Goal: Task Accomplishment & Management: Manage account settings

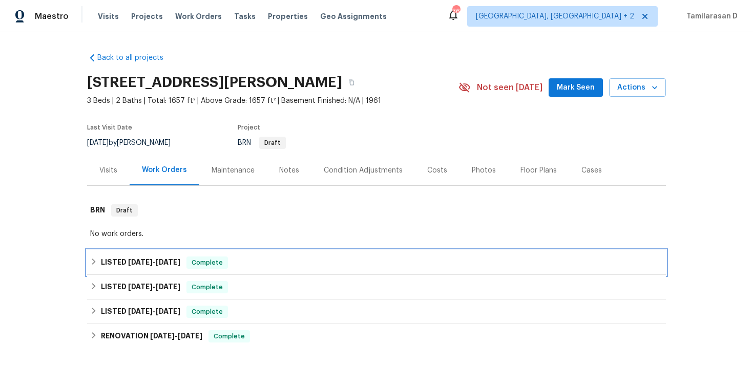
click at [109, 260] on h6 "LISTED 6/13/25 - 9/9/25" at bounding box center [140, 263] width 79 height 12
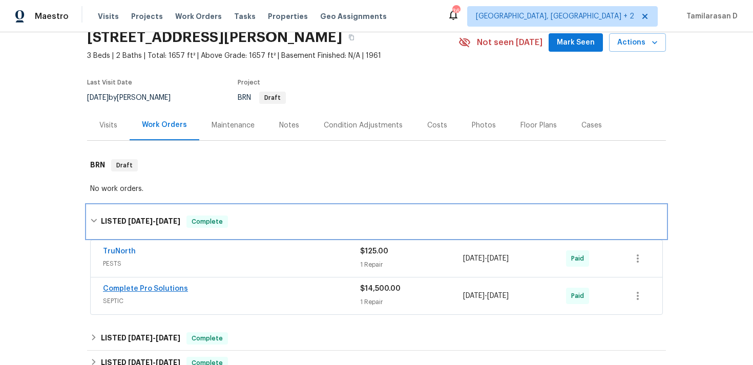
scroll to position [92, 0]
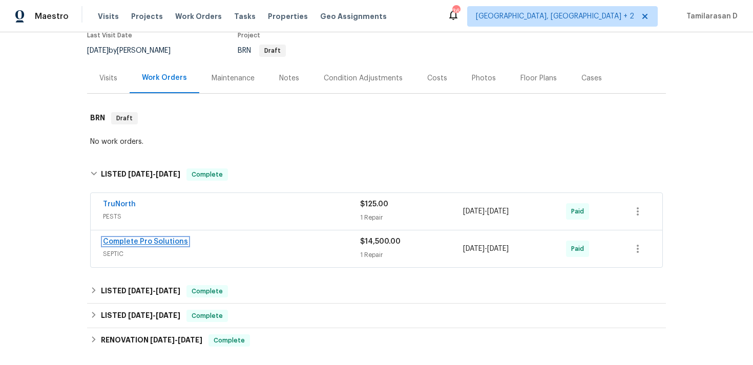
click at [157, 240] on link "Complete Pro Solutions" at bounding box center [145, 241] width 85 height 7
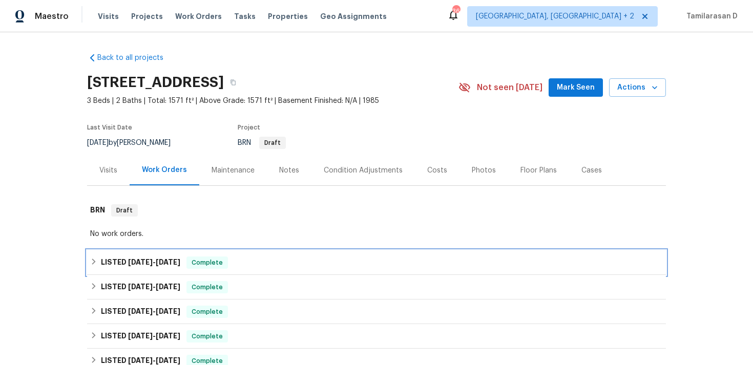
click at [120, 260] on h6 "LISTED 7/23/25 - 9/10/25" at bounding box center [140, 263] width 79 height 12
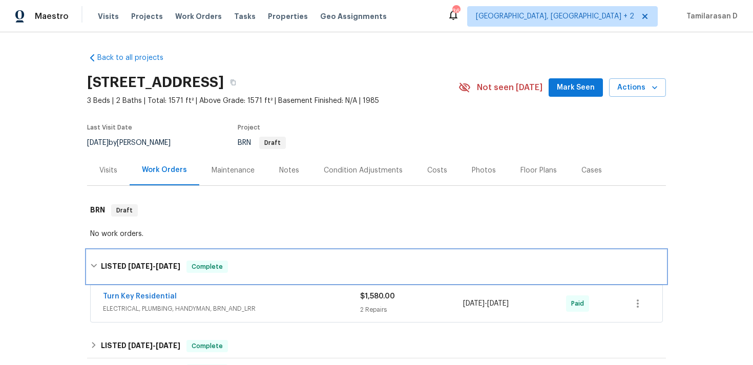
scroll to position [44, 0]
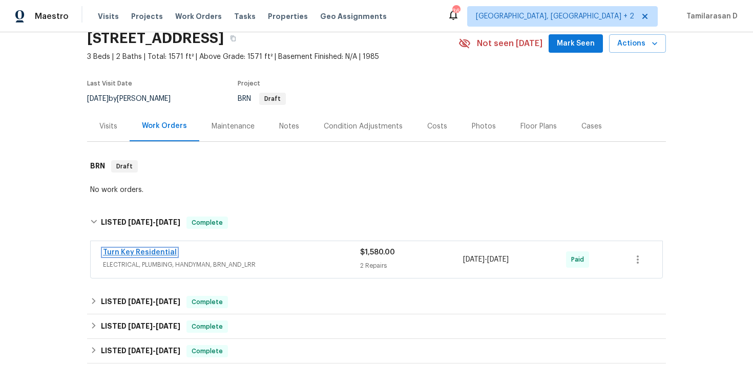
click at [161, 251] on link "Turn Key Residential" at bounding box center [140, 252] width 74 height 7
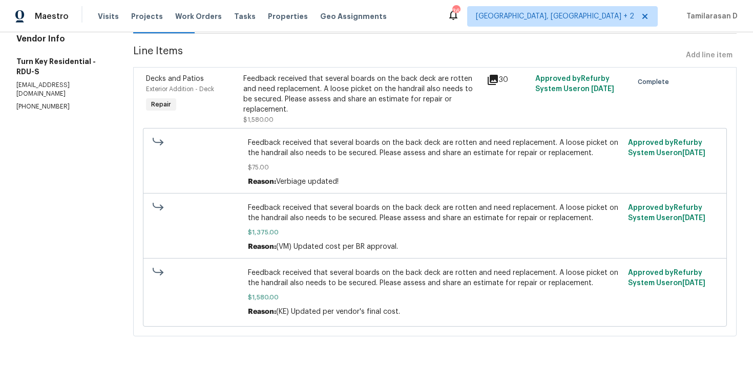
scroll to position [16, 0]
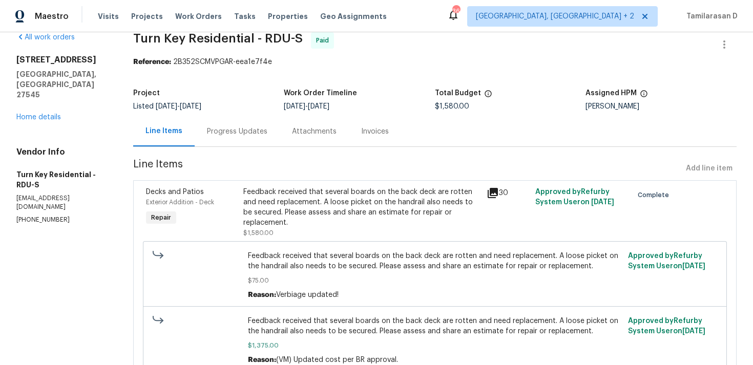
click at [247, 137] on div "Progress Updates" at bounding box center [237, 131] width 85 height 30
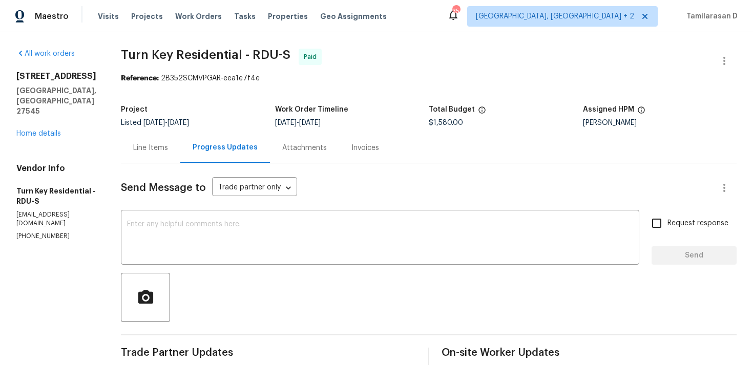
click at [211, 146] on div "Progress Updates" at bounding box center [225, 148] width 90 height 30
click at [168, 146] on div "Line Items" at bounding box center [150, 148] width 35 height 10
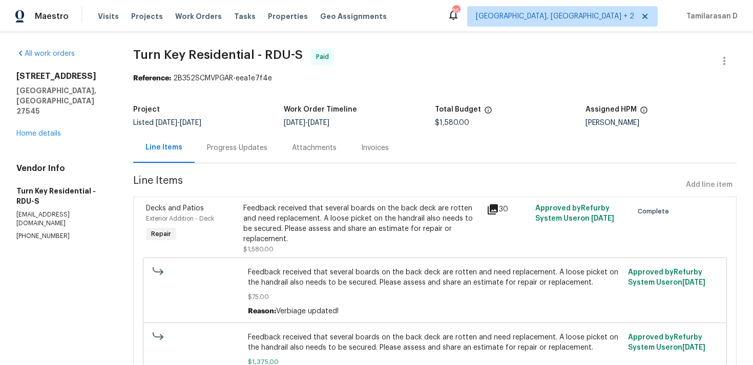
click at [267, 156] on div "Progress Updates" at bounding box center [237, 148] width 85 height 30
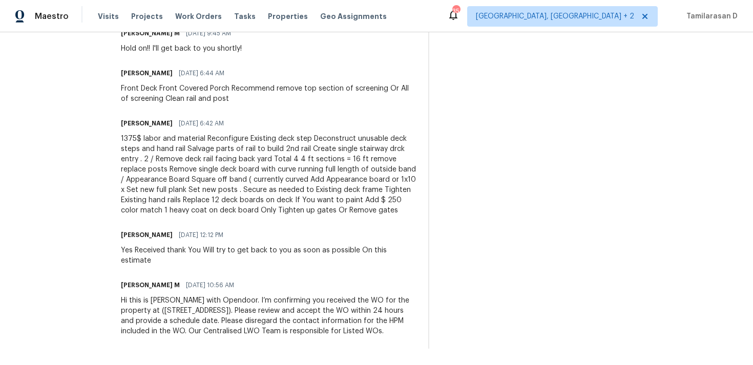
scroll to position [3935, 0]
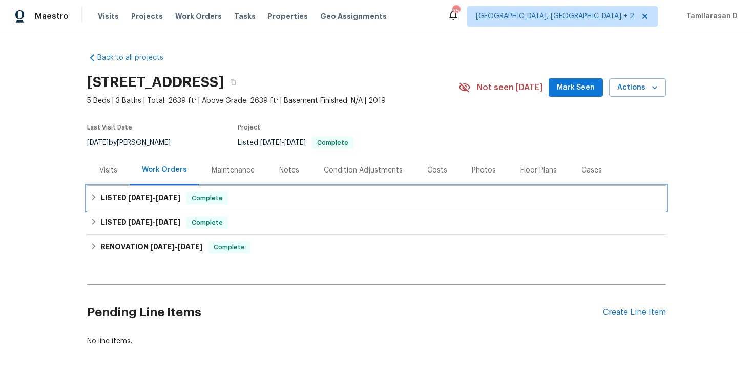
click at [113, 205] on div "LISTED 8/12/25 - 9/18/25 Complete" at bounding box center [376, 198] width 579 height 25
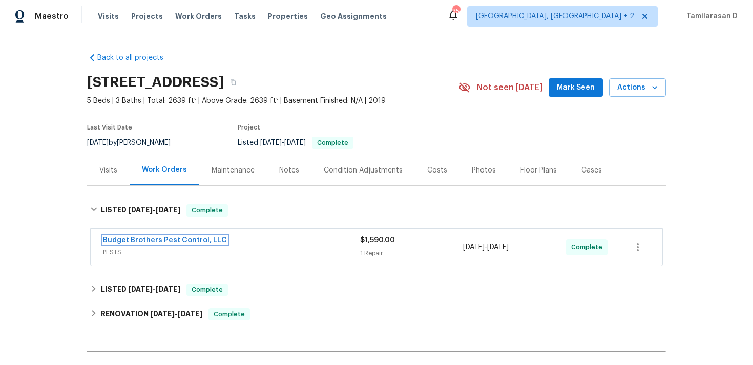
click at [178, 240] on link "Budget Brothers Pest Control, LLC" at bounding box center [165, 240] width 124 height 7
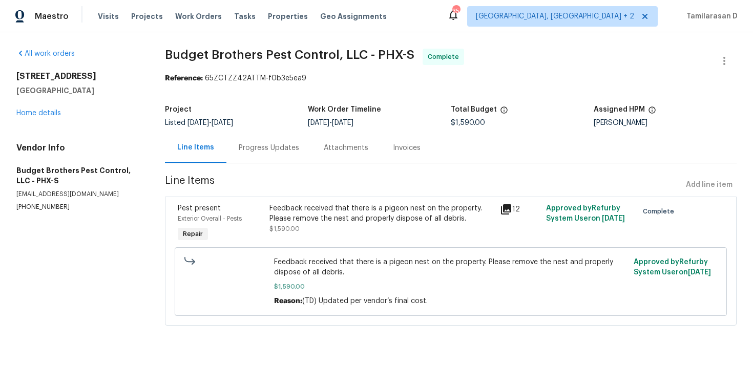
click at [264, 146] on div "Progress Updates" at bounding box center [269, 148] width 60 height 10
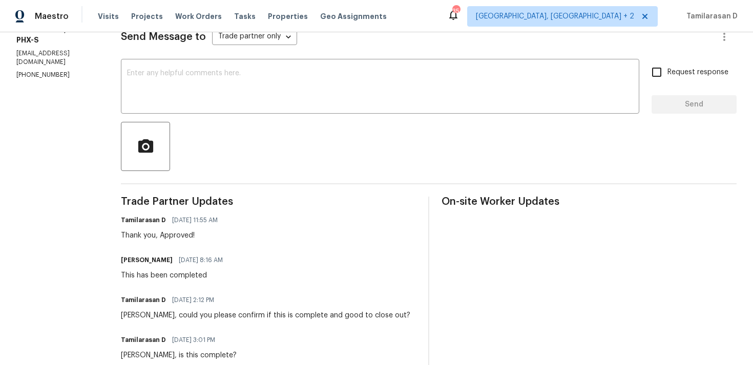
scroll to position [106, 0]
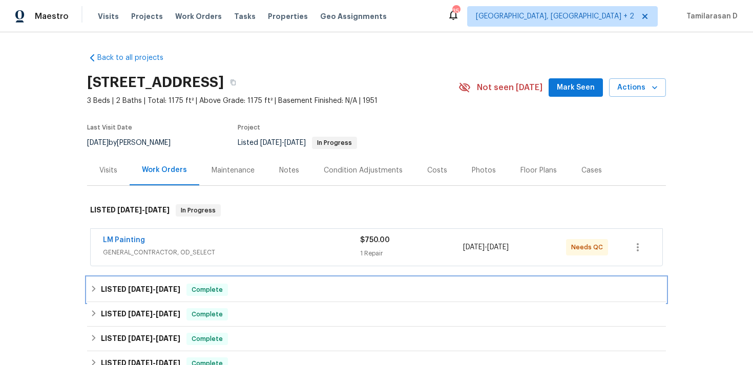
click at [95, 288] on icon at bounding box center [93, 288] width 7 height 7
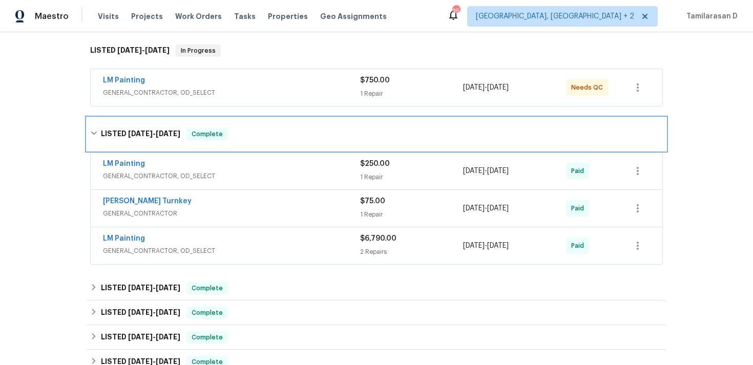
scroll to position [162, 0]
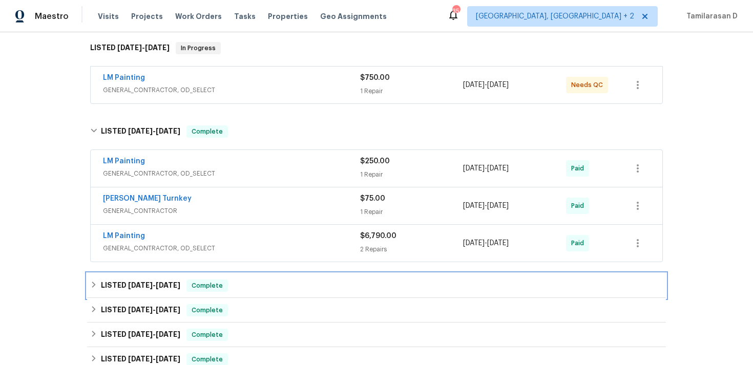
click at [95, 288] on icon at bounding box center [93, 284] width 7 height 7
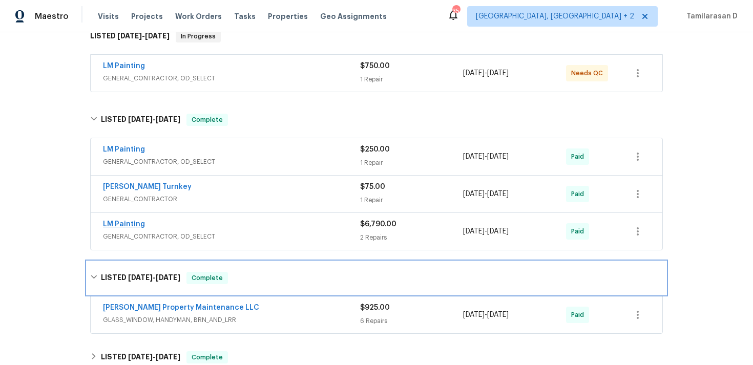
scroll to position [157, 0]
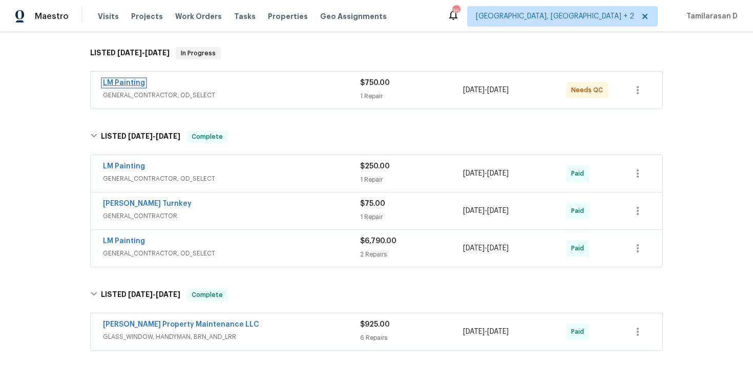
click at [114, 81] on link "LM Painting" at bounding box center [124, 82] width 42 height 7
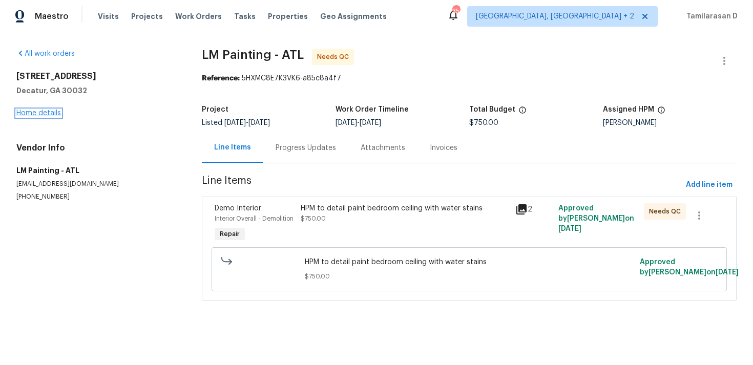
click at [39, 115] on link "Home details" at bounding box center [38, 113] width 45 height 7
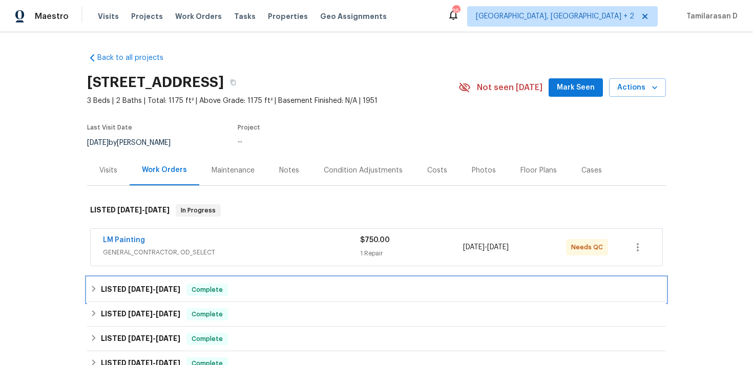
click at [109, 293] on h6 "LISTED 7/23/25 - 8/7/25" at bounding box center [140, 290] width 79 height 12
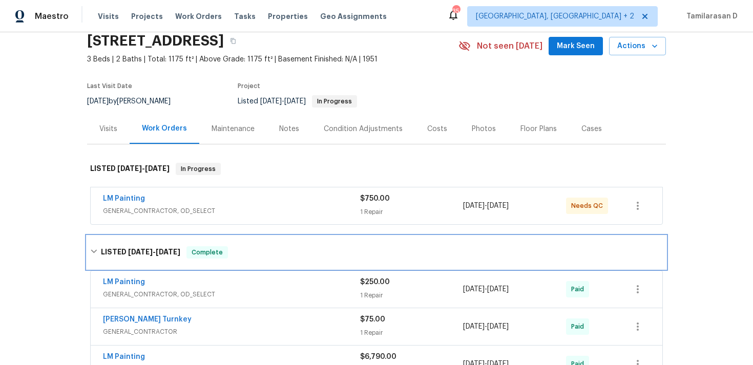
scroll to position [80, 0]
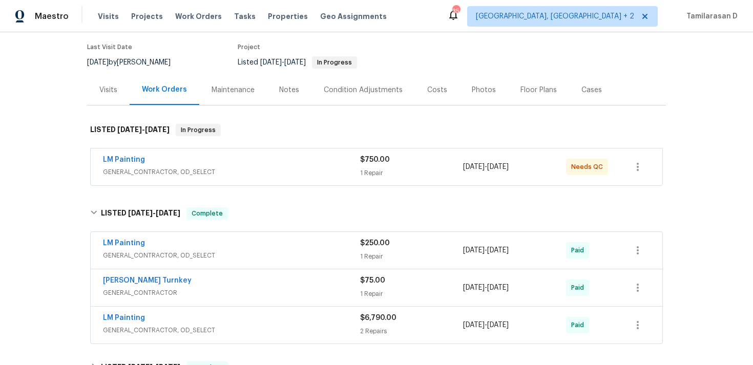
click at [199, 266] on div "LM Painting GENERAL_CONTRACTOR, OD_SELECT $250.00 1 Repair 7/28/2025 - 7/31/202…" at bounding box center [377, 250] width 572 height 37
click at [221, 257] on span "GENERAL_CONTRACTOR, OD_SELECT" at bounding box center [231, 256] width 257 height 10
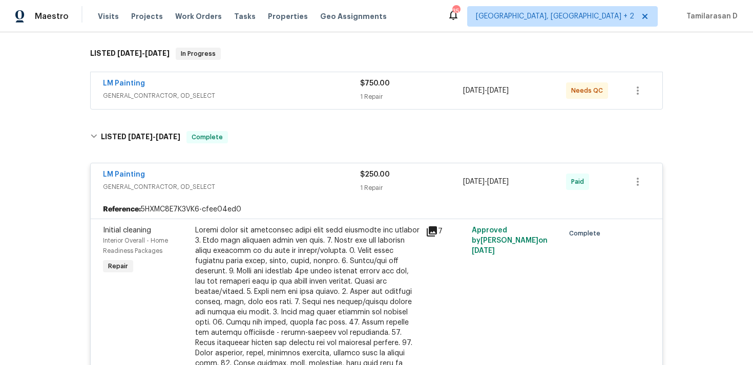
scroll to position [179, 0]
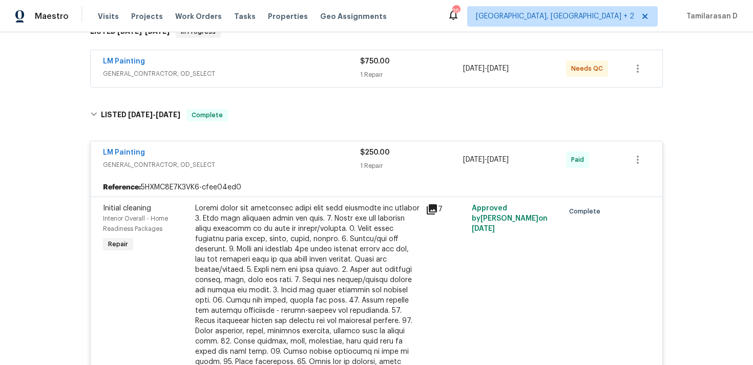
click at [216, 155] on div "LM Painting" at bounding box center [231, 154] width 257 height 12
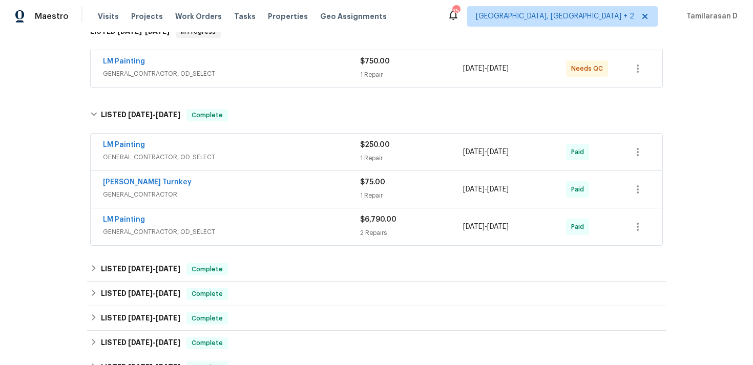
click at [222, 215] on div "LM Painting" at bounding box center [231, 221] width 257 height 12
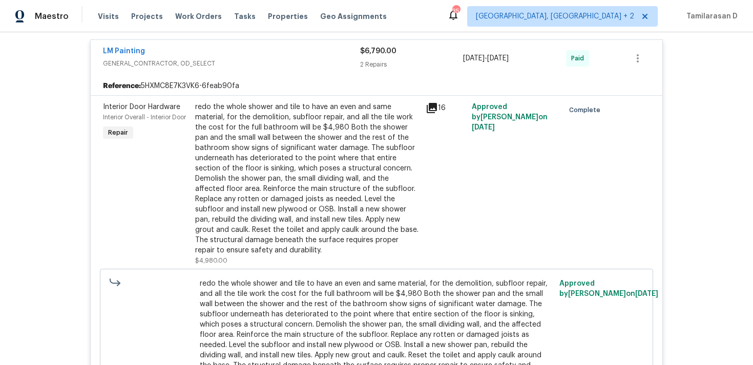
scroll to position [359, 0]
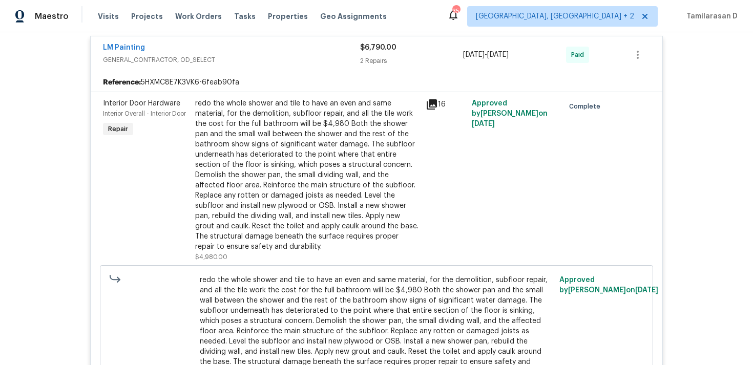
click at [241, 77] on div "Reference: 5HXMC8E7K3VK6-6feab90fa" at bounding box center [377, 82] width 572 height 18
click at [240, 65] on div "LM Painting GENERAL_CONTRACTOR, OD_SELECT" at bounding box center [231, 55] width 257 height 25
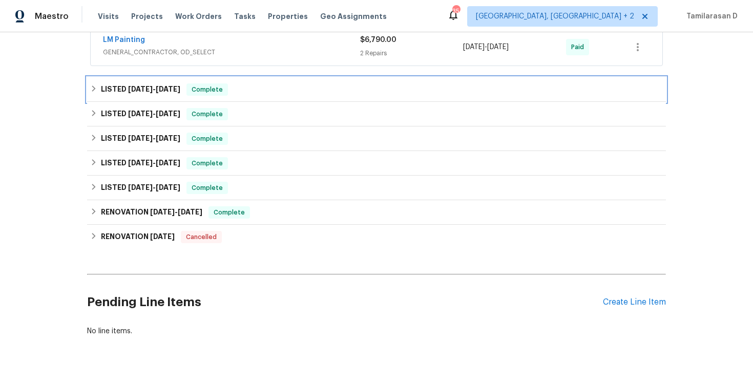
click at [154, 97] on div "LISTED 6/23/25 - 6/27/25 Complete" at bounding box center [376, 89] width 579 height 25
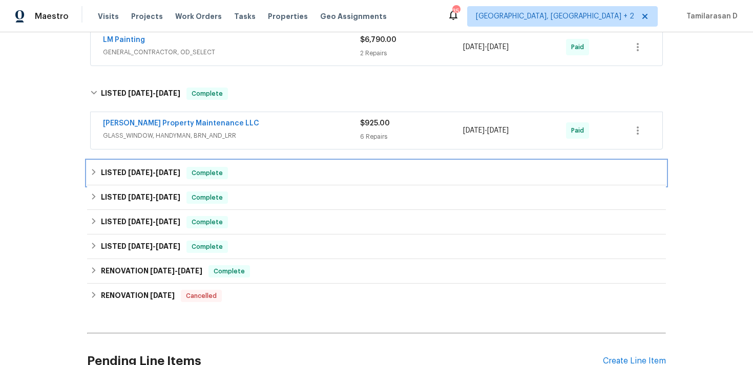
click at [135, 168] on h6 "LISTED 4/15/25 - 4/18/25" at bounding box center [140, 173] width 79 height 12
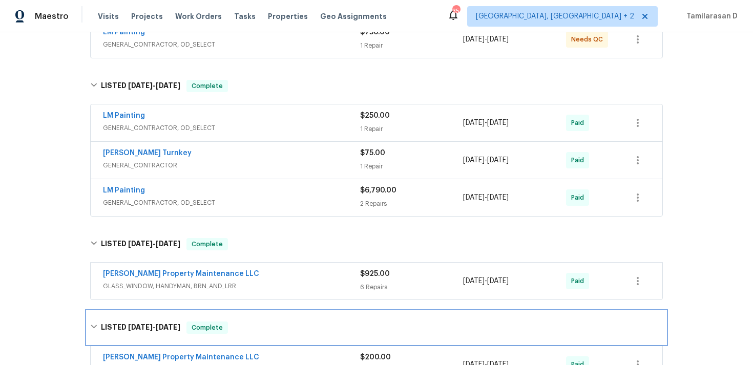
scroll to position [204, 0]
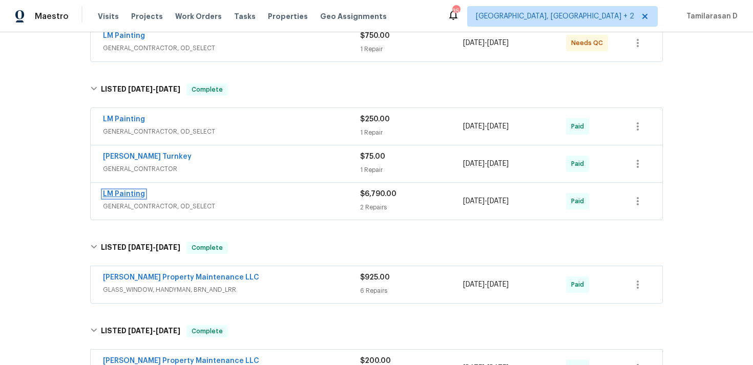
click at [136, 194] on link "LM Painting" at bounding box center [124, 194] width 42 height 7
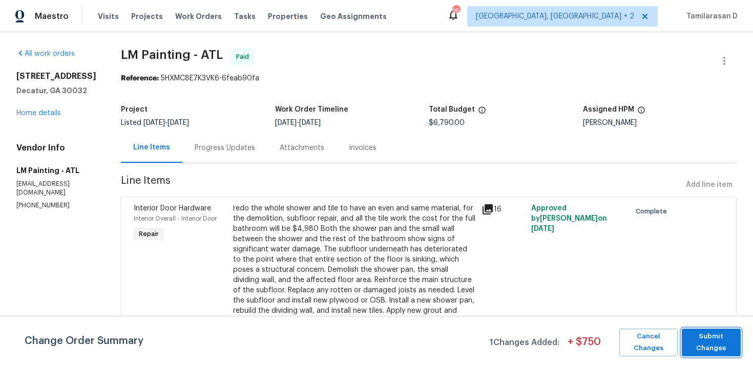
click at [722, 340] on span "Submit Changes" at bounding box center [711, 343] width 49 height 24
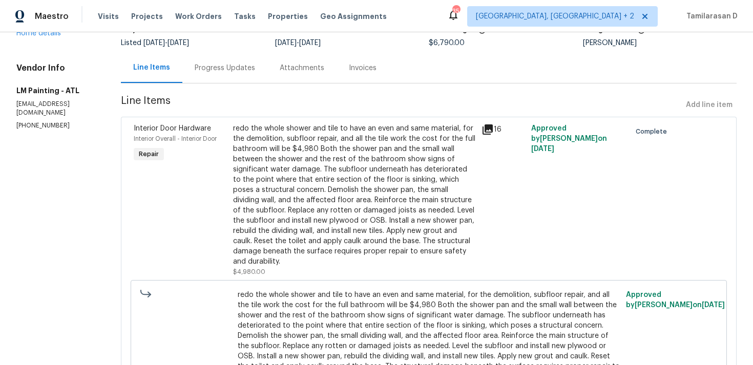
scroll to position [16, 0]
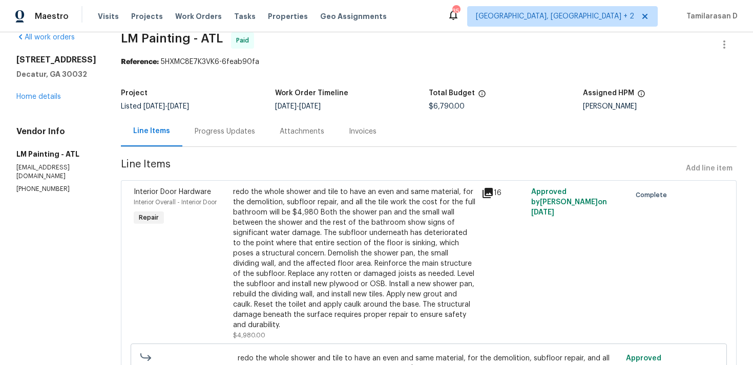
click at [264, 137] on div "Progress Updates" at bounding box center [224, 131] width 85 height 30
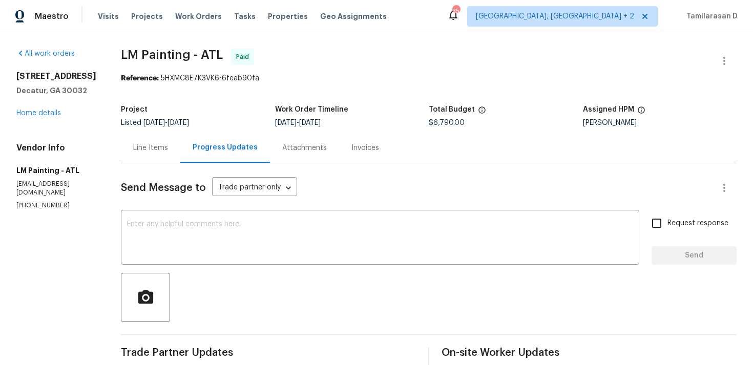
click at [168, 152] on div "Line Items" at bounding box center [150, 148] width 35 height 10
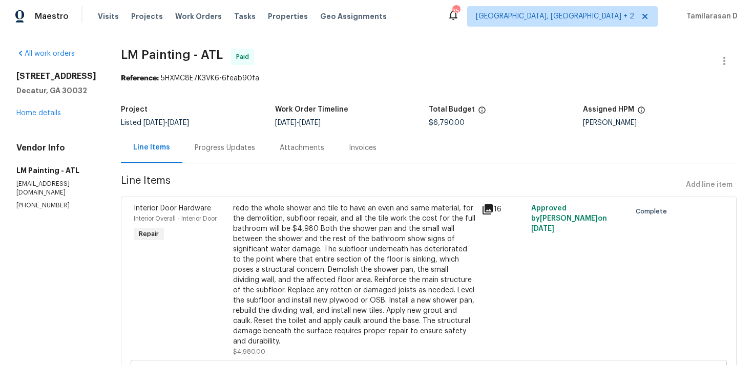
click at [240, 136] on div "Progress Updates" at bounding box center [224, 148] width 85 height 30
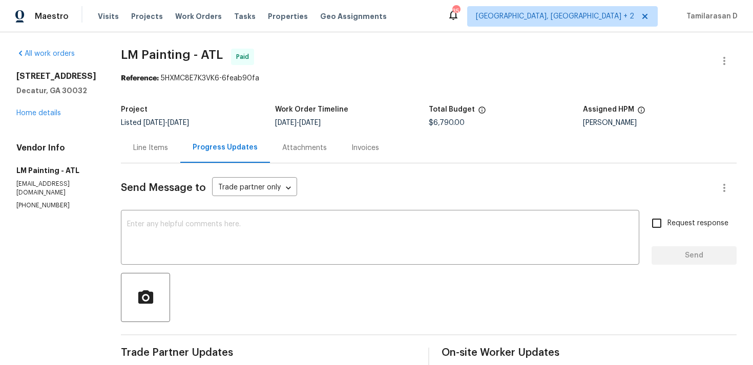
click at [168, 146] on div "Line Items" at bounding box center [150, 148] width 35 height 10
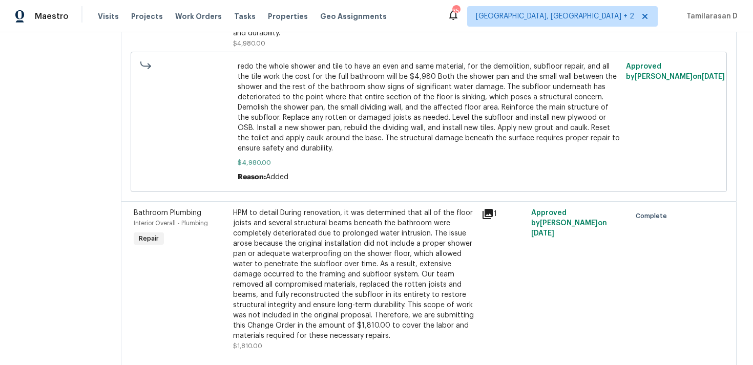
scroll to position [343, 0]
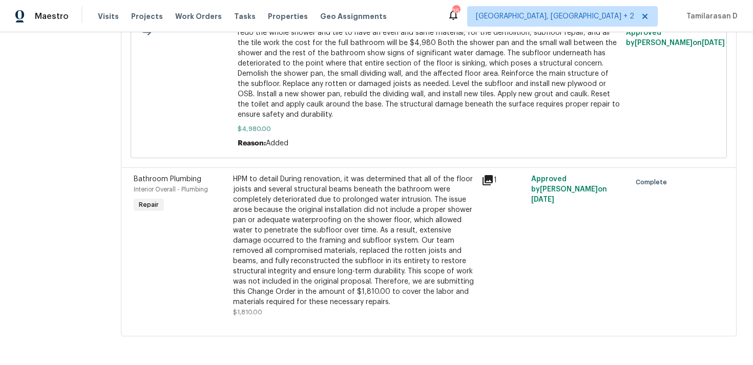
click at [327, 205] on div "HPM to detail During renovation, it was determined that all of the floor joists…" at bounding box center [354, 240] width 242 height 133
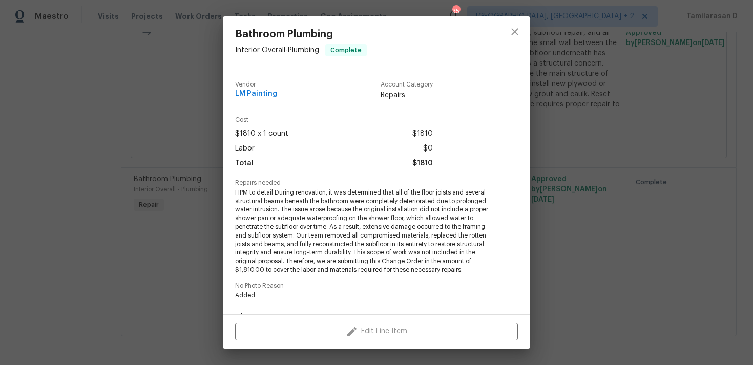
click at [327, 205] on span "HPM to detail During renovation, it was determined that all of the floor joists…" at bounding box center [362, 232] width 255 height 86
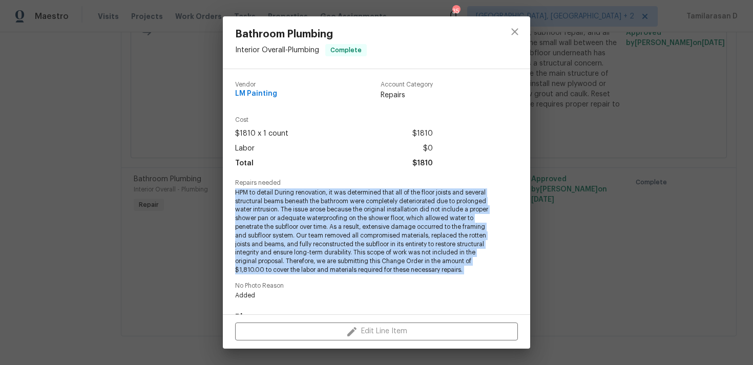
click at [192, 213] on div "Bathroom Plumbing Interior Overall - Plumbing Complete Vendor LM Painting Accou…" at bounding box center [376, 182] width 753 height 365
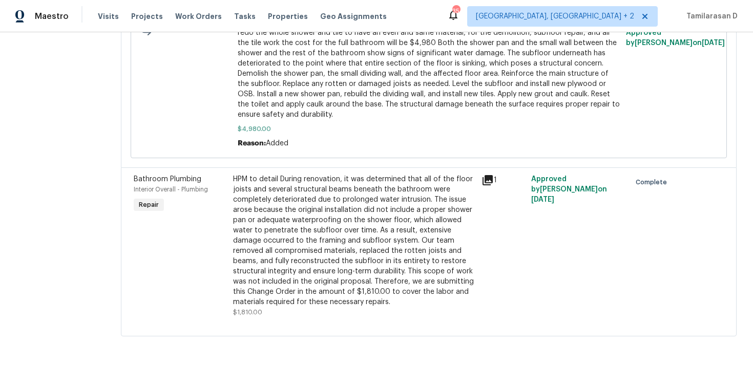
click at [284, 205] on div "HPM to detail During renovation, it was determined that all of the floor joists…" at bounding box center [354, 240] width 242 height 133
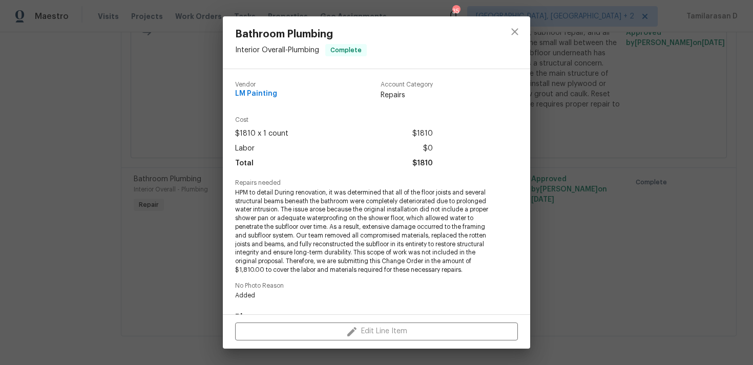
click at [284, 205] on span "HPM to detail During renovation, it was determined that all of the floor joists…" at bounding box center [362, 232] width 255 height 86
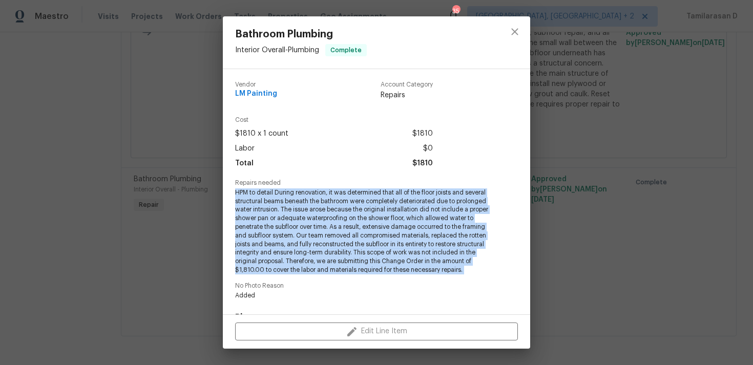
click at [223, 219] on div "Vendor LM Painting Account Category Repairs Cost $1810 x 1 count $1810 Labor $0…" at bounding box center [376, 191] width 307 height 245
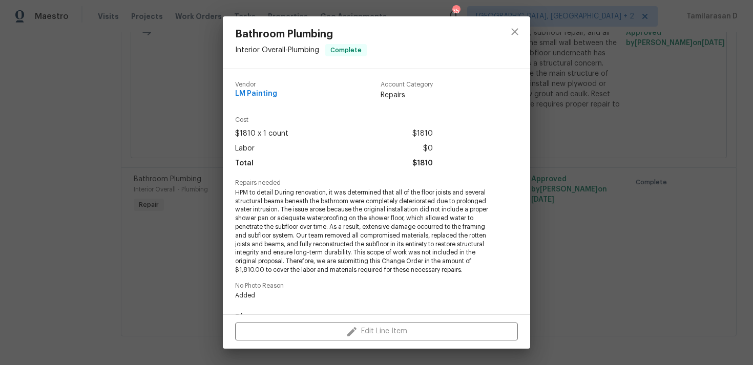
click at [208, 223] on div "Bathroom Plumbing Interior Overall - Plumbing Complete Vendor LM Painting Accou…" at bounding box center [376, 182] width 753 height 365
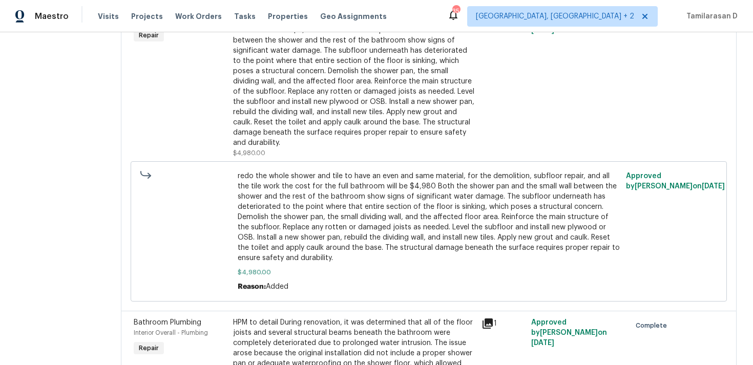
scroll to position [124, 0]
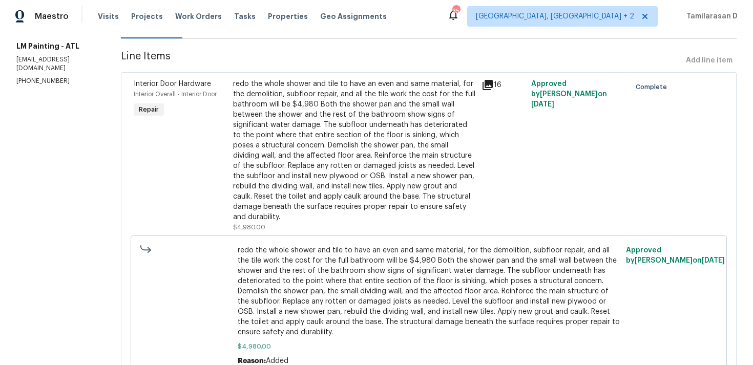
click at [313, 149] on div "redo the whole shower and tile to have an even and same material, for the demol…" at bounding box center [354, 150] width 242 height 143
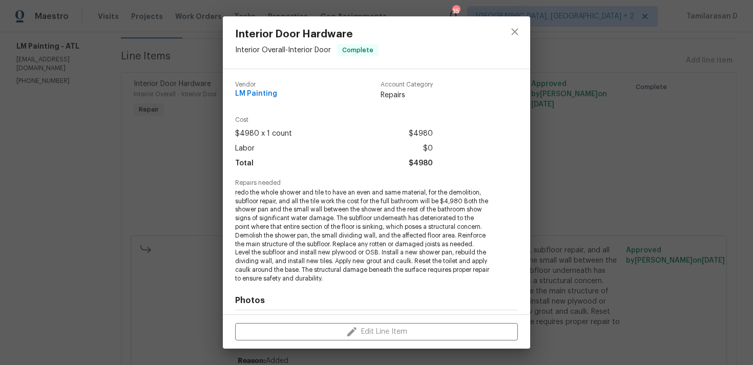
click at [207, 178] on div "Interior Door Hardware Interior Overall - Interior Door Complete Vendor LM Pain…" at bounding box center [376, 182] width 753 height 365
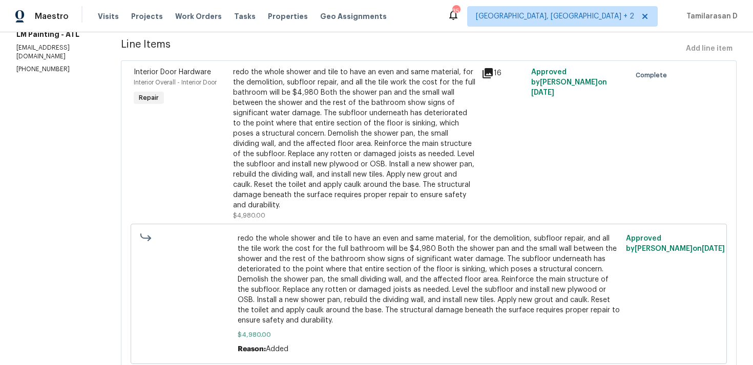
scroll to position [343, 0]
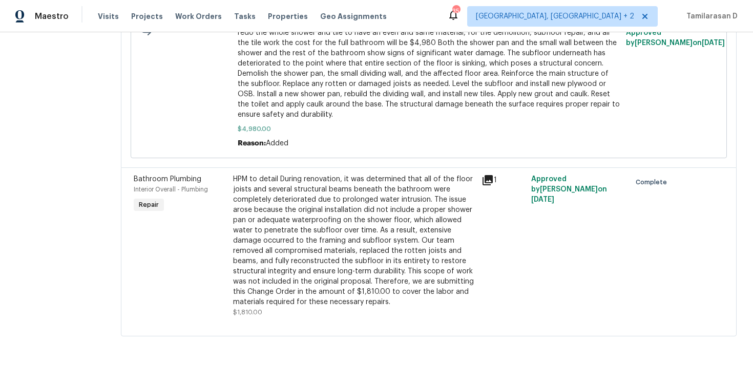
click at [329, 169] on div "Bathroom Plumbing Interior Overall - Plumbing Repair HPM to detail During renov…" at bounding box center [429, 252] width 616 height 169
click at [332, 148] on div "Reason: Added" at bounding box center [429, 143] width 383 height 10
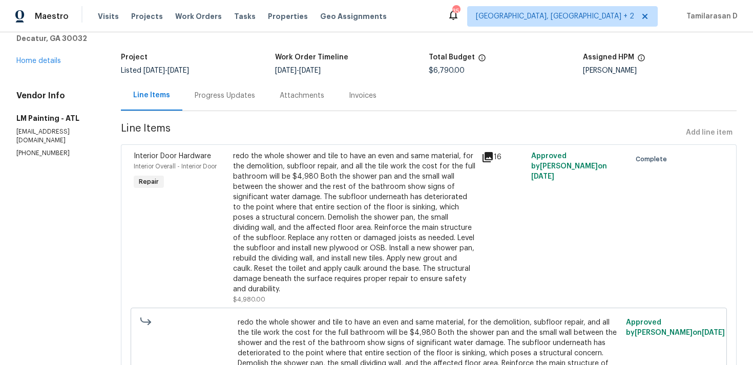
scroll to position [0, 0]
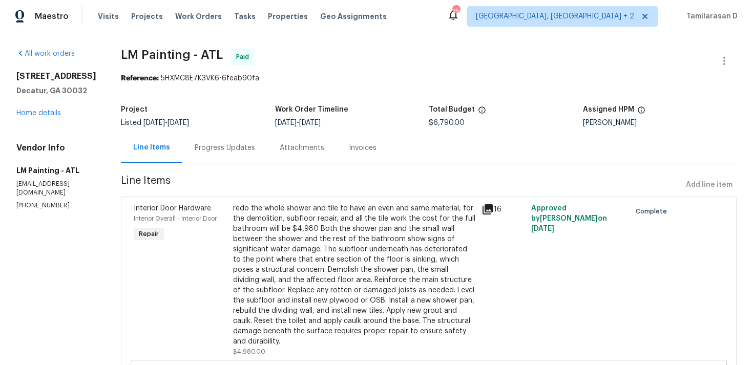
click at [323, 197] on div "Interior Door Hardware Interior Overall - Interior Door Repair redo the whole s…" at bounding box center [429, 353] width 616 height 313
click at [267, 136] on div "Progress Updates" at bounding box center [224, 148] width 85 height 30
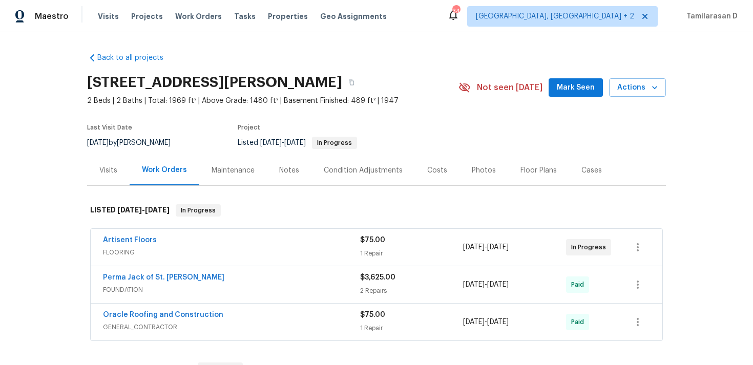
scroll to position [26, 0]
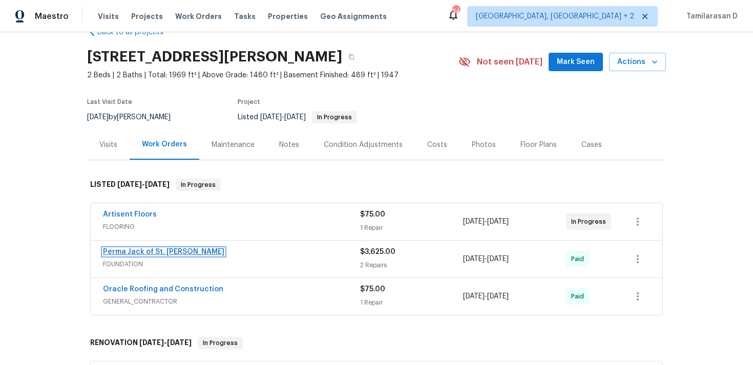
click at [159, 254] on link "Perma Jack of St. [PERSON_NAME]" at bounding box center [163, 251] width 121 height 7
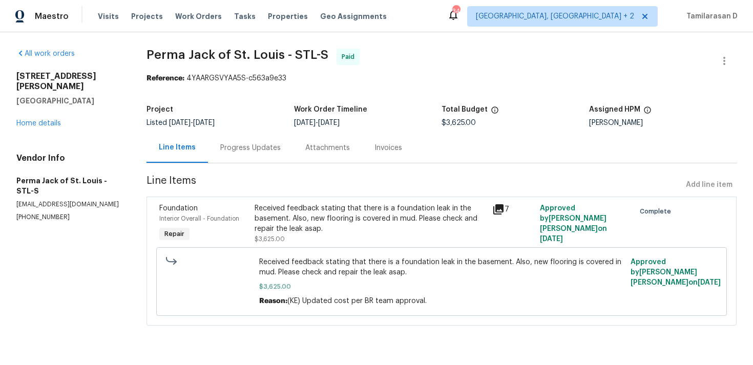
click at [244, 164] on section "Perma Jack of [GEOGRAPHIC_DATA] - STL-S Paid Reference: 4YAARGSVYAA5S-c563a9e33…" at bounding box center [442, 193] width 590 height 289
click at [245, 153] on div "Progress Updates" at bounding box center [250, 148] width 60 height 10
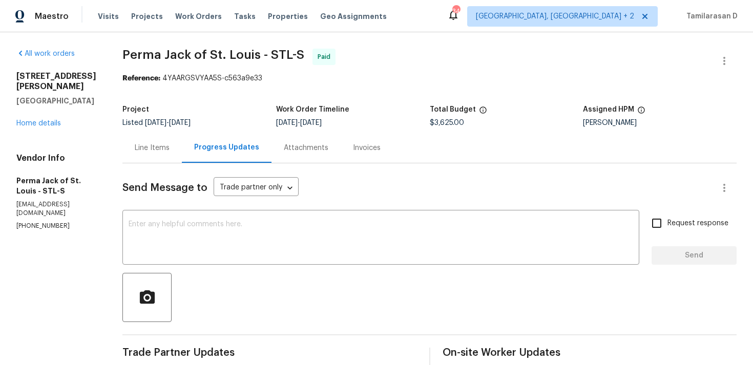
click at [161, 157] on div "Line Items" at bounding box center [151, 148] width 59 height 30
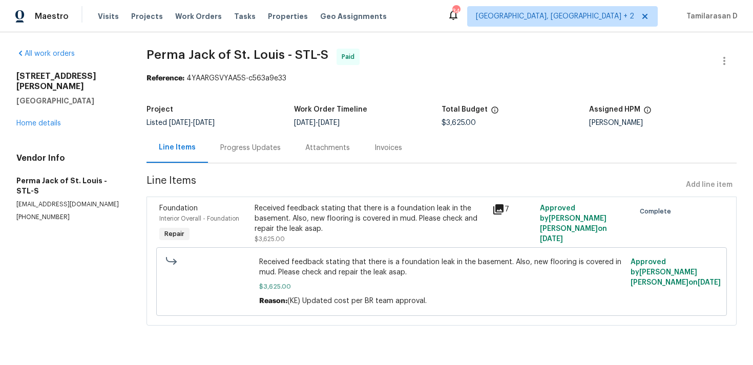
click at [237, 152] on div "Progress Updates" at bounding box center [250, 148] width 60 height 10
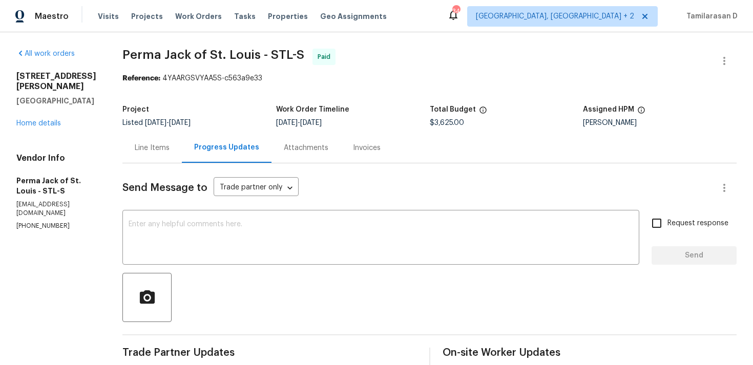
click at [162, 153] on div "Line Items" at bounding box center [151, 148] width 59 height 30
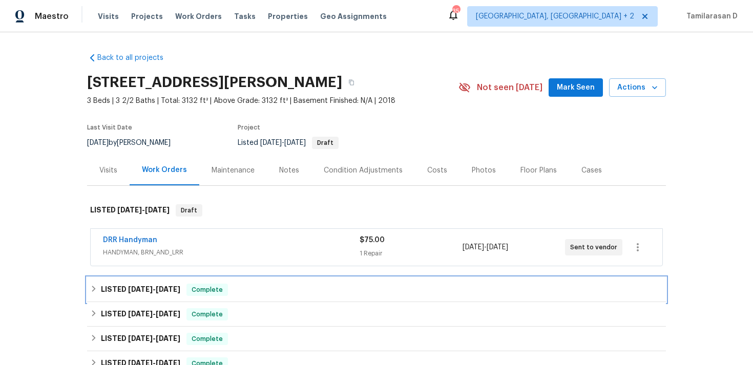
click at [105, 288] on h6 "LISTED [DATE] - [DATE]" at bounding box center [140, 290] width 79 height 12
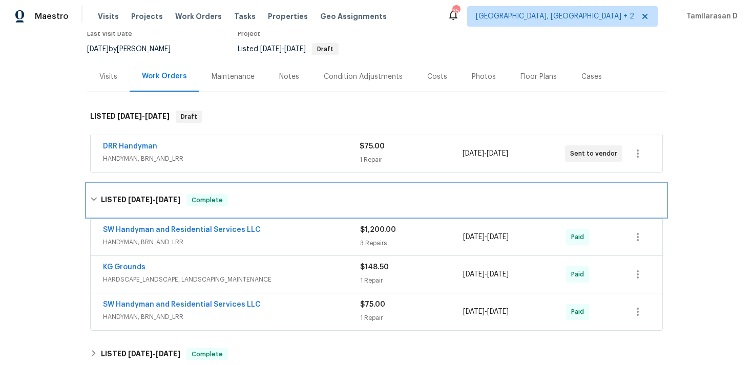
scroll to position [107, 0]
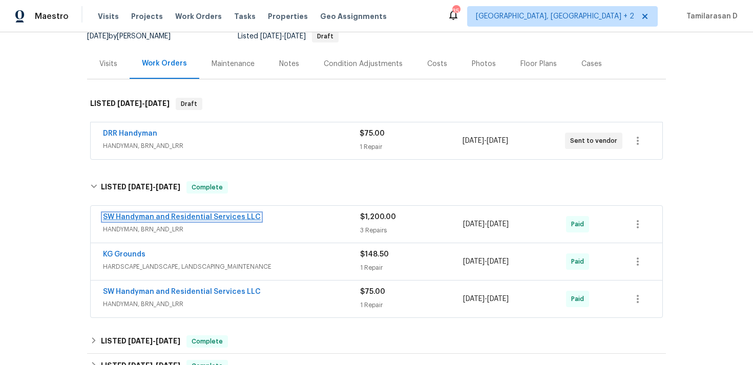
click at [211, 216] on link "SW Handyman and Residential Services LLC" at bounding box center [182, 217] width 158 height 7
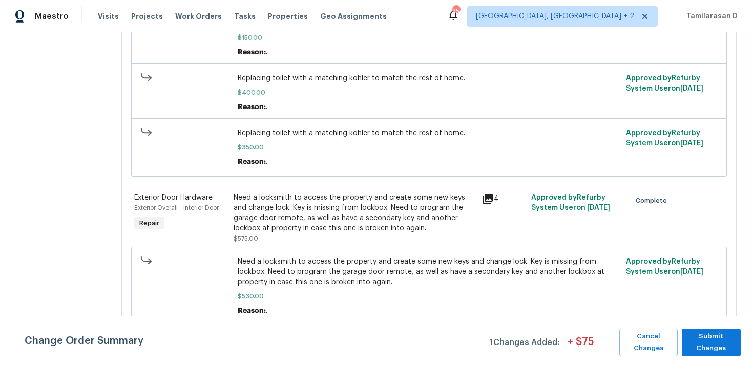
scroll to position [392, 0]
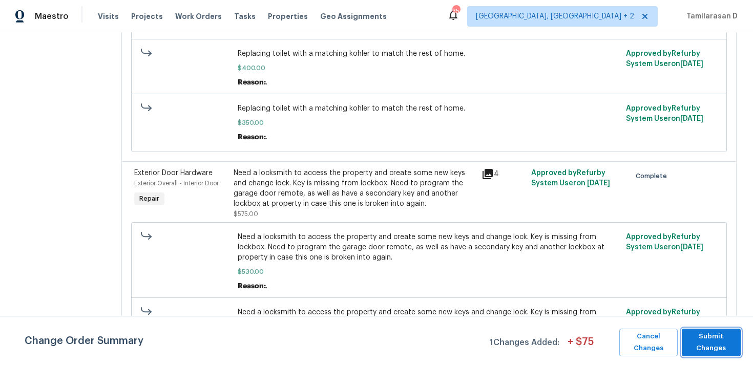
click at [723, 332] on span "Submit Changes" at bounding box center [711, 343] width 49 height 24
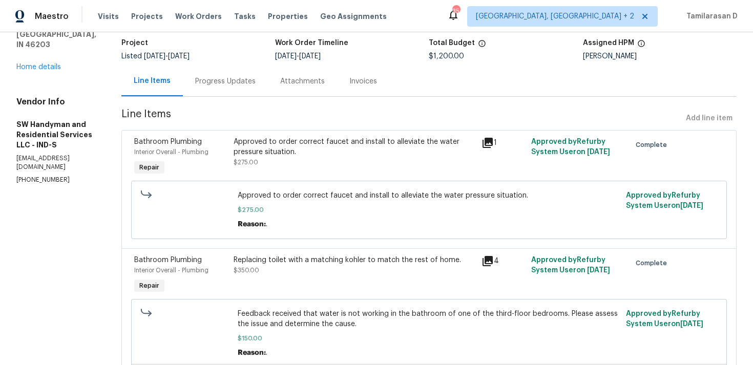
scroll to position [64, 0]
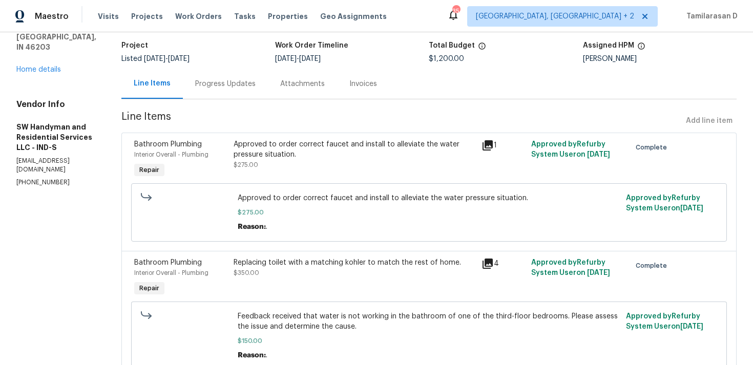
click at [211, 86] on div "Progress Updates" at bounding box center [225, 84] width 60 height 10
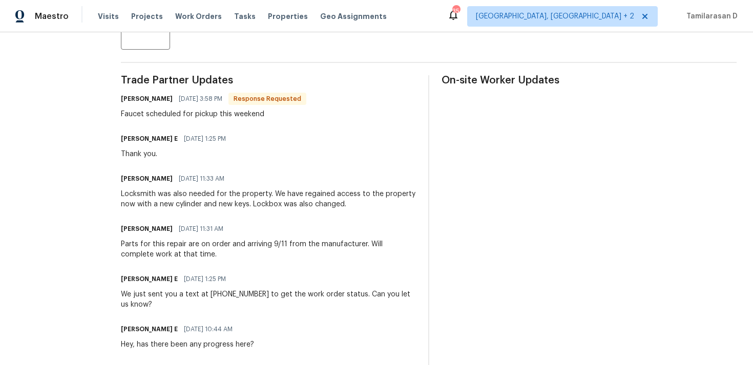
scroll to position [289, 0]
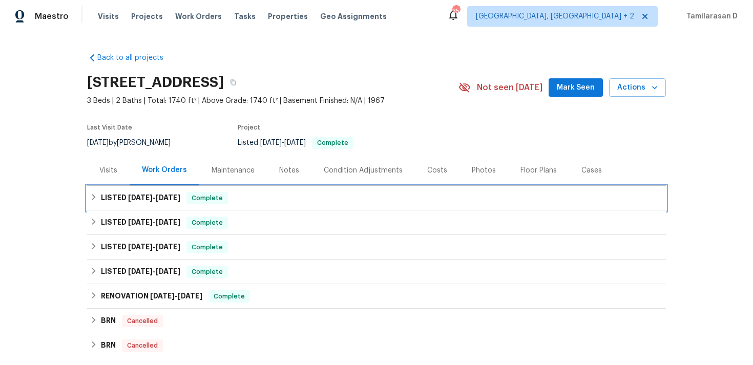
click at [149, 188] on div "LISTED 8/15/25 - 9/12/25 Complete" at bounding box center [376, 198] width 579 height 25
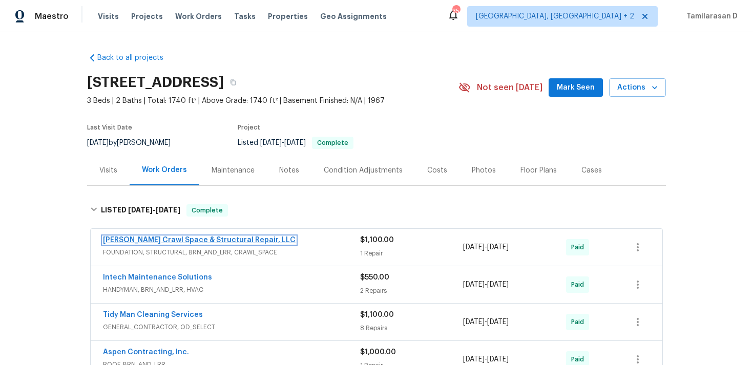
click at [149, 239] on link "Falcone Crawl Space & Structural Repair, LLC" at bounding box center [199, 240] width 193 height 7
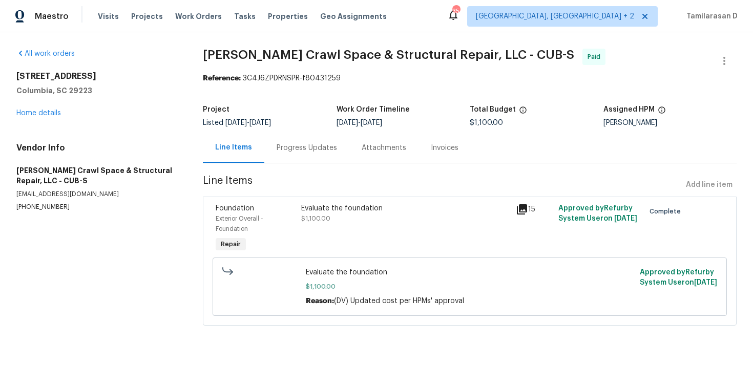
click at [297, 154] on div "Progress Updates" at bounding box center [306, 148] width 85 height 30
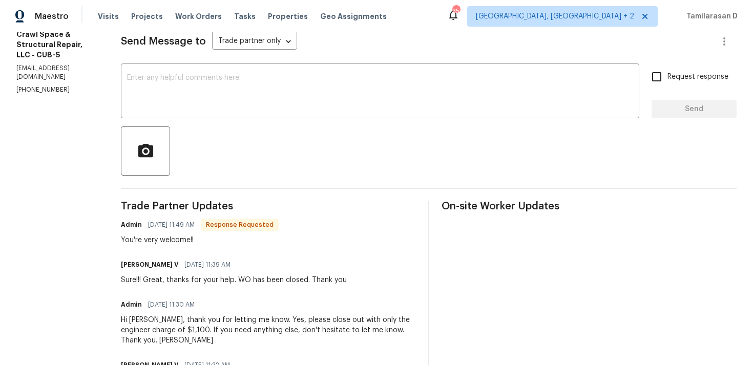
scroll to position [82, 0]
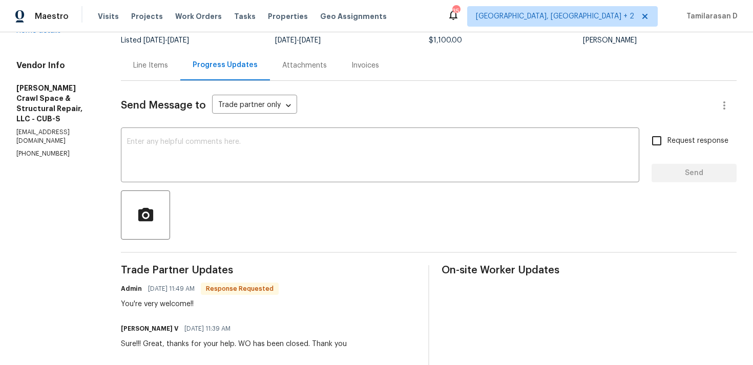
click at [156, 66] on div "Line Items" at bounding box center [150, 65] width 35 height 10
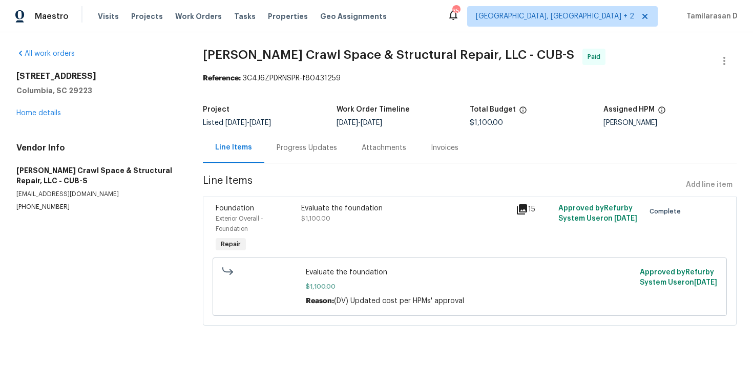
click at [281, 155] on div "Progress Updates" at bounding box center [306, 148] width 85 height 30
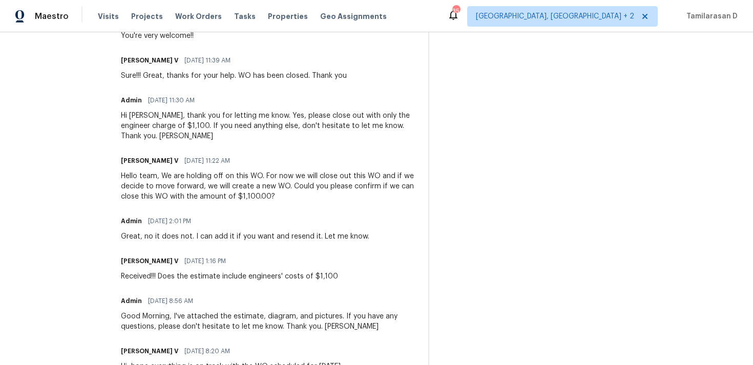
scroll to position [328, 0]
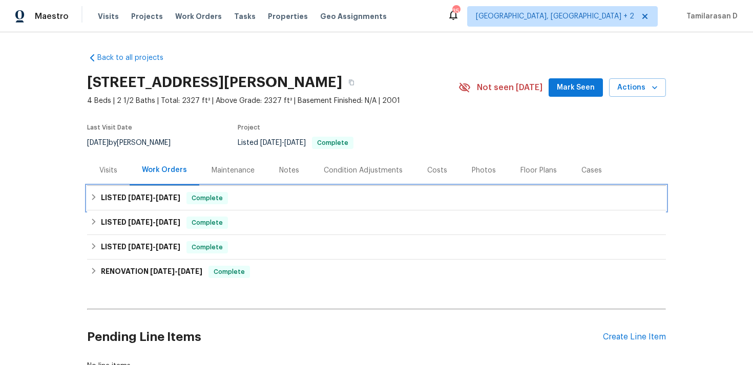
click at [103, 196] on h6 "LISTED [DATE] - [DATE]" at bounding box center [140, 198] width 79 height 12
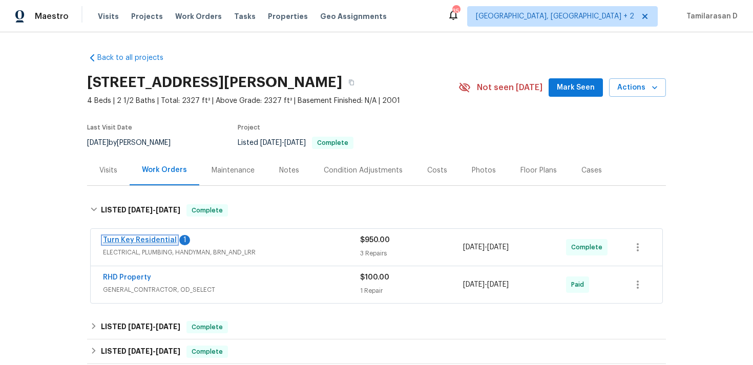
click at [118, 240] on link "Turn Key Residential" at bounding box center [140, 240] width 74 height 7
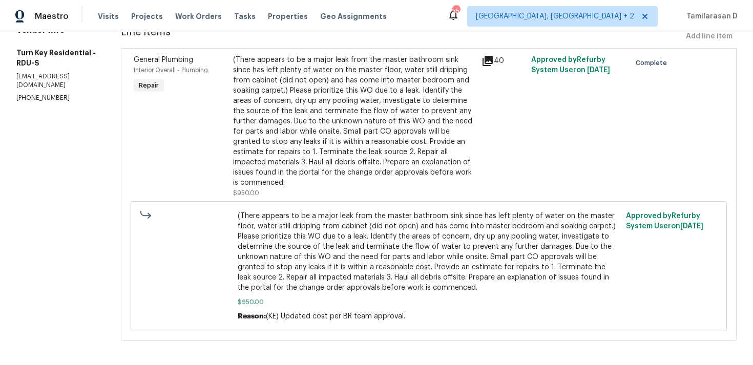
scroll to position [154, 0]
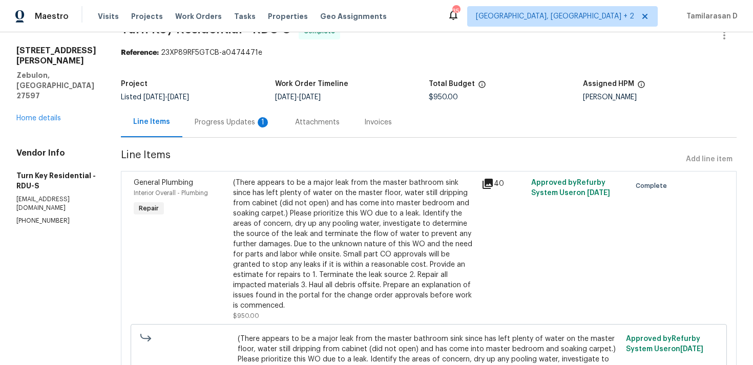
click at [239, 125] on div "Progress Updates 1" at bounding box center [233, 122] width 76 height 10
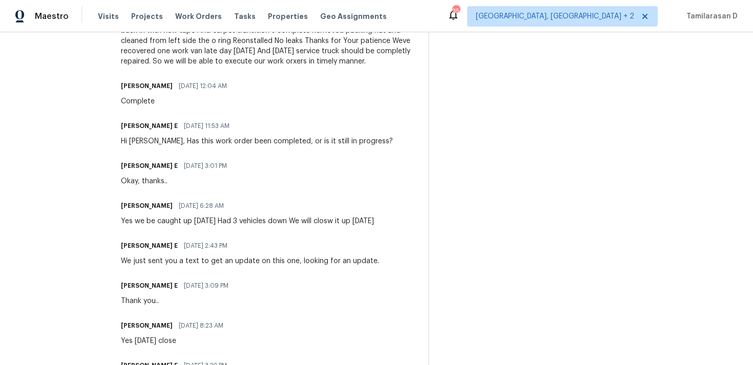
scroll to position [557, 0]
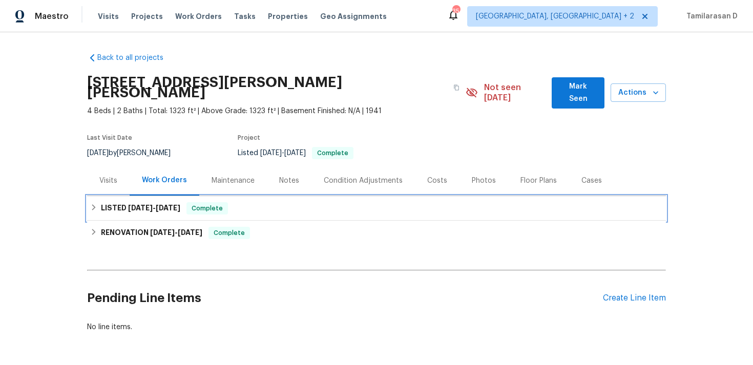
click at [106, 202] on h6 "LISTED 1/21/25 - 9/22/25" at bounding box center [140, 208] width 79 height 12
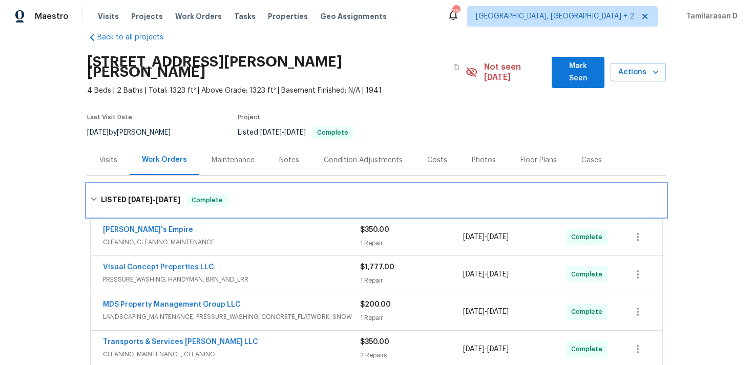
scroll to position [30, 0]
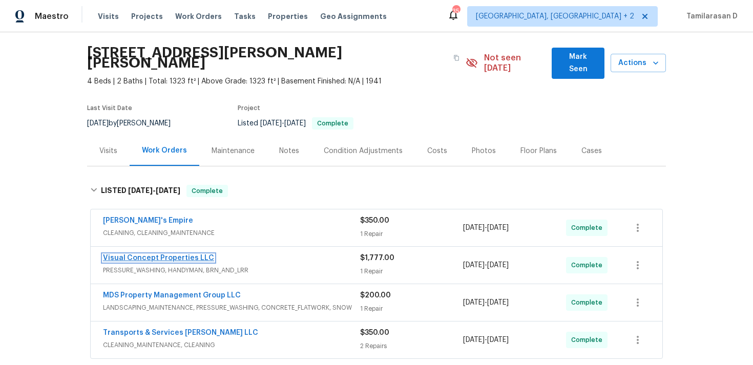
click at [158, 255] on link "Visual Concept Properties LLC" at bounding box center [158, 258] width 111 height 7
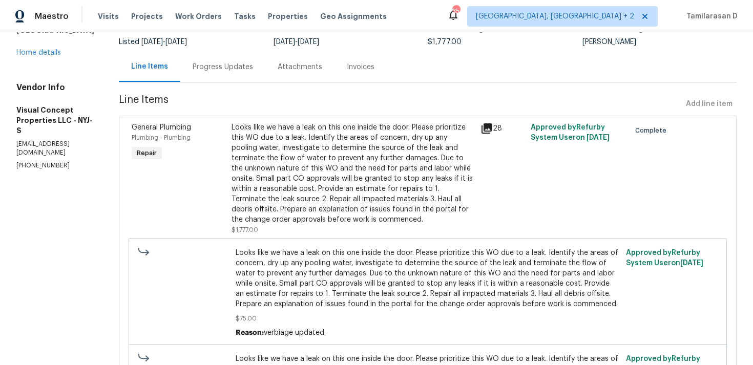
click at [240, 81] on div "Progress Updates" at bounding box center [222, 67] width 85 height 30
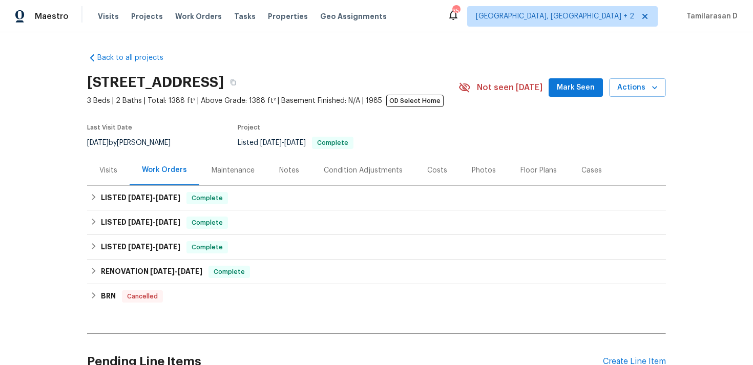
click at [115, 179] on div "Visits" at bounding box center [108, 170] width 43 height 30
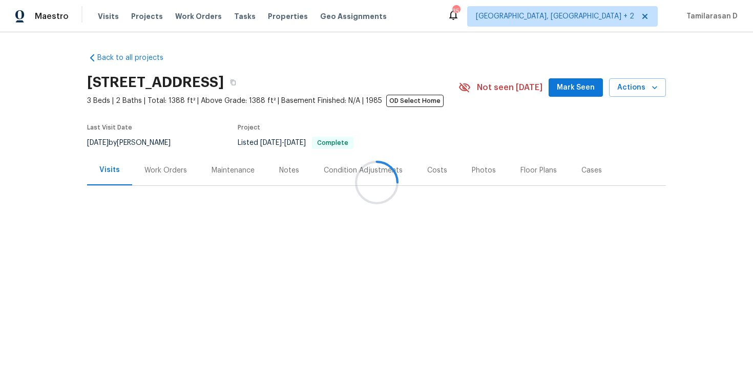
click at [165, 175] on div at bounding box center [376, 182] width 753 height 365
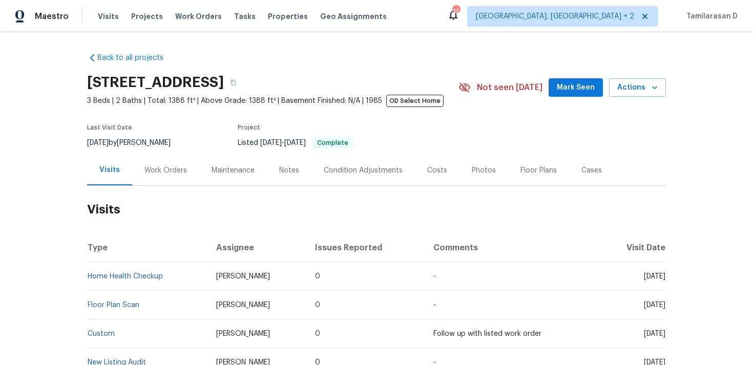
click at [156, 155] on div "Last Visit Date [DATE] by [PERSON_NAME] Project Listed [DATE] - [DATE] Complete" at bounding box center [260, 136] width 347 height 37
click at [156, 165] on div "Work Orders" at bounding box center [165, 170] width 43 height 10
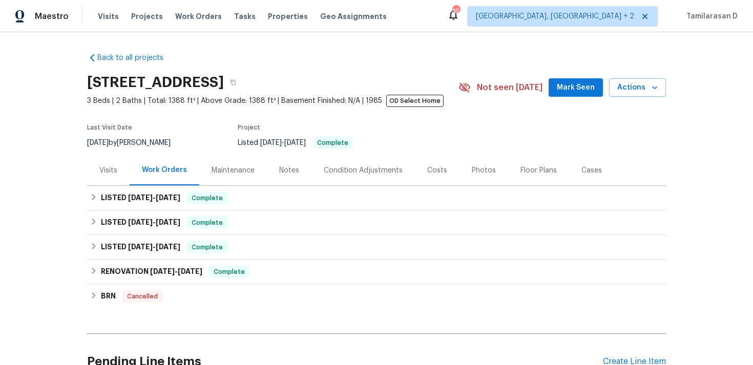
scroll to position [3, 0]
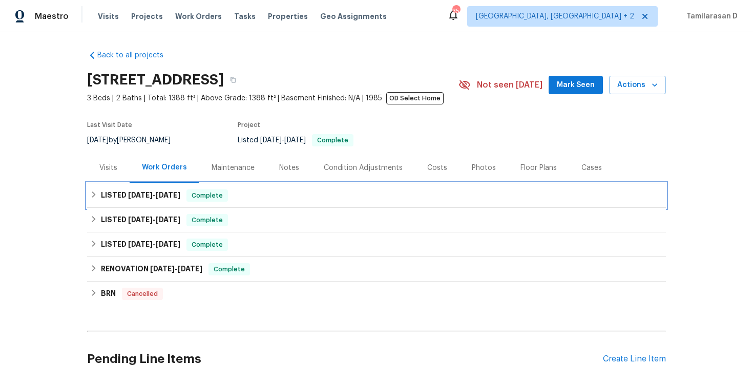
click at [120, 197] on h6 "LISTED [DATE] - [DATE]" at bounding box center [140, 196] width 79 height 12
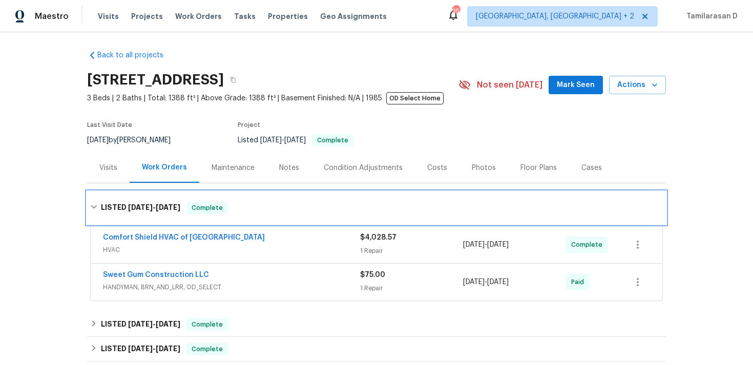
scroll to position [30, 0]
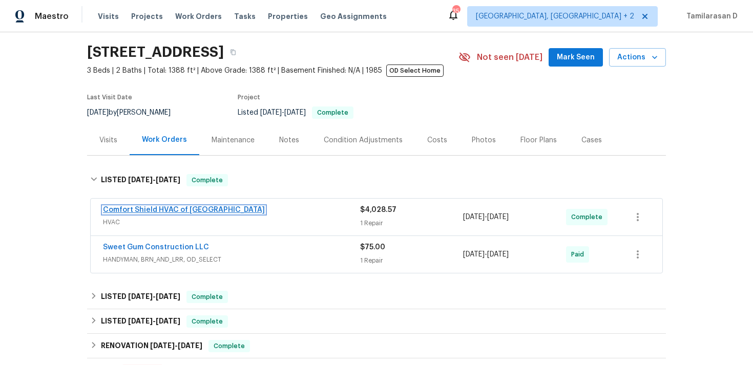
click at [169, 207] on link "Comfort Shield HVAC of NC" at bounding box center [184, 209] width 162 height 7
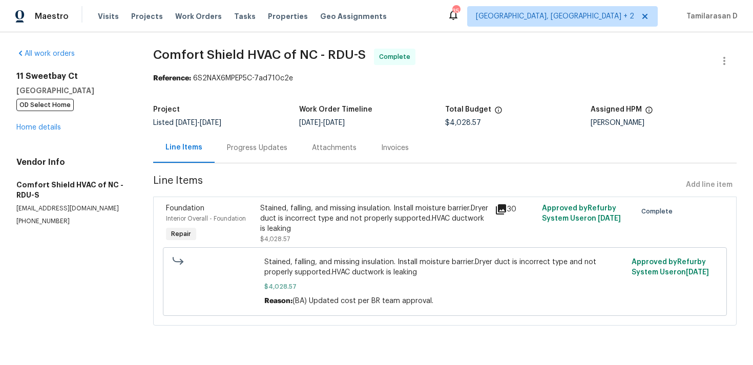
click at [252, 156] on div "Progress Updates" at bounding box center [257, 148] width 85 height 30
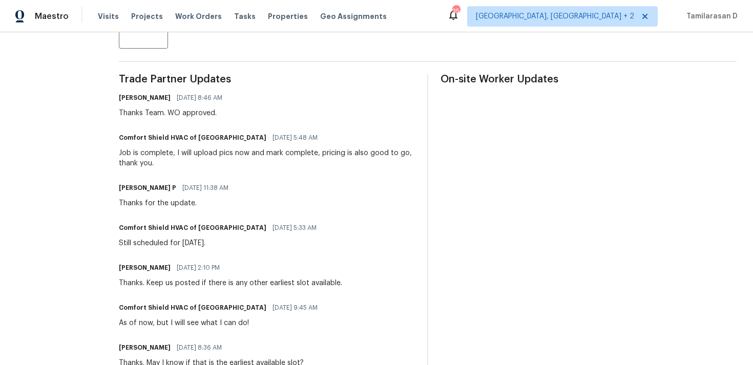
scroll to position [273, 0]
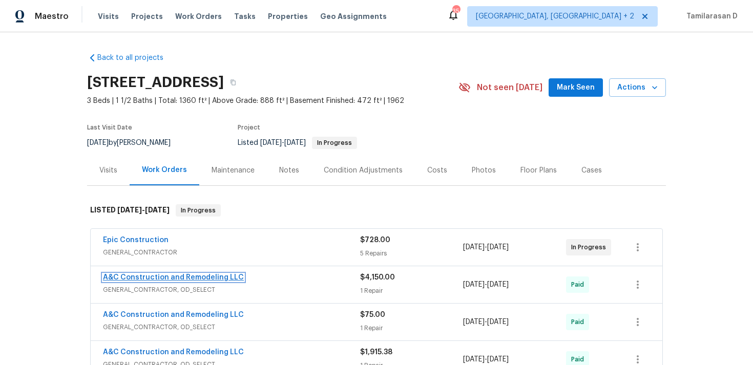
click at [156, 276] on link "A&C Construction and Remodeling LLC" at bounding box center [173, 277] width 141 height 7
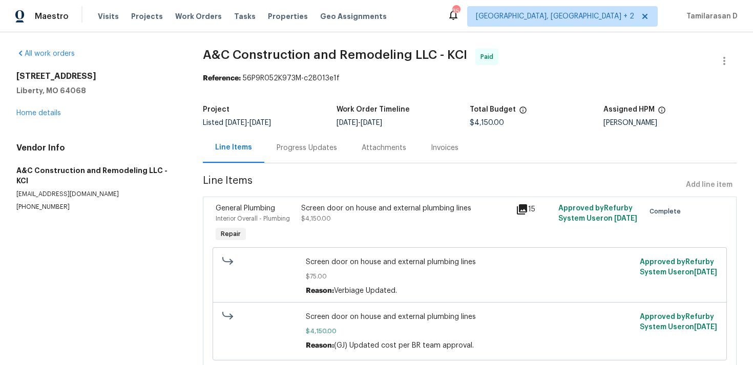
click at [288, 156] on div "Progress Updates" at bounding box center [306, 148] width 85 height 30
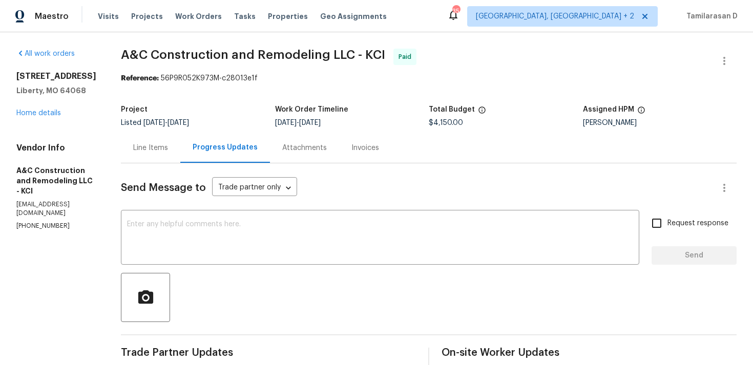
click at [168, 147] on div "Line Items" at bounding box center [150, 148] width 35 height 10
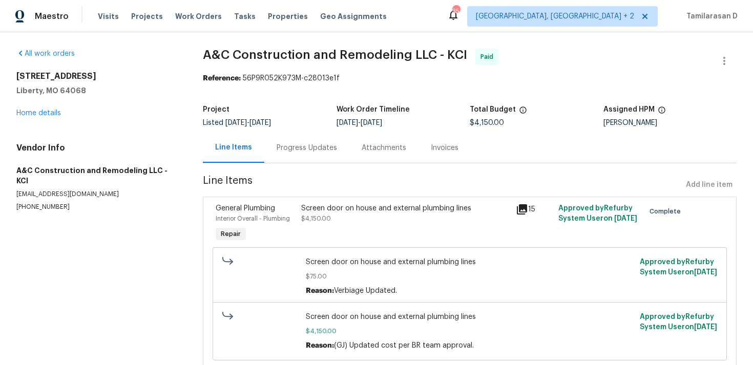
click at [254, 148] on div "Line Items" at bounding box center [233, 148] width 61 height 30
click at [292, 154] on div "Progress Updates" at bounding box center [306, 148] width 85 height 30
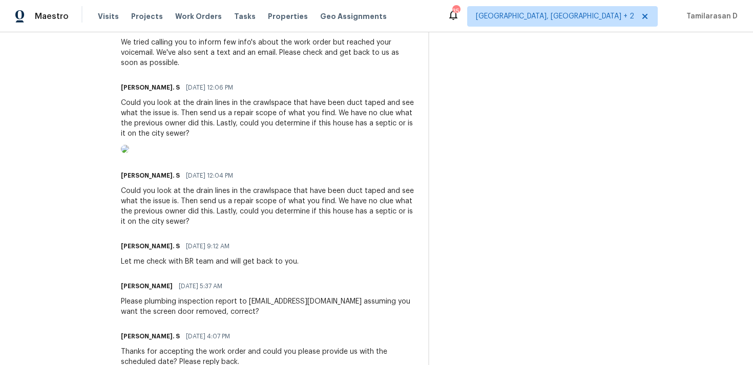
scroll to position [1147, 0]
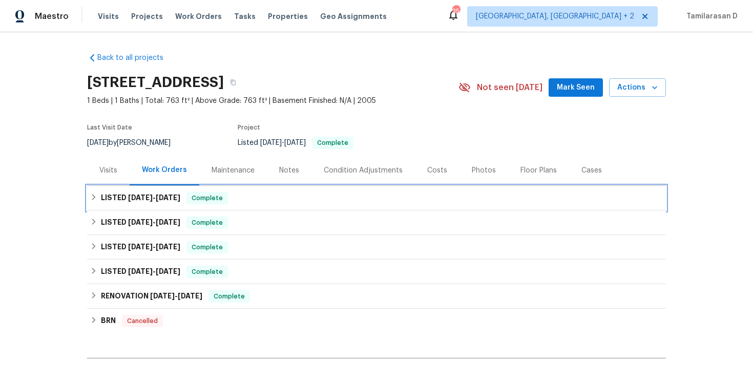
click at [121, 197] on h6 "LISTED [DATE] - [DATE]" at bounding box center [140, 198] width 79 height 12
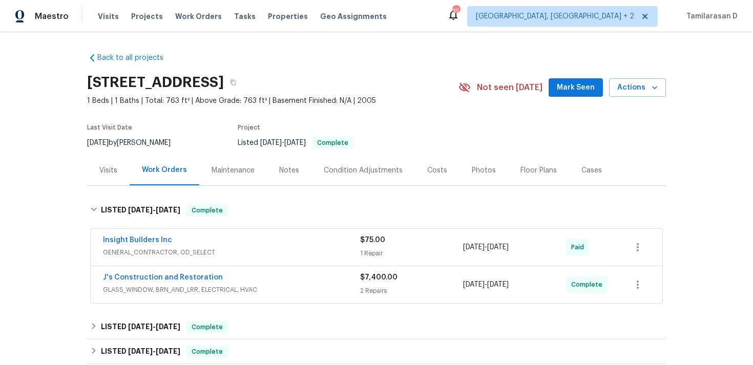
click at [156, 282] on span "J's Construction and Restoration" at bounding box center [163, 278] width 120 height 10
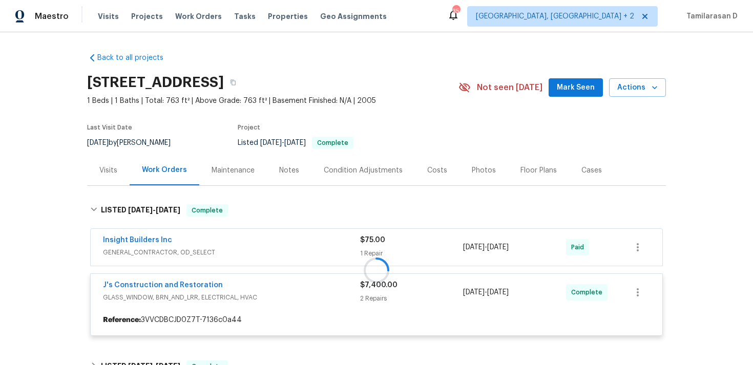
click at [158, 281] on div at bounding box center [376, 270] width 579 height 152
click at [153, 284] on div at bounding box center [376, 270] width 579 height 152
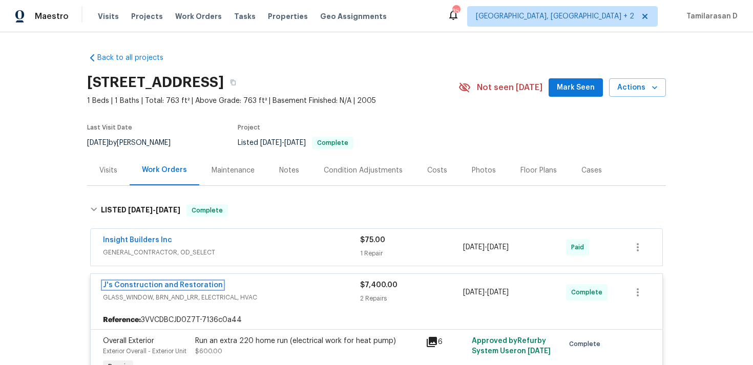
click at [153, 284] on link "J's Construction and Restoration" at bounding box center [163, 285] width 120 height 7
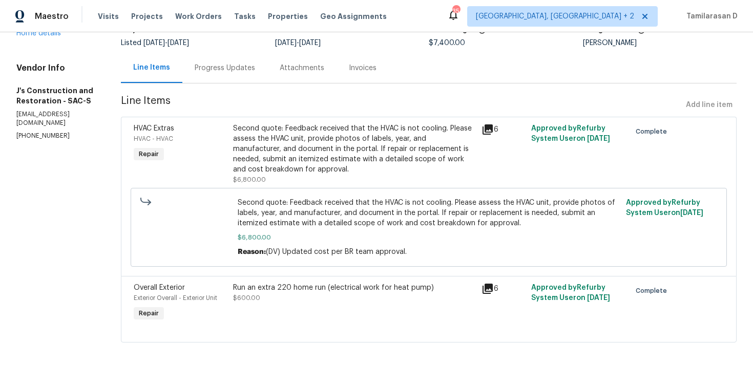
scroll to position [87, 0]
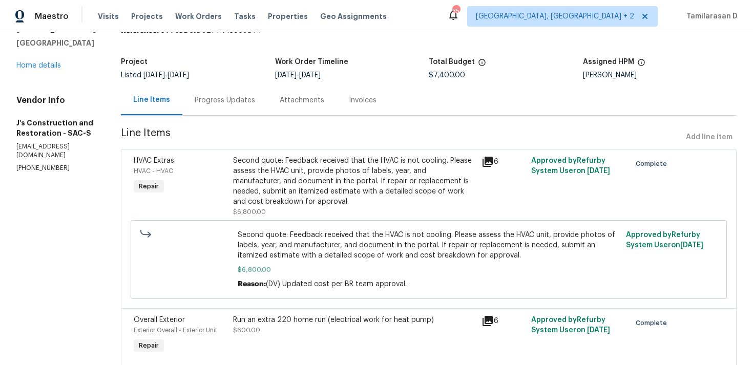
click at [242, 104] on div "Progress Updates" at bounding box center [225, 100] width 60 height 10
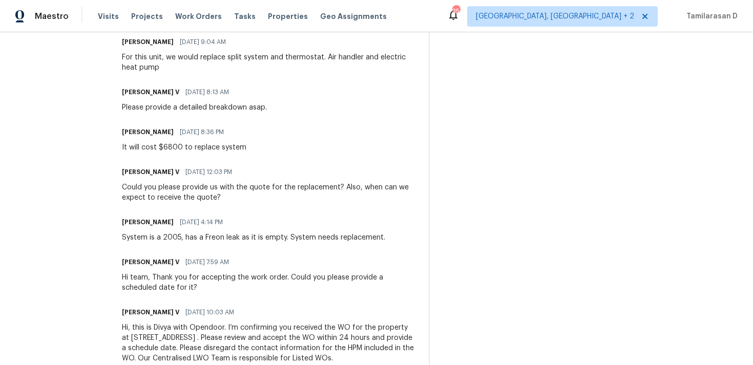
scroll to position [1620, 0]
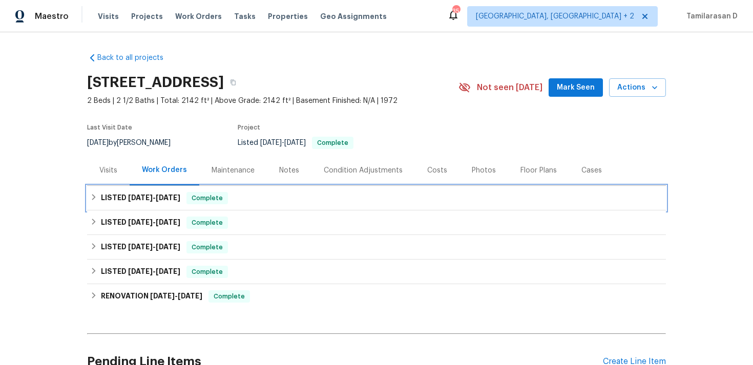
click at [137, 198] on span "[DATE]" at bounding box center [140, 197] width 25 height 7
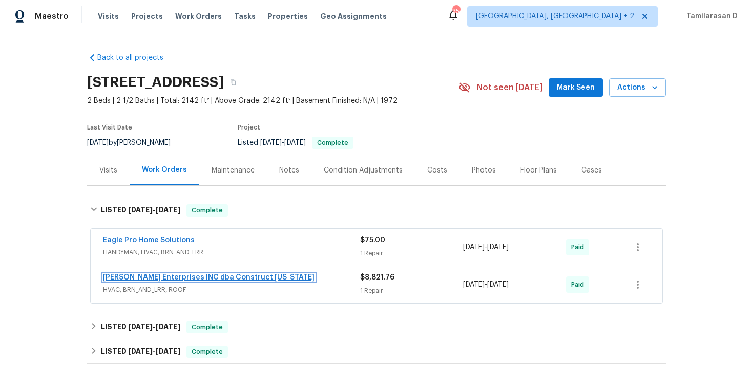
click at [187, 279] on link "[PERSON_NAME] Enterprises INC dba Construct [US_STATE]" at bounding box center [209, 277] width 212 height 7
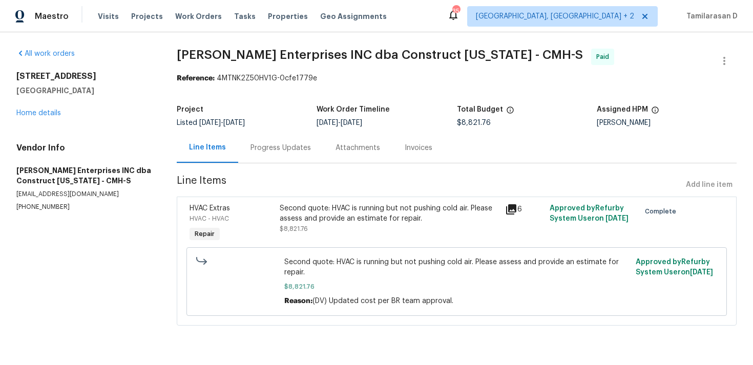
click at [272, 148] on div "Progress Updates" at bounding box center [281, 148] width 60 height 10
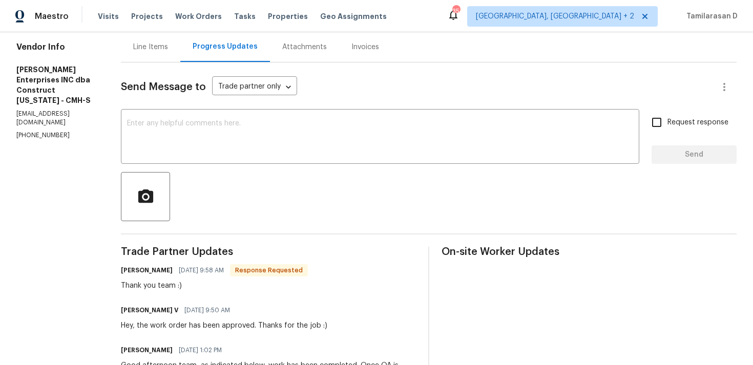
scroll to position [112, 0]
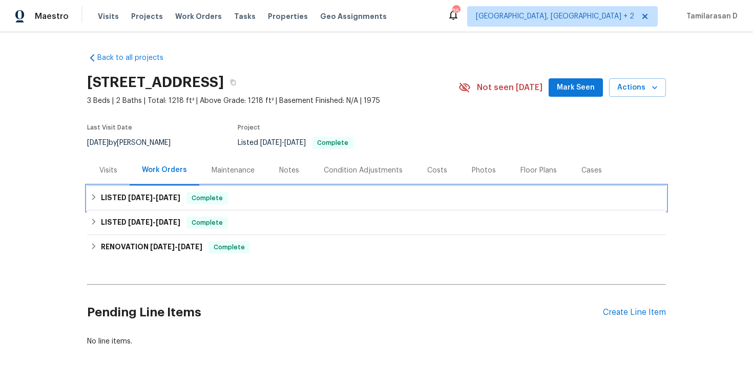
click at [146, 198] on span "[DATE]" at bounding box center [140, 197] width 25 height 7
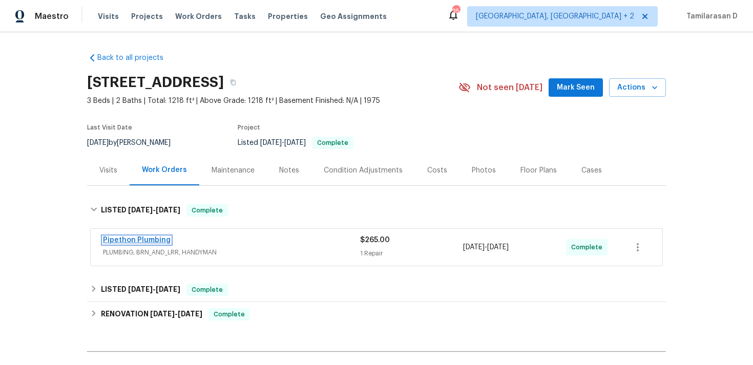
click at [140, 238] on link "Pipethon Plumbing" at bounding box center [137, 240] width 68 height 7
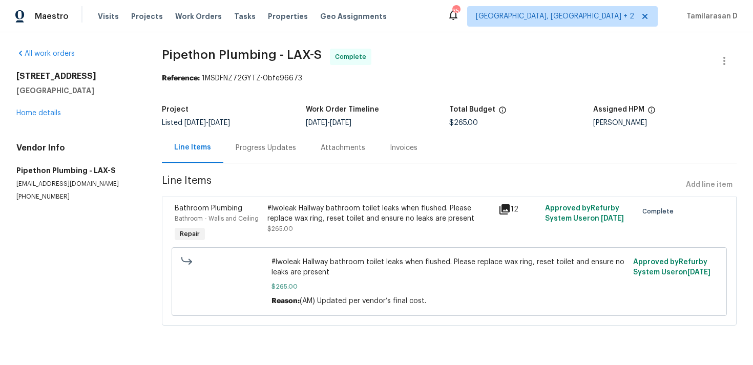
click at [258, 156] on div "Progress Updates" at bounding box center [265, 148] width 85 height 30
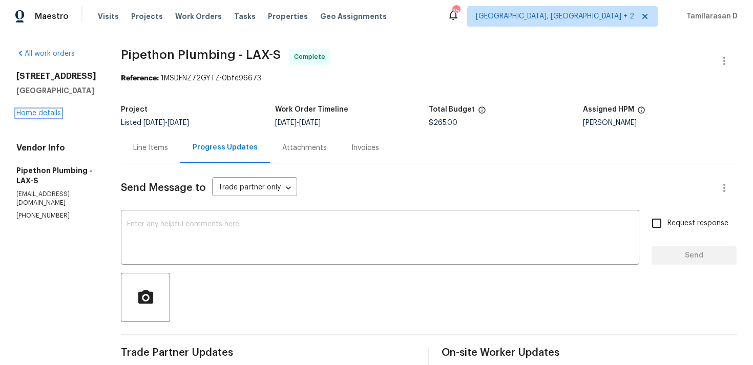
click at [36, 110] on link "Home details" at bounding box center [38, 113] width 45 height 7
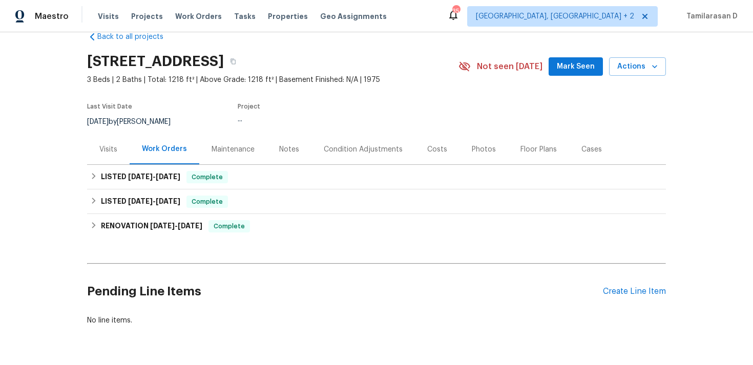
scroll to position [51, 0]
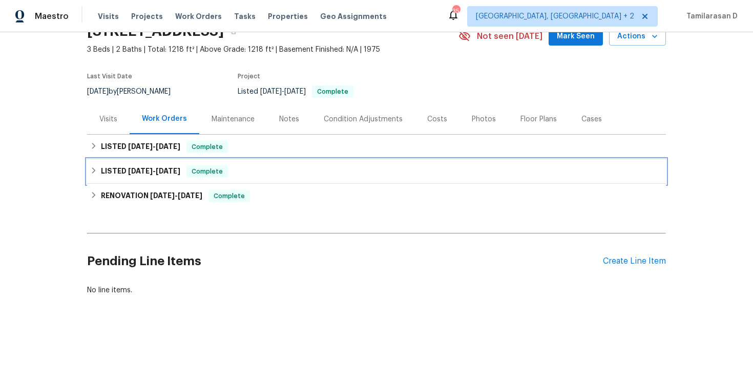
click at [97, 168] on icon at bounding box center [93, 170] width 7 height 7
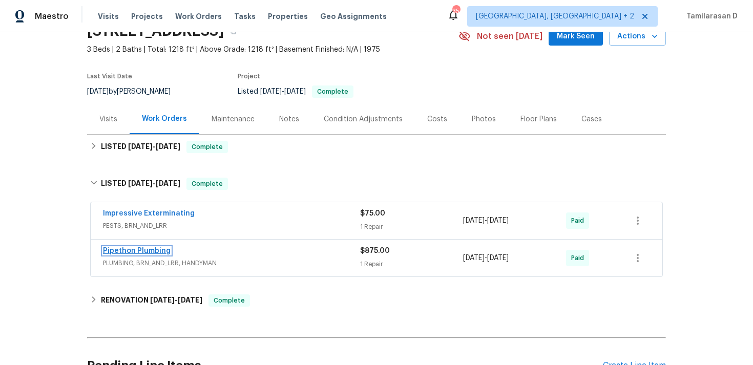
click at [143, 252] on link "Pipethon Plumbing" at bounding box center [137, 250] width 68 height 7
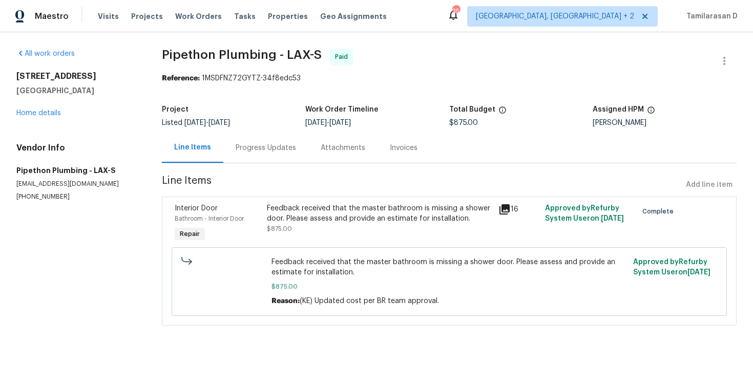
click at [274, 150] on div "Progress Updates" at bounding box center [266, 148] width 60 height 10
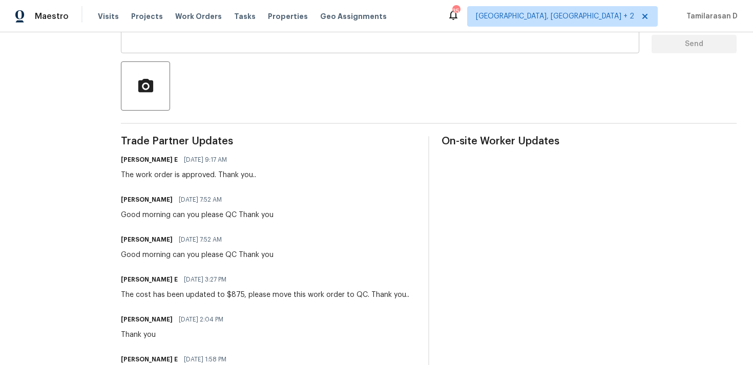
scroll to position [22, 0]
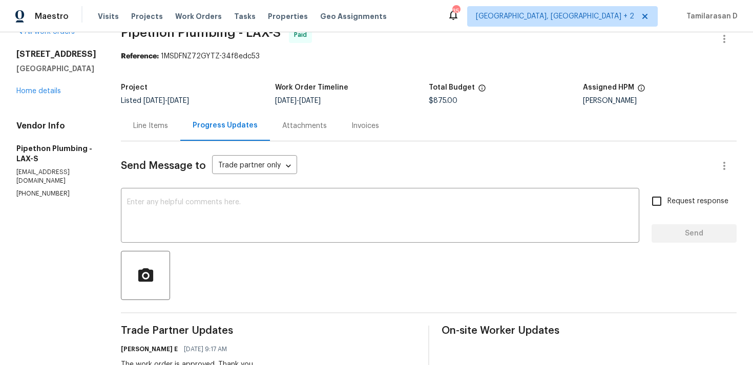
click at [168, 121] on div "Line Items" at bounding box center [150, 126] width 35 height 10
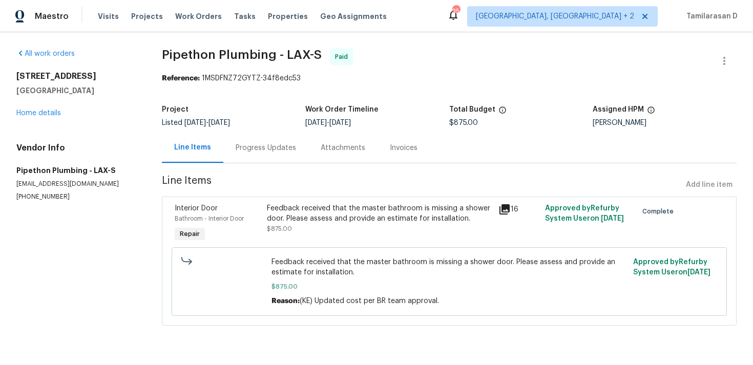
click at [247, 147] on div "Progress Updates" at bounding box center [266, 148] width 60 height 10
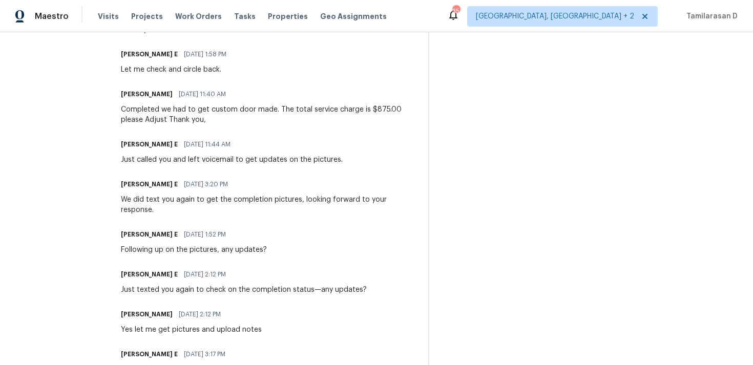
scroll to position [499, 0]
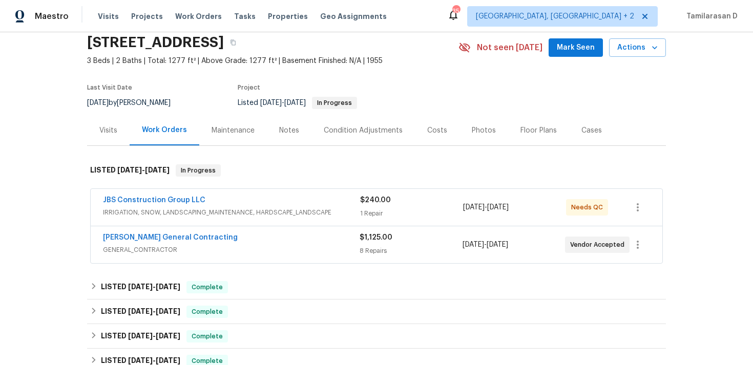
scroll to position [83, 0]
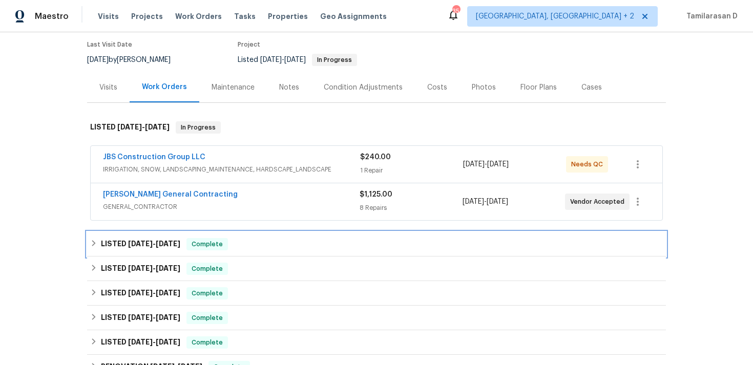
click at [94, 244] on icon at bounding box center [94, 243] width 4 height 6
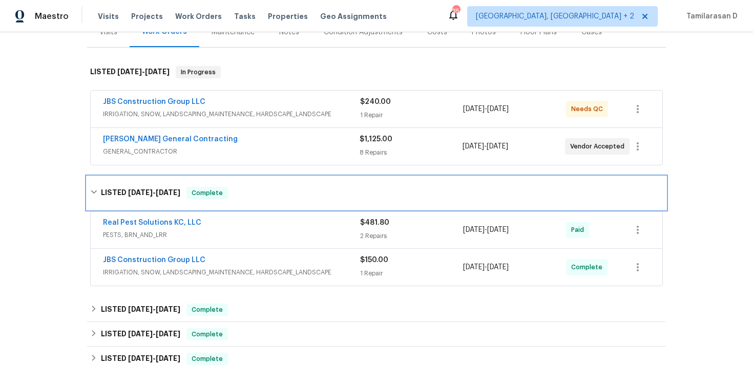
scroll to position [143, 0]
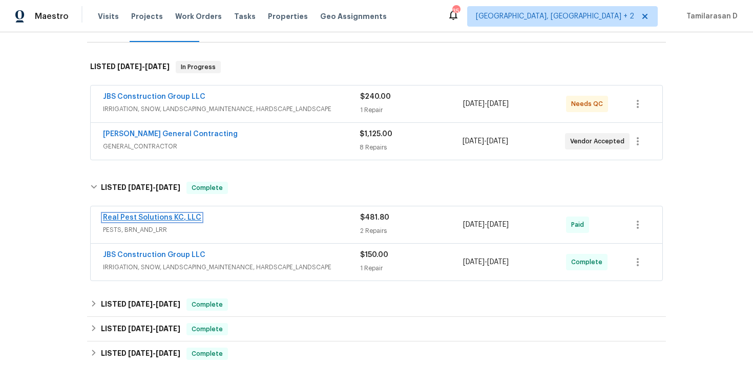
click at [175, 215] on link "Real Pest Solutions KC, LLC" at bounding box center [152, 217] width 98 height 7
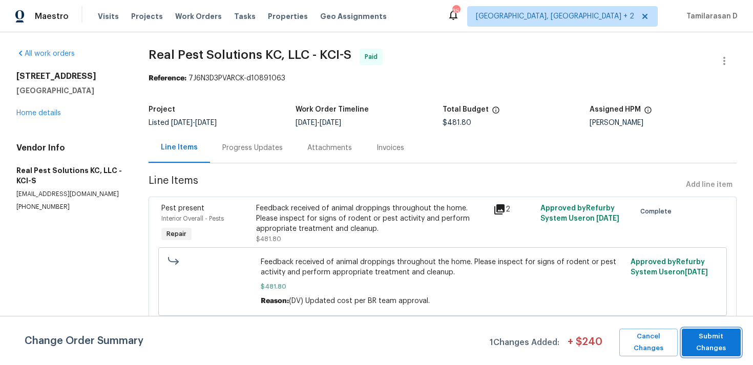
click at [701, 339] on span "Submit Changes" at bounding box center [711, 343] width 49 height 24
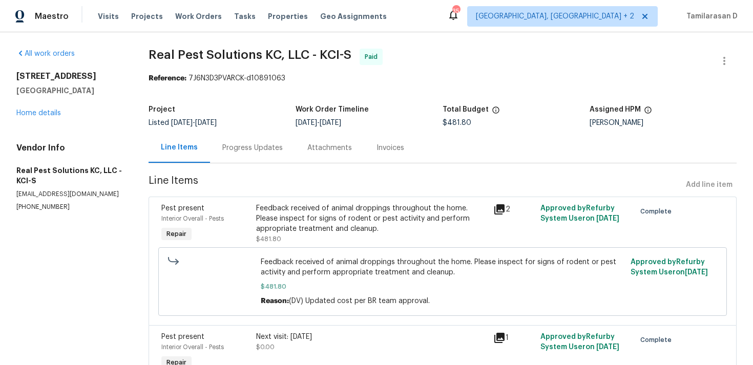
scroll to position [56, 0]
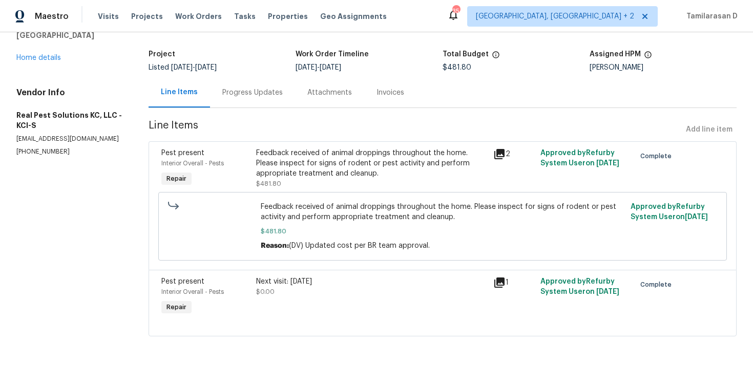
click at [252, 94] on div "Progress Updates" at bounding box center [252, 93] width 60 height 10
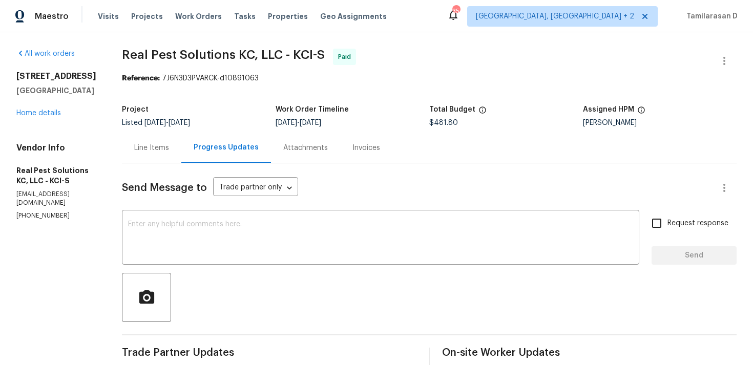
click at [181, 159] on div "Line Items" at bounding box center [151, 148] width 59 height 30
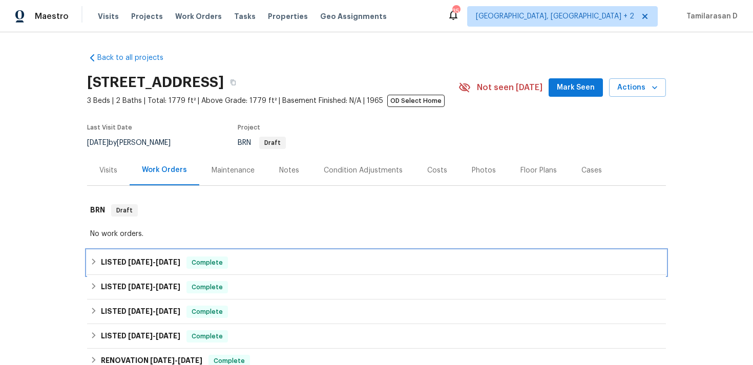
click at [111, 267] on h6 "LISTED [DATE] - [DATE]" at bounding box center [140, 263] width 79 height 12
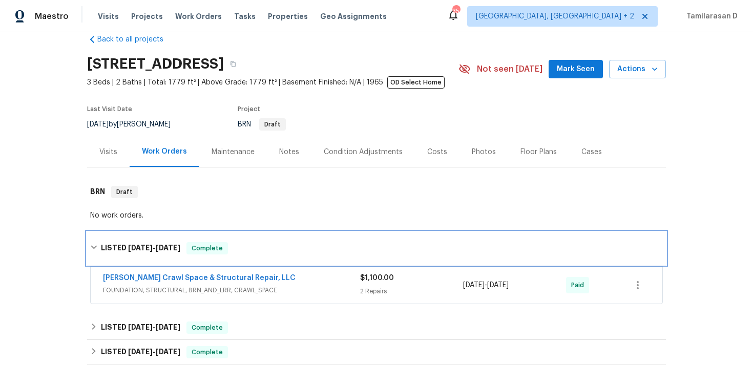
scroll to position [34, 0]
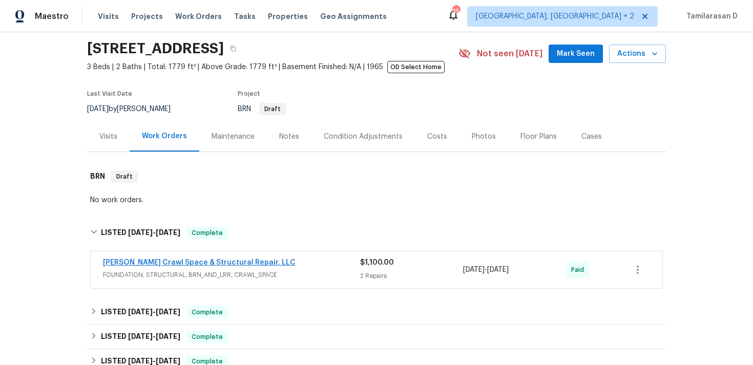
click at [207, 263] on link "[PERSON_NAME] Crawl Space & Structural Repair, LLC" at bounding box center [199, 262] width 193 height 7
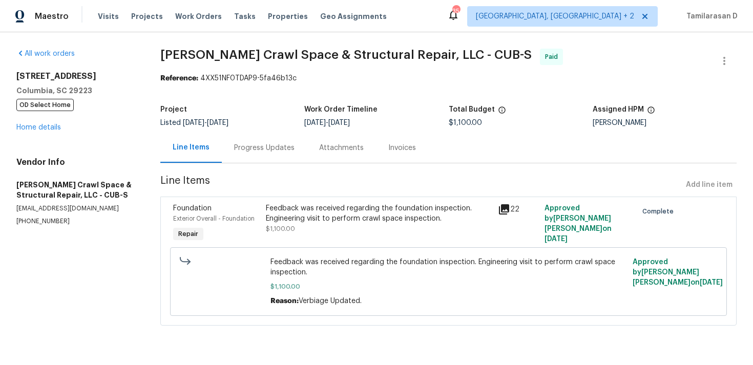
click at [259, 149] on div "Progress Updates" at bounding box center [264, 148] width 60 height 10
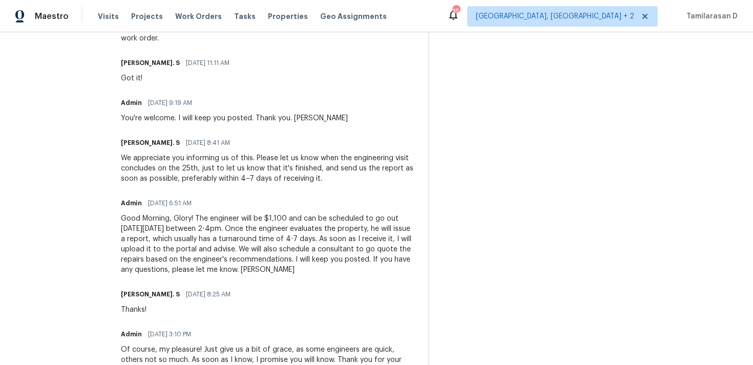
scroll to position [1673, 0]
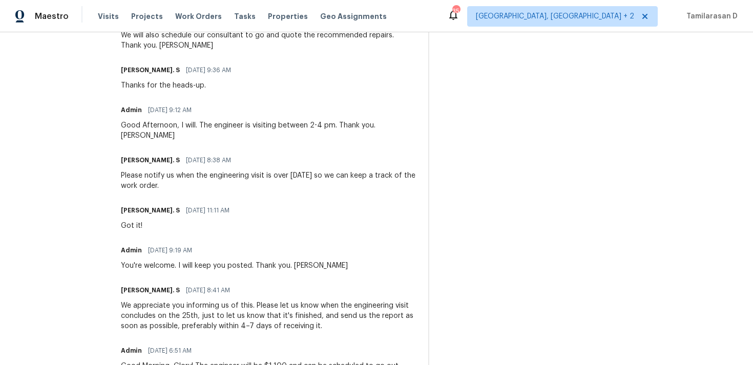
scroll to position [1525, 0]
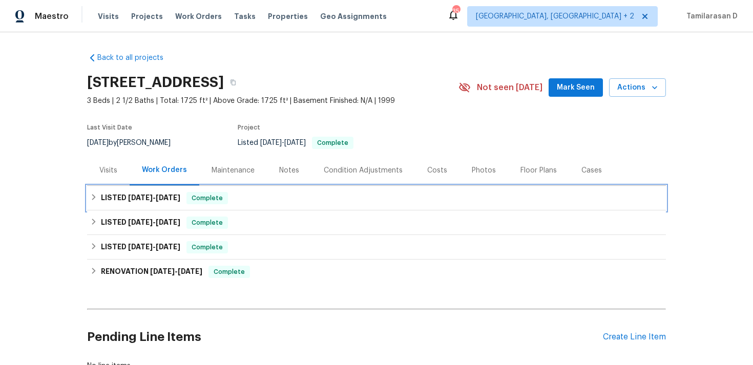
click at [147, 197] on span "[DATE]" at bounding box center [140, 197] width 25 height 7
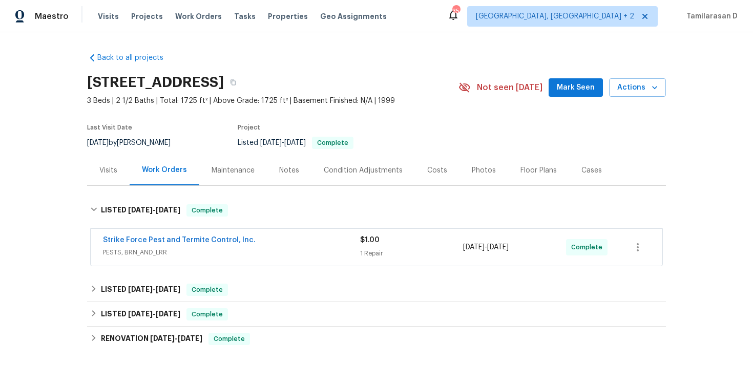
click at [140, 235] on span "Strike Force Pest and Termite Control, Inc." at bounding box center [179, 240] width 153 height 10
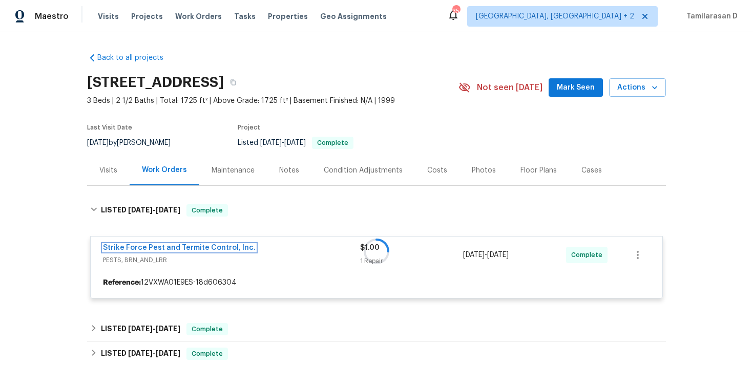
click at [164, 249] on link "Strike Force Pest and Termite Control, Inc." at bounding box center [179, 247] width 153 height 7
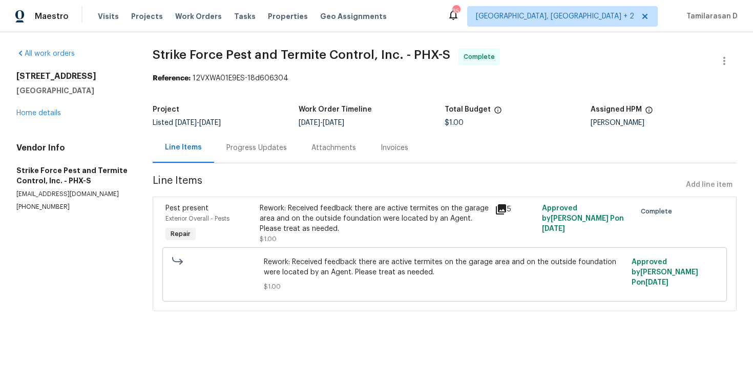
click at [243, 152] on div "Progress Updates" at bounding box center [256, 148] width 60 height 10
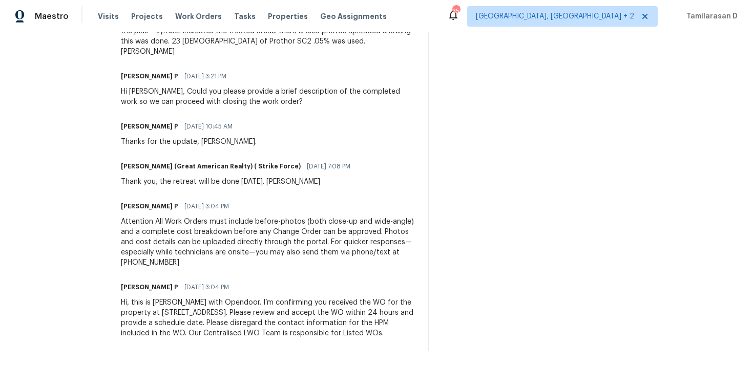
scroll to position [418, 0]
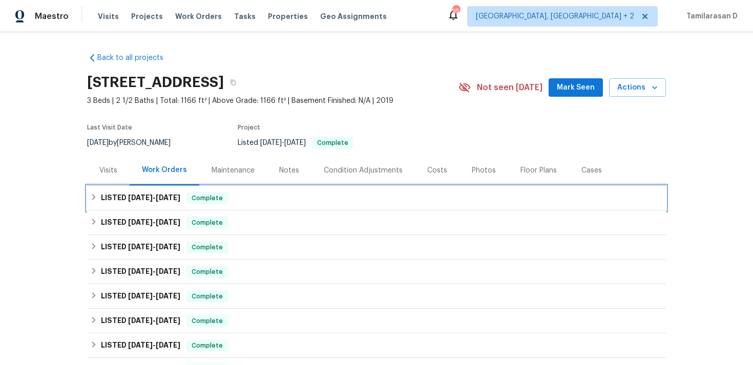
click at [151, 194] on span "[DATE] - [DATE]" at bounding box center [154, 197] width 52 height 7
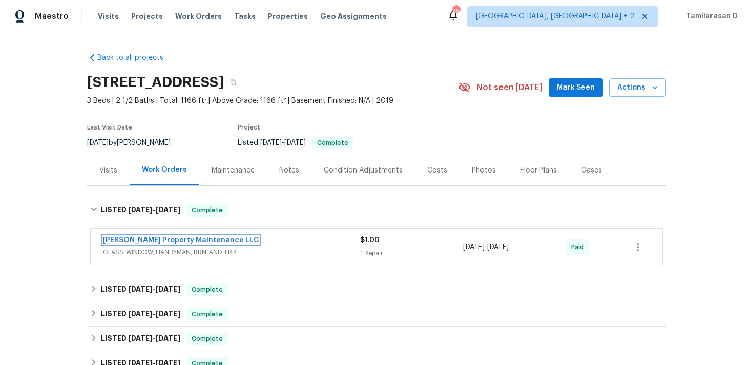
click at [169, 240] on link "[PERSON_NAME] Property Maintenance LLC" at bounding box center [181, 240] width 156 height 7
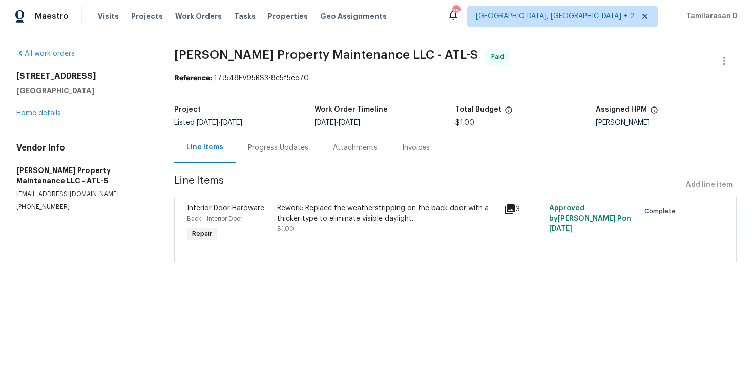
click at [275, 152] on div "Progress Updates" at bounding box center [278, 148] width 60 height 10
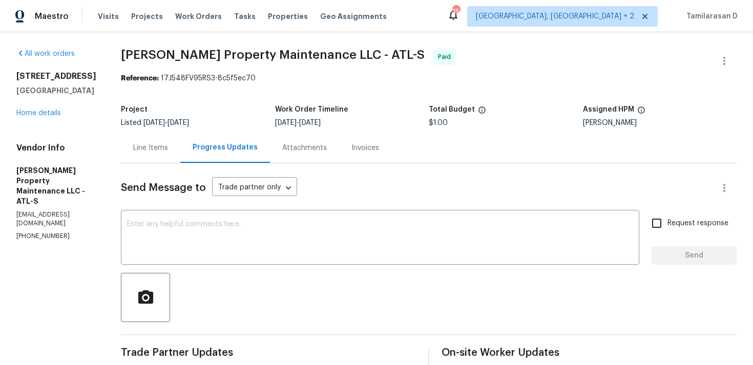
click at [162, 149] on div "Line Items" at bounding box center [150, 148] width 35 height 10
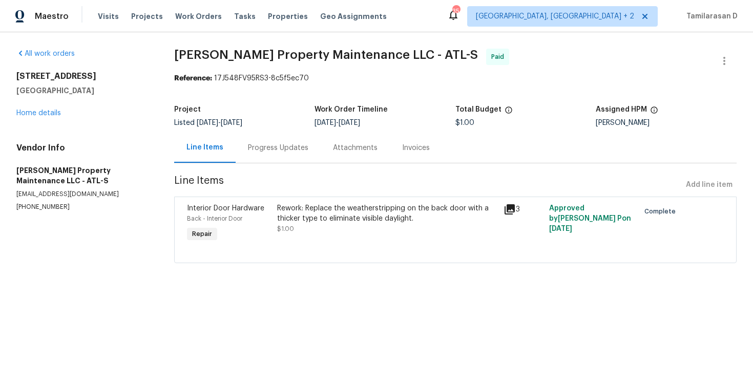
click at [359, 213] on div "Rework: Replace the weatherstripping on the back door with a thicker type to el…" at bounding box center [387, 213] width 220 height 20
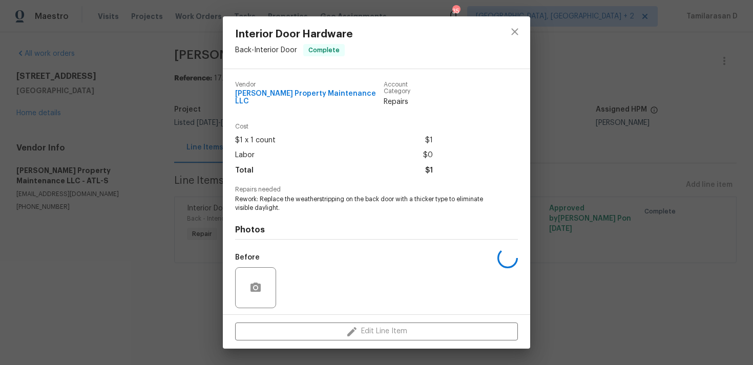
scroll to position [64, 0]
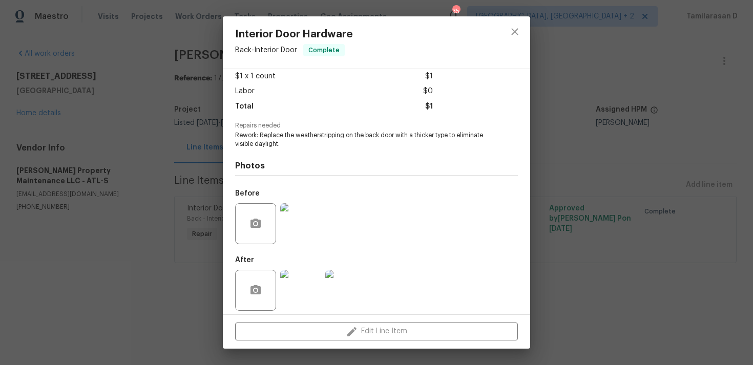
click at [299, 273] on img at bounding box center [300, 290] width 41 height 41
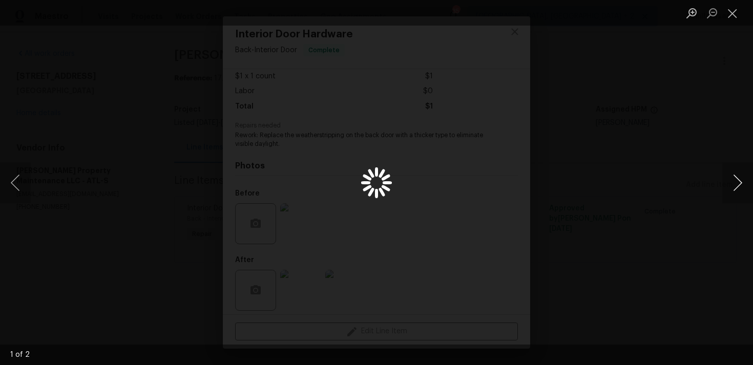
click at [737, 178] on button "Next image" at bounding box center [737, 182] width 31 height 41
click at [735, 182] on button "Next image" at bounding box center [737, 182] width 31 height 41
click at [733, 14] on button "Close lightbox" at bounding box center [732, 13] width 20 height 18
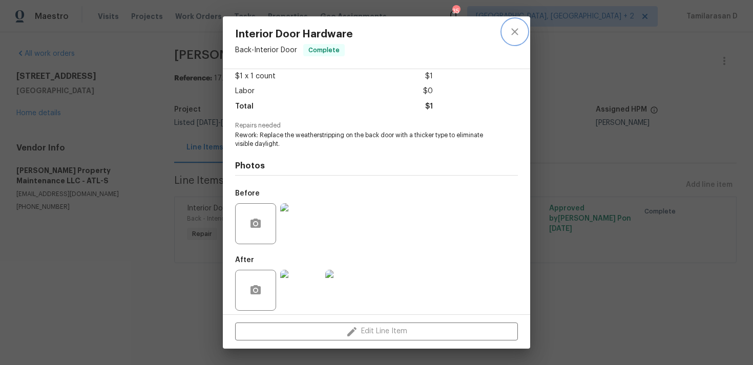
click at [517, 34] on icon "close" at bounding box center [514, 31] width 7 height 7
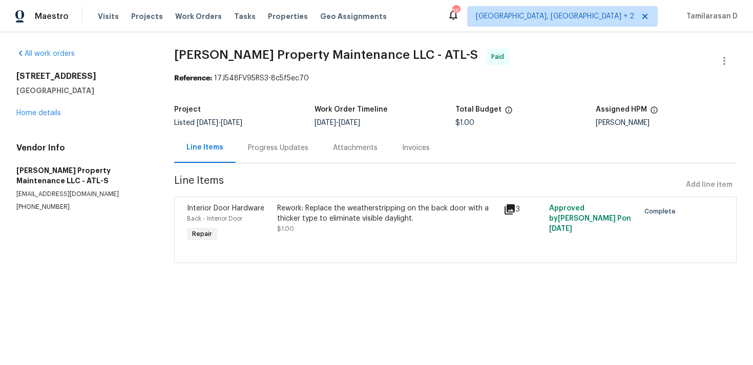
click at [359, 214] on div "Rework: Replace the weatherstripping on the back door with a thicker type to el…" at bounding box center [387, 213] width 220 height 20
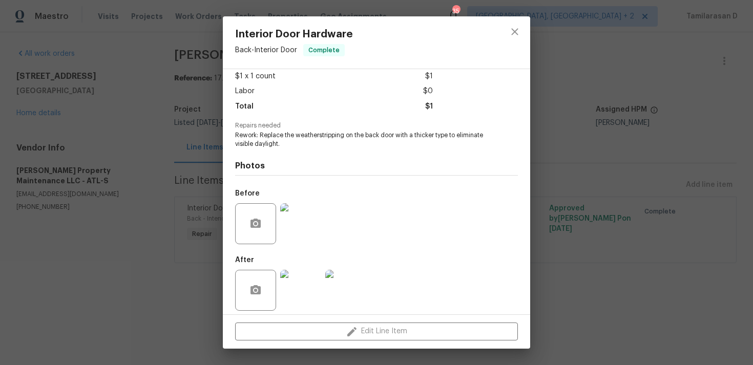
click at [305, 204] on img at bounding box center [300, 223] width 41 height 41
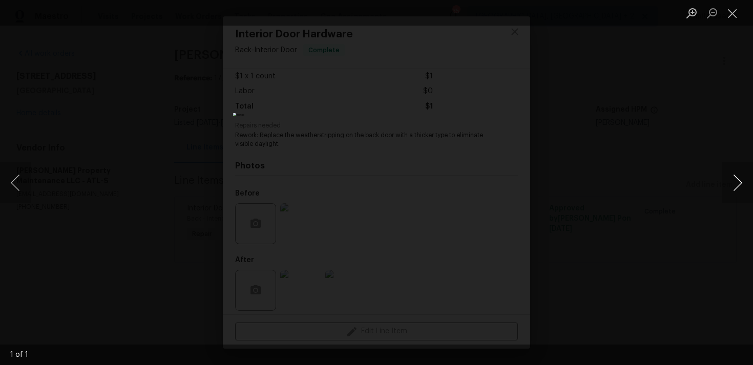
click at [739, 179] on button "Next image" at bounding box center [737, 182] width 31 height 41
click at [732, 13] on button "Close lightbox" at bounding box center [732, 13] width 20 height 18
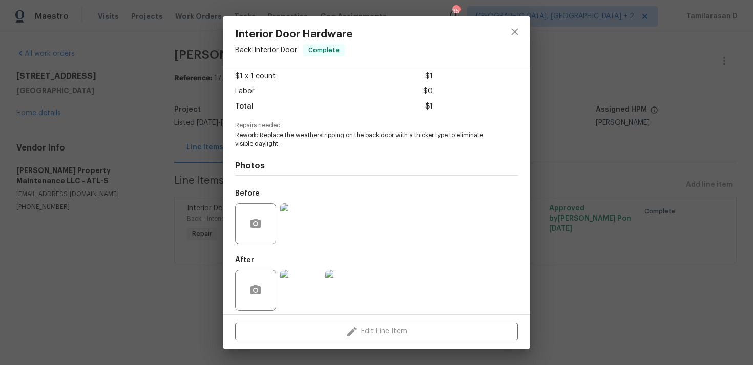
click at [302, 275] on img at bounding box center [300, 290] width 41 height 41
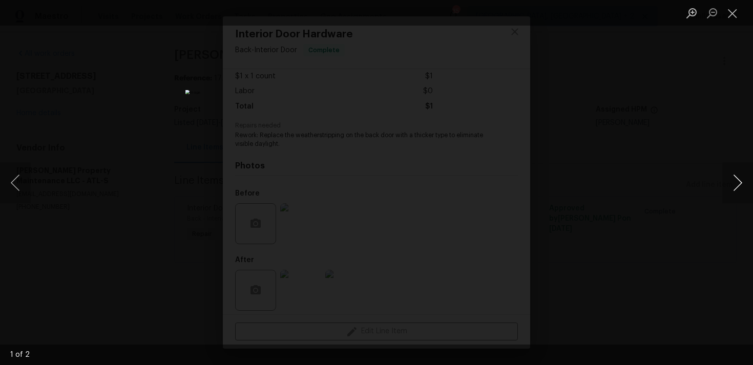
click at [736, 179] on button "Next image" at bounding box center [737, 182] width 31 height 41
click at [734, 11] on button "Close lightbox" at bounding box center [732, 13] width 20 height 18
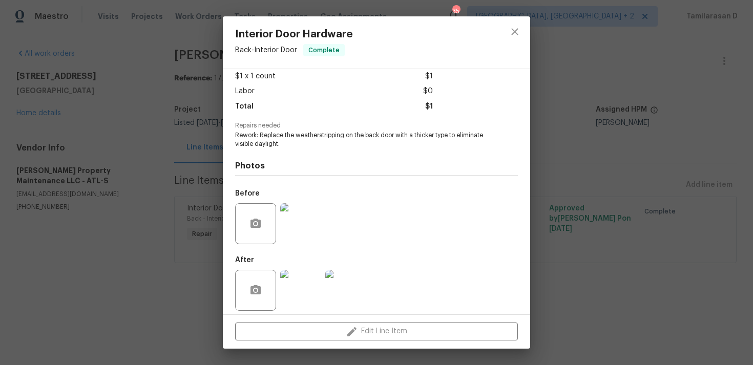
click at [195, 246] on div "Interior Door Hardware Back - Interior Door Complete Vendor Glen Property Maint…" at bounding box center [376, 182] width 753 height 365
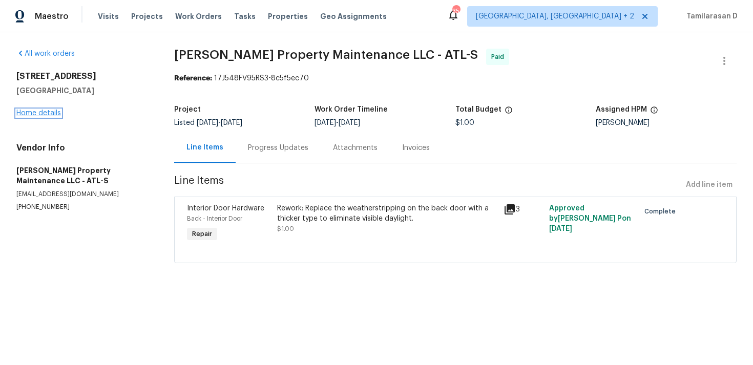
click at [43, 110] on link "Home details" at bounding box center [38, 113] width 45 height 7
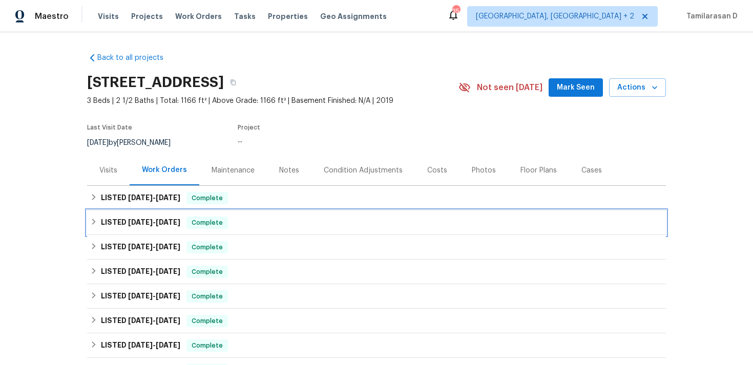
click at [93, 217] on div "LISTED 8/14/25 - 8/28/25 Complete" at bounding box center [376, 223] width 573 height 12
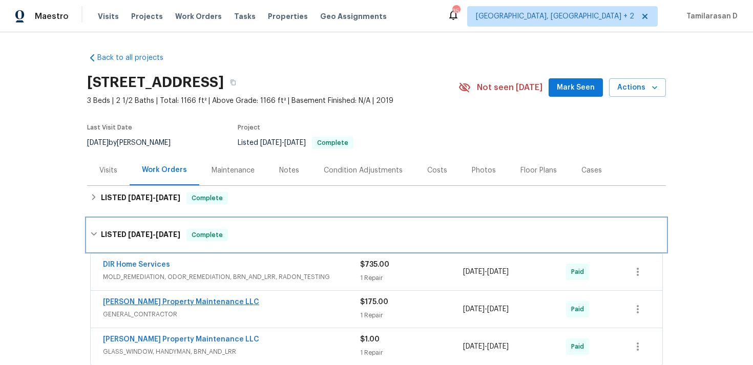
scroll to position [50, 0]
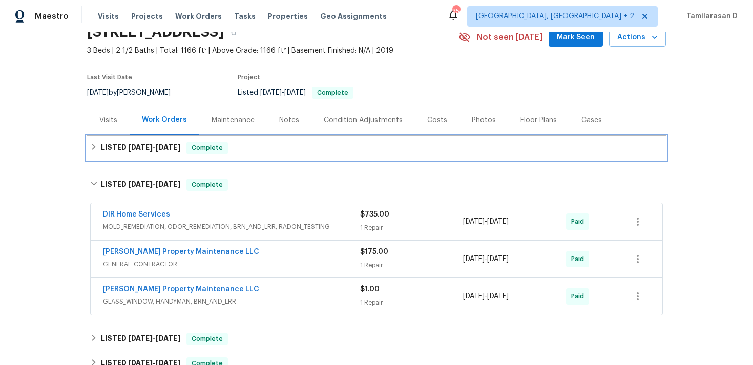
click at [107, 151] on h6 "LISTED 9/2/25 - 9/3/25" at bounding box center [140, 148] width 79 height 12
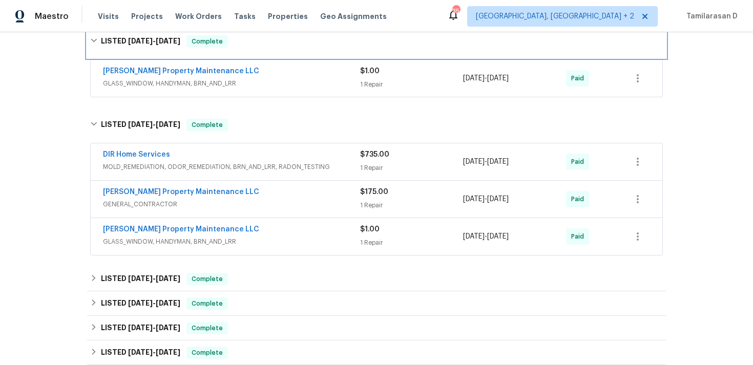
scroll to position [189, 0]
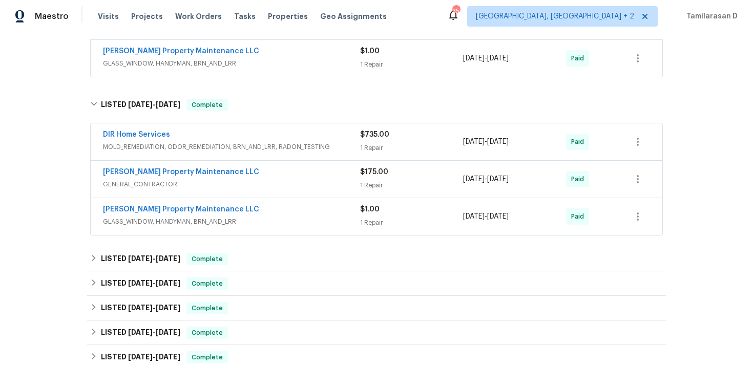
click at [182, 203] on div "Glen Property Maintenance LLC GLASS_WINDOW, HANDYMAN, BRN_AND_LRR $1.00 1 Repai…" at bounding box center [377, 216] width 572 height 37
click at [177, 208] on link "Glen Property Maintenance LLC" at bounding box center [181, 209] width 156 height 7
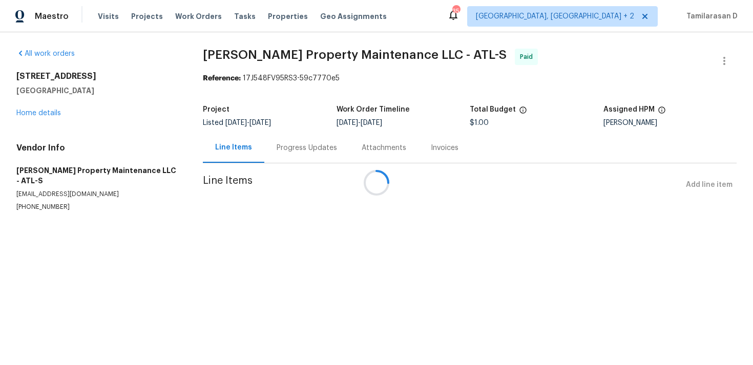
click at [292, 153] on div at bounding box center [376, 182] width 753 height 365
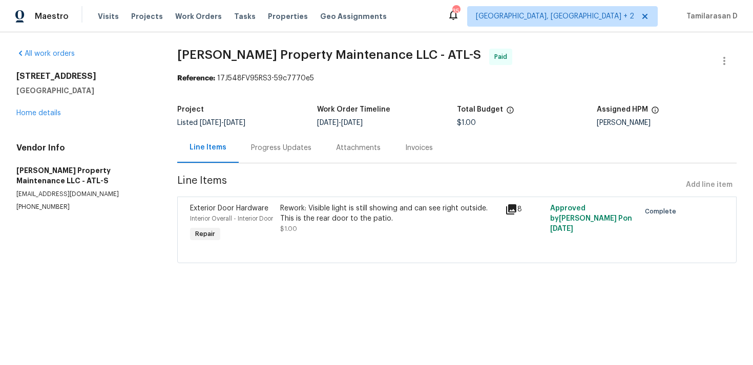
click at [287, 153] on div "Progress Updates" at bounding box center [281, 148] width 60 height 10
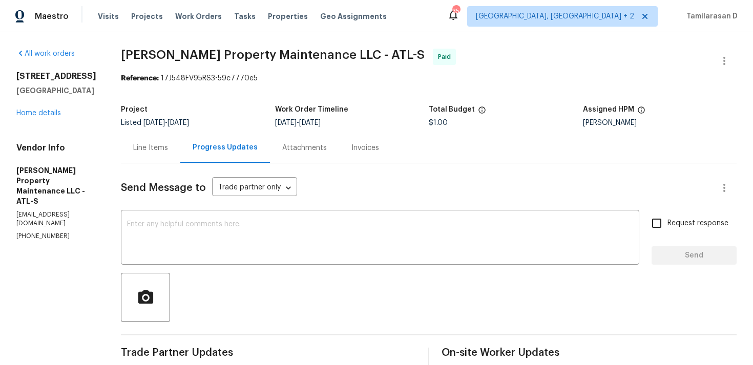
click at [39, 108] on div "1112 Highwood Ln Atlanta, GA 30344 Home details" at bounding box center [56, 94] width 80 height 47
click at [36, 116] on link "Home details" at bounding box center [38, 113] width 45 height 7
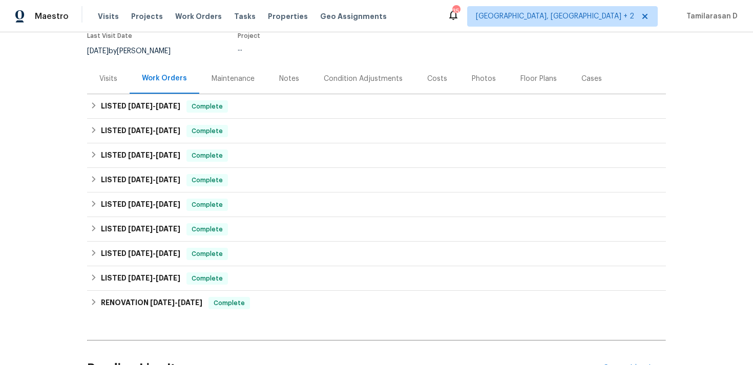
scroll to position [114, 0]
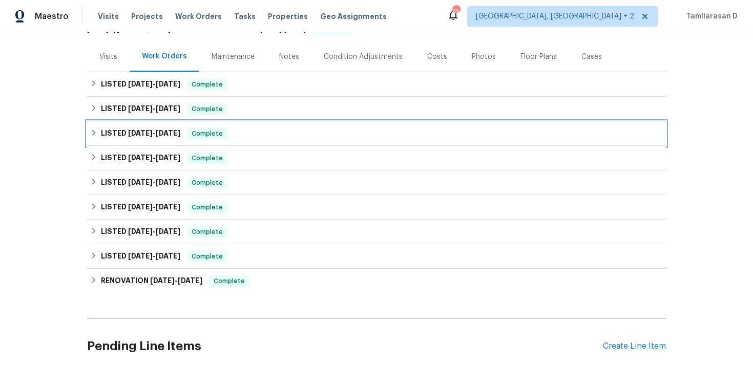
click at [97, 133] on icon at bounding box center [93, 132] width 7 height 7
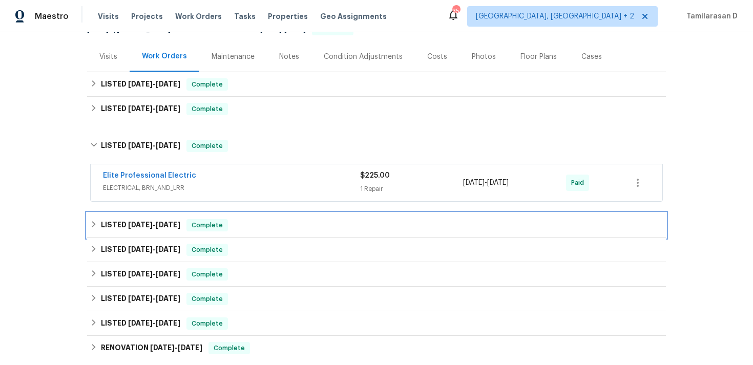
click at [91, 222] on icon at bounding box center [93, 224] width 7 height 7
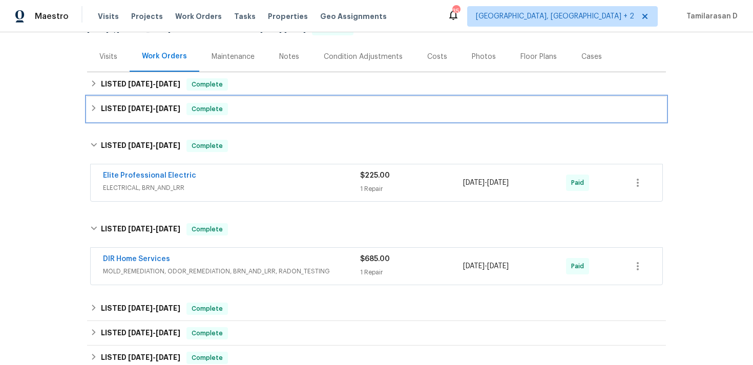
click at [92, 110] on icon at bounding box center [93, 108] width 7 height 7
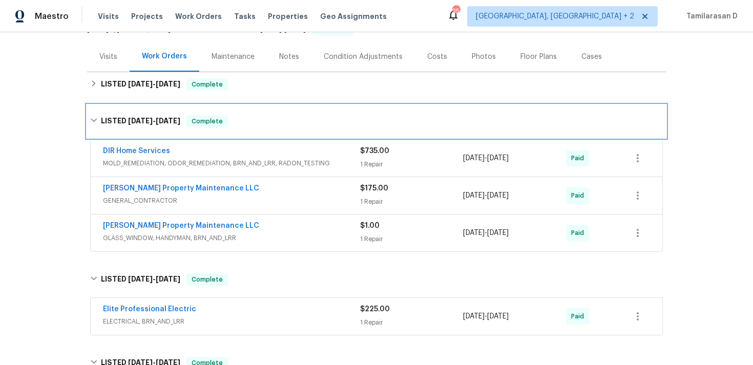
scroll to position [121, 0]
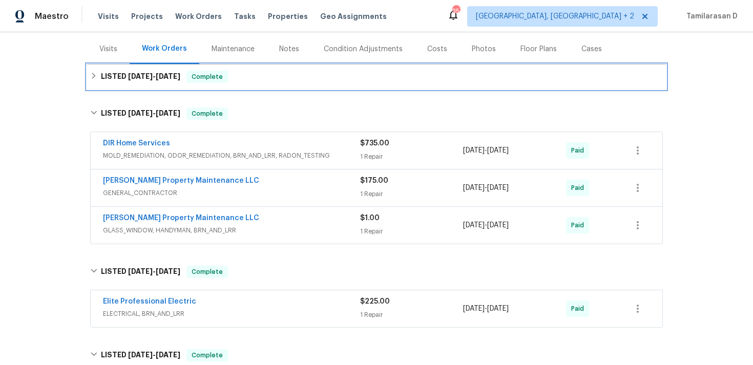
click at [99, 69] on div "LISTED 9/2/25 - 9/3/25 Complete" at bounding box center [376, 77] width 579 height 25
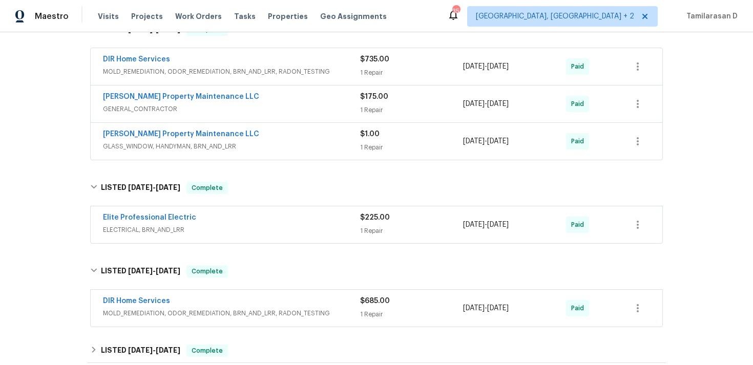
scroll to position [230, 0]
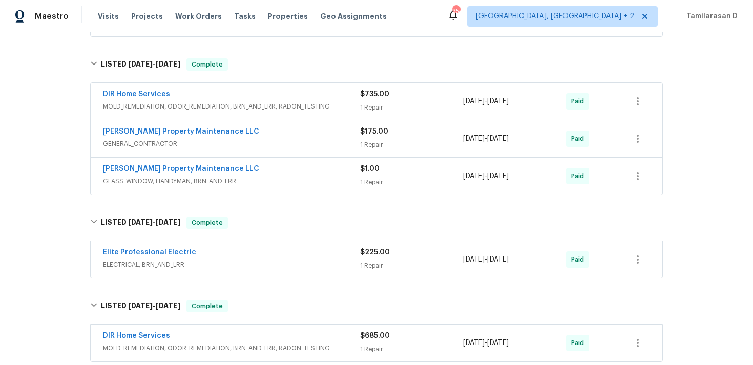
click at [161, 163] on div "Glen Property Maintenance LLC GLASS_WINDOW, HANDYMAN, BRN_AND_LRR $1.00 1 Repai…" at bounding box center [377, 176] width 572 height 37
click at [159, 167] on link "Glen Property Maintenance LLC" at bounding box center [181, 168] width 156 height 7
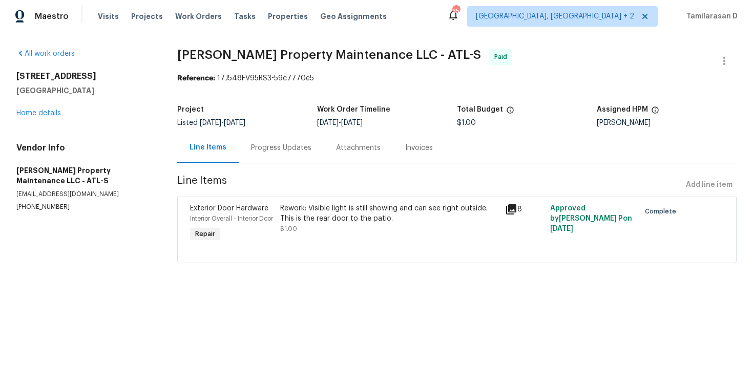
click at [320, 213] on div "Rework: Visible light is still showing and can see right outside. This is the r…" at bounding box center [389, 213] width 219 height 20
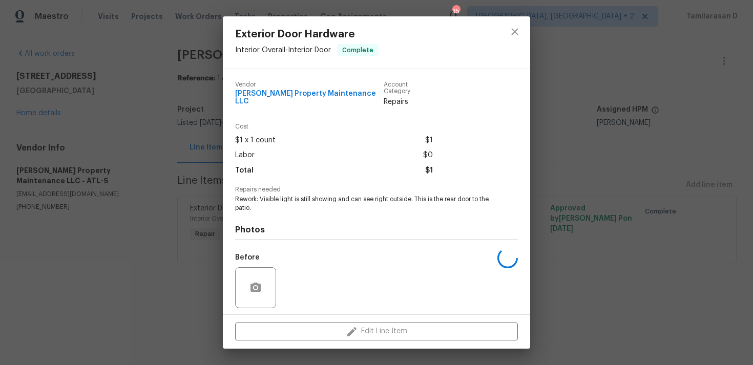
scroll to position [64, 0]
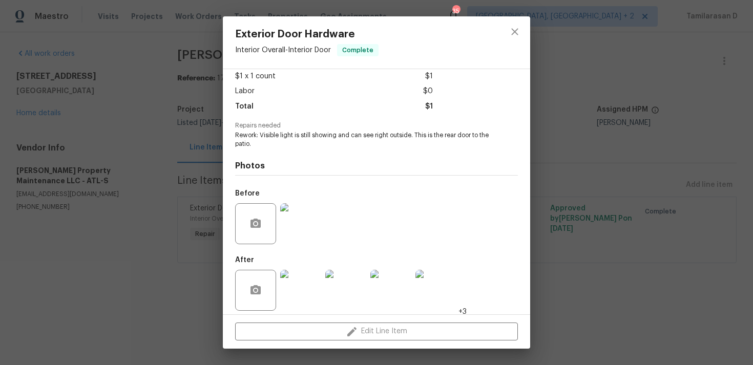
click at [303, 280] on img at bounding box center [300, 290] width 41 height 41
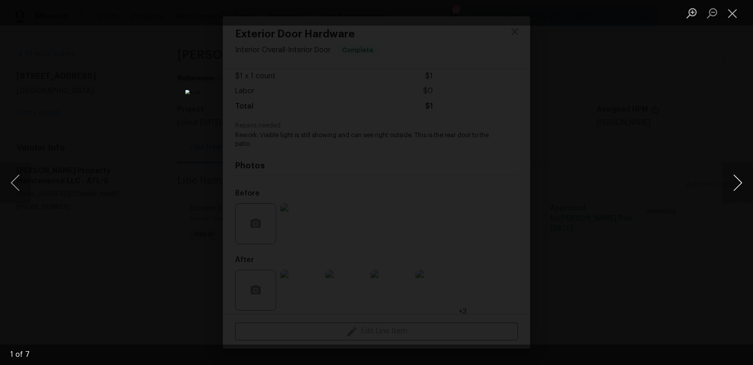
click at [739, 180] on button "Next image" at bounding box center [737, 182] width 31 height 41
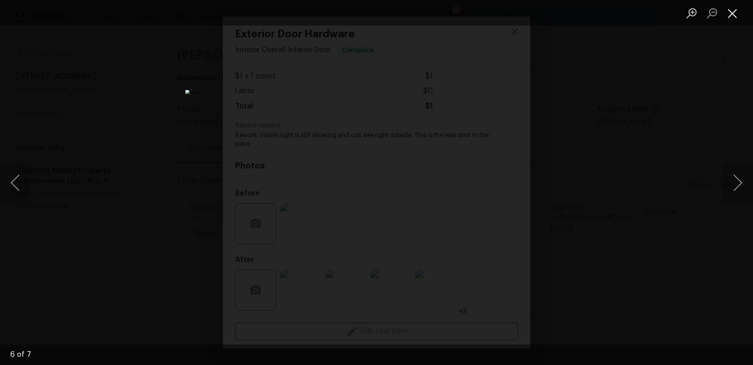
click at [730, 12] on button "Close lightbox" at bounding box center [732, 13] width 20 height 18
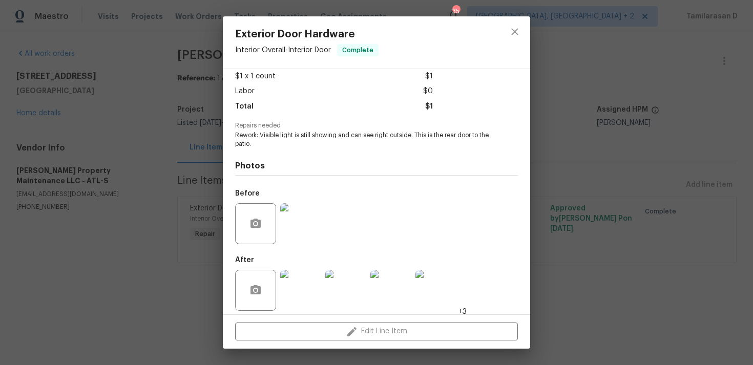
click at [184, 175] on div "Exterior Door Hardware Interior Overall - Interior Door Complete Vendor Glen Pr…" at bounding box center [376, 182] width 753 height 365
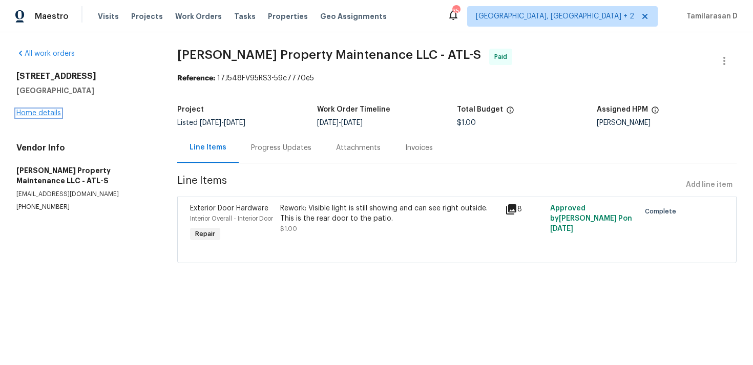
click at [39, 112] on link "Home details" at bounding box center [38, 113] width 45 height 7
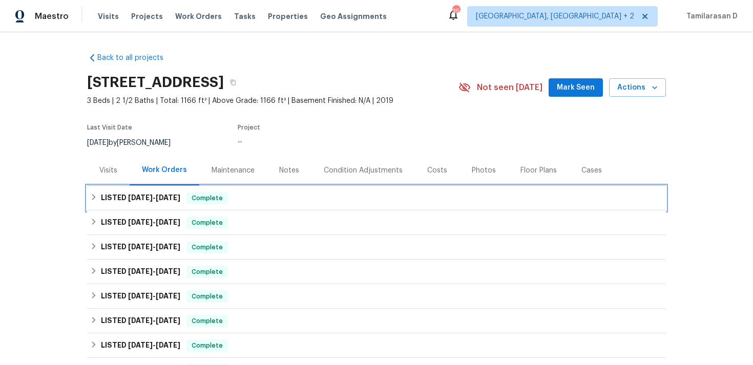
click at [102, 206] on div "LISTED 9/2/25 - 9/3/25 Complete" at bounding box center [376, 198] width 579 height 25
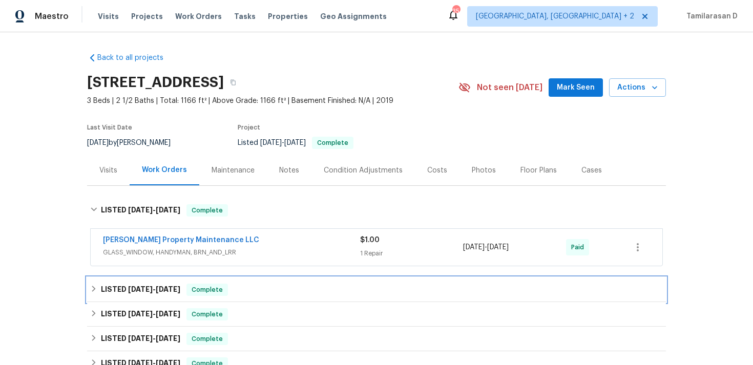
click at [91, 289] on icon at bounding box center [93, 288] width 7 height 7
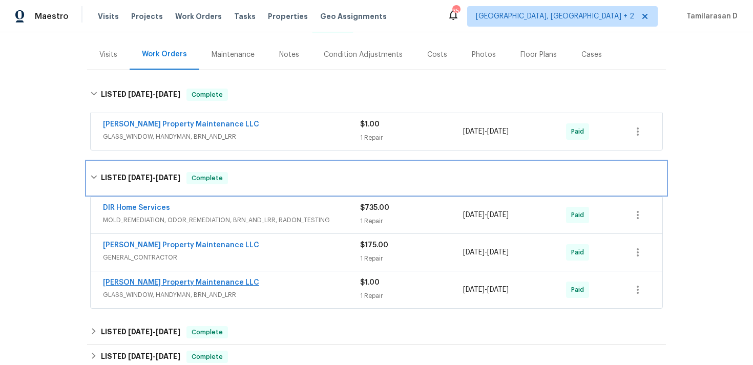
scroll to position [136, 0]
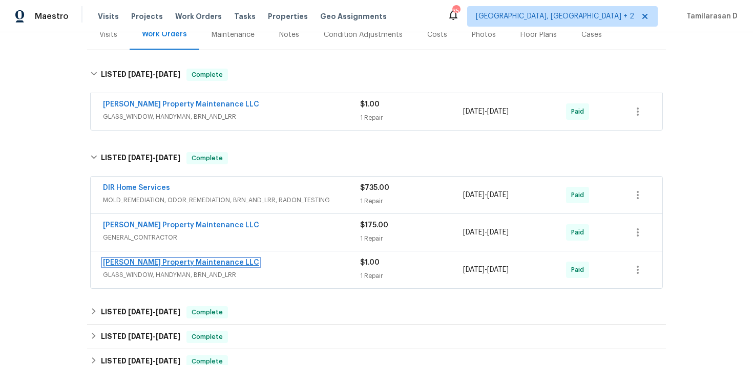
click at [144, 262] on link "Glen Property Maintenance LLC" at bounding box center [181, 262] width 156 height 7
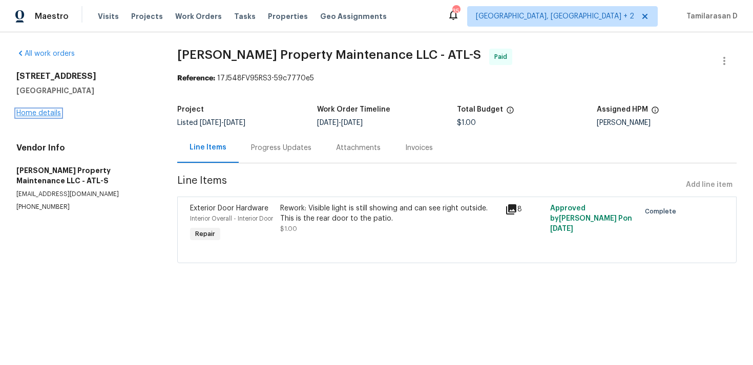
click at [48, 114] on link "Home details" at bounding box center [38, 113] width 45 height 7
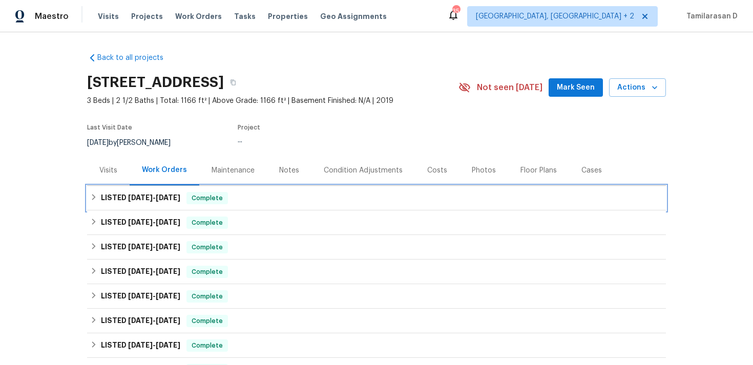
click at [114, 204] on h6 "LISTED 9/2/25 - 9/3/25" at bounding box center [140, 198] width 79 height 12
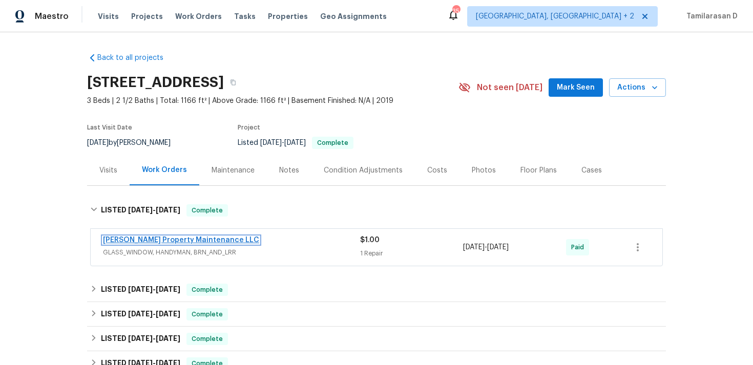
click at [166, 240] on link "Glen Property Maintenance LLC" at bounding box center [181, 240] width 156 height 7
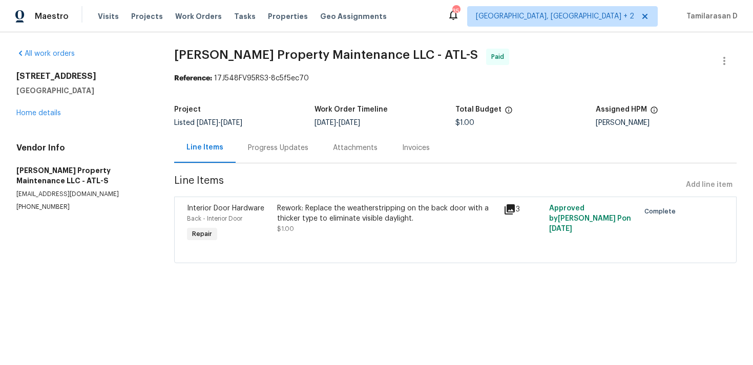
click at [286, 154] on div "Progress Updates" at bounding box center [278, 148] width 85 height 30
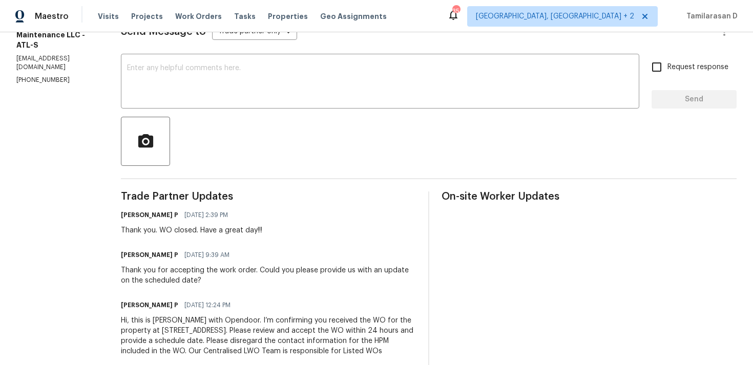
scroll to position [151, 0]
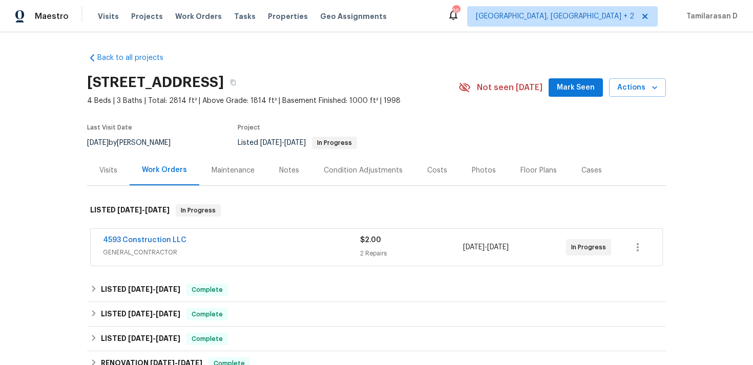
click at [219, 244] on div "4593 Construction LLC" at bounding box center [231, 241] width 257 height 12
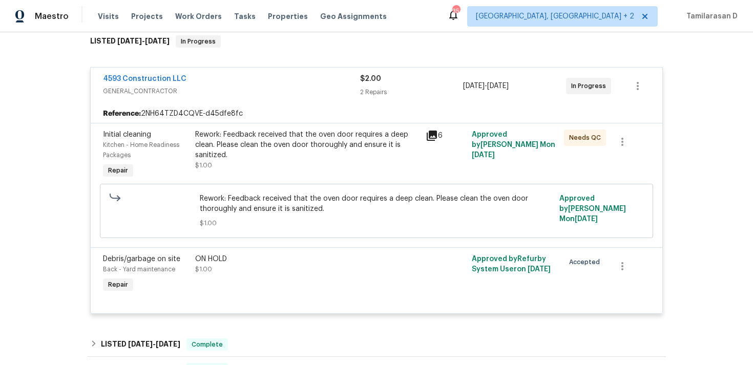
scroll to position [175, 0]
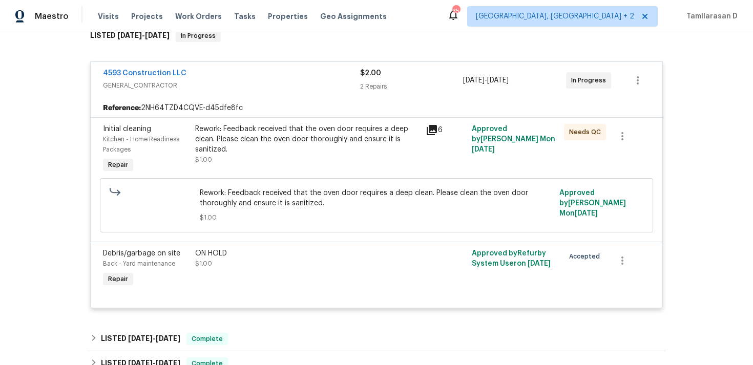
click at [236, 80] on span "GENERAL_CONTRACTOR" at bounding box center [231, 85] width 257 height 10
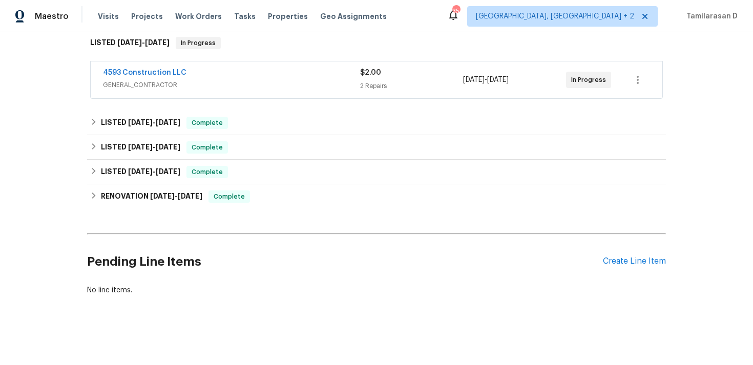
scroll to position [168, 0]
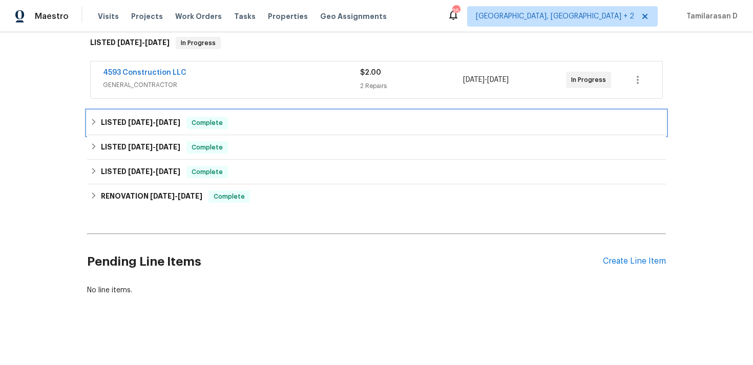
click at [113, 133] on div "LISTED 9/19/25 - 9/23/25 Complete" at bounding box center [376, 123] width 579 height 25
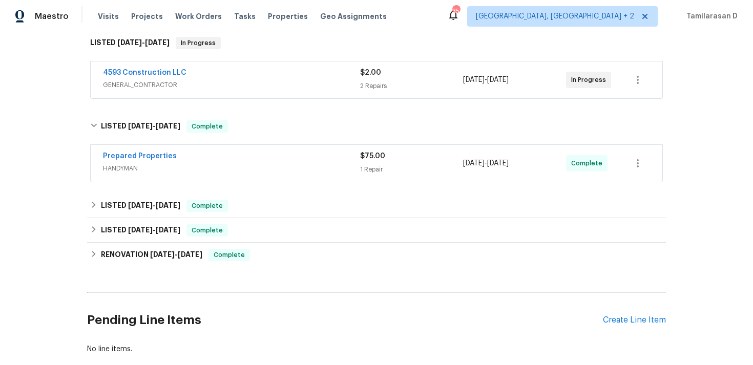
click at [190, 169] on span "HANDYMAN" at bounding box center [231, 168] width 257 height 10
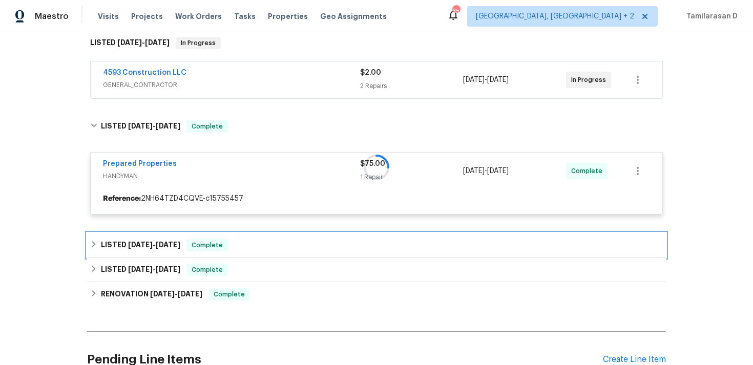
click at [94, 244] on icon at bounding box center [94, 244] width 4 height 6
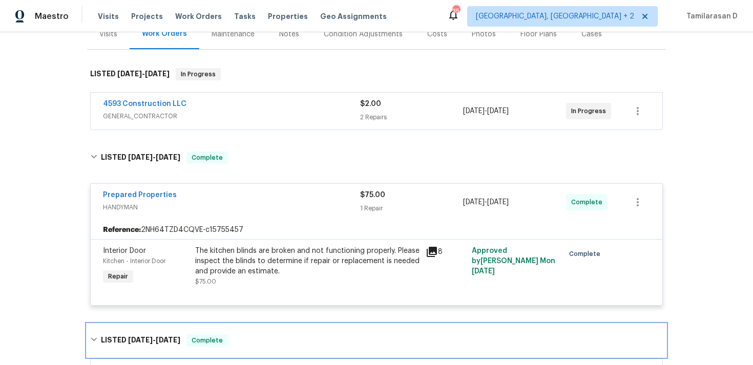
scroll to position [64, 0]
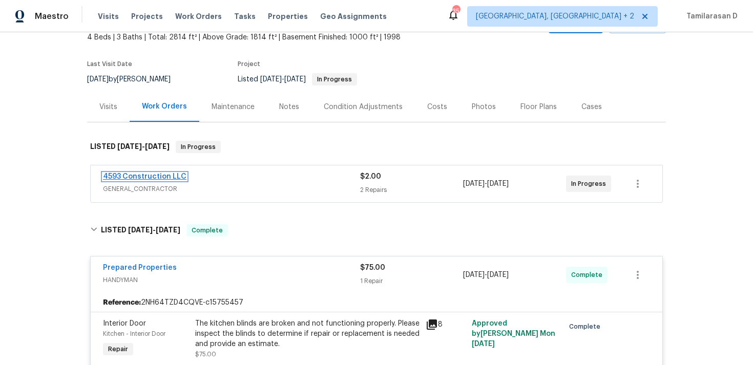
click at [135, 174] on link "4593 Construction LLC" at bounding box center [145, 176] width 84 height 7
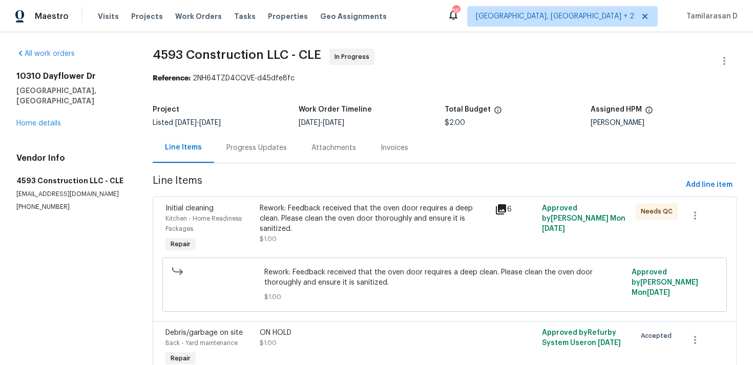
scroll to position [52, 0]
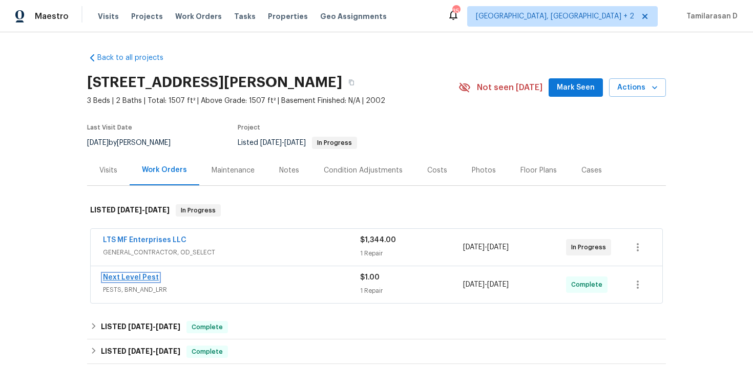
click at [123, 279] on link "Next Level Pest" at bounding box center [131, 277] width 56 height 7
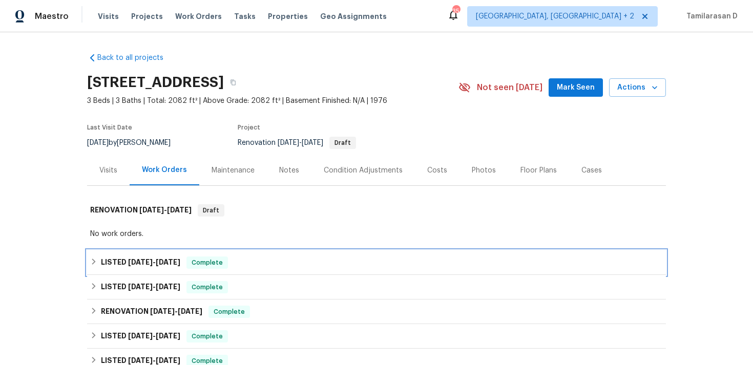
click at [117, 271] on div "LISTED [DATE] - [DATE] Complete" at bounding box center [376, 263] width 579 height 25
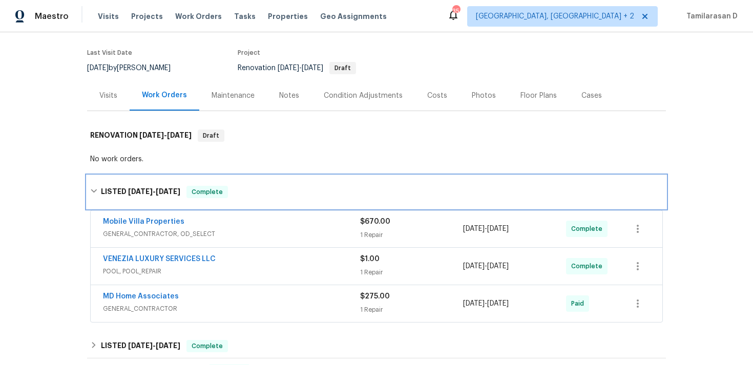
scroll to position [101, 0]
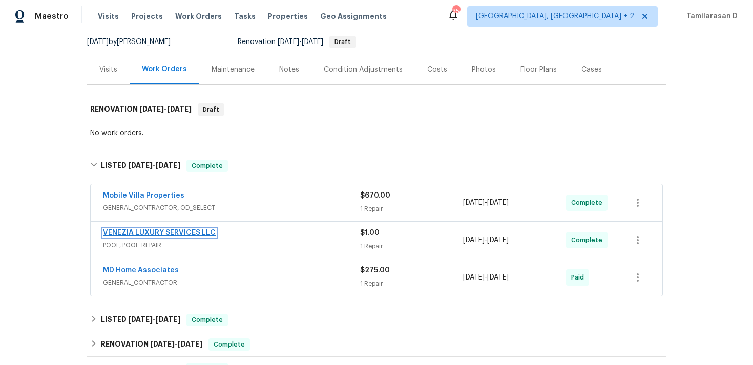
click at [157, 233] on link "VENEZIA LUXURY SERVICES LLC" at bounding box center [159, 233] width 113 height 7
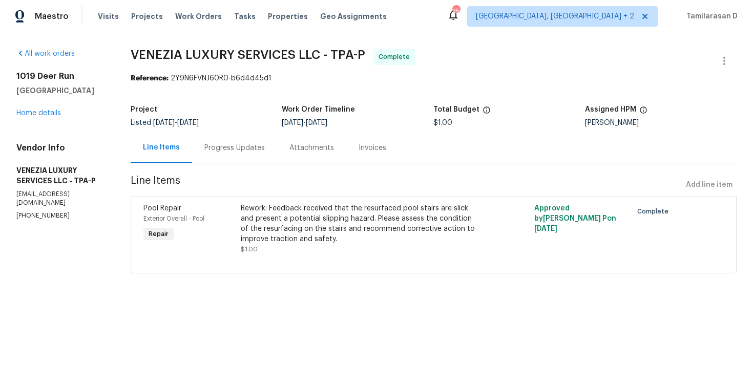
click at [247, 145] on div "Progress Updates" at bounding box center [234, 148] width 60 height 10
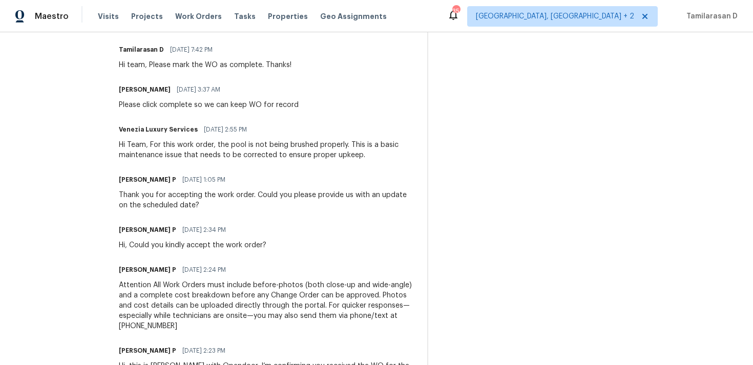
scroll to position [412, 0]
click at [240, 152] on div "Hi Team, For this work order, the pool is not being brushed properly. This is a…" at bounding box center [267, 149] width 296 height 20
click at [191, 155] on div "Hi Team, For this work order, the pool is not being brushed properly. This is a…" at bounding box center [267, 149] width 296 height 20
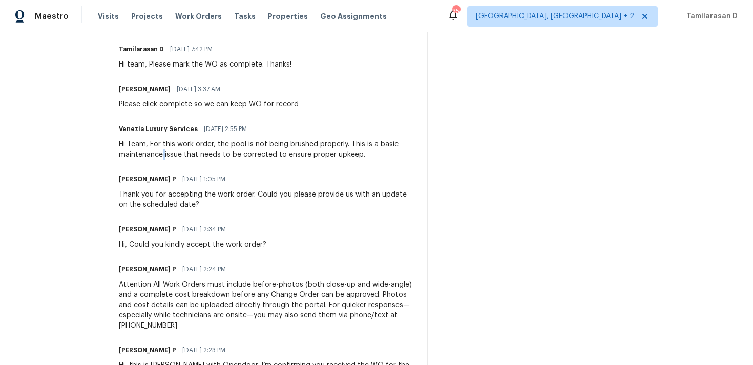
click at [191, 155] on div "Hi Team, For this work order, the pool is not being brushed properly. This is a…" at bounding box center [267, 149] width 296 height 20
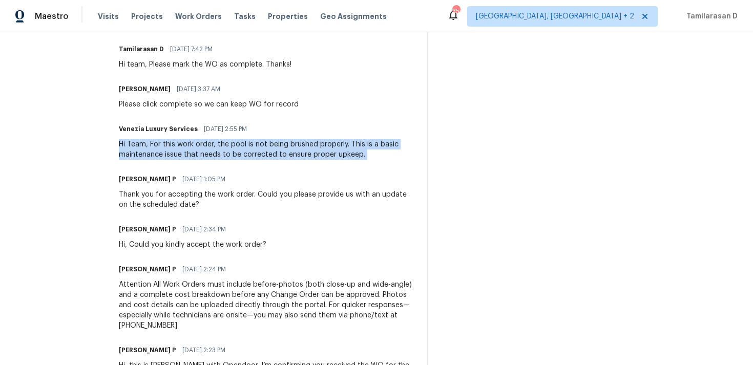
scroll to position [420, 0]
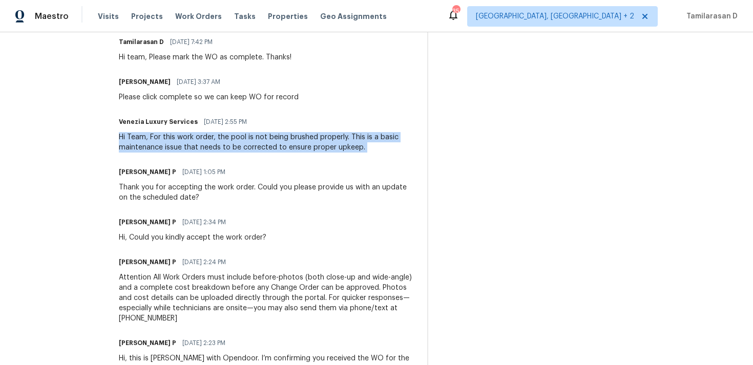
click at [232, 135] on div "Hi Team, For this work order, the pool is not being brushed properly. This is a…" at bounding box center [267, 142] width 296 height 20
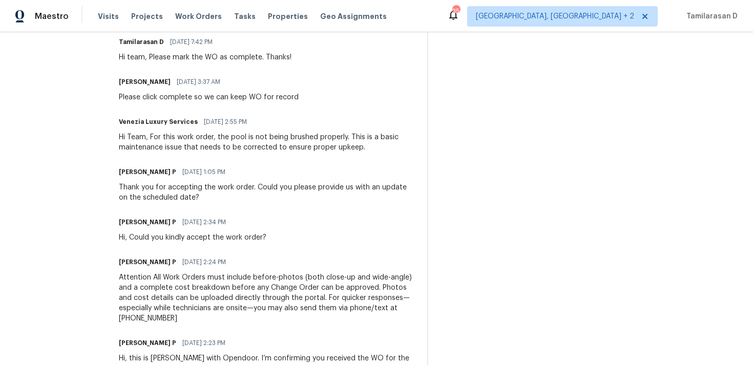
click at [232, 135] on div "Hi Team, For this work order, the pool is not being brushed properly. This is a…" at bounding box center [267, 142] width 296 height 20
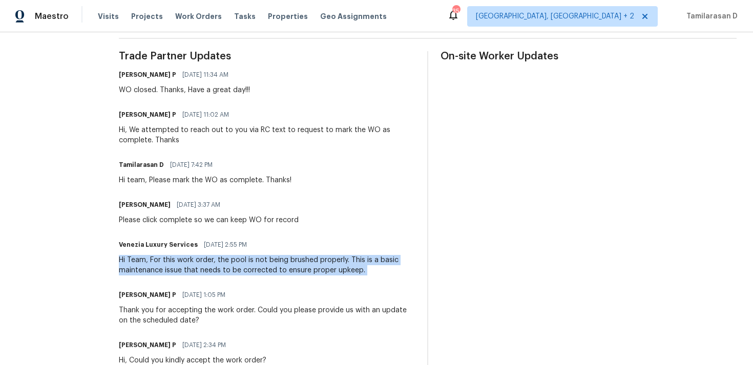
scroll to position [84, 0]
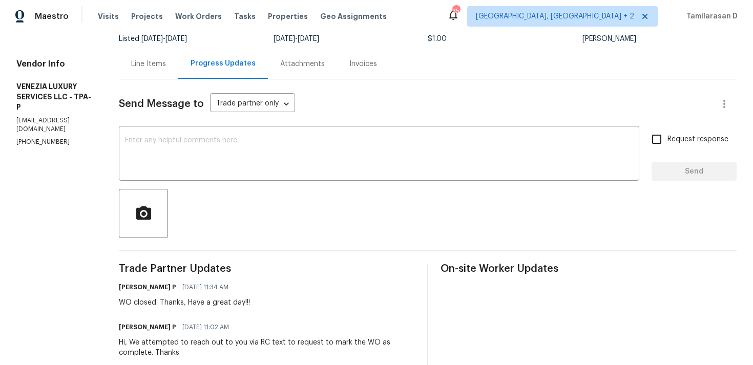
click at [166, 68] on div "Line Items" at bounding box center [148, 64] width 35 height 10
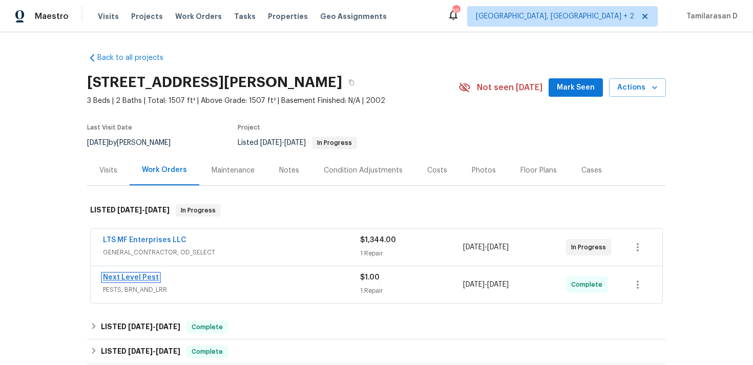
click at [122, 280] on link "Next Level Pest" at bounding box center [131, 277] width 56 height 7
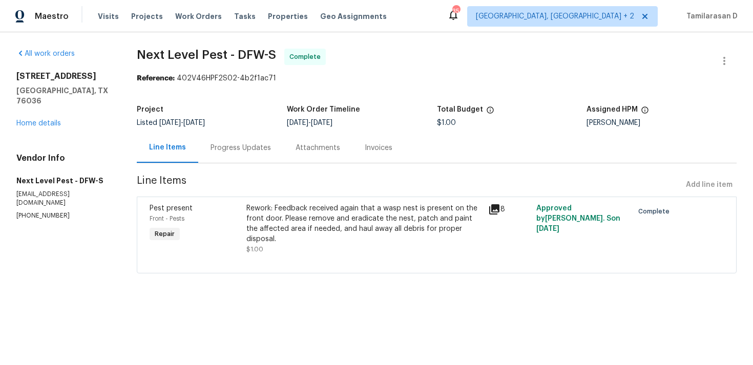
click at [262, 159] on div "Progress Updates" at bounding box center [240, 148] width 85 height 30
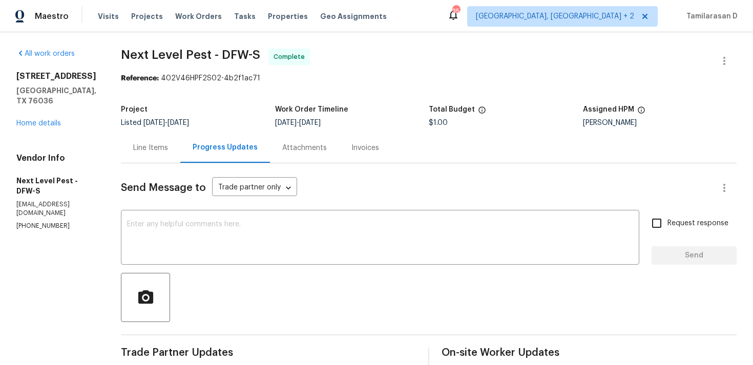
click at [141, 162] on div "Line Items" at bounding box center [150, 148] width 59 height 30
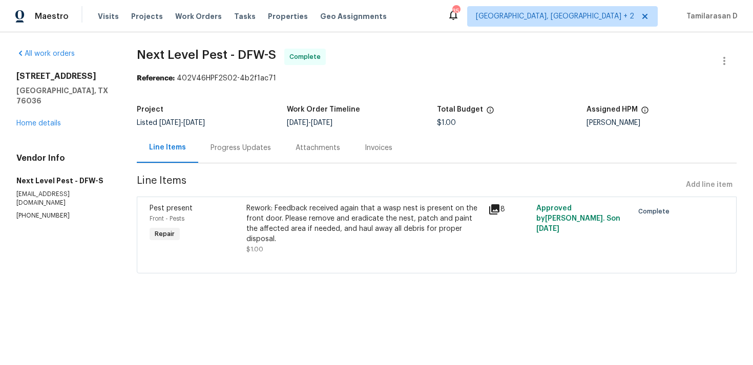
click at [292, 206] on div "Rework: Feedback received again that a wasp nest is present on the front door. …" at bounding box center [364, 223] width 236 height 41
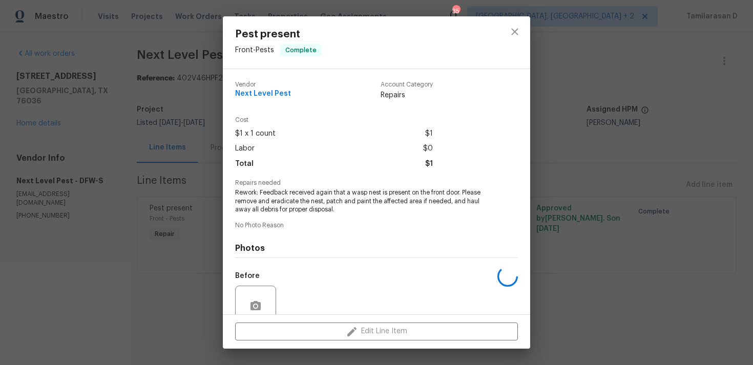
scroll to position [89, 0]
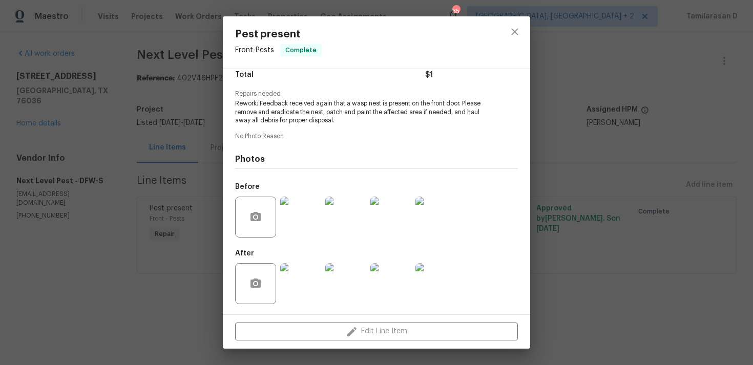
click at [301, 272] on img at bounding box center [300, 283] width 41 height 41
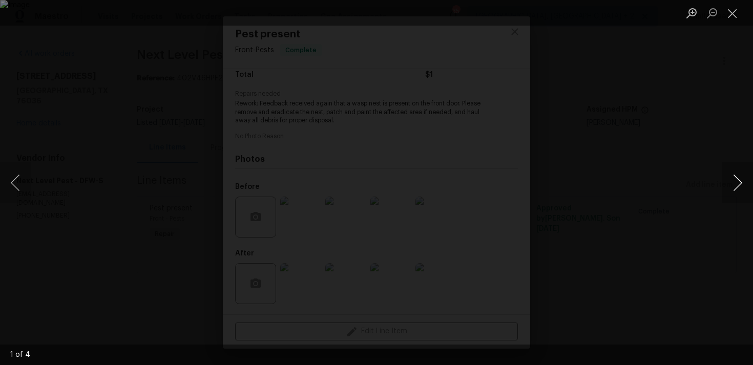
click at [730, 180] on button "Next image" at bounding box center [737, 182] width 31 height 41
click at [738, 178] on button "Next image" at bounding box center [737, 182] width 31 height 41
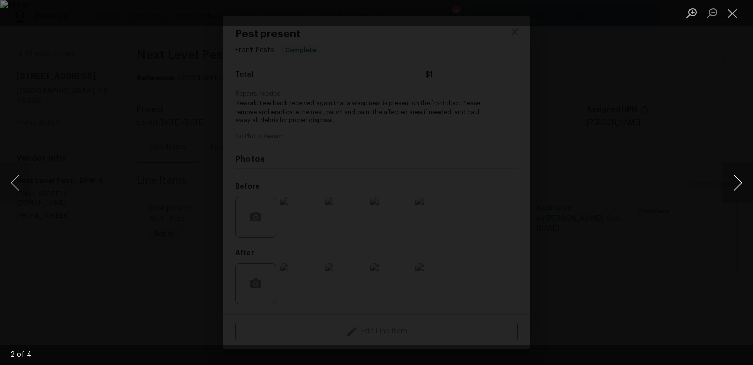
click at [738, 178] on button "Next image" at bounding box center [737, 182] width 31 height 41
click at [734, 171] on button "Next image" at bounding box center [737, 182] width 31 height 41
click at [736, 177] on button "Next image" at bounding box center [737, 182] width 31 height 41
click at [734, 19] on button "Close lightbox" at bounding box center [732, 13] width 20 height 18
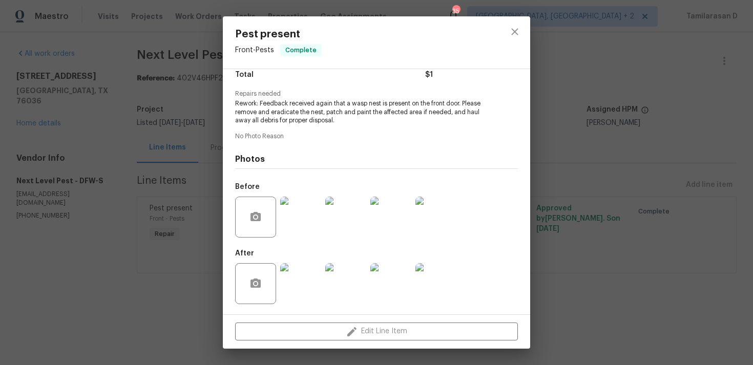
click at [295, 219] on img at bounding box center [300, 217] width 41 height 41
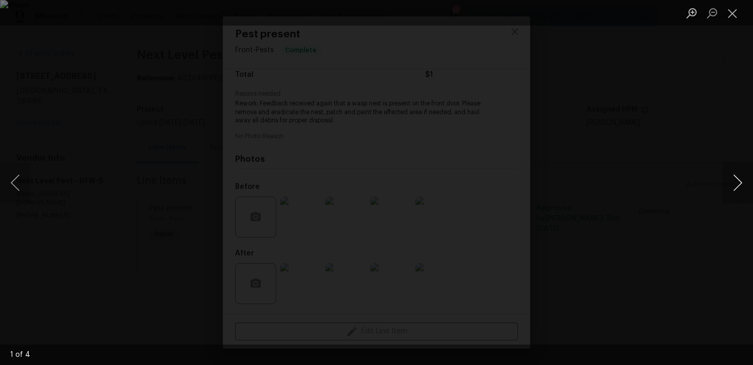
click at [741, 180] on button "Next image" at bounding box center [737, 182] width 31 height 41
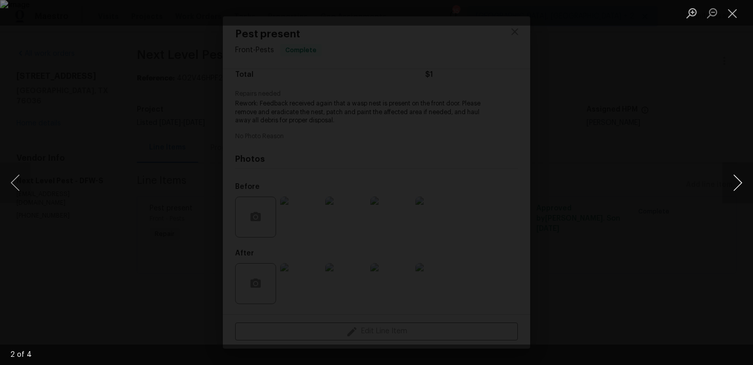
click at [741, 180] on button "Next image" at bounding box center [737, 182] width 31 height 41
click at [730, 13] on button "Close lightbox" at bounding box center [732, 13] width 20 height 18
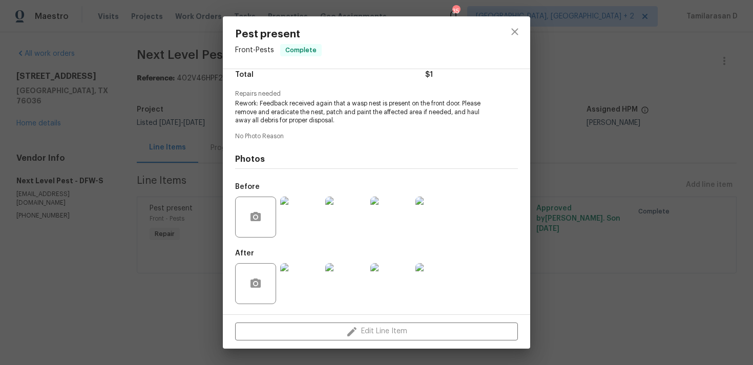
click at [167, 143] on div "Pest present Front - Pests Complete Vendor Next Level Pest Account Category Rep…" at bounding box center [376, 182] width 753 height 365
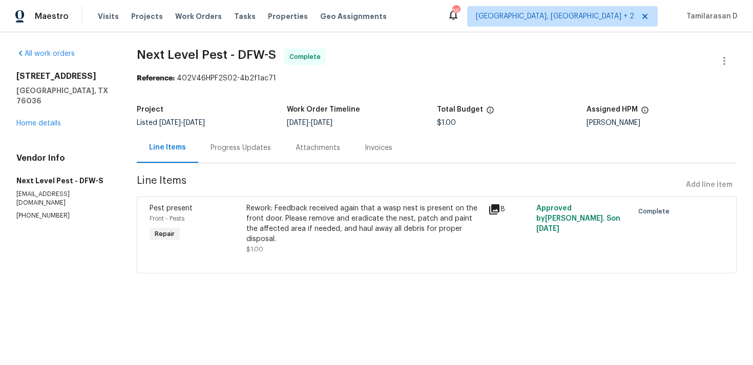
click at [229, 152] on div "Progress Updates" at bounding box center [241, 148] width 60 height 10
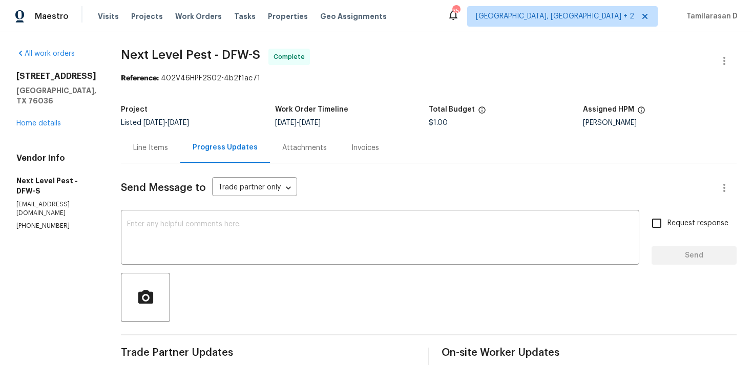
click at [158, 139] on div "Line Items" at bounding box center [150, 148] width 59 height 30
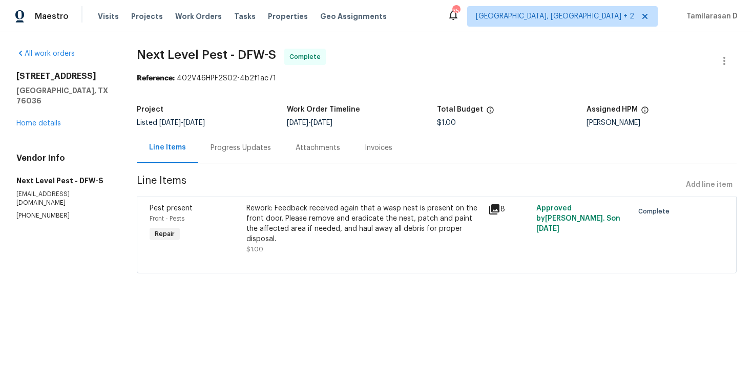
click at [366, 213] on div "Rework: Feedback received again that a wasp nest is present on the front door. …" at bounding box center [364, 223] width 236 height 41
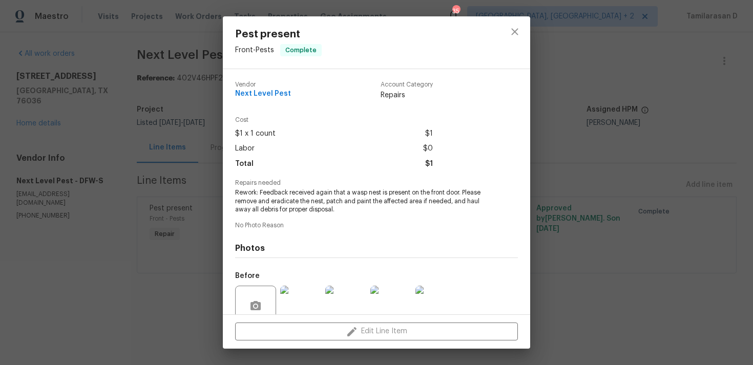
scroll to position [89, 0]
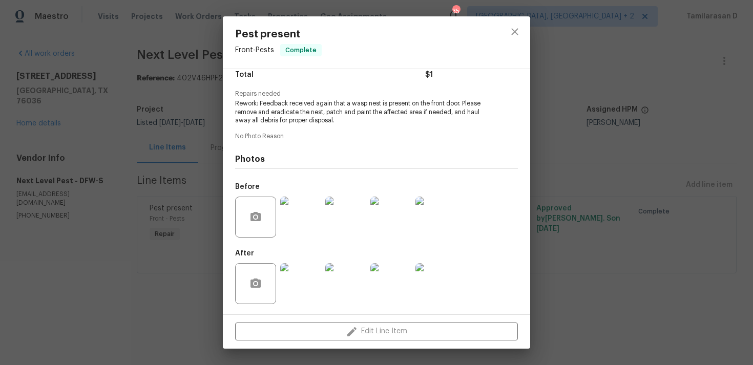
click at [311, 223] on img at bounding box center [300, 217] width 41 height 41
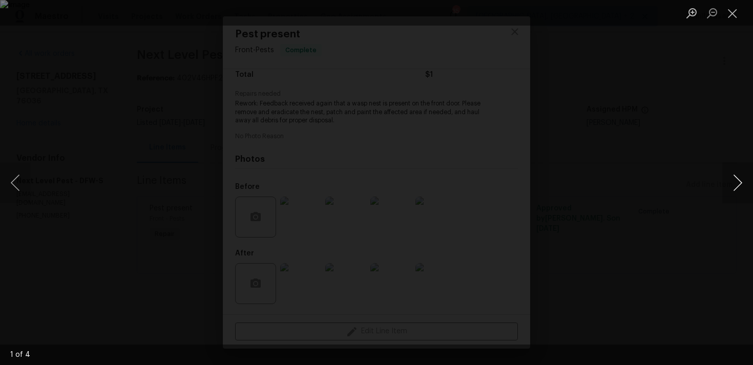
click at [740, 178] on button "Next image" at bounding box center [737, 182] width 31 height 41
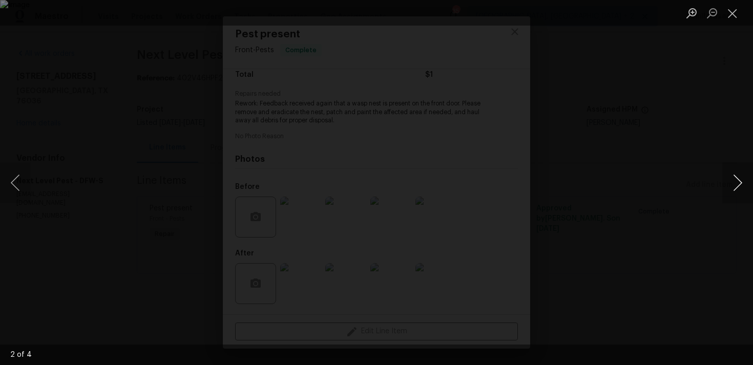
click at [740, 178] on button "Next image" at bounding box center [737, 182] width 31 height 41
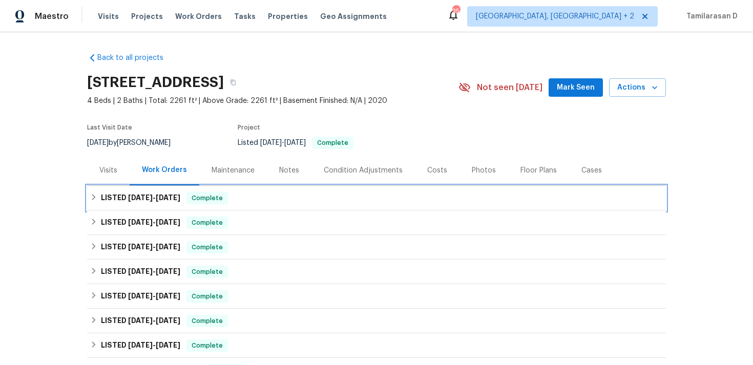
click at [96, 196] on icon at bounding box center [93, 197] width 7 height 7
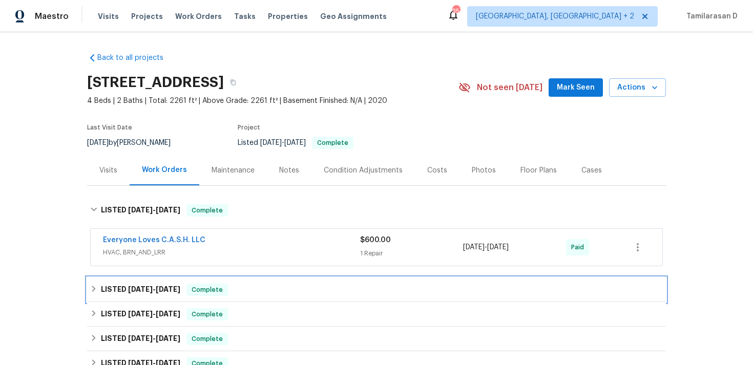
click at [102, 292] on h6 "LISTED 9/3/25 - 9/4/25" at bounding box center [140, 290] width 79 height 12
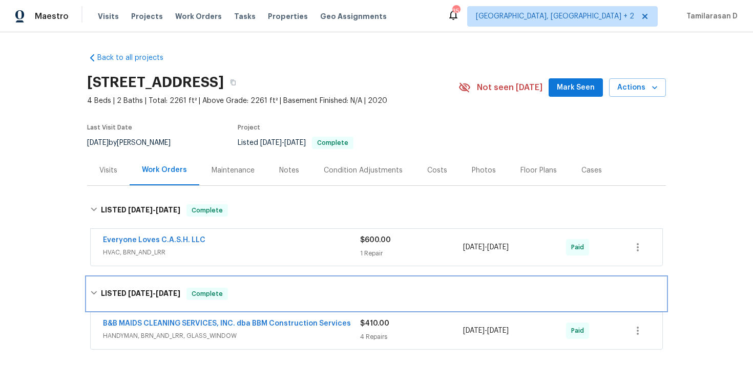
scroll to position [77, 0]
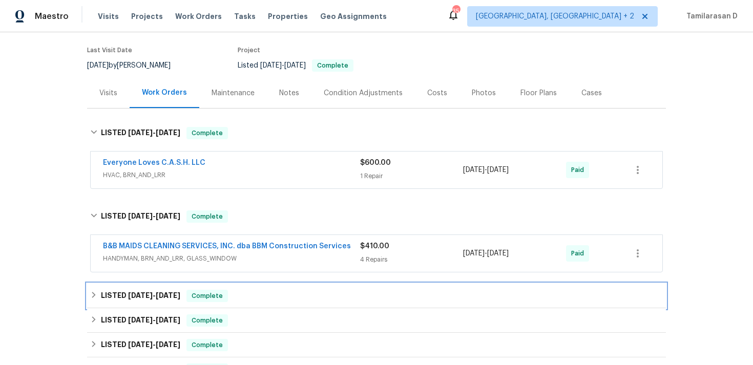
click at [103, 293] on h6 "LISTED 9/3/25 - 9/5/25" at bounding box center [140, 296] width 79 height 12
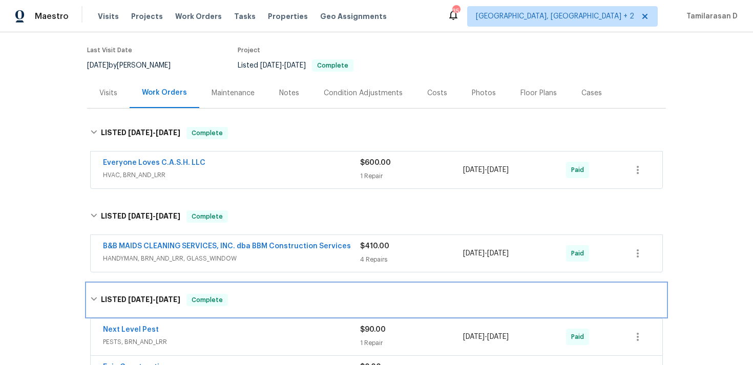
scroll to position [184, 0]
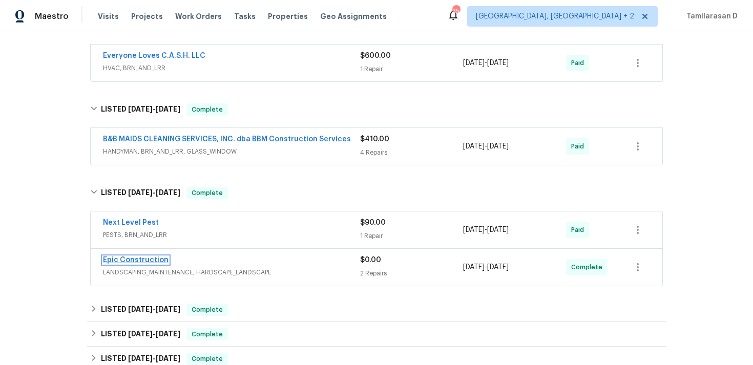
click at [123, 260] on link "Epic Construction" at bounding box center [136, 260] width 66 height 7
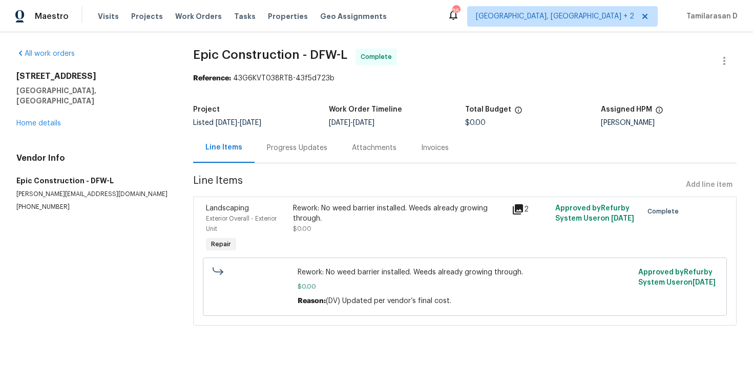
click at [327, 250] on div "Rework: No weed barrier installed. Weeds already growing through. $0.00" at bounding box center [399, 228] width 218 height 57
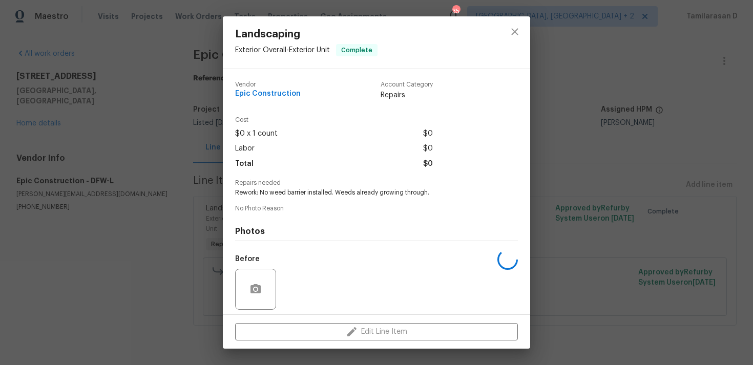
scroll to position [72, 0]
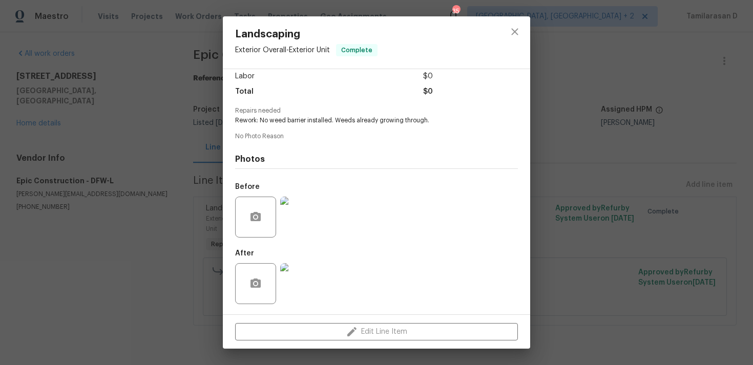
click at [194, 206] on div "Landscaping Exterior Overall - Exterior Unit Complete Vendor Epic Construction …" at bounding box center [376, 182] width 753 height 365
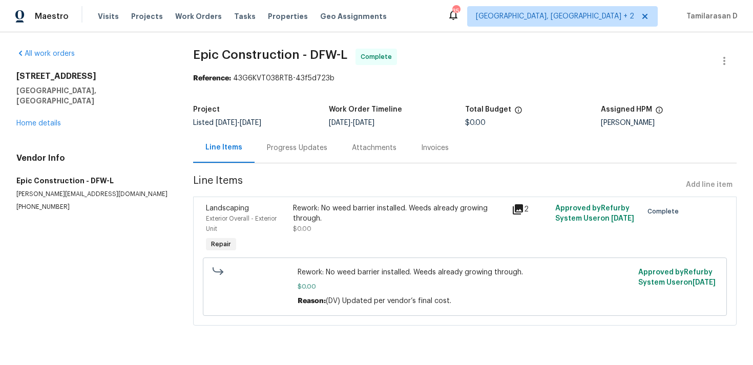
click at [279, 134] on div "Progress Updates" at bounding box center [297, 148] width 85 height 30
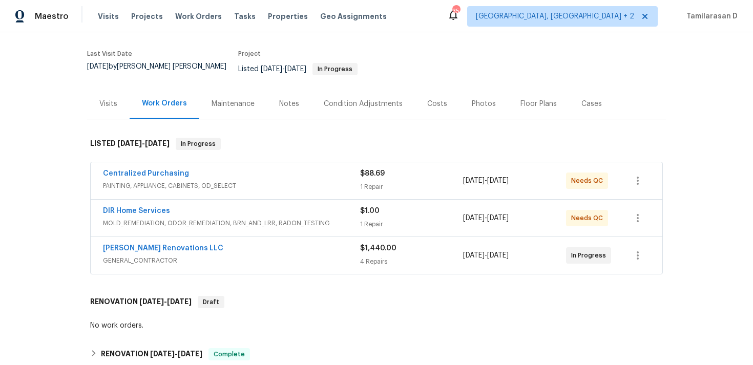
scroll to position [79, 0]
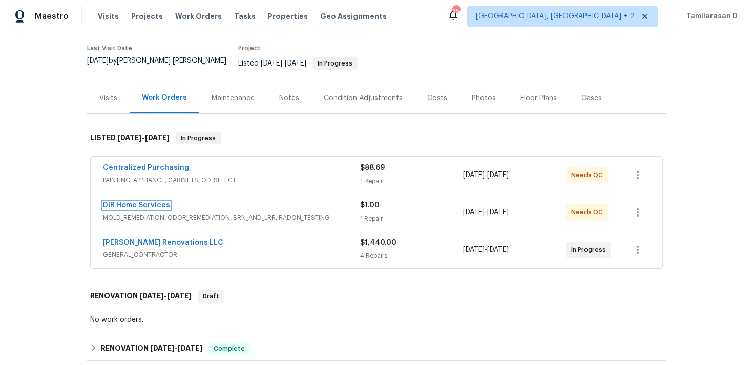
click at [132, 202] on link "DIR Home Services" at bounding box center [136, 205] width 67 height 7
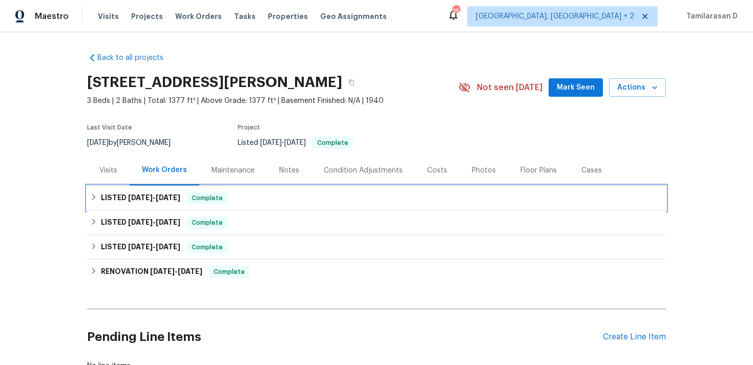
click at [175, 192] on h6 "LISTED [DATE] - [DATE]" at bounding box center [140, 198] width 79 height 12
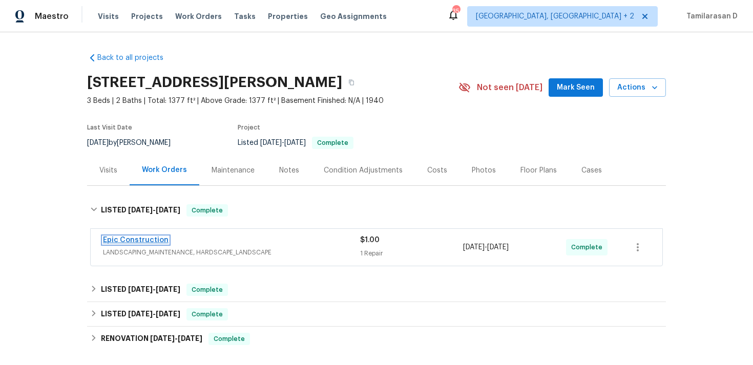
click at [121, 242] on link "Epic Construction" at bounding box center [136, 240] width 66 height 7
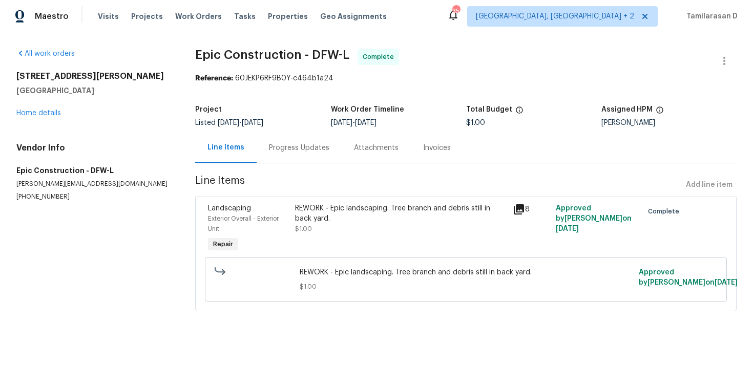
click at [373, 221] on div "REWORK - Epic landscaping. Tree branch and debris still in back yard." at bounding box center [400, 213] width 211 height 20
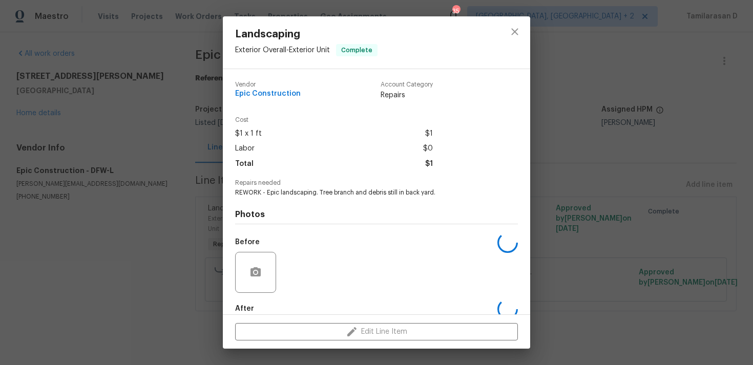
scroll to position [55, 0]
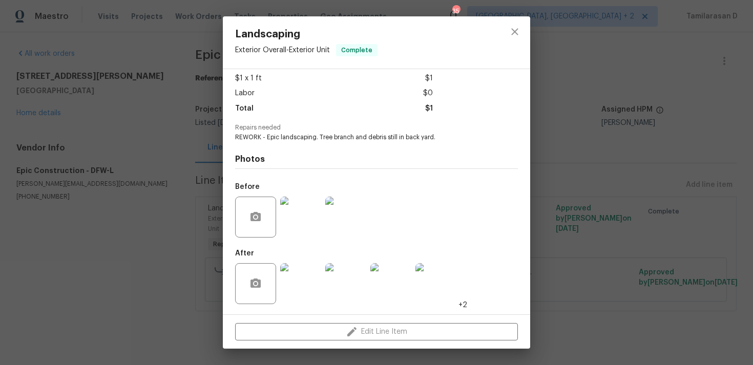
click at [203, 233] on div "Landscaping Exterior Overall - Exterior Unit Complete Vendor Epic Construction …" at bounding box center [376, 182] width 753 height 365
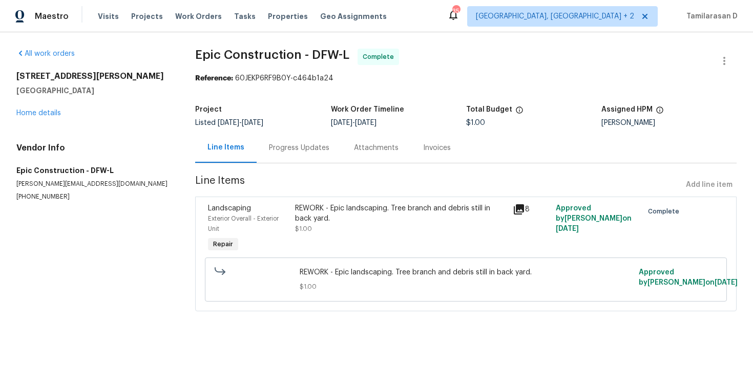
click at [299, 153] on div "Progress Updates" at bounding box center [299, 148] width 60 height 10
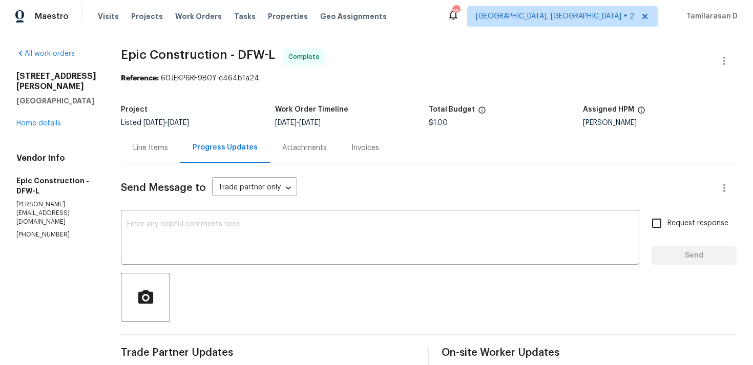
click at [156, 143] on div "Line Items" at bounding box center [150, 148] width 35 height 10
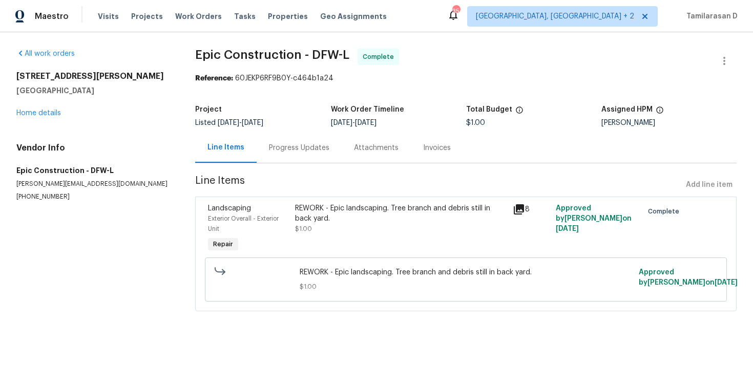
click at [403, 231] on div "REWORK - Epic landscaping. Tree branch and debris still in back yard. $1.00" at bounding box center [400, 218] width 211 height 31
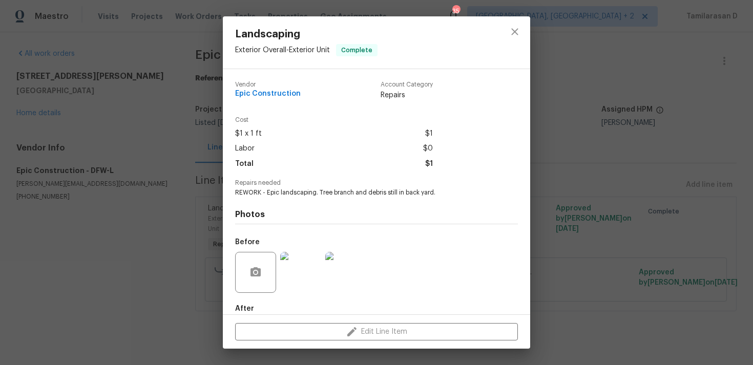
scroll to position [55, 0]
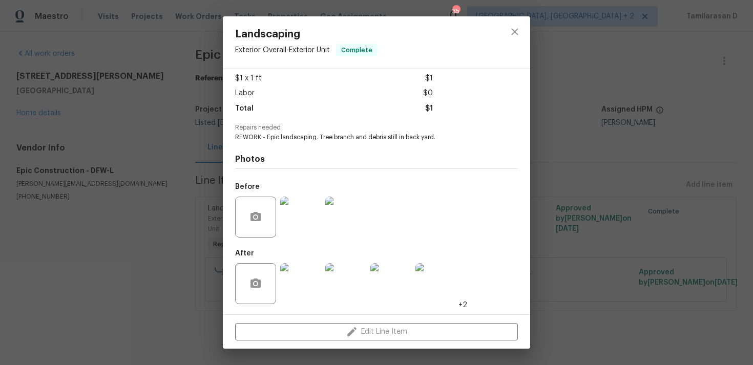
click at [309, 273] on img at bounding box center [300, 283] width 41 height 41
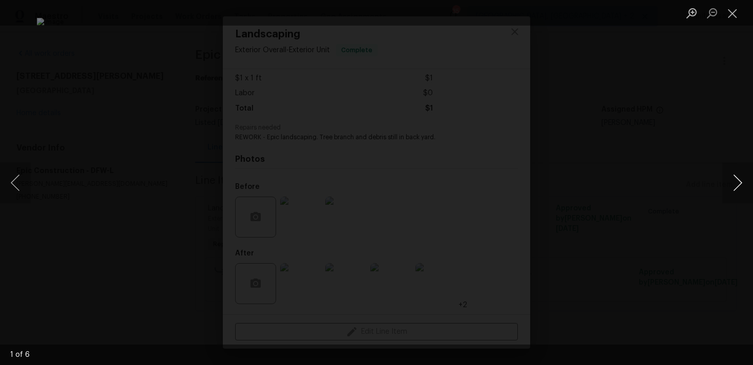
click at [741, 181] on button "Next image" at bounding box center [737, 182] width 31 height 41
click at [731, 13] on button "Close lightbox" at bounding box center [732, 13] width 20 height 18
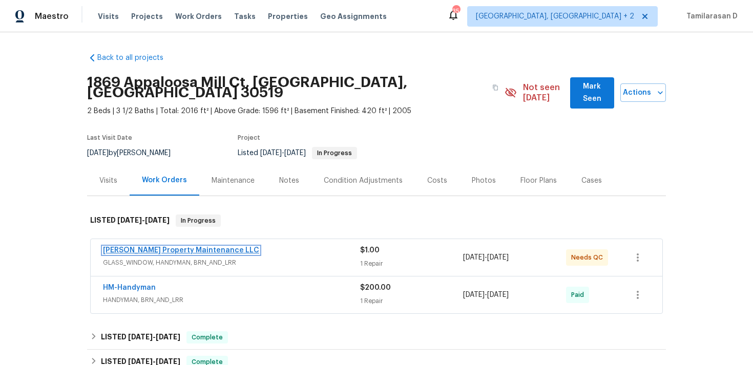
click at [159, 247] on link "[PERSON_NAME] Property Maintenance LLC" at bounding box center [181, 250] width 156 height 7
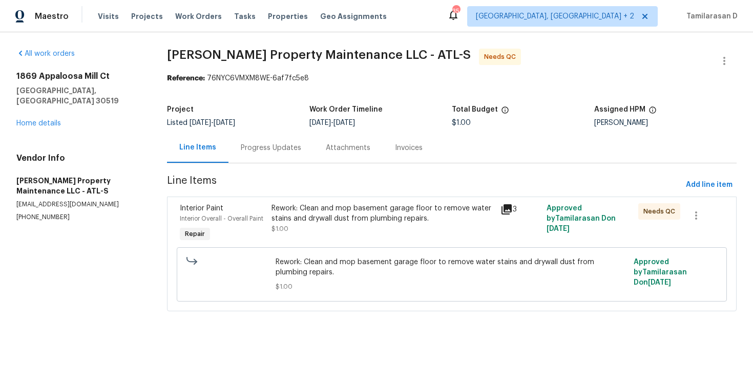
click at [346, 219] on div "Rework: Clean and mop basement garage floor to remove water stains and drywall …" at bounding box center [383, 213] width 223 height 20
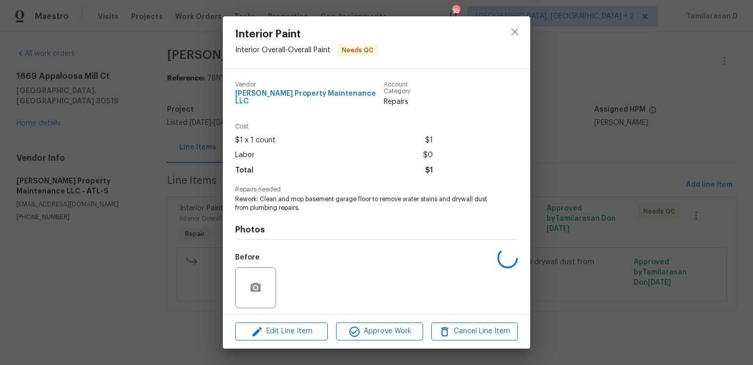
scroll to position [64, 0]
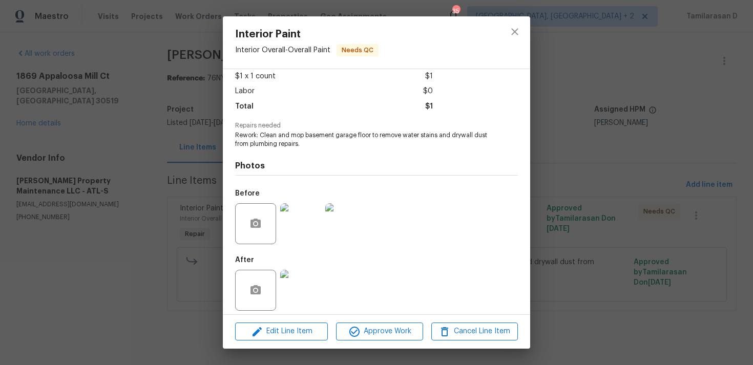
click at [303, 226] on img at bounding box center [300, 223] width 41 height 41
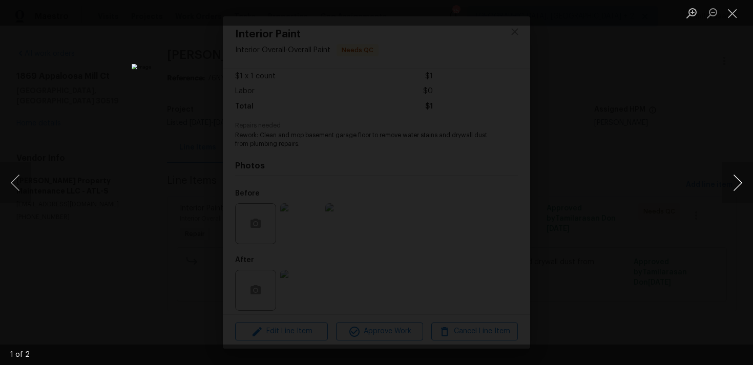
click at [736, 181] on button "Next image" at bounding box center [737, 182] width 31 height 41
click at [734, 20] on button "Close lightbox" at bounding box center [732, 13] width 20 height 18
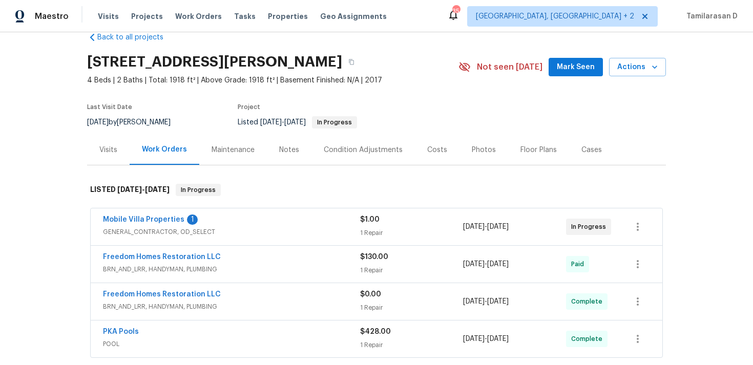
scroll to position [43, 0]
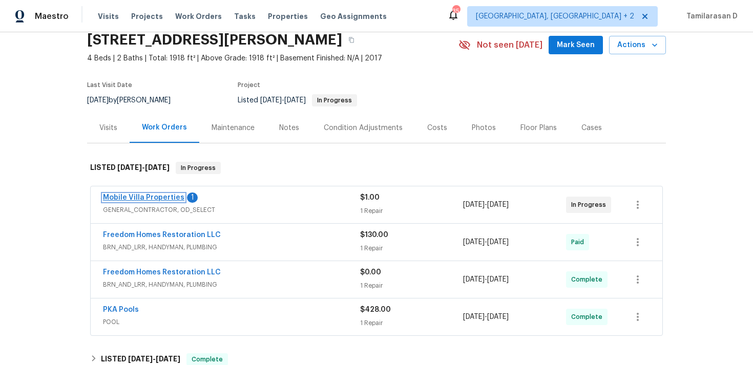
click at [146, 196] on link "Mobile Villa Properties" at bounding box center [143, 197] width 81 height 7
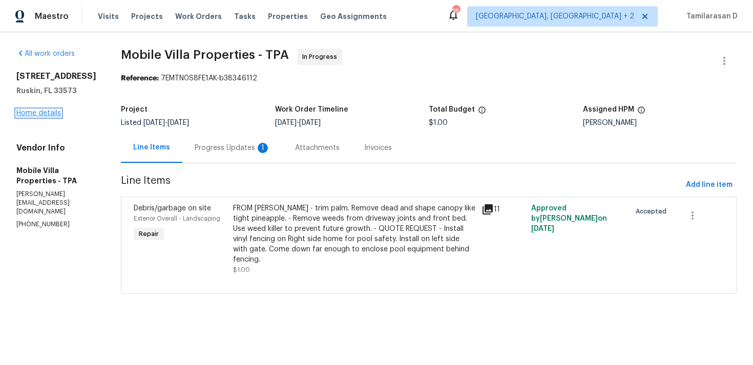
click at [38, 117] on link "Home details" at bounding box center [38, 113] width 45 height 7
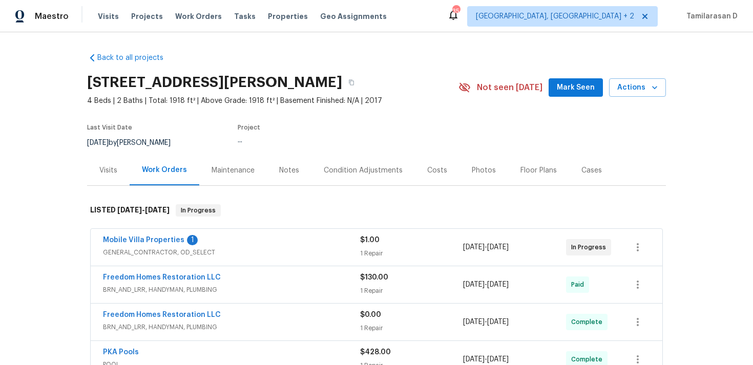
scroll to position [86, 0]
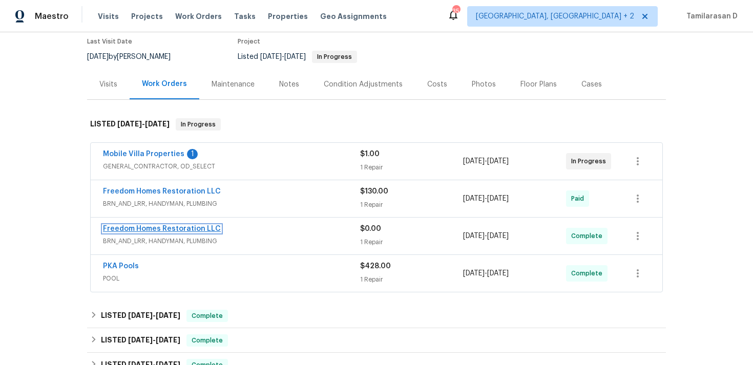
click at [157, 228] on link "Freedom Homes Restoration LLC" at bounding box center [162, 228] width 118 height 7
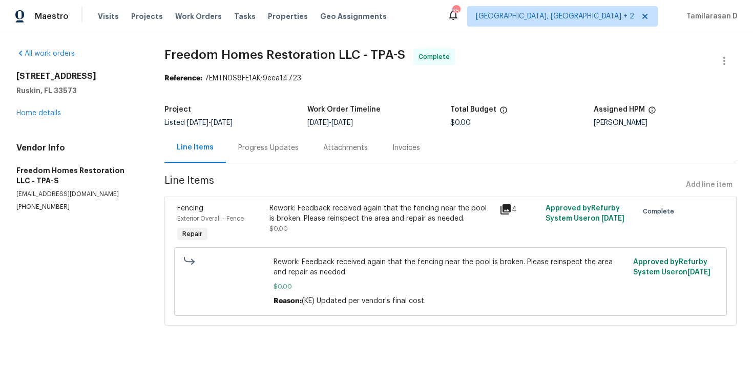
click at [333, 231] on div "Rework: Feedback received again that the fencing near the pool is broken. Pleas…" at bounding box center [381, 218] width 224 height 31
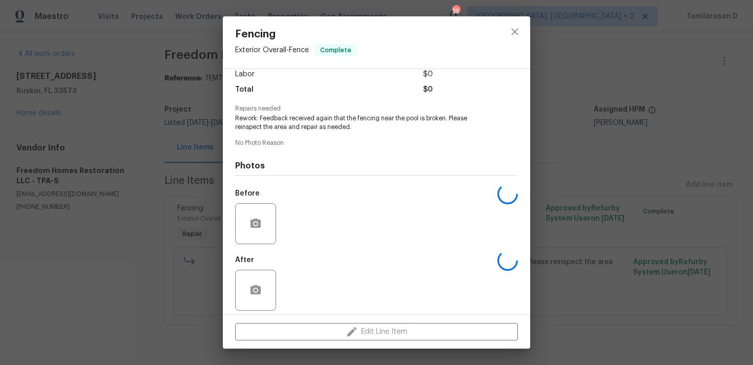
scroll to position [80, 0]
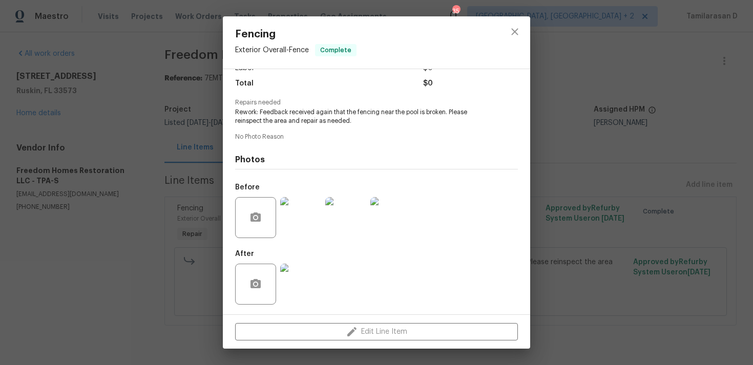
click at [186, 214] on div "Fencing Exterior Overall - Fence Complete Vendor Freedom Homes Restoration LLC …" at bounding box center [376, 182] width 753 height 365
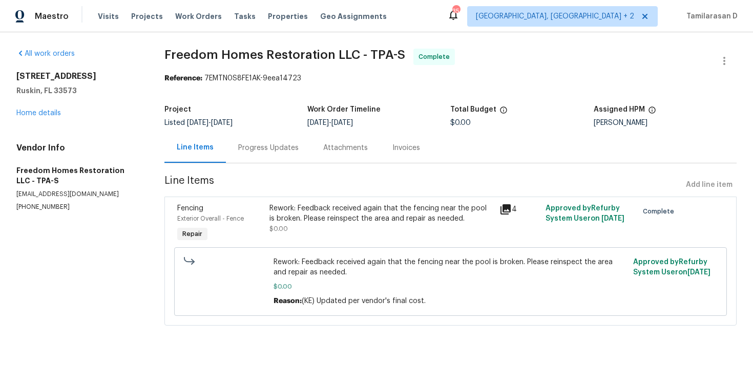
click at [238, 145] on div "Progress Updates" at bounding box center [268, 148] width 60 height 10
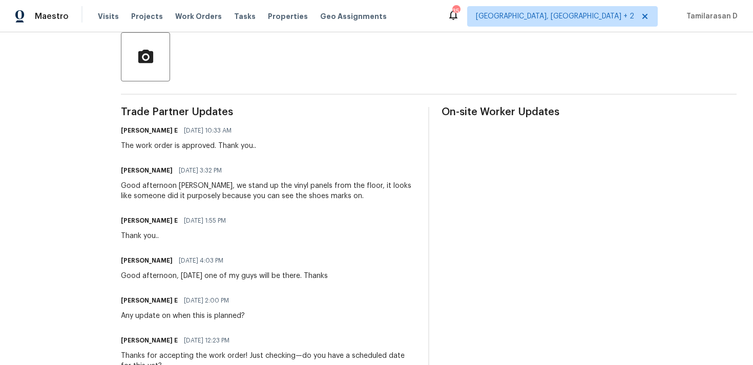
scroll to position [239, 0]
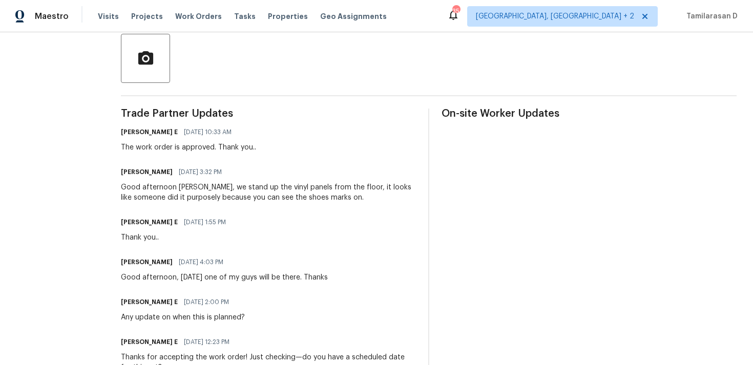
click at [223, 196] on div "Good afternoon [PERSON_NAME], we stand up the vinyl panels from the floor, it l…" at bounding box center [268, 192] width 295 height 20
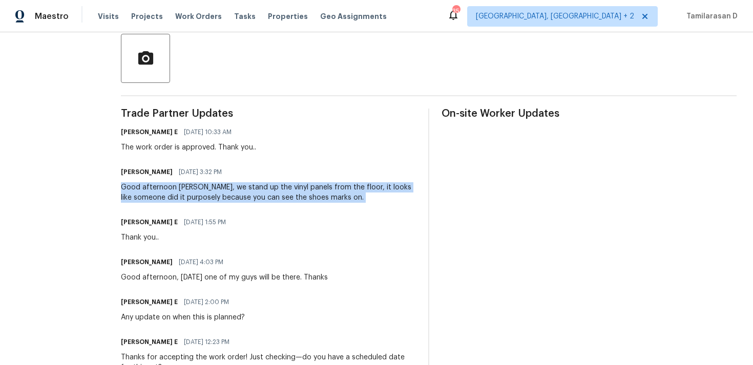
click at [310, 190] on div "Good afternoon [PERSON_NAME], we stand up the vinyl panels from the floor, it l…" at bounding box center [268, 192] width 295 height 20
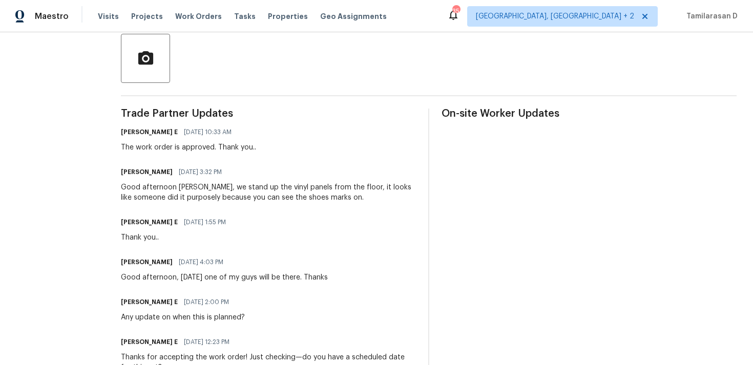
click at [310, 190] on div "Good afternoon [PERSON_NAME], we stand up the vinyl panels from the floor, it l…" at bounding box center [268, 192] width 295 height 20
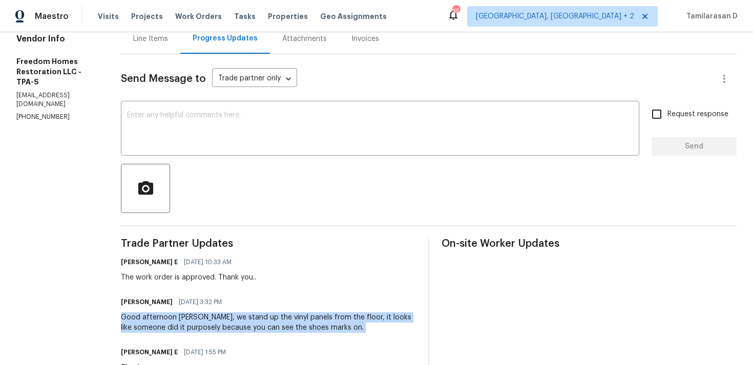
scroll to position [25, 0]
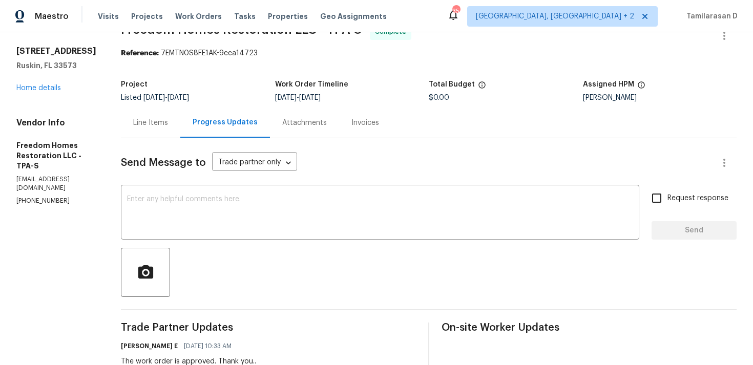
click at [146, 120] on div "Line Items" at bounding box center [150, 123] width 35 height 10
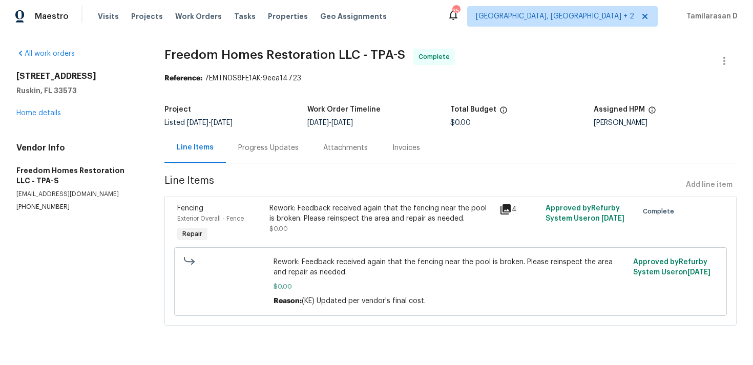
click at [367, 230] on div "Rework: Feedback received again that the fencing near the pool is broken. Pleas…" at bounding box center [381, 218] width 224 height 31
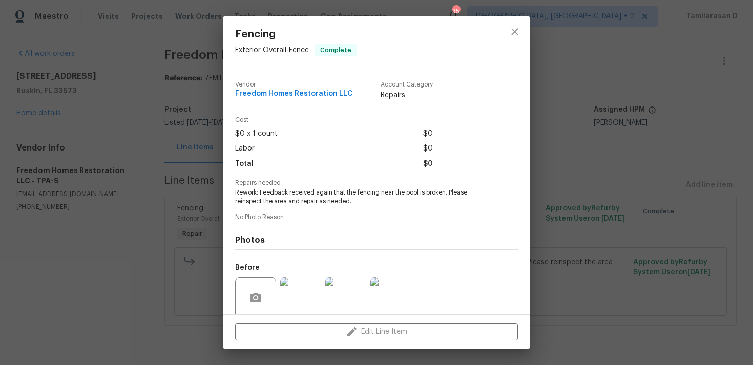
scroll to position [80, 0]
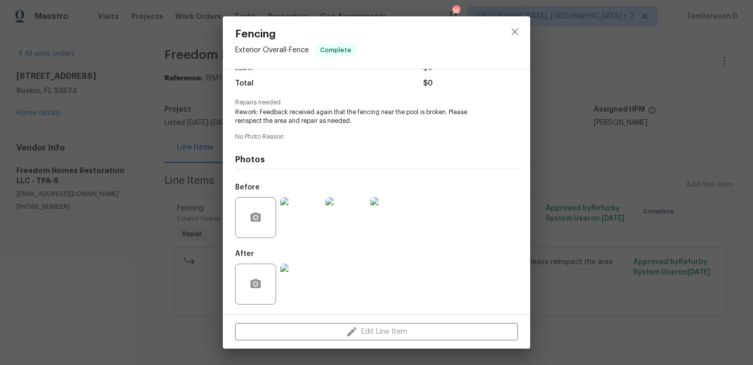
click at [297, 219] on img at bounding box center [300, 217] width 41 height 41
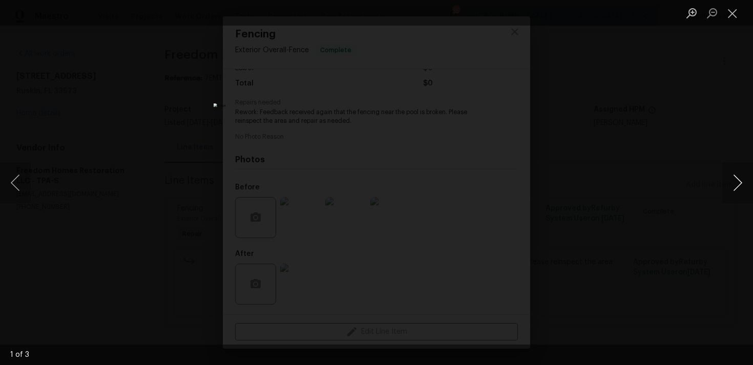
click at [742, 178] on button "Next image" at bounding box center [737, 182] width 31 height 41
click at [731, 14] on button "Close lightbox" at bounding box center [732, 13] width 20 height 18
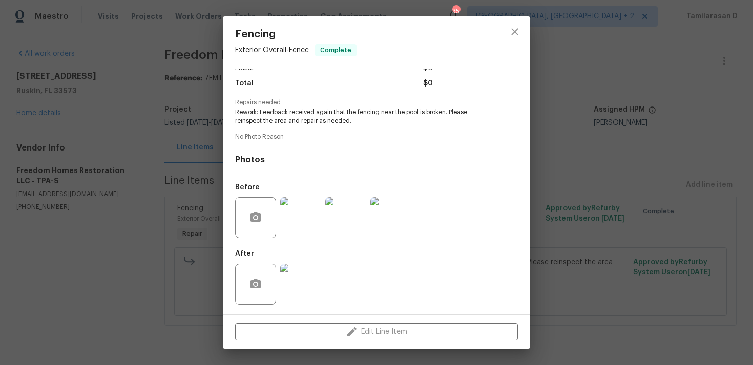
click at [311, 282] on img at bounding box center [300, 284] width 41 height 41
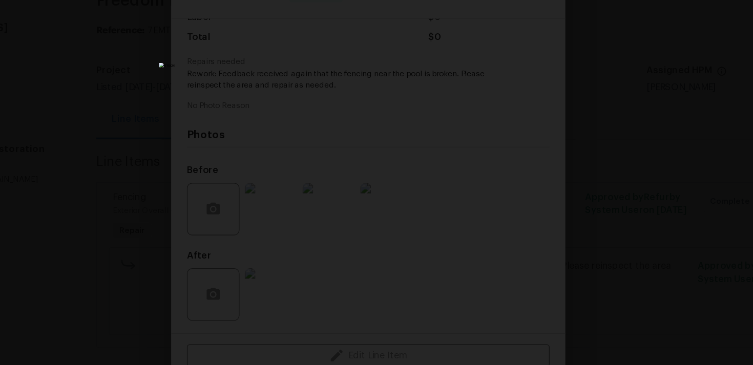
click at [540, 146] on div "Lightbox" at bounding box center [376, 182] width 753 height 365
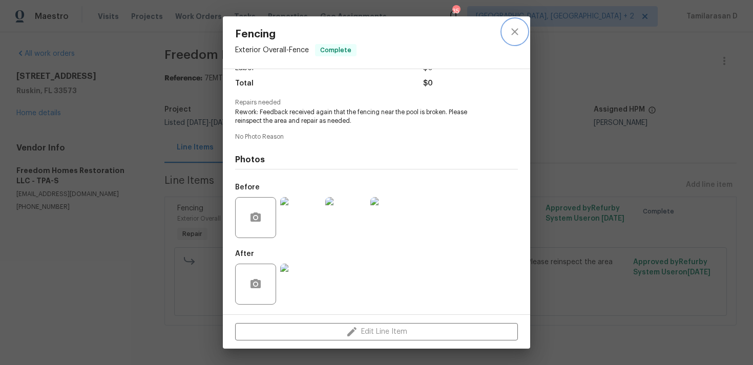
click at [517, 30] on icon "close" at bounding box center [515, 32] width 12 height 12
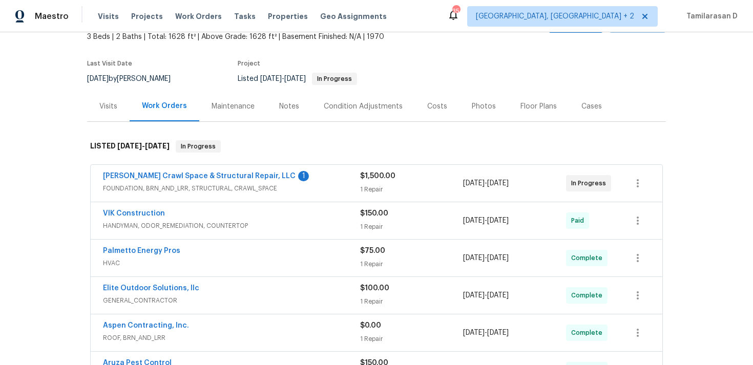
scroll to position [103, 0]
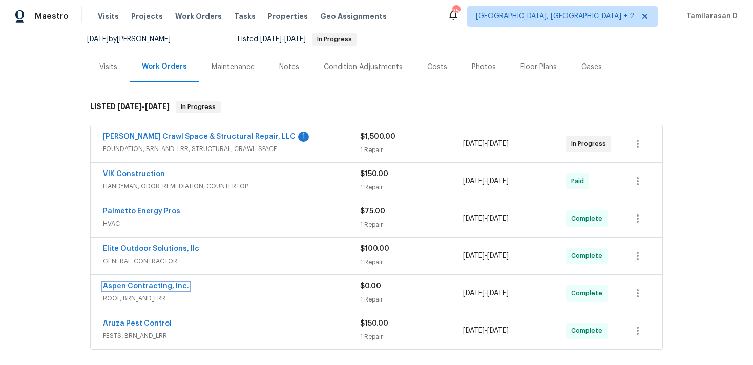
click at [132, 285] on link "Aspen Contracting, Inc." at bounding box center [146, 286] width 86 height 7
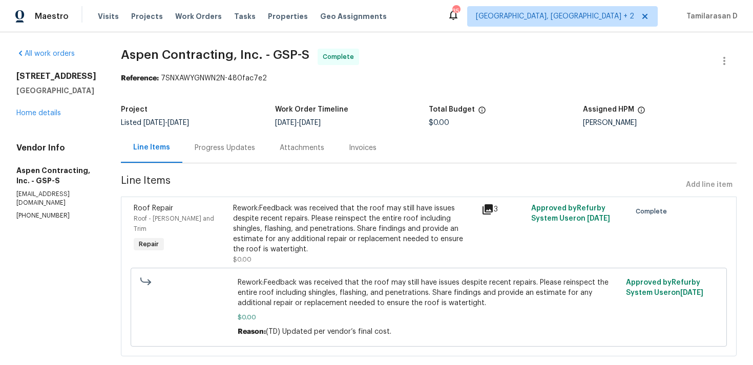
click at [290, 204] on div "Rework:Feedback was received that the roof may still have issues despite recent…" at bounding box center [354, 228] width 242 height 51
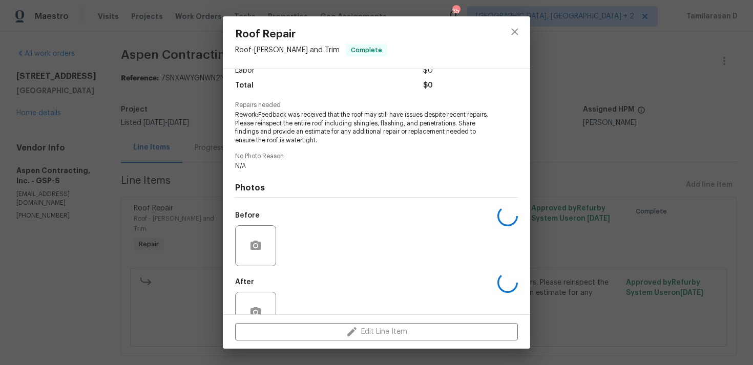
scroll to position [106, 0]
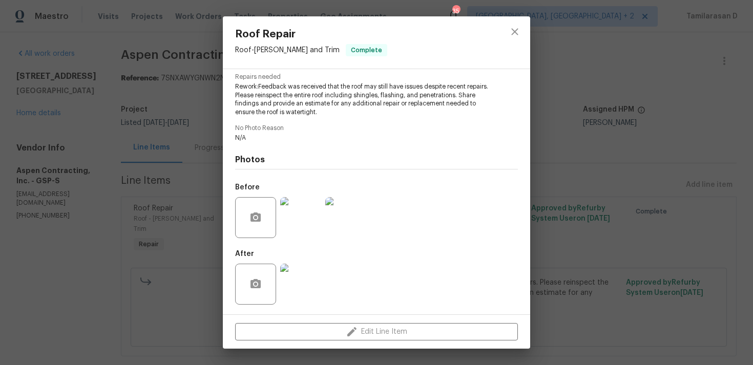
click at [179, 205] on div "Roof Repair Roof - Eaves and Trim Complete Vendor Aspen Contracting, Inc. Accou…" at bounding box center [376, 182] width 753 height 365
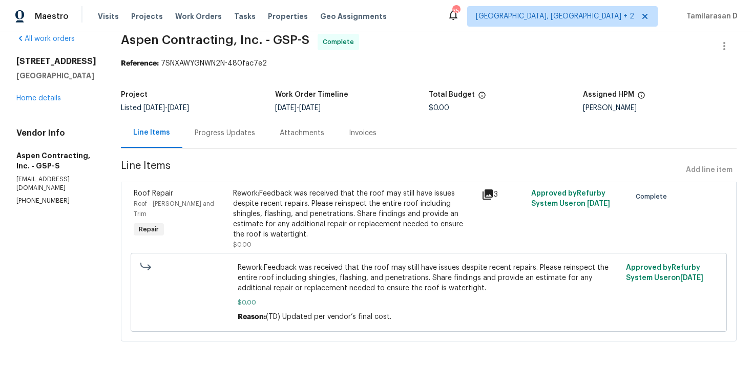
scroll to position [20, 0]
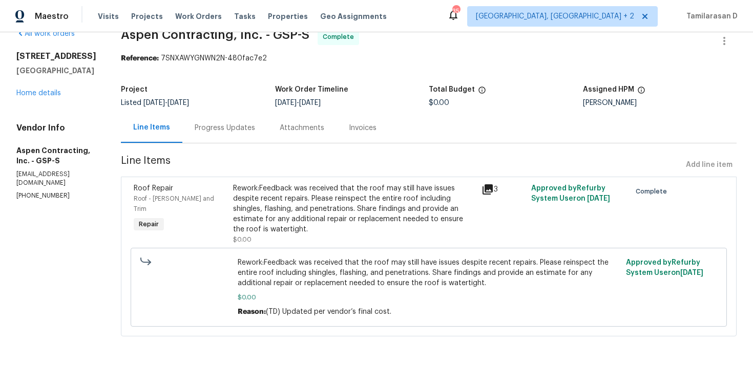
click at [314, 196] on div "Rework:Feedback was received that the roof may still have issues despite recent…" at bounding box center [354, 208] width 242 height 51
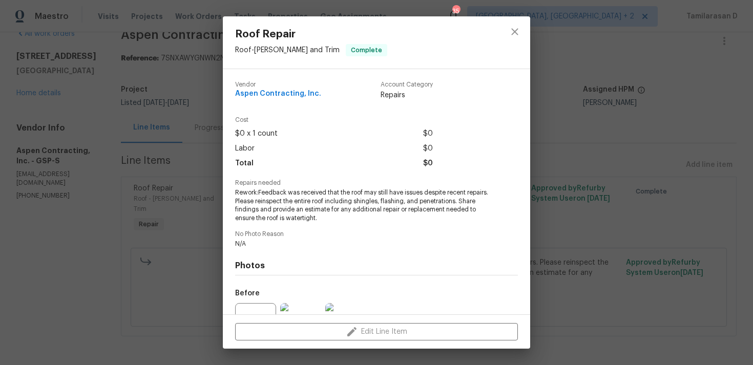
scroll to position [107, 0]
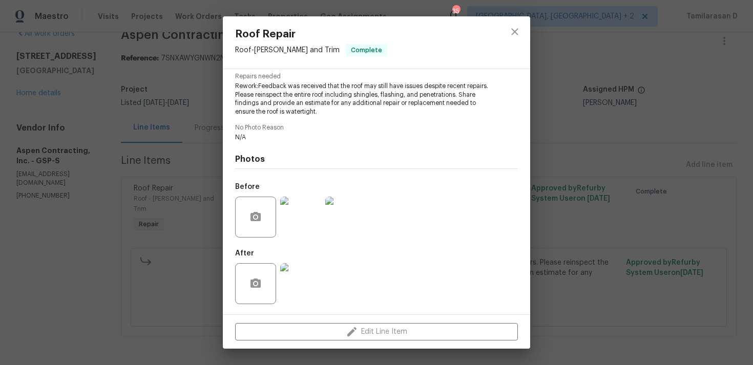
click at [311, 213] on img at bounding box center [300, 217] width 41 height 41
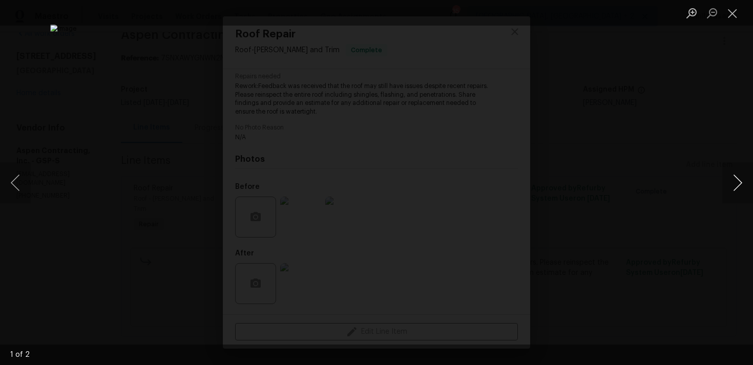
click at [742, 180] on button "Next image" at bounding box center [737, 182] width 31 height 41
click at [733, 15] on button "Close lightbox" at bounding box center [732, 13] width 20 height 18
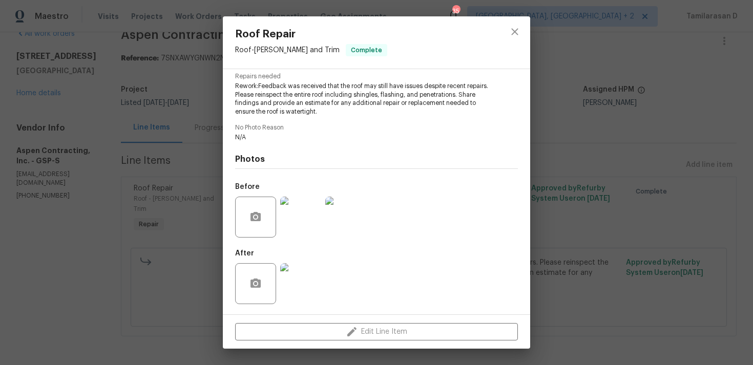
click at [294, 272] on img at bounding box center [300, 283] width 41 height 41
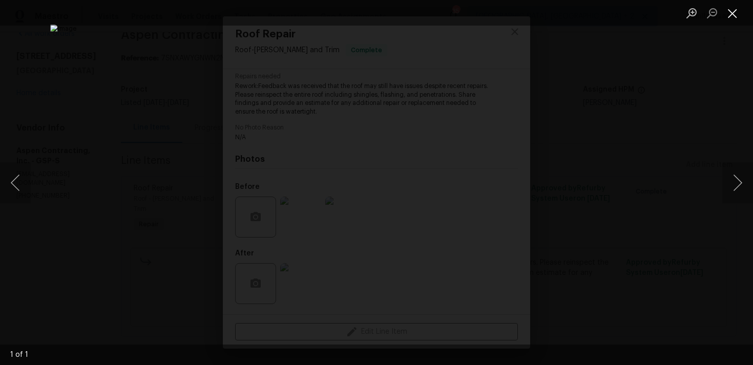
click at [734, 11] on button "Close lightbox" at bounding box center [732, 13] width 20 height 18
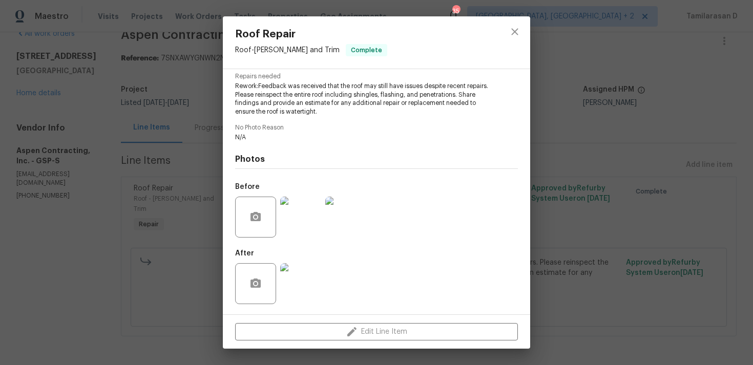
click at [152, 215] on div "Roof Repair Roof - Eaves and Trim Complete Vendor Aspen Contracting, Inc. Accou…" at bounding box center [376, 182] width 753 height 365
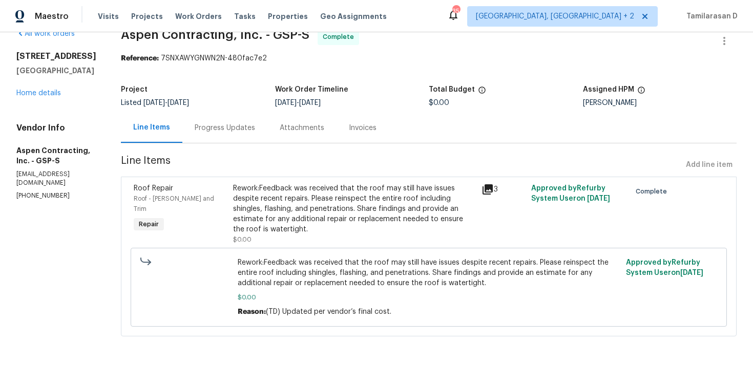
click at [219, 133] on div "Progress Updates" at bounding box center [224, 128] width 85 height 30
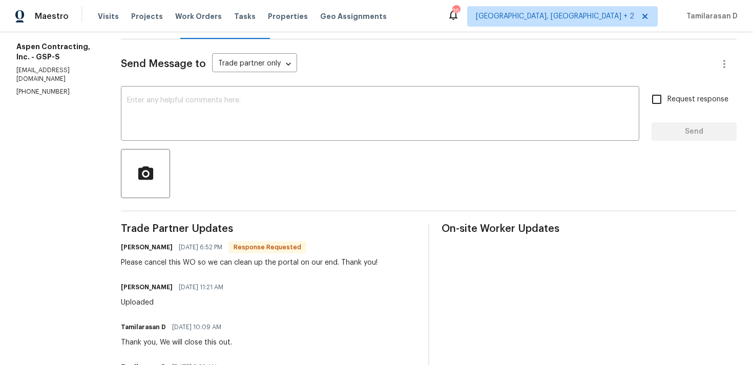
scroll to position [133, 0]
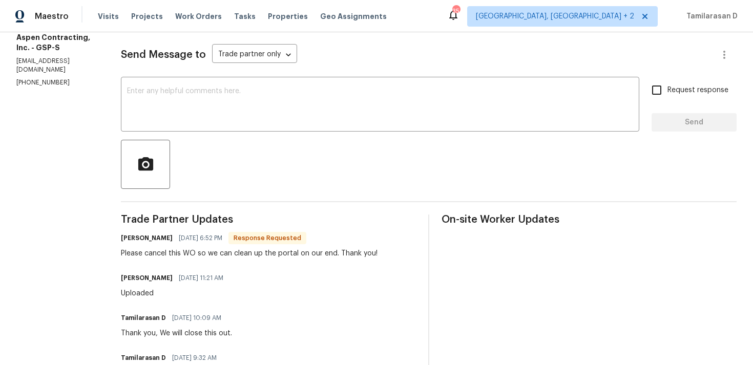
click at [220, 252] on div "Please cancel this WO so we can clean up the portal on our end. Thank you!" at bounding box center [249, 253] width 257 height 10
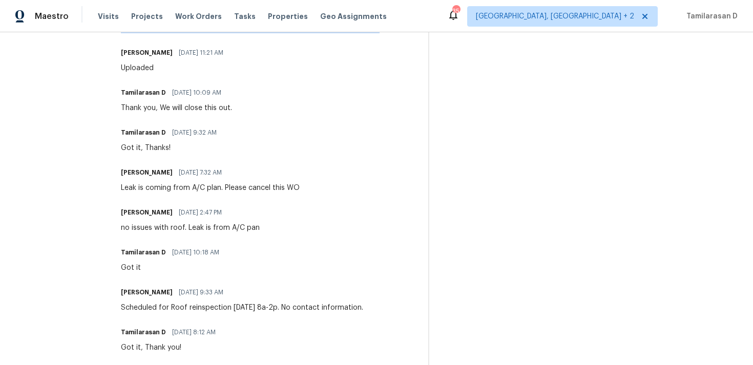
scroll to position [357, 0]
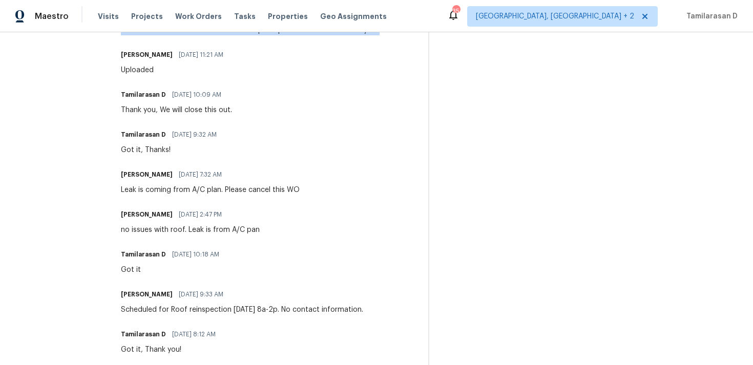
click at [201, 195] on div "Trade Partner Updates Kyle Heasley 09/17/2025 6:52 PM Response Requested Please…" at bounding box center [268, 280] width 295 height 578
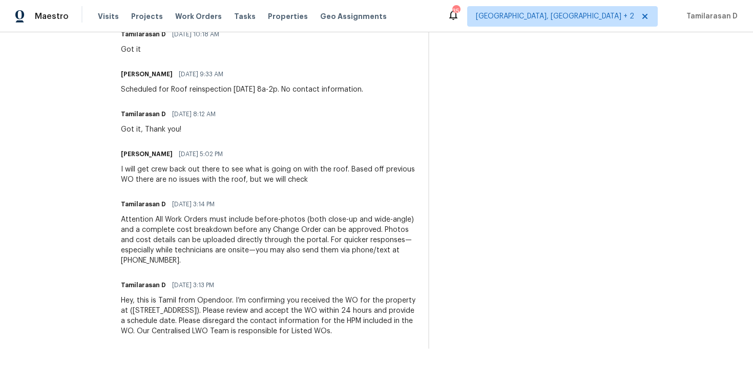
scroll to position [0, 0]
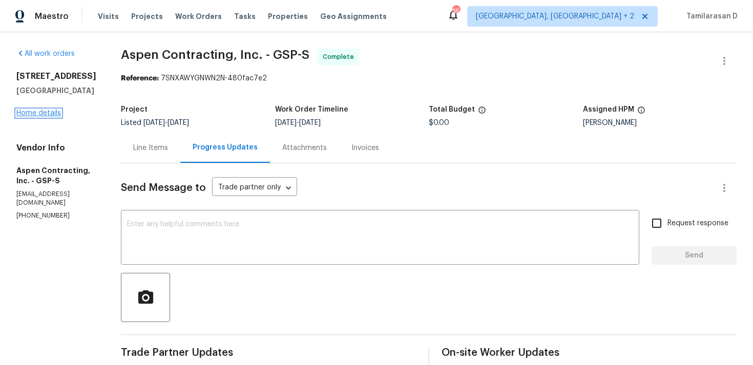
click at [36, 111] on link "Home details" at bounding box center [38, 113] width 45 height 7
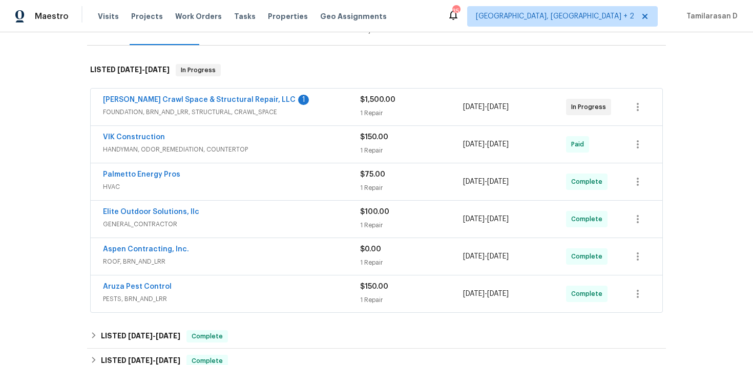
scroll to position [203, 0]
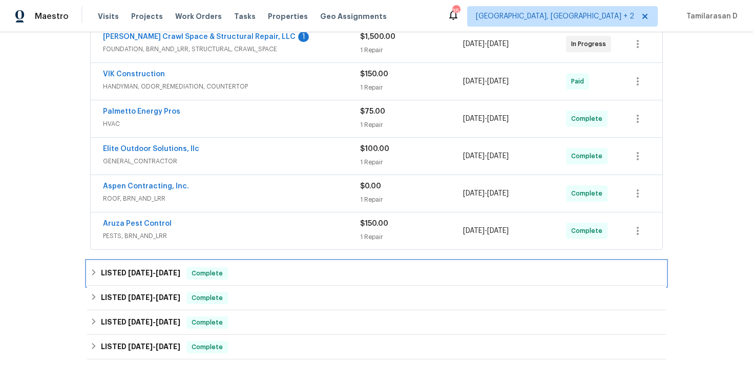
click at [98, 265] on div "LISTED 7/9/25 - 7/31/25 Complete" at bounding box center [376, 273] width 579 height 25
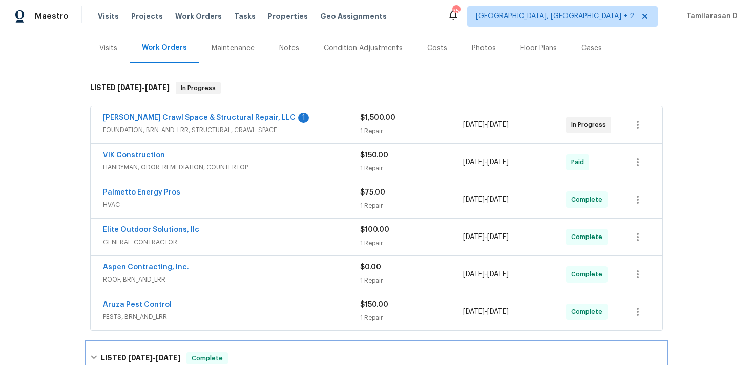
scroll to position [133, 0]
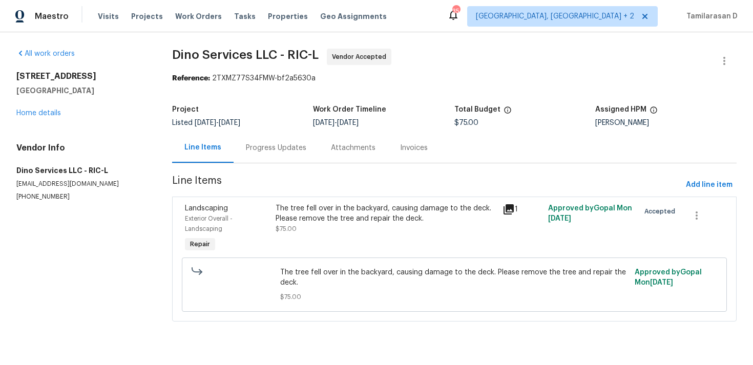
click at [268, 143] on div "Progress Updates" at bounding box center [276, 148] width 60 height 10
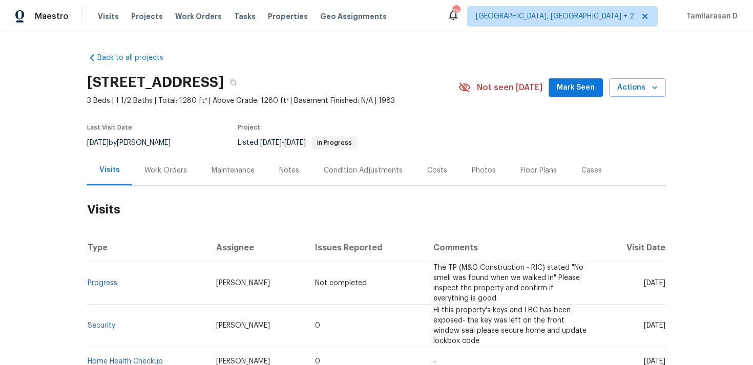
click at [169, 183] on div "Work Orders" at bounding box center [165, 170] width 67 height 30
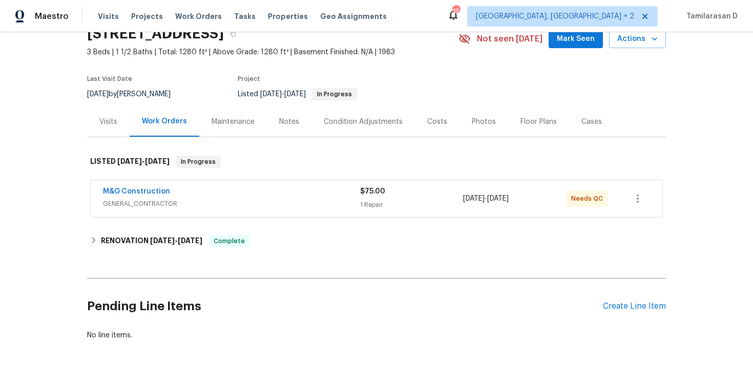
scroll to position [57, 0]
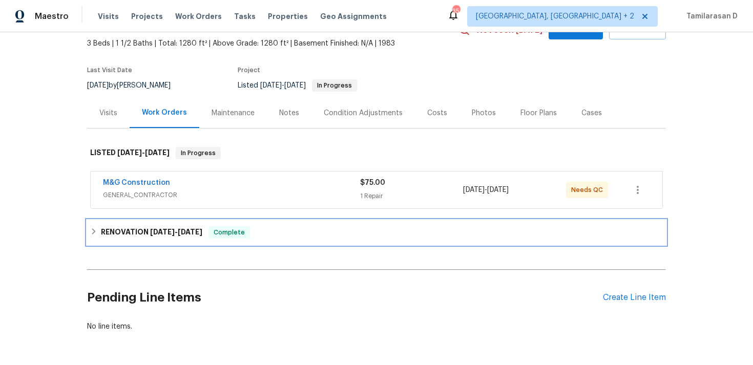
click at [104, 228] on h6 "RENOVATION 8/19/25 - 8/28/25" at bounding box center [151, 232] width 101 height 12
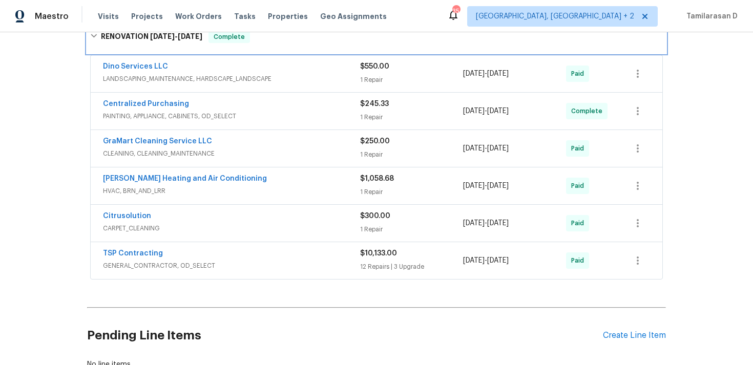
scroll to position [218, 0]
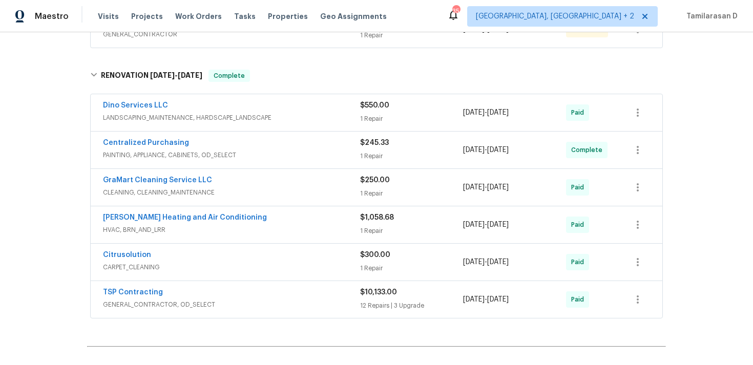
click at [245, 218] on div "Mayer Heating and Air Conditioning" at bounding box center [231, 219] width 257 height 12
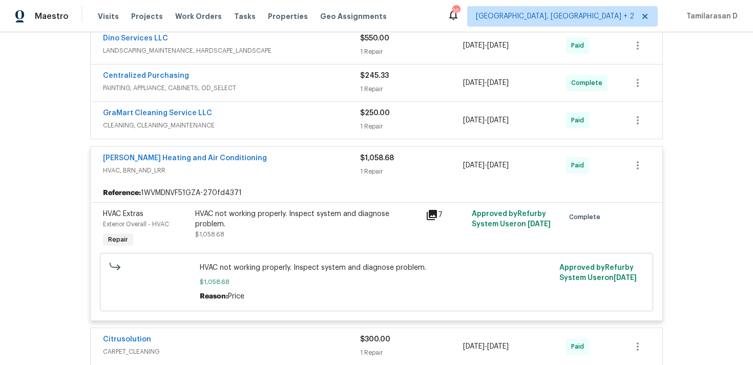
scroll to position [297, 0]
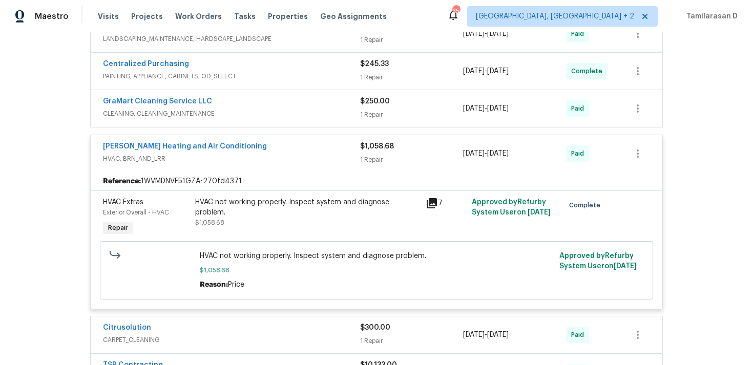
click at [245, 149] on div "Mayer Heating and Air Conditioning" at bounding box center [231, 147] width 257 height 12
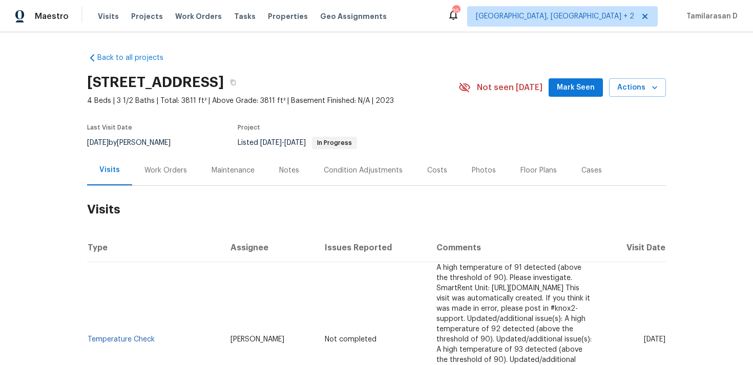
click at [141, 168] on div "Work Orders" at bounding box center [165, 170] width 67 height 30
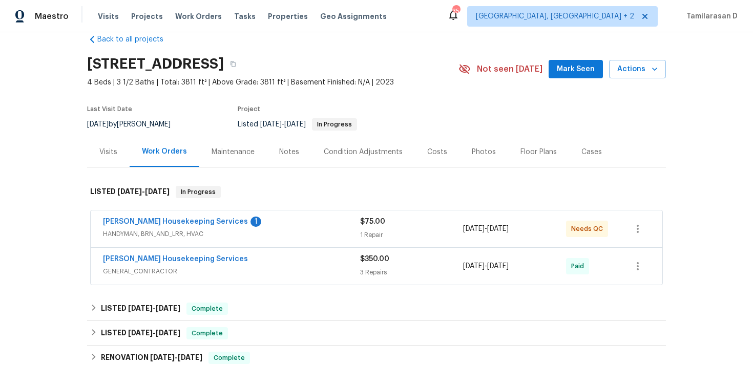
scroll to position [31, 0]
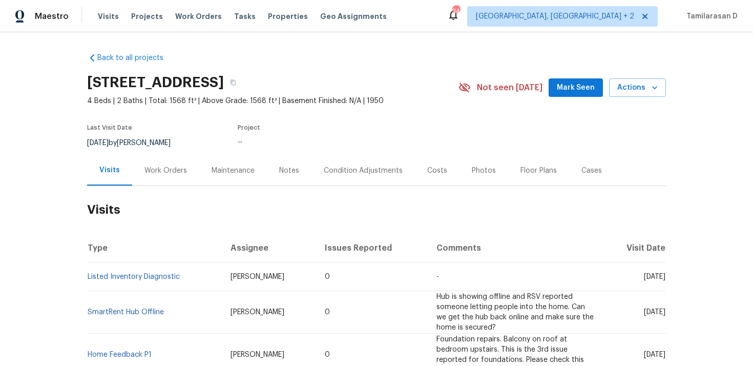
click at [155, 175] on div "Work Orders" at bounding box center [165, 170] width 43 height 10
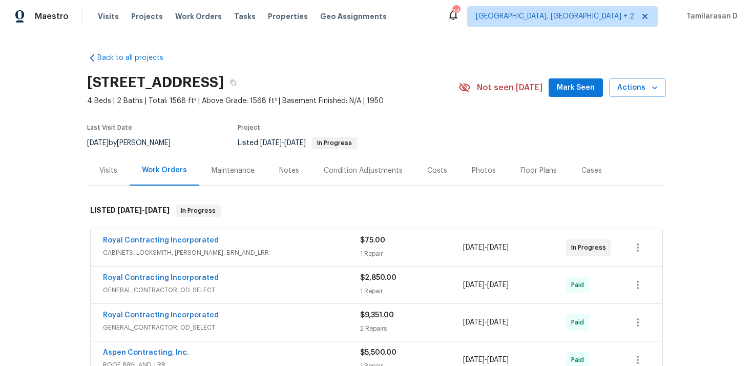
click at [242, 253] on span "CABINETS, LOCKSMITH, [PERSON_NAME], BRN_AND_LRR" at bounding box center [231, 252] width 257 height 10
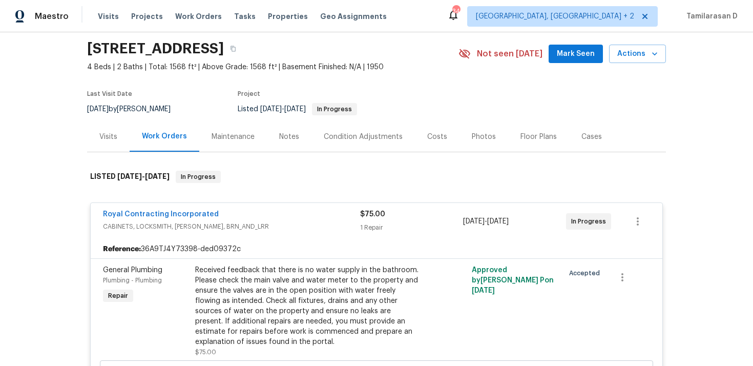
scroll to position [80, 0]
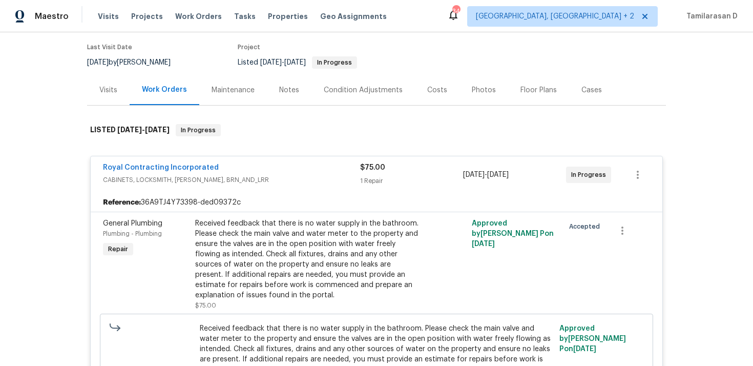
click at [265, 169] on div "Royal Contracting Incorporated" at bounding box center [231, 168] width 257 height 12
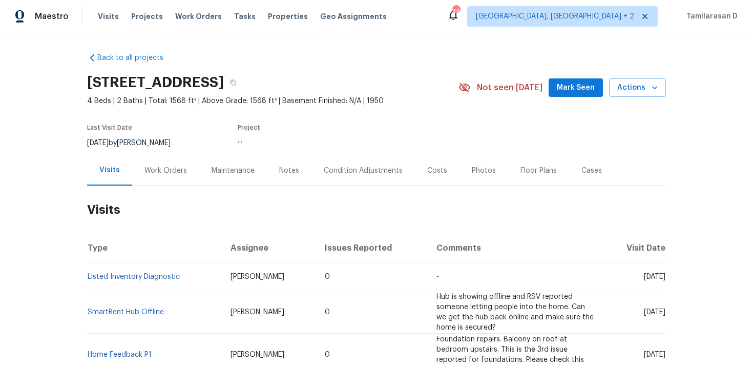
click at [151, 179] on div "Work Orders" at bounding box center [165, 170] width 67 height 30
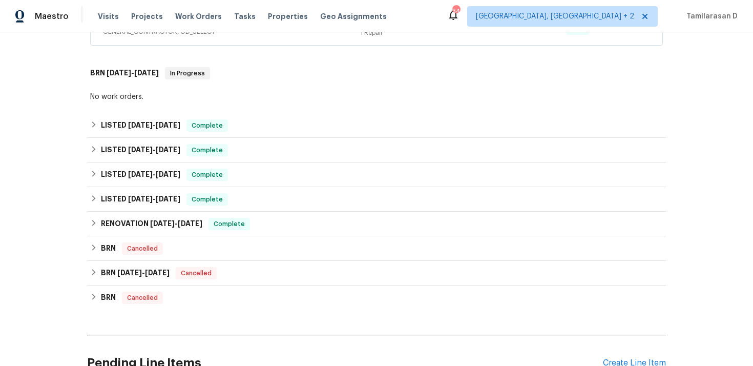
scroll to position [636, 0]
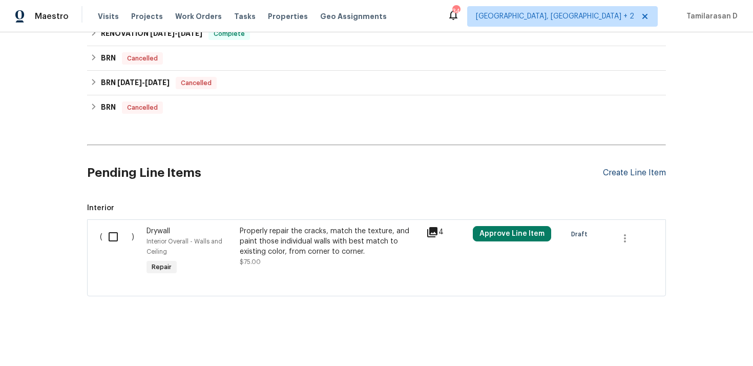
click at [629, 172] on div "Create Line Item" at bounding box center [634, 173] width 63 height 10
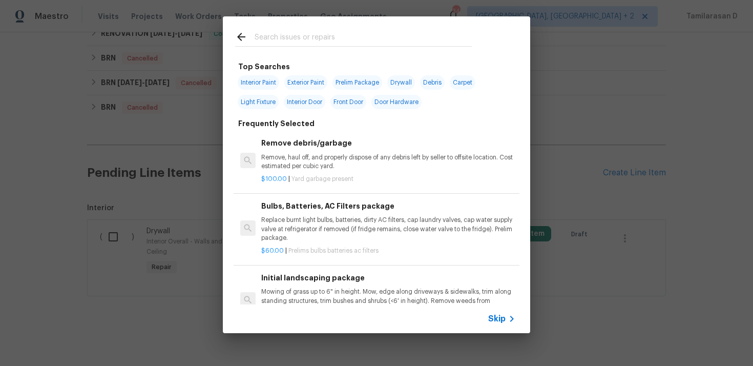
click at [500, 315] on span "Skip" at bounding box center [496, 319] width 17 height 10
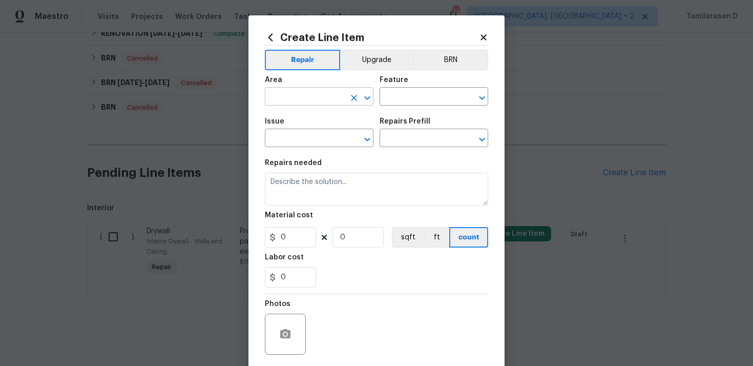
click at [336, 105] on input "text" at bounding box center [305, 98] width 80 height 16
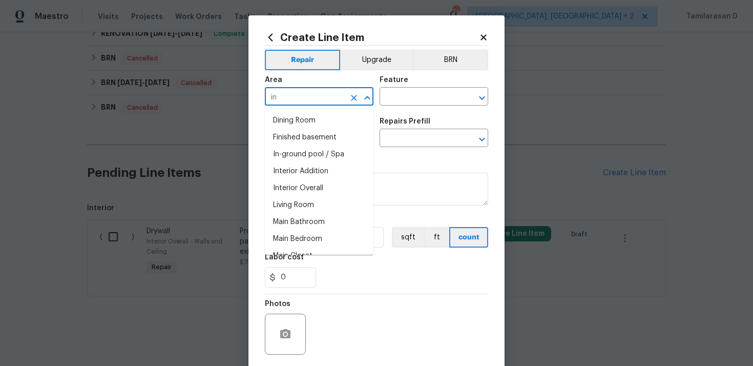
type input "i"
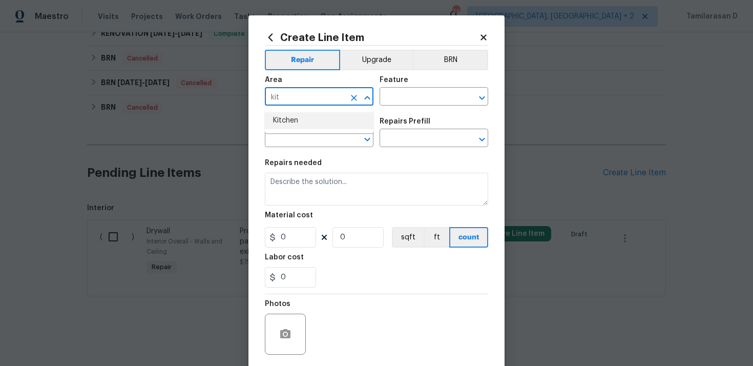
click at [341, 116] on li "Kitchen" at bounding box center [319, 120] width 109 height 17
type input "Kitchen"
click at [397, 98] on input "text" at bounding box center [420, 98] width 80 height 16
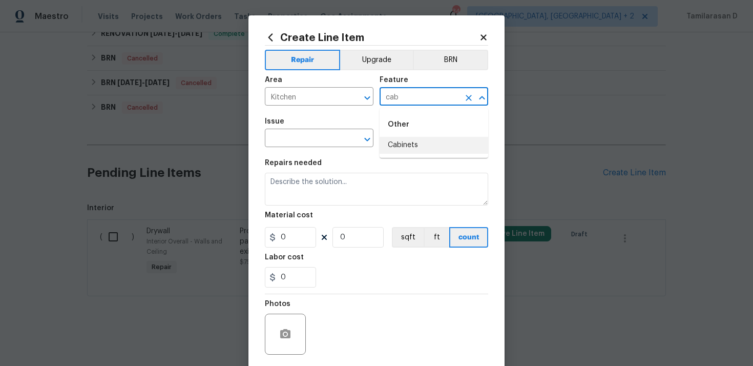
click at [402, 144] on li "Cabinets" at bounding box center [434, 145] width 109 height 17
type input "Cabinets"
click at [322, 139] on input "text" at bounding box center [305, 139] width 80 height 16
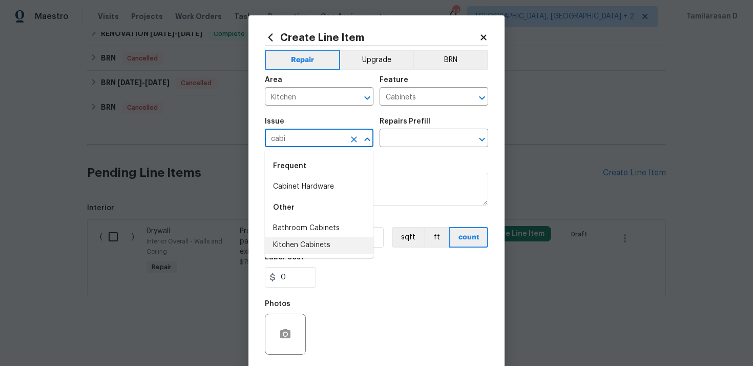
click at [307, 248] on li "Kitchen Cabinets" at bounding box center [319, 245] width 109 height 17
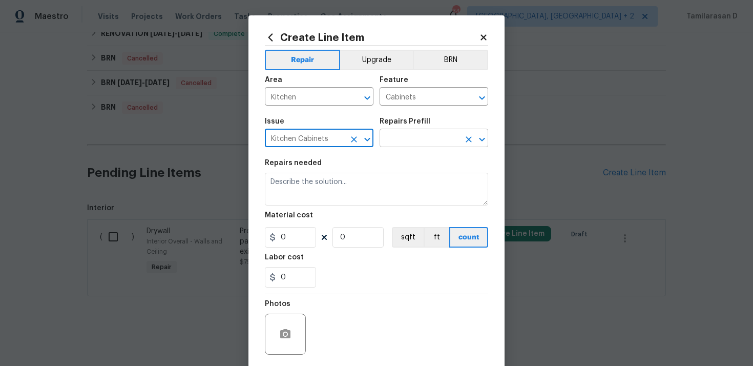
type input "Kitchen Cabinets"
click at [409, 138] on input "text" at bounding box center [420, 139] width 80 height 16
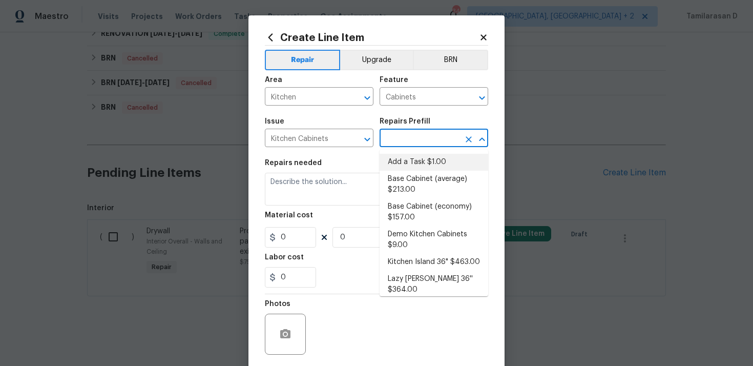
click at [403, 162] on li "Add a Task $1.00" at bounding box center [434, 162] width 109 height 17
type input "Add a Task $1.00"
type textarea "HPM to detail"
type input "1"
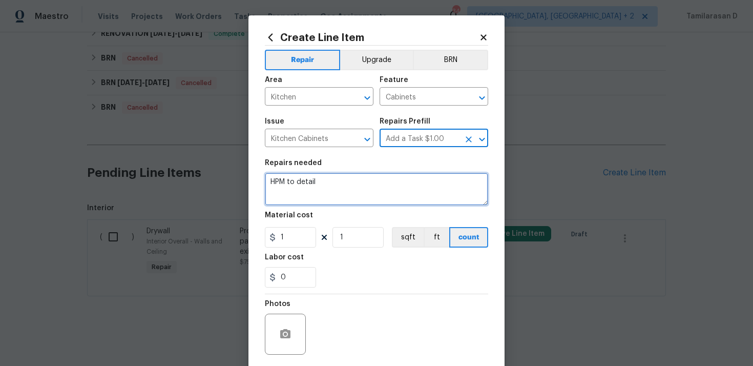
click at [325, 184] on textarea "HPM to detail" at bounding box center [376, 189] width 223 height 33
paste textarea "Feedback received that the kitchen cabinets are broken. Please repair and adjus…"
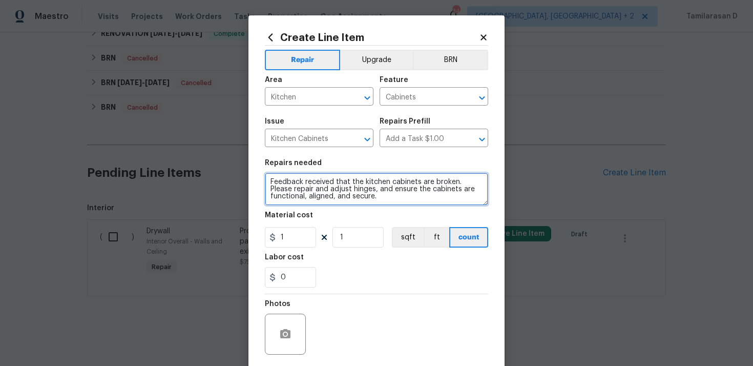
type textarea "Feedback received that the kitchen cabinets are broken. Please repair and adjus…"
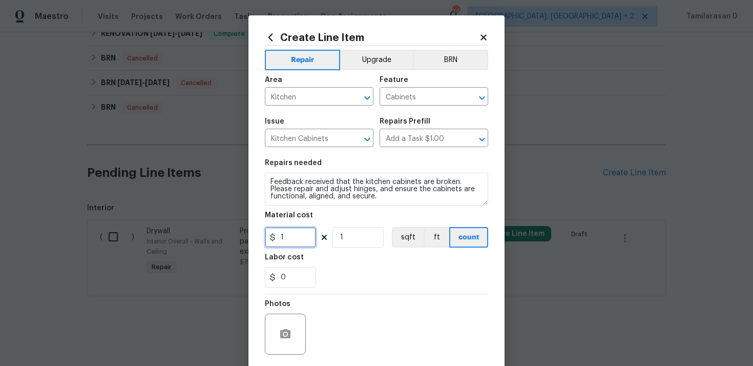
click at [296, 230] on input "1" at bounding box center [290, 237] width 51 height 20
type input "75"
click at [331, 256] on div "Labor cost" at bounding box center [376, 260] width 223 height 13
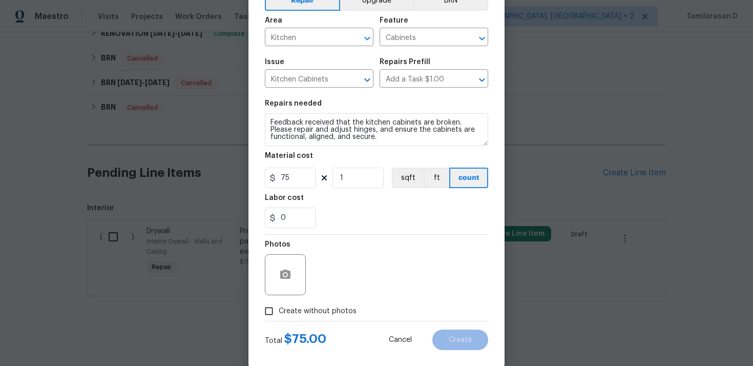
scroll to position [76, 0]
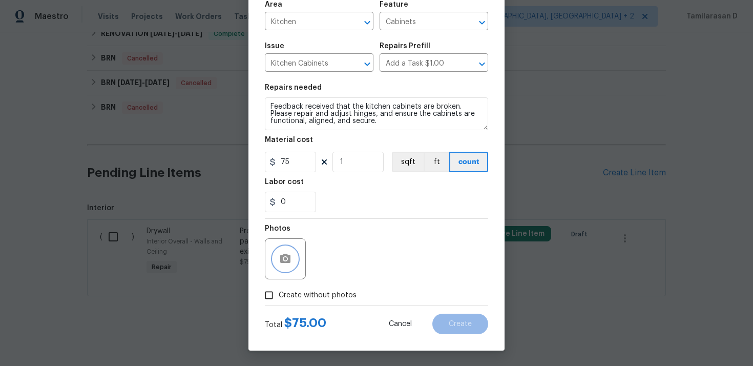
click at [283, 253] on icon "button" at bounding box center [285, 259] width 12 height 12
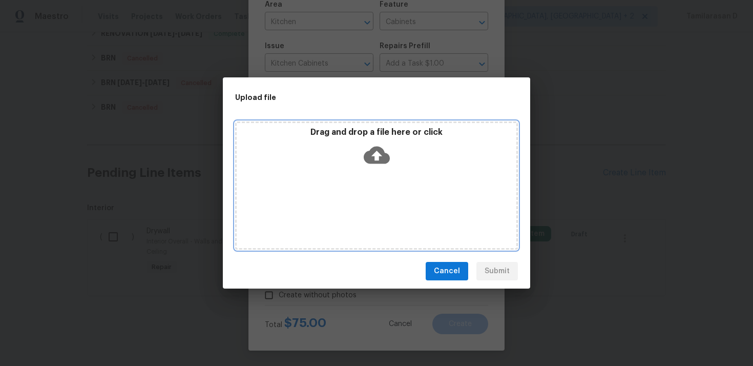
click at [376, 153] on icon at bounding box center [377, 155] width 26 height 26
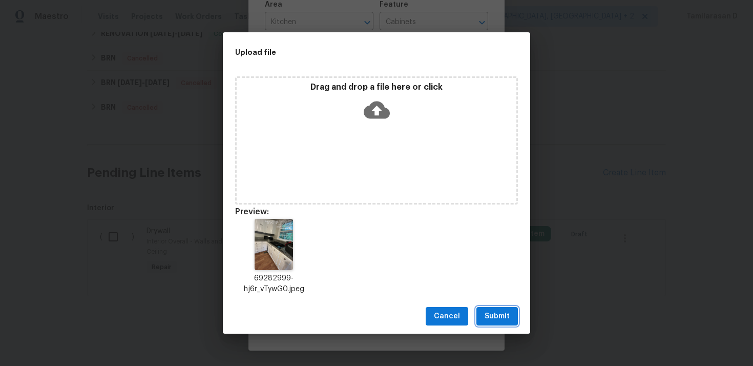
click at [505, 313] on span "Submit" at bounding box center [497, 316] width 25 height 13
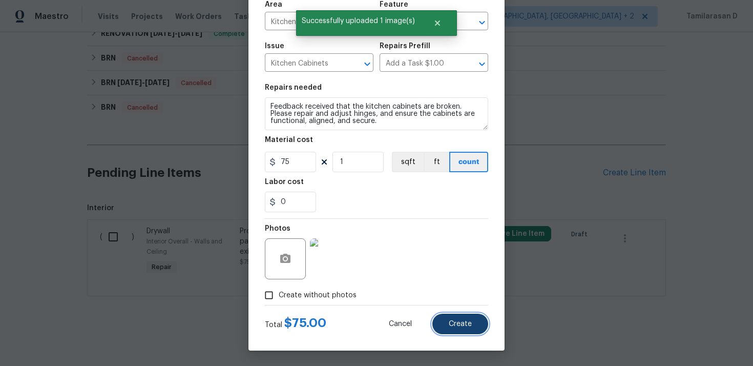
click at [465, 314] on button "Create" at bounding box center [460, 324] width 56 height 20
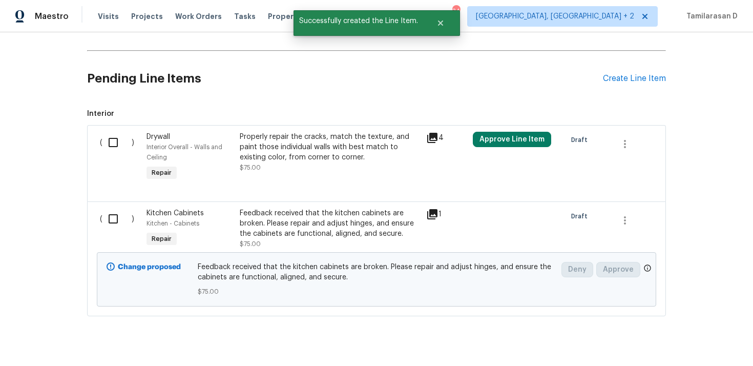
scroll to position [750, 0]
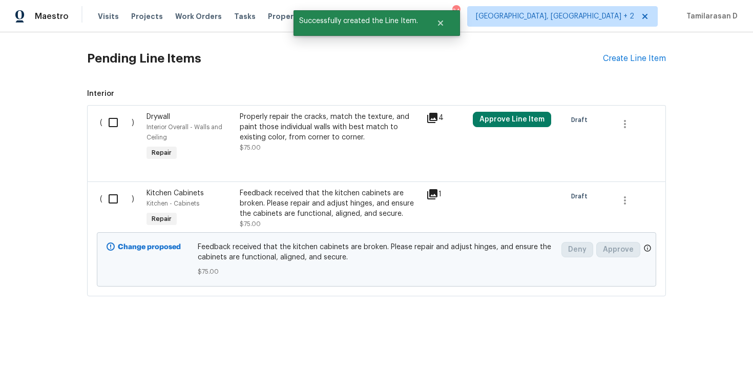
click at [112, 198] on input "checkbox" at bounding box center [116, 199] width 29 height 22
click at [696, 335] on span "Create Work Order" at bounding box center [694, 340] width 68 height 13
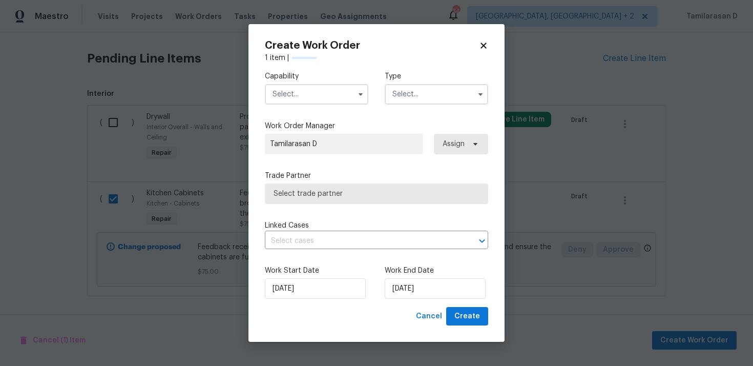
checkbox input "false"
click at [438, 93] on input "text" at bounding box center [436, 94] width 103 height 20
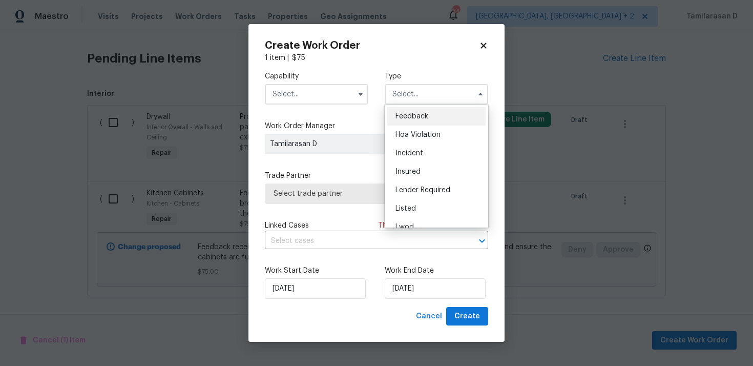
click at [417, 120] on div "Feedback" at bounding box center [436, 116] width 98 height 18
type input "Feedback"
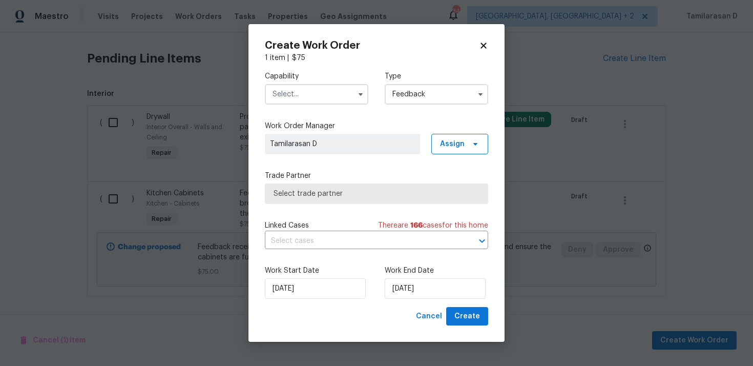
click at [301, 97] on input "text" at bounding box center [316, 94] width 103 height 20
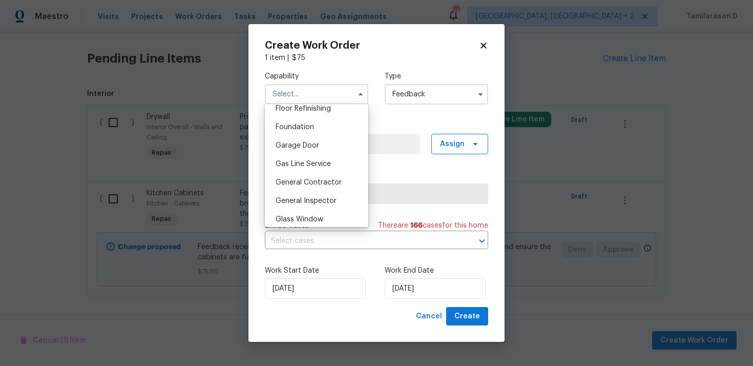
scroll to position [539, 0]
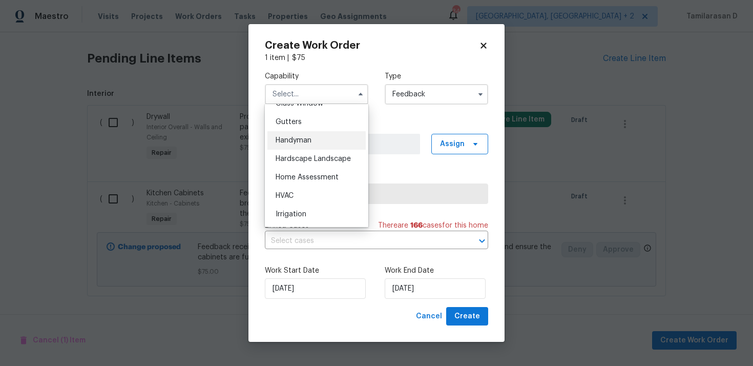
click at [295, 140] on span "Handyman" at bounding box center [294, 140] width 36 height 7
type input "Handyman"
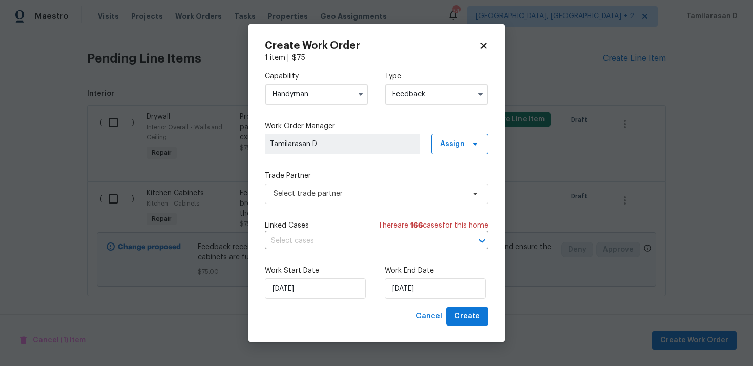
click at [295, 181] on div "Trade Partner Select trade partner" at bounding box center [376, 187] width 223 height 33
click at [301, 201] on span "Select trade partner" at bounding box center [376, 193] width 223 height 20
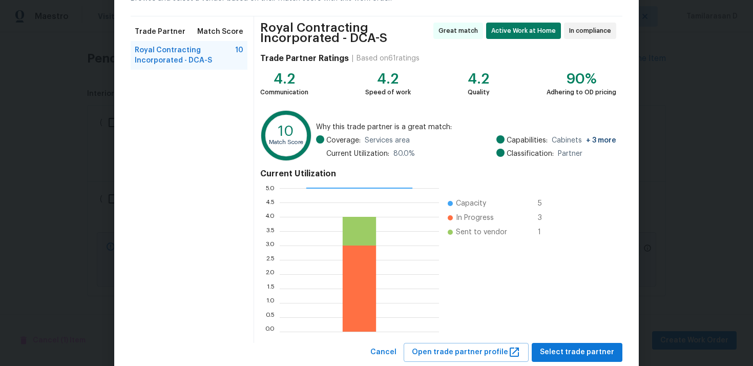
scroll to position [90, 0]
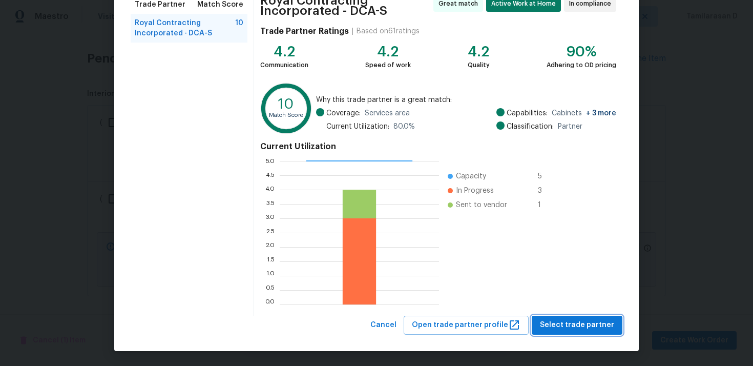
click at [569, 316] on button "Select trade partner" at bounding box center [577, 325] width 91 height 19
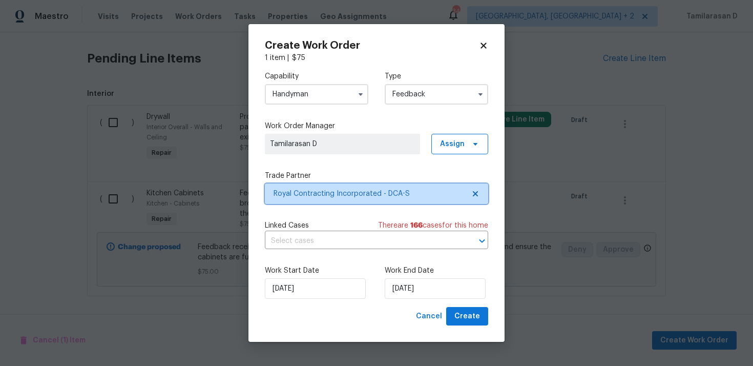
scroll to position [0, 0]
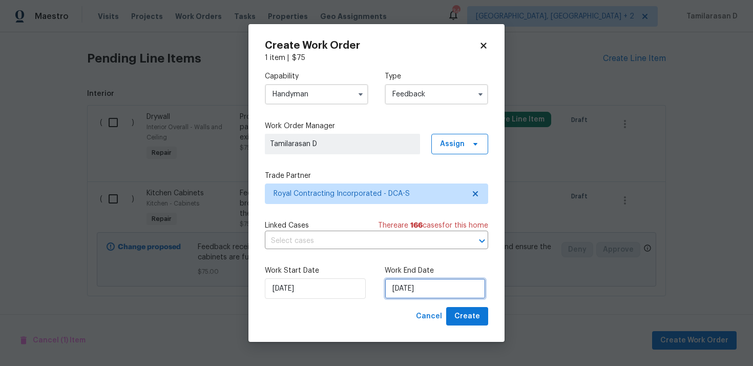
click at [400, 288] on input "[DATE]" at bounding box center [435, 288] width 101 height 20
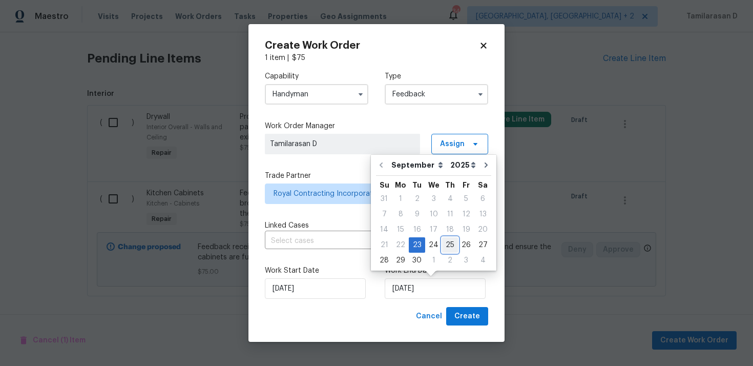
click at [445, 244] on div "25" at bounding box center [450, 245] width 16 height 14
type input "[DATE]"
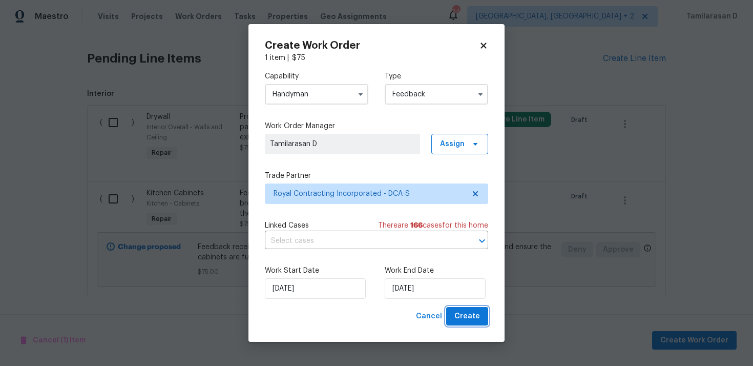
click at [468, 317] on span "Create" at bounding box center [467, 316] width 26 height 13
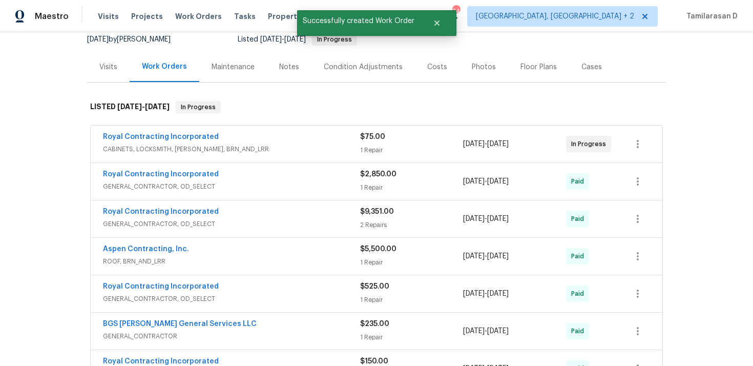
scroll to position [90, 0]
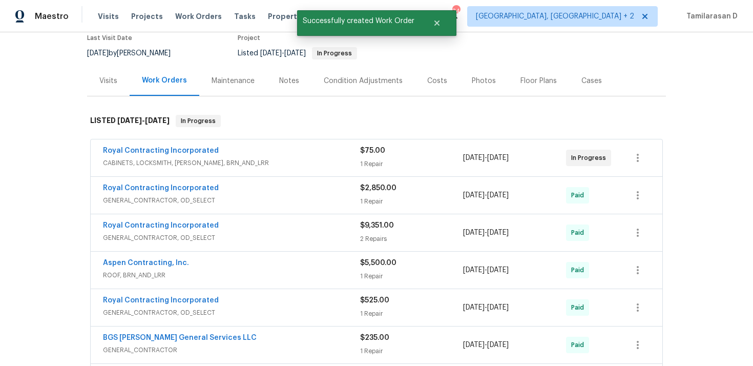
click at [255, 159] on span "CABINETS, LOCKSMITH, [PERSON_NAME], BRN_AND_LRR" at bounding box center [231, 163] width 257 height 10
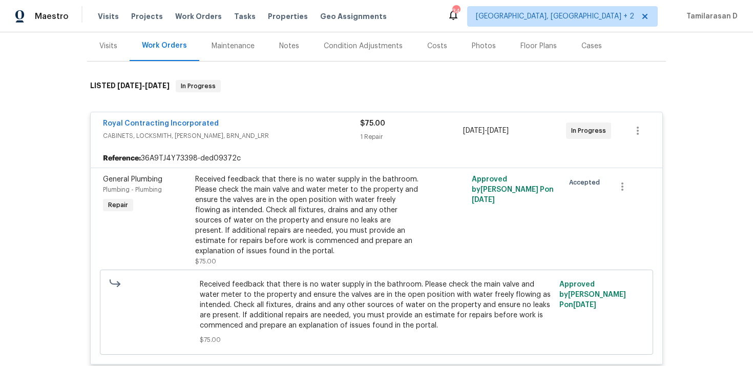
scroll to position [133, 0]
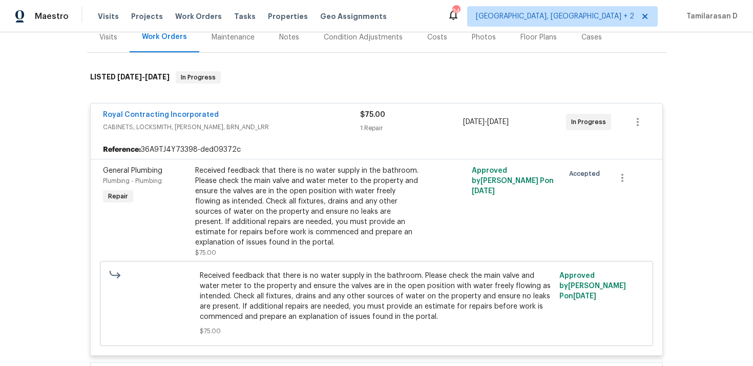
click at [265, 114] on div "Royal Contracting Incorporated" at bounding box center [231, 116] width 257 height 12
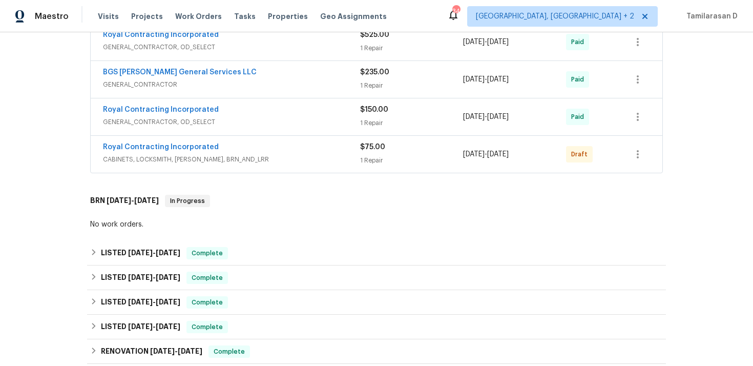
scroll to position [297, 0]
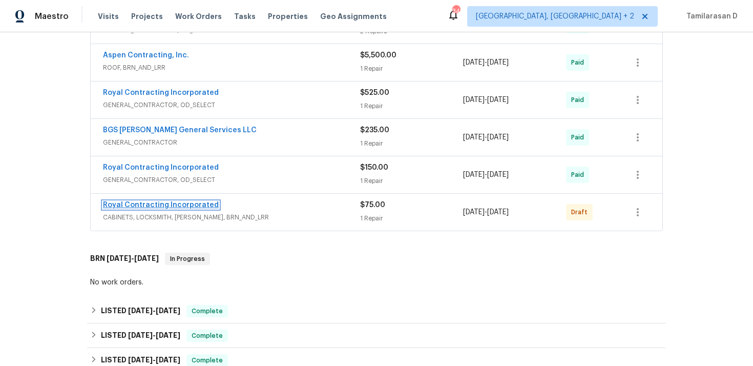
click at [173, 202] on link "Royal Contracting Incorporated" at bounding box center [161, 204] width 116 height 7
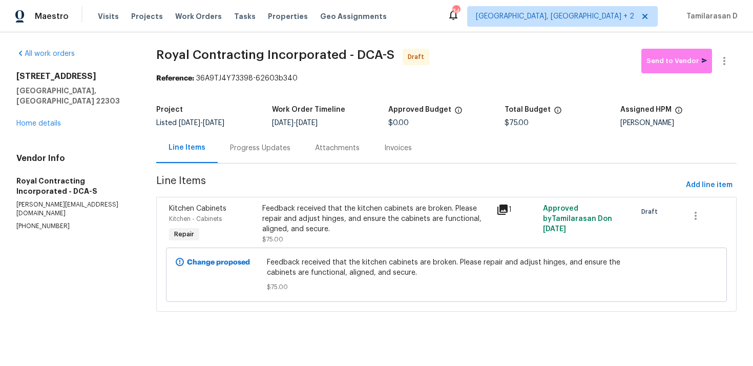
click at [241, 158] on div "Progress Updates" at bounding box center [260, 148] width 85 height 30
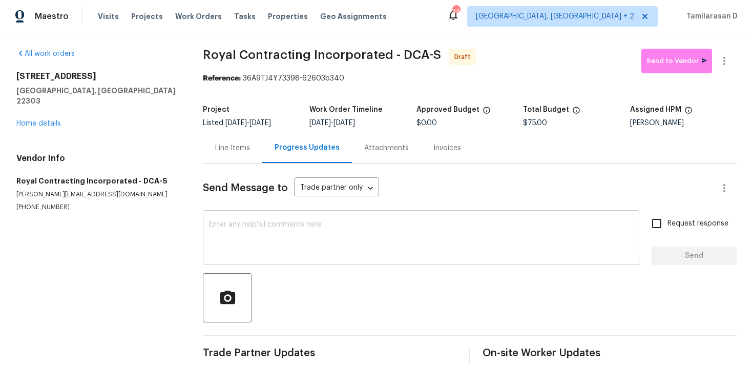
click at [231, 230] on textarea at bounding box center [421, 239] width 424 height 36
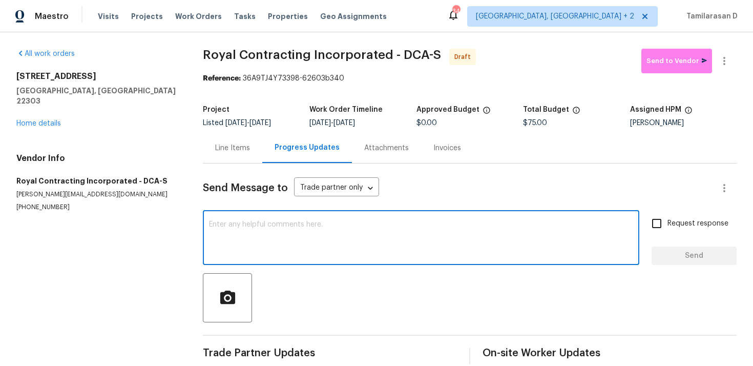
paste textarea "Hey, this is Tamil from Opendoor. I’m confirming you received the WO for the pr…"
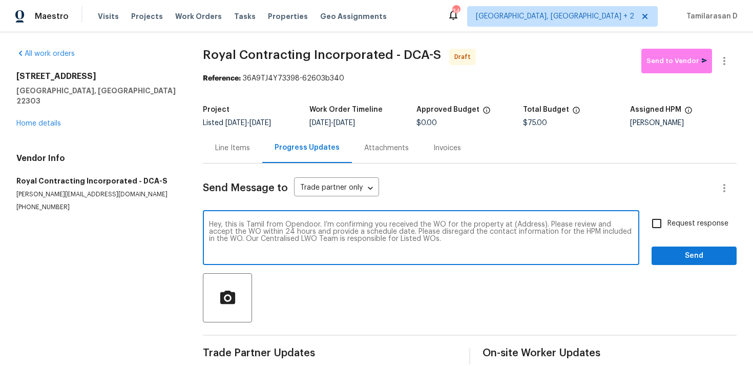
click at [523, 226] on textarea "Hey, this is Tamil from Opendoor. I’m confirming you received the WO for the pr…" at bounding box center [421, 239] width 424 height 36
paste textarea "[STREET_ADDRESS]"
type textarea "Hey, this is Tamil from Opendoor. I’m confirming you received the WO for the pr…"
click at [656, 219] on input "Request response" at bounding box center [657, 224] width 22 height 22
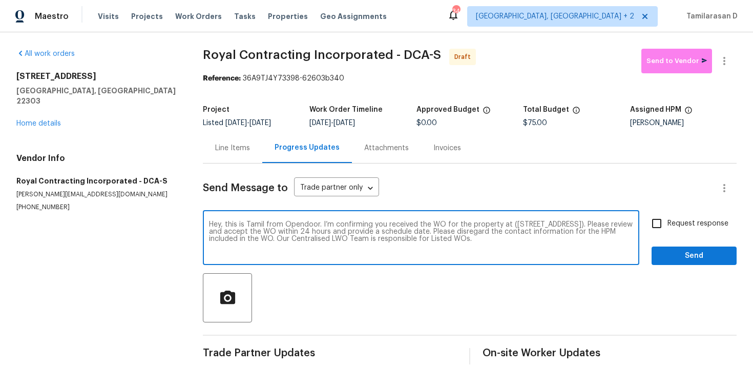
checkbox input "true"
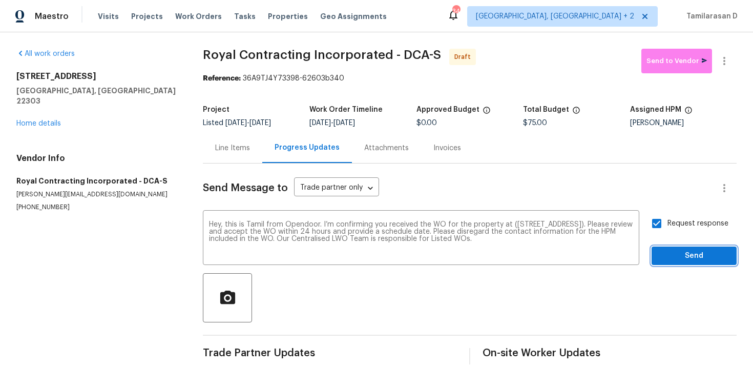
click at [685, 264] on button "Send" at bounding box center [694, 255] width 85 height 19
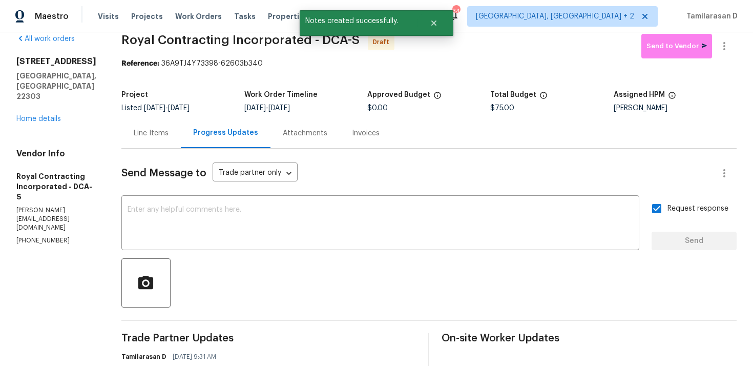
scroll to position [30, 0]
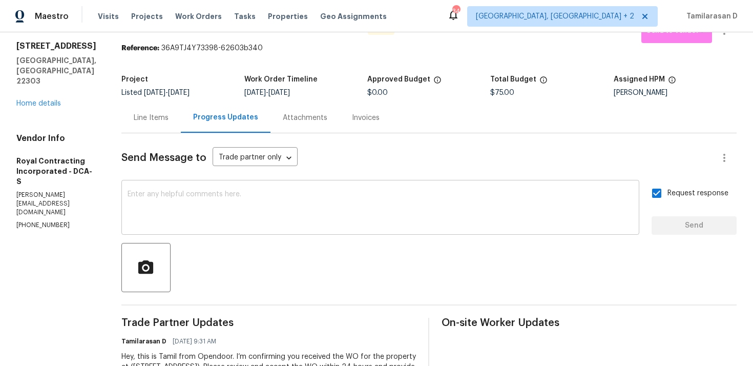
click at [224, 214] on textarea at bounding box center [381, 209] width 506 height 36
paste textarea "Attention All Work Orders must include before-photos (both close-up and wide-an…"
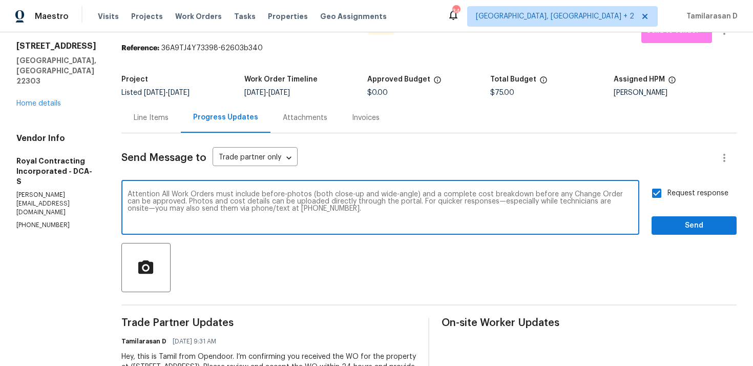
type textarea "Attention All Work Orders must include before-photos (both close-up and wide-an…"
click at [680, 219] on span "Send" at bounding box center [694, 225] width 69 height 13
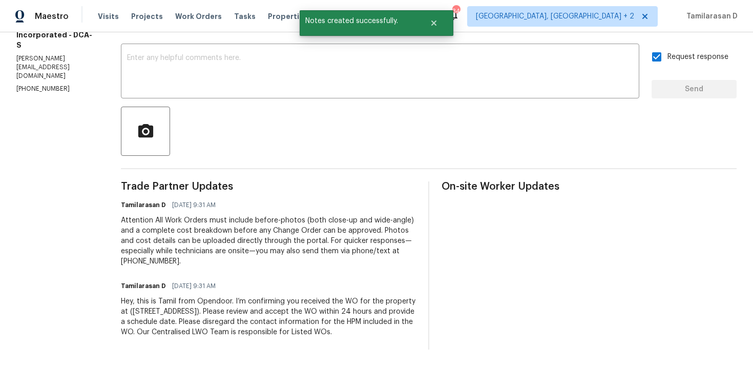
scroll to position [0, 0]
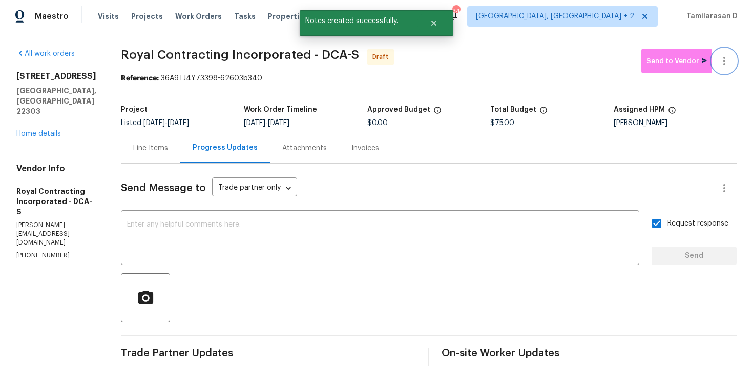
click at [728, 65] on icon "button" at bounding box center [724, 61] width 12 height 12
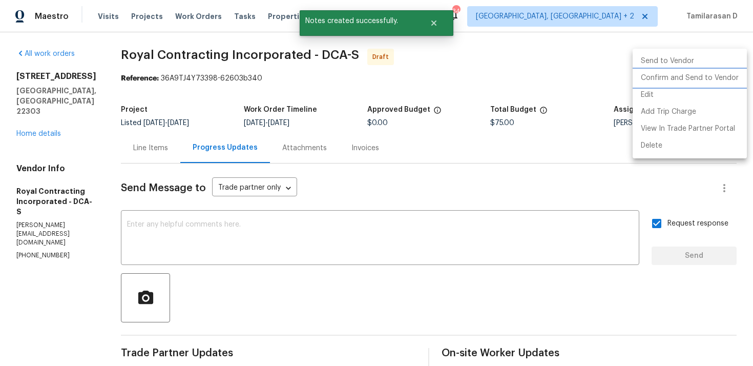
click at [660, 82] on li "Confirm and Send to Vendor" at bounding box center [690, 78] width 114 height 17
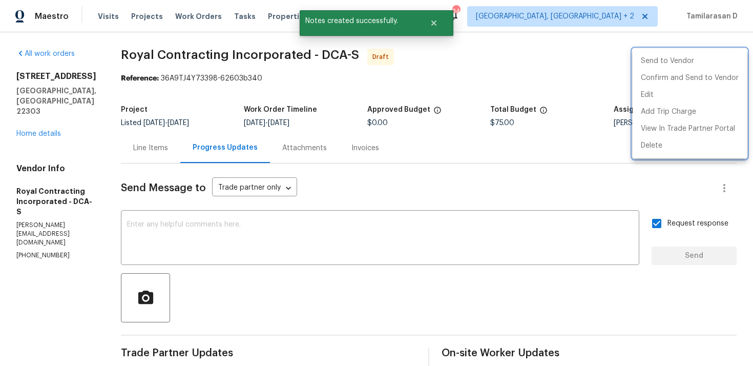
click at [509, 57] on div at bounding box center [376, 183] width 753 height 366
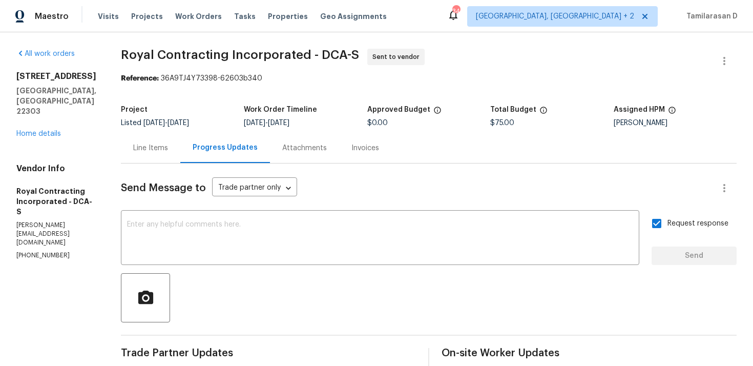
click at [355, 183] on div "Send Message to Trade partner only Trade partner only ​" at bounding box center [416, 188] width 591 height 25
drag, startPoint x: 132, startPoint y: 51, endPoint x: 241, endPoint y: 51, distance: 109.1
click at [241, 51] on span "Royal Contracting Incorporated - DCA-S" at bounding box center [240, 55] width 238 height 12
copy span "Royal Contracting"
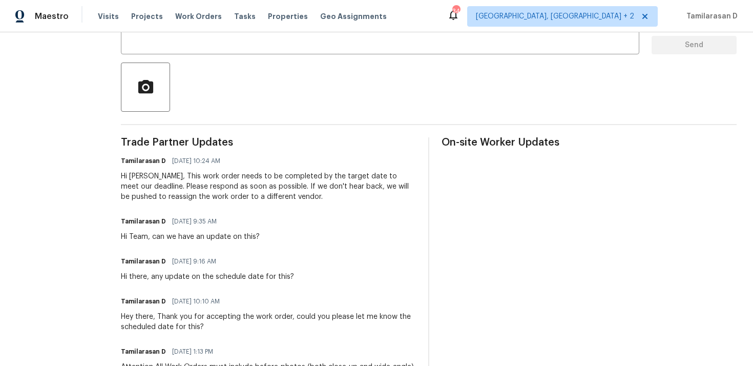
scroll to position [211, 0]
click at [184, 177] on div "Hi Julice, This work order needs to be completed by the target date to meet our…" at bounding box center [268, 186] width 295 height 31
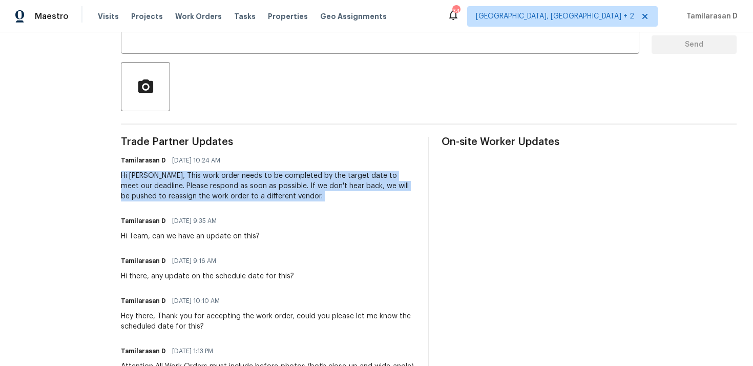
scroll to position [29, 0]
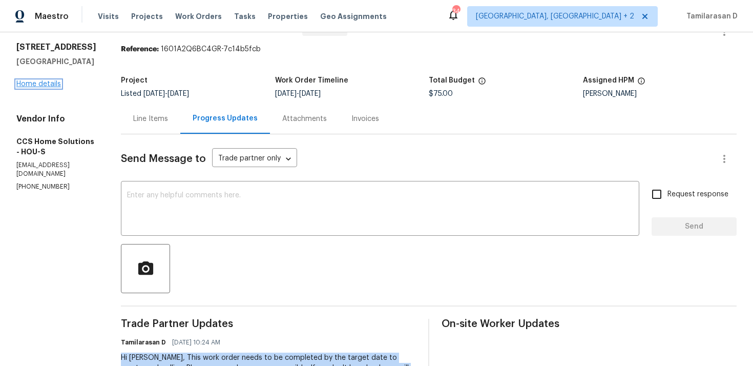
click at [56, 84] on link "Home details" at bounding box center [38, 83] width 45 height 7
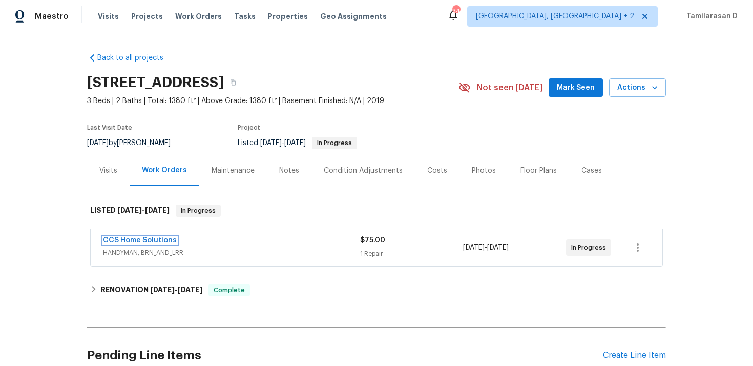
click at [157, 237] on link "CCS Home Solutions" at bounding box center [140, 240] width 74 height 7
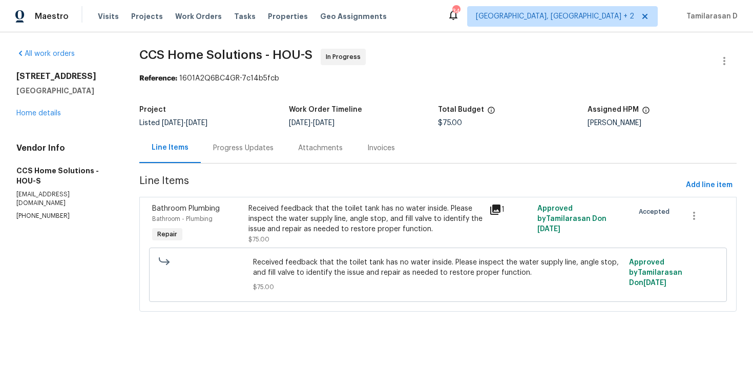
click at [46, 117] on div "9803 Mimbrough St Houston, TX 77029 Home details" at bounding box center [65, 94] width 98 height 47
click at [49, 112] on link "Home details" at bounding box center [38, 113] width 45 height 7
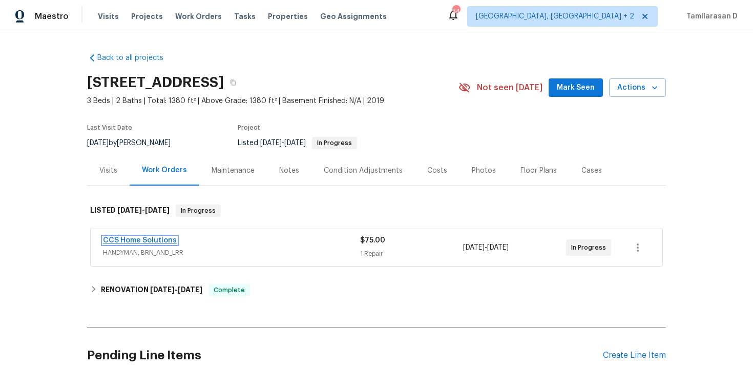
click at [171, 240] on link "CCS Home Solutions" at bounding box center [140, 240] width 74 height 7
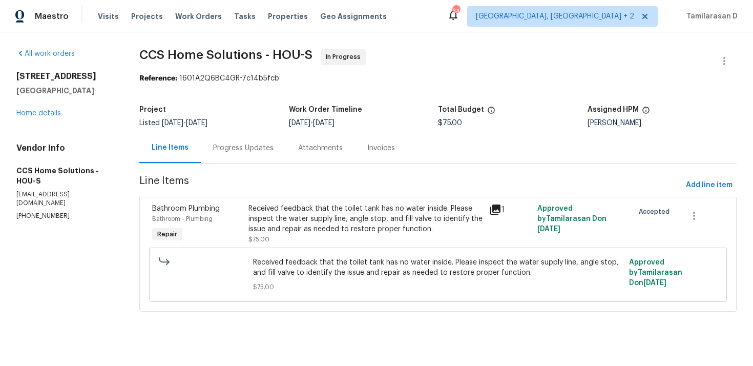
click at [250, 156] on div "Progress Updates" at bounding box center [243, 148] width 85 height 30
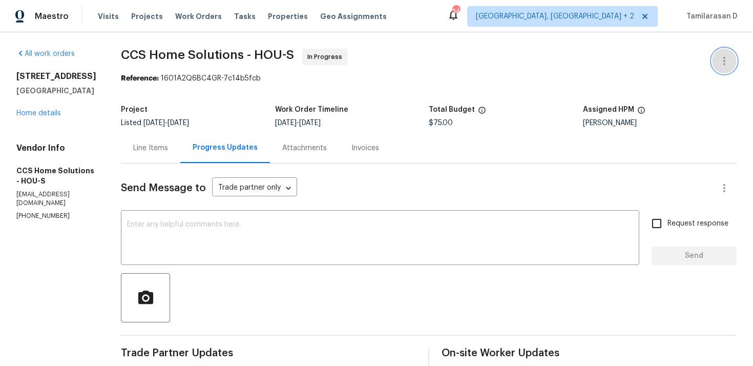
click at [729, 57] on icon "button" at bounding box center [724, 61] width 12 height 12
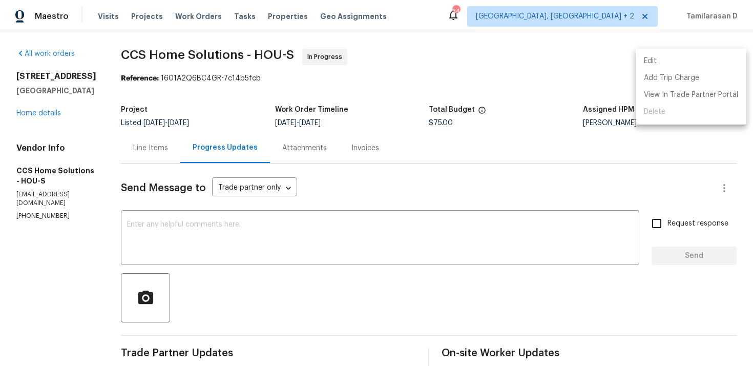
click at [647, 57] on li "Edit" at bounding box center [691, 61] width 111 height 17
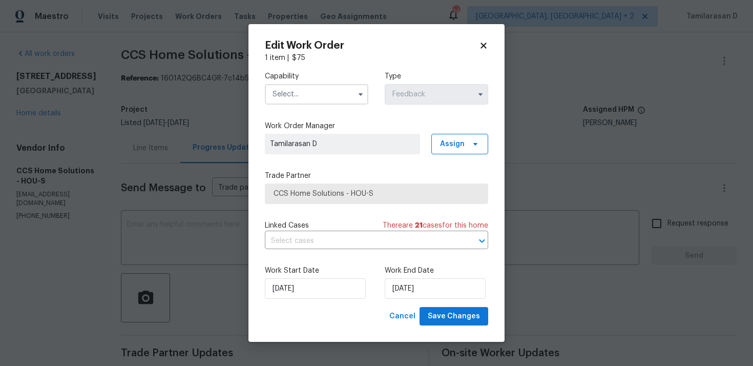
click at [341, 90] on input "text" at bounding box center [316, 94] width 103 height 20
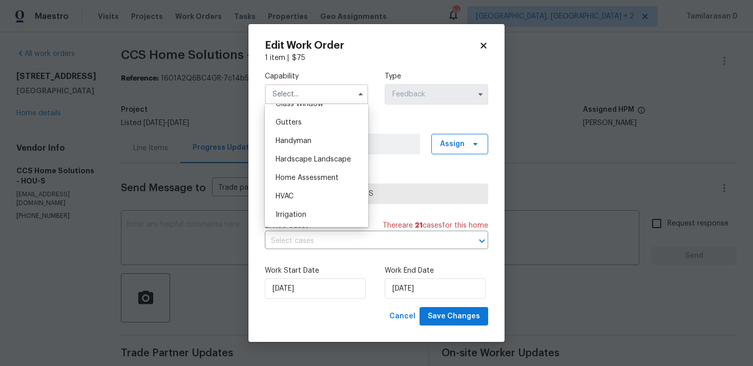
scroll to position [518, 0]
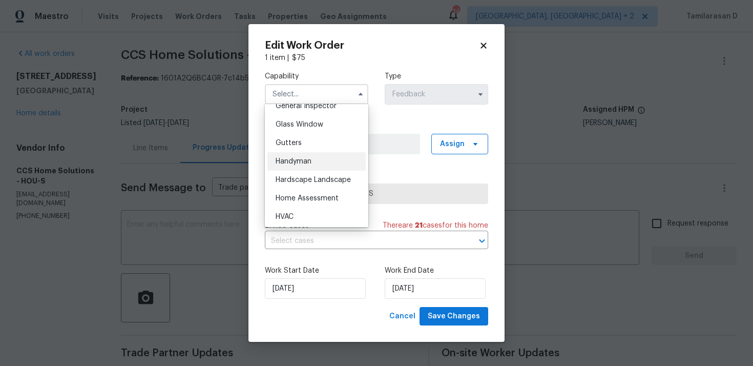
click at [294, 159] on span "Handyman" at bounding box center [294, 161] width 36 height 7
type input "Handyman"
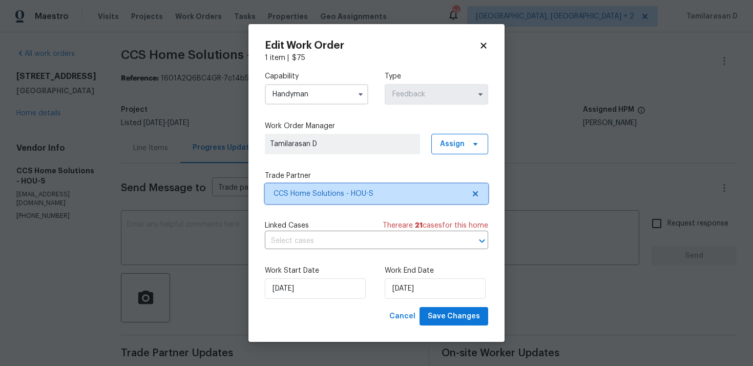
click at [305, 186] on span "CCS Home Solutions - HOU-S" at bounding box center [376, 193] width 223 height 20
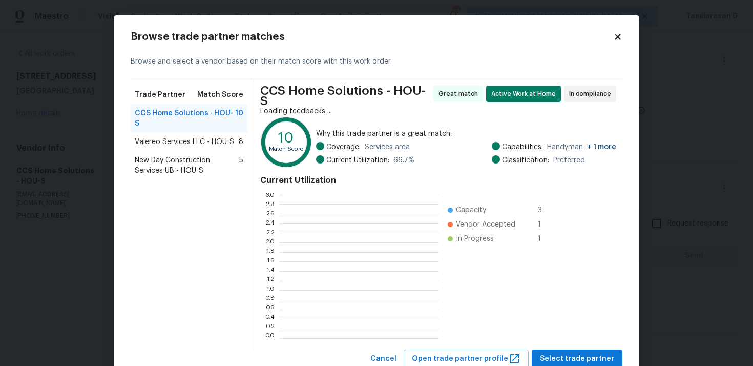
scroll to position [143, 159]
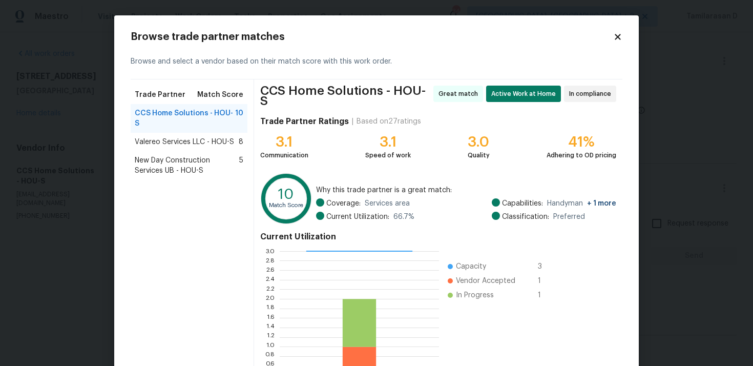
click at [185, 144] on span "Valereo Services LLC - HOU-S" at bounding box center [184, 142] width 99 height 10
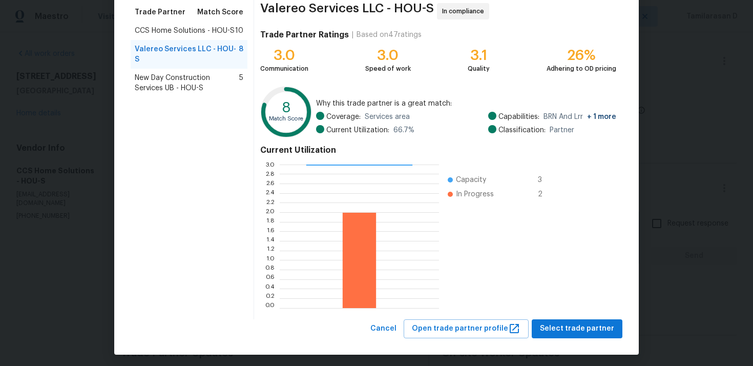
scroll to position [86, 0]
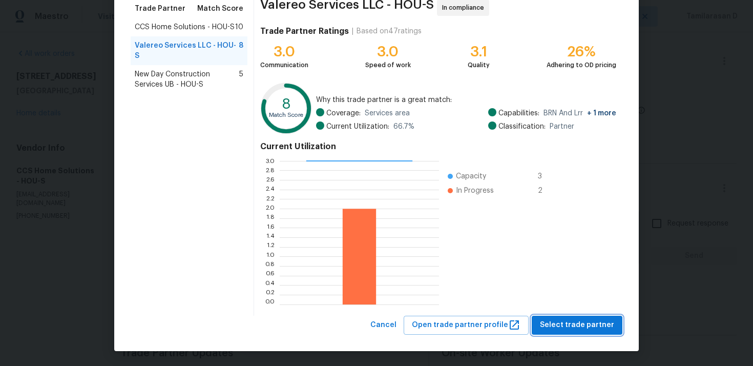
click at [586, 321] on span "Select trade partner" at bounding box center [577, 325] width 74 height 13
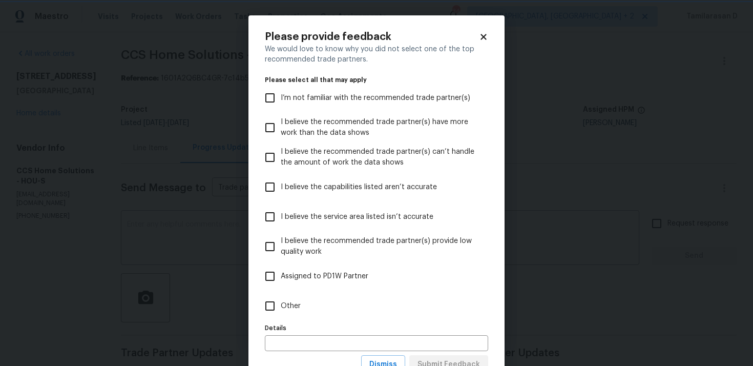
scroll to position [0, 0]
click at [306, 299] on label "Other" at bounding box center [369, 306] width 221 height 30
click at [281, 299] on input "Other" at bounding box center [270, 306] width 22 height 22
checkbox input "true"
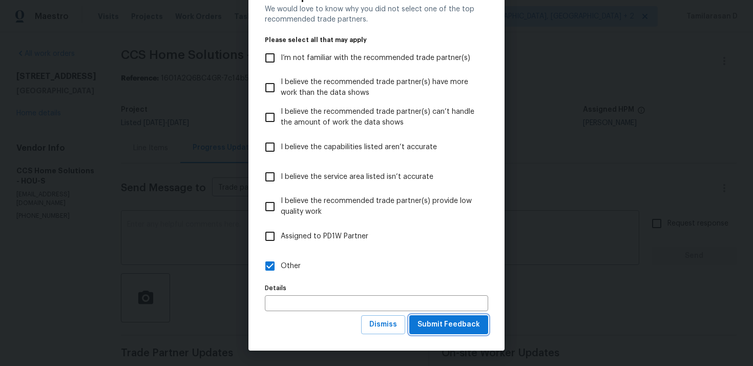
click at [450, 331] on button "Submit Feedback" at bounding box center [448, 324] width 79 height 19
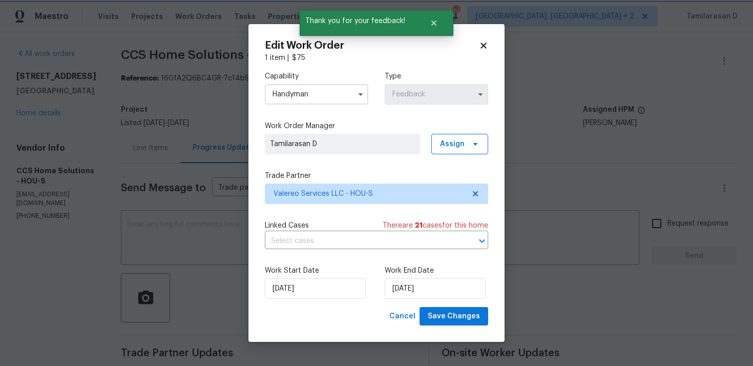
scroll to position [0, 0]
click at [312, 286] on input "16/09/2025" at bounding box center [315, 288] width 101 height 20
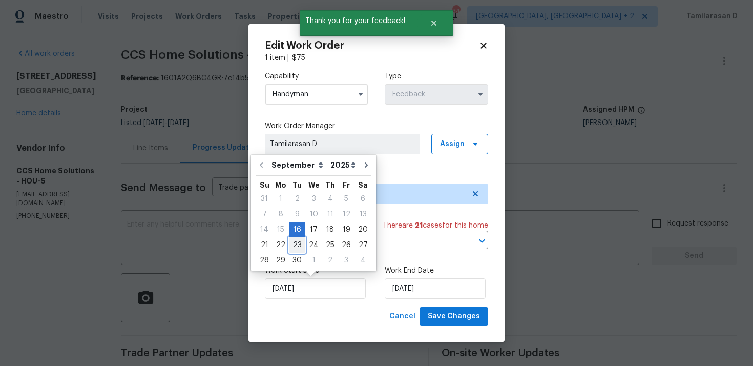
click at [298, 245] on div "23" at bounding box center [297, 245] width 16 height 14
type input "23/09/2025"
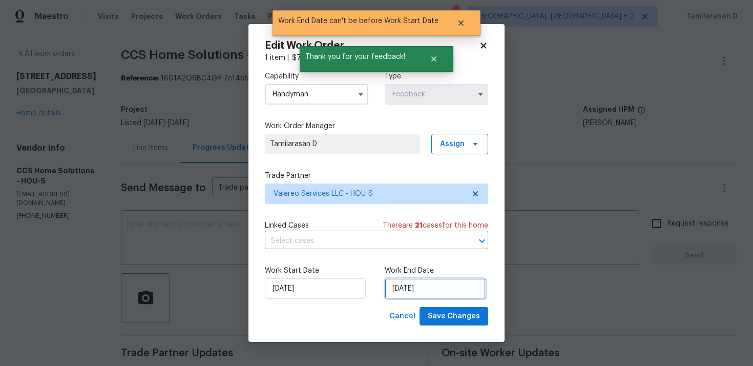
click at [415, 290] on input "23/09/2025" at bounding box center [435, 288] width 101 height 20
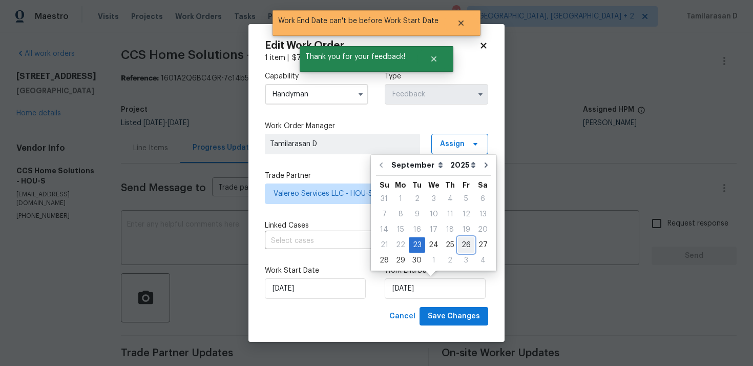
click at [458, 246] on div "26" at bounding box center [466, 245] width 16 height 14
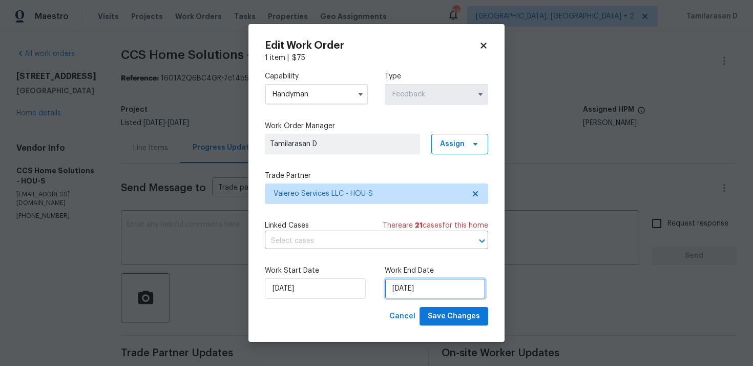
click at [422, 286] on input "26/09/2025" at bounding box center [435, 288] width 101 height 20
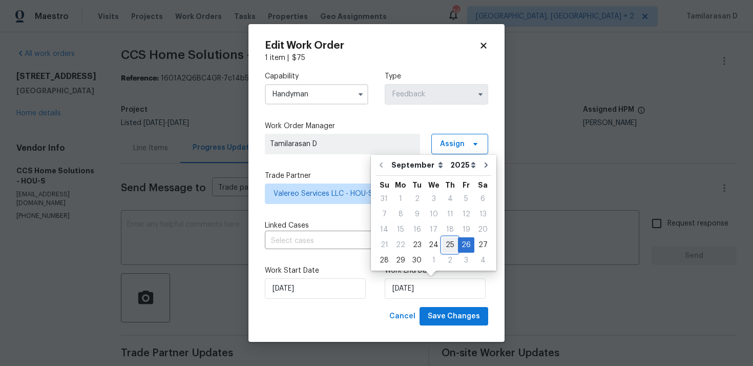
click at [450, 245] on div "25" at bounding box center [450, 245] width 16 height 14
type input "25/09/2025"
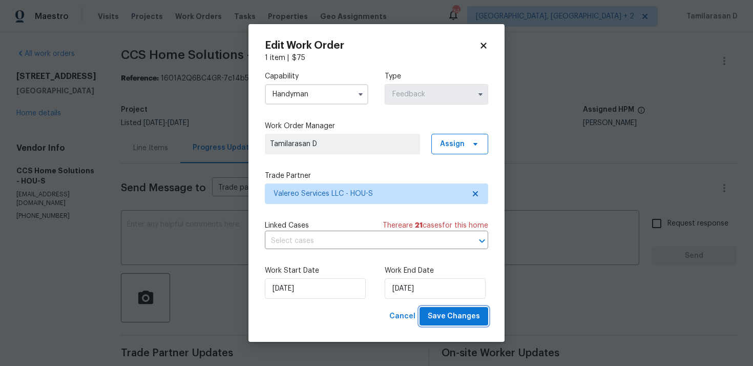
click at [446, 318] on span "Save Changes" at bounding box center [454, 316] width 52 height 13
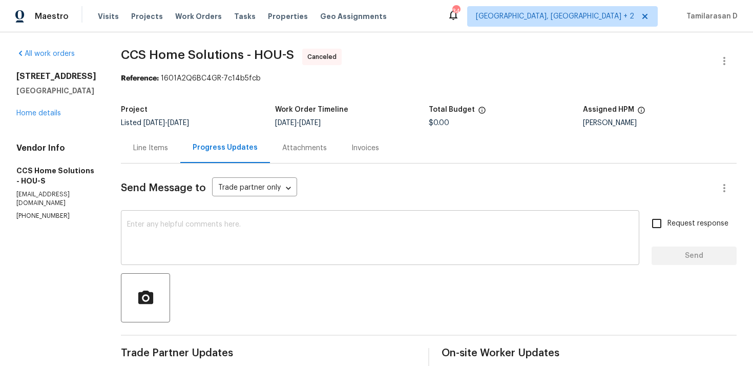
click at [190, 257] on div "x ​" at bounding box center [380, 239] width 518 height 52
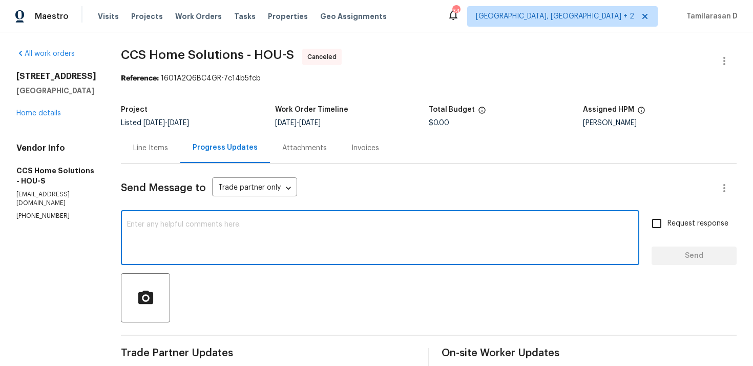
paste textarea "Hello Team, We are canceling this WO as we did not receive any response from yo…"
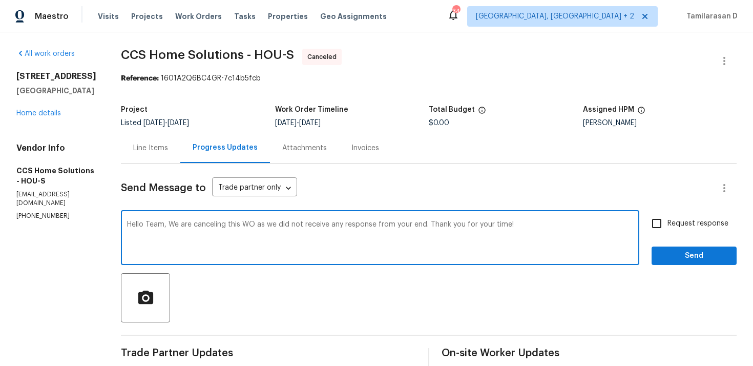
type textarea "Hello Team, We are canceling this WO as we did not receive any response from yo…"
click at [671, 223] on span "Request response" at bounding box center [698, 223] width 61 height 11
click at [668, 223] on input "Request response" at bounding box center [657, 224] width 22 height 22
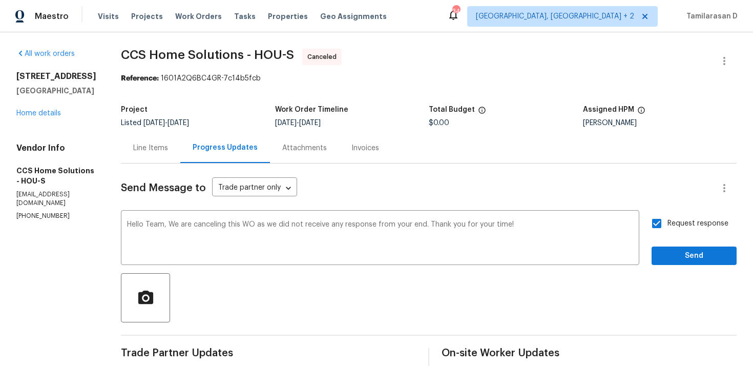
click at [661, 221] on input "Request response" at bounding box center [657, 224] width 22 height 22
checkbox input "false"
click at [680, 254] on span "Send" at bounding box center [694, 256] width 69 height 13
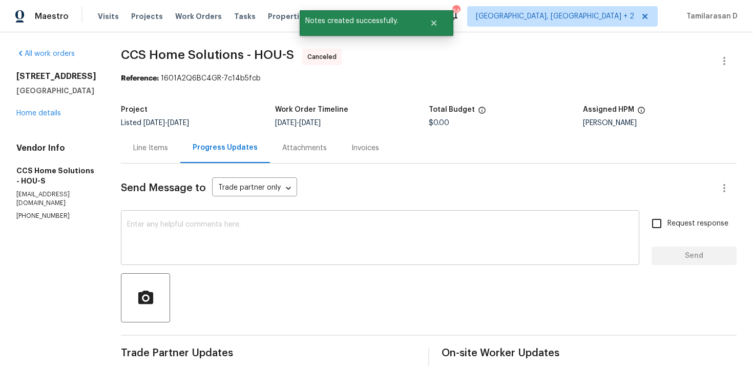
scroll to position [407, 0]
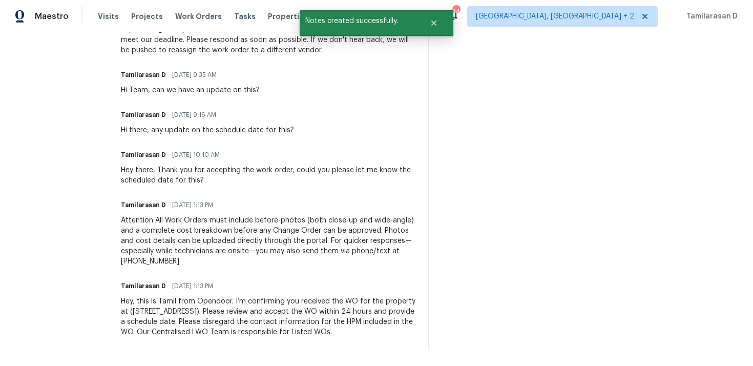
click at [211, 311] on div "Hey, this is Tamil from Opendoor. I’m confirming you received the WO for the pr…" at bounding box center [268, 316] width 295 height 41
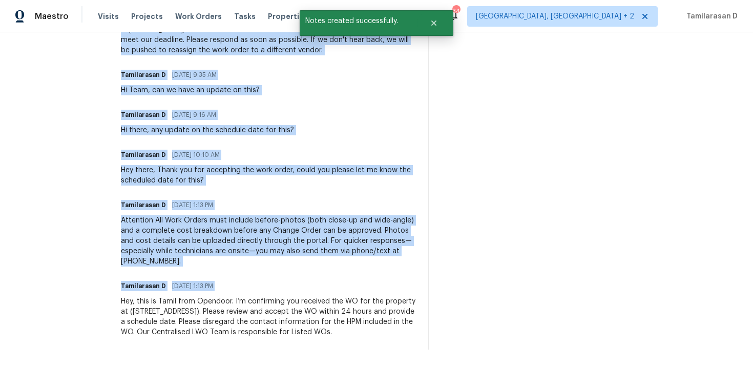
copy div "Trade Partner Updates Tamilarasan D 09/23/2025 9:34 AM Hello Team, We are cance…"
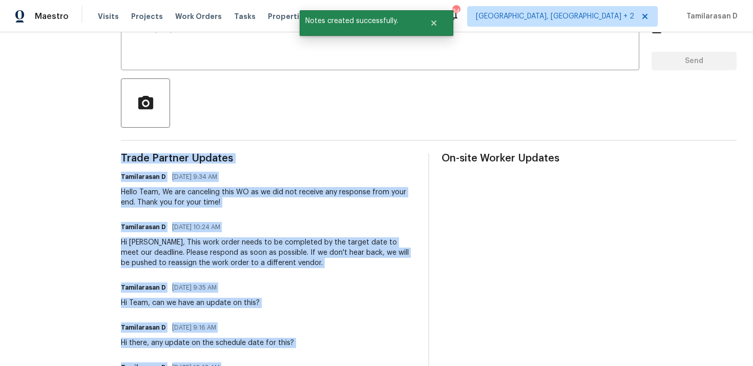
scroll to position [0, 0]
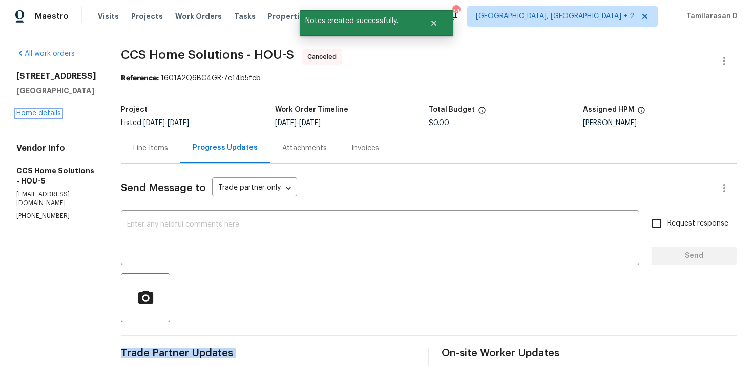
click at [32, 110] on link "Home details" at bounding box center [38, 113] width 45 height 7
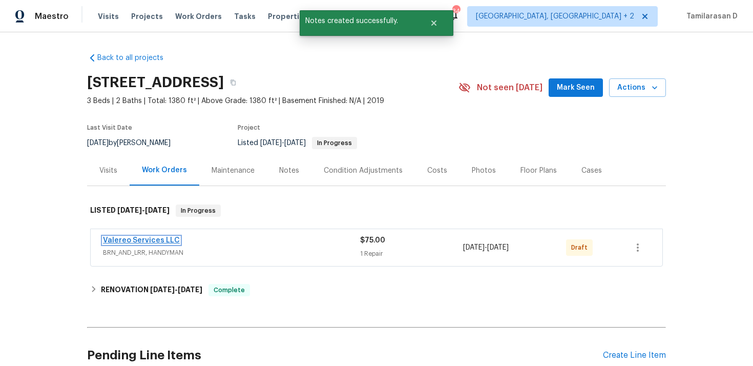
click at [135, 237] on link "Valereo Services LLC" at bounding box center [141, 240] width 77 height 7
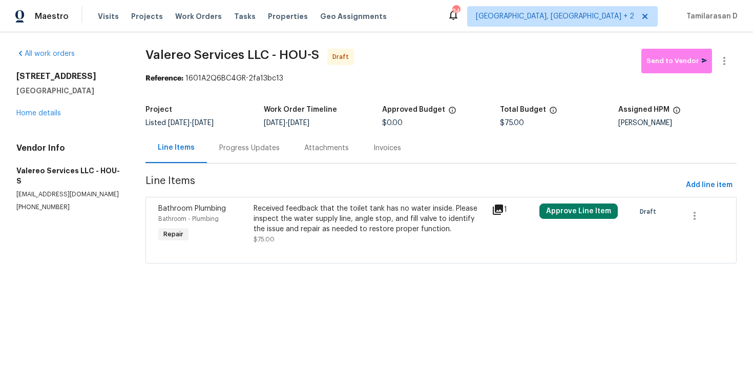
click at [277, 152] on div "Progress Updates" at bounding box center [249, 148] width 60 height 10
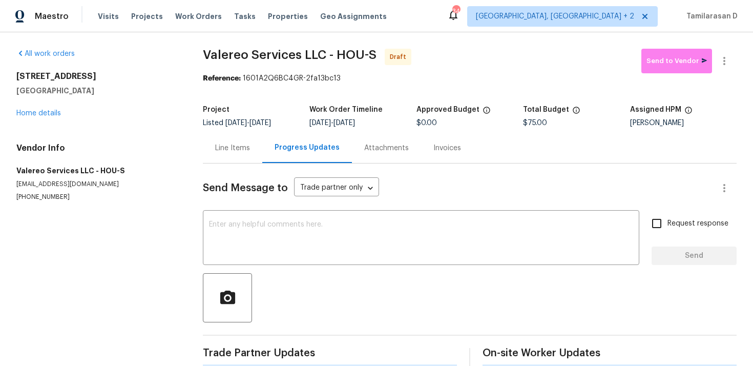
click at [232, 211] on div "Send Message to Trade partner only Trade partner only ​ x ​ Request response Se…" at bounding box center [470, 264] width 534 height 203
click at [226, 225] on textarea at bounding box center [421, 239] width 424 height 36
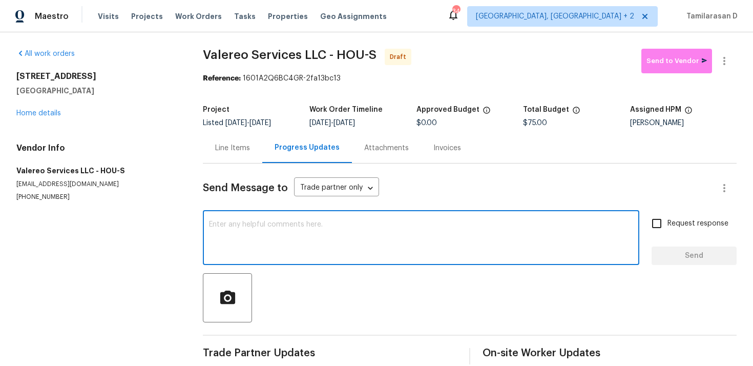
paste textarea "Hey, this is Tamil from Opendoor. I’m confirming you received the WO for the pr…"
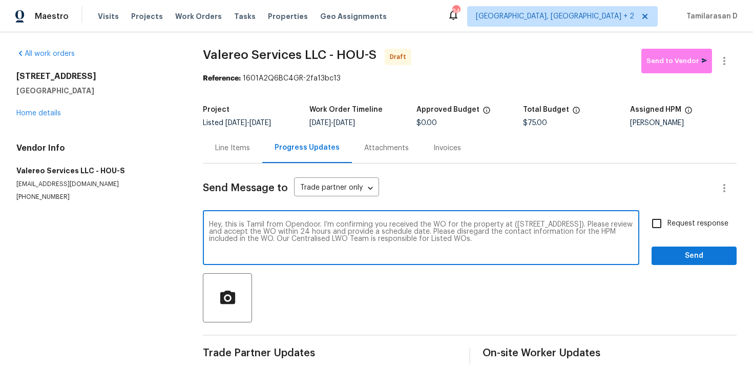
type textarea "Hey, this is Tamil from Opendoor. I’m confirming you received the WO for the pr…"
click at [660, 218] on input "Request response" at bounding box center [657, 224] width 22 height 22
checkbox input "true"
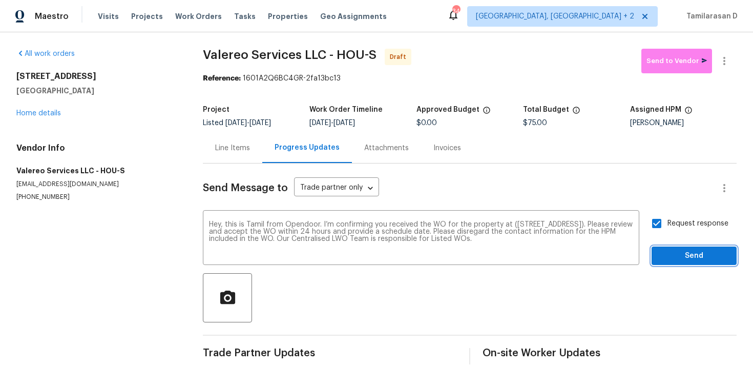
click at [695, 249] on button "Send" at bounding box center [694, 255] width 85 height 19
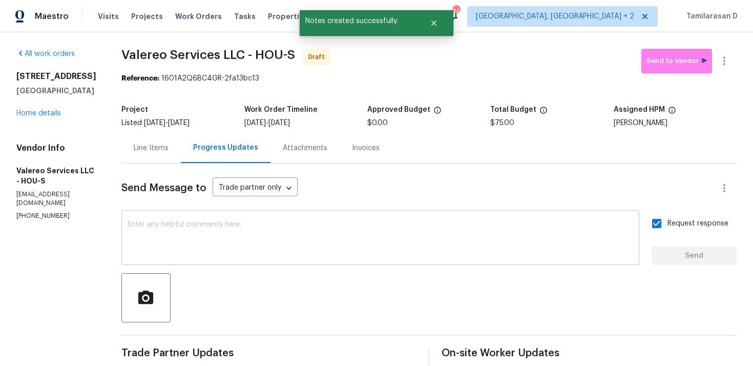
scroll to position [86, 0]
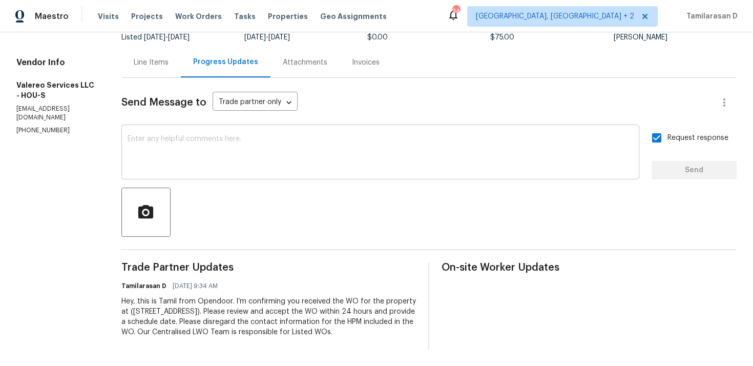
click at [204, 179] on div "x ​" at bounding box center [380, 153] width 518 height 52
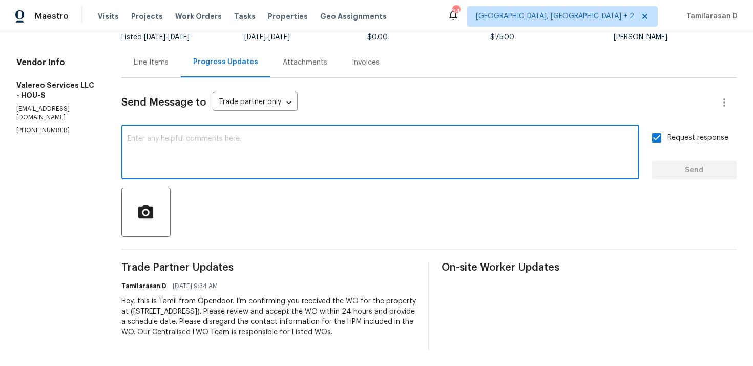
paste textarea "Attention All Work Orders must include before-photos (both close-up and wide-an…"
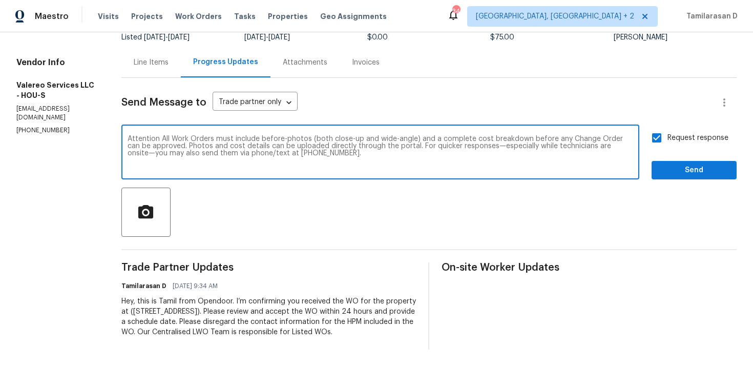
type textarea "Attention All Work Orders must include before-photos (both close-up and wide-an…"
click at [689, 176] on span "Send" at bounding box center [694, 170] width 69 height 13
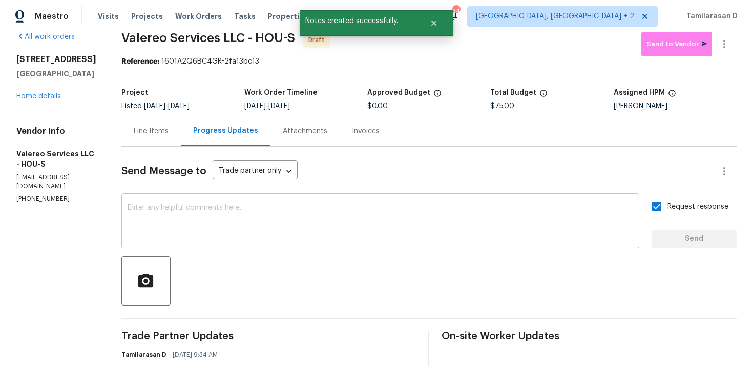
scroll to position [0, 0]
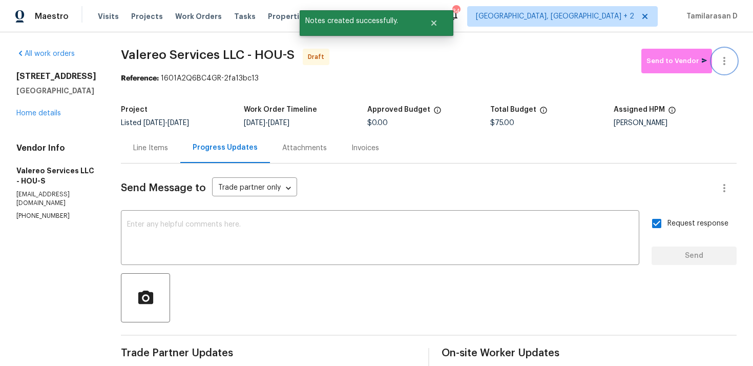
click at [724, 65] on icon "button" at bounding box center [724, 61] width 12 height 12
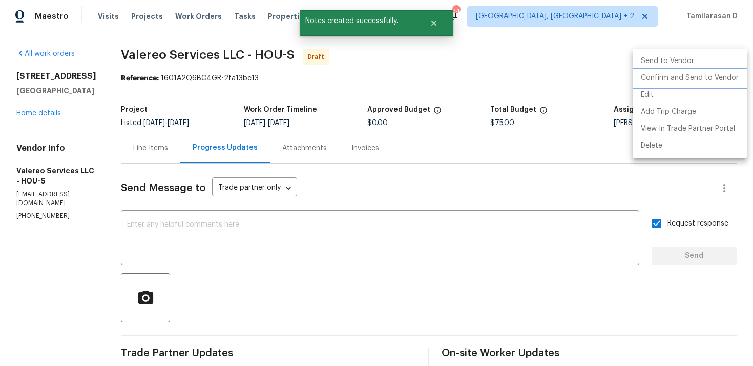
click at [658, 78] on li "Confirm and Send to Vendor" at bounding box center [690, 78] width 114 height 17
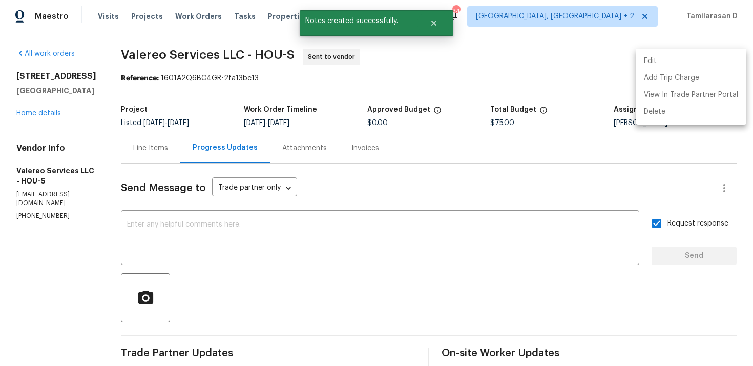
click at [356, 85] on div at bounding box center [376, 183] width 753 height 366
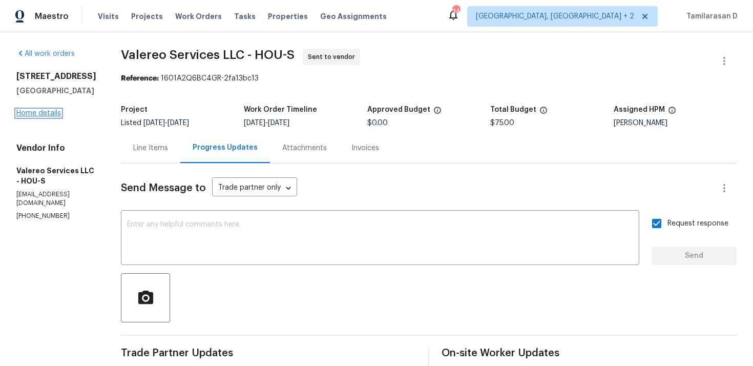
click at [51, 117] on link "Home details" at bounding box center [38, 113] width 45 height 7
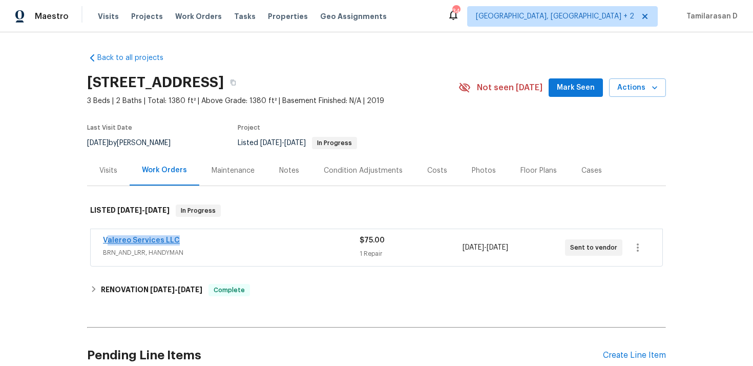
drag, startPoint x: 178, startPoint y: 240, endPoint x: 105, endPoint y: 240, distance: 72.8
click at [105, 240] on div "Valereo Services LLC" at bounding box center [231, 241] width 257 height 12
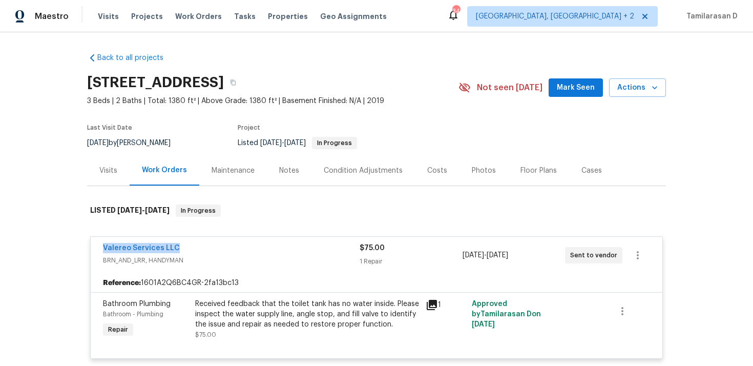
drag, startPoint x: 181, startPoint y: 248, endPoint x: 100, endPoint y: 248, distance: 80.9
click at [100, 248] on div "Valereo Services LLC BRN_AND_LRR, HANDYMAN $75.00 1 Repair 9/23/2025 - 9/25/202…" at bounding box center [377, 255] width 572 height 37
copy link "Valereo Services LLC"
click at [216, 246] on div "Valereo Services LLC" at bounding box center [231, 249] width 257 height 12
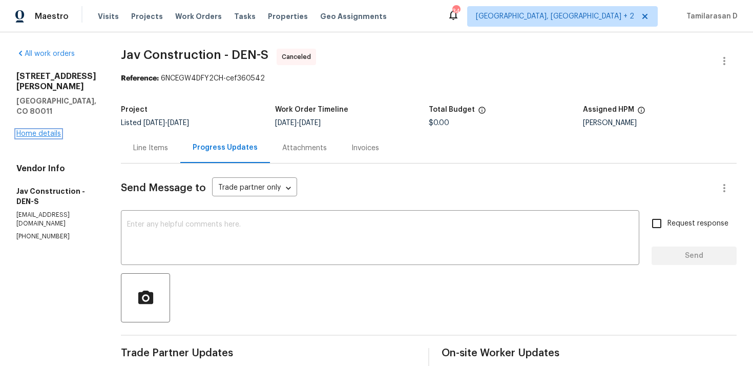
click at [32, 130] on link "Home details" at bounding box center [38, 133] width 45 height 7
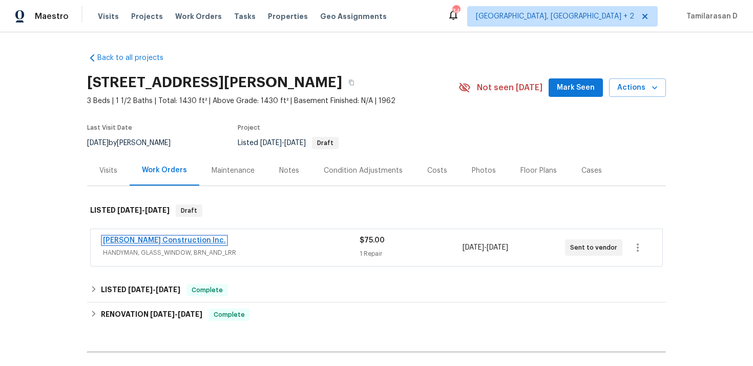
click at [149, 239] on link "[PERSON_NAME] Construction Inc." at bounding box center [164, 240] width 123 height 7
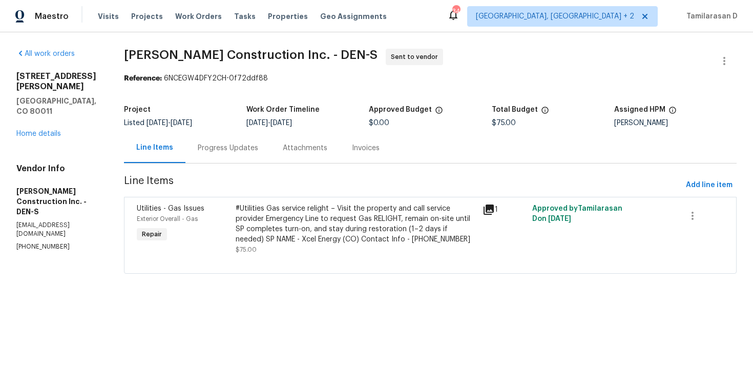
click at [240, 152] on div "Progress Updates" at bounding box center [228, 148] width 60 height 10
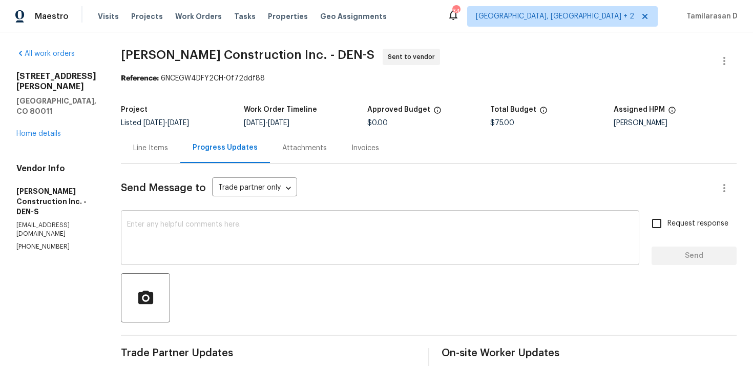
scroll to position [177, 0]
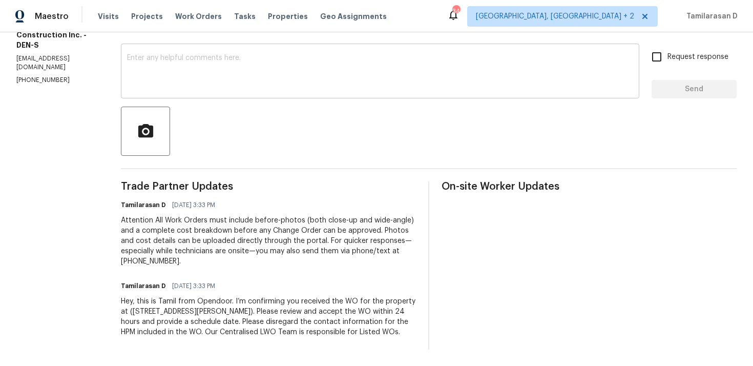
click at [209, 79] on textarea at bounding box center [380, 72] width 506 height 36
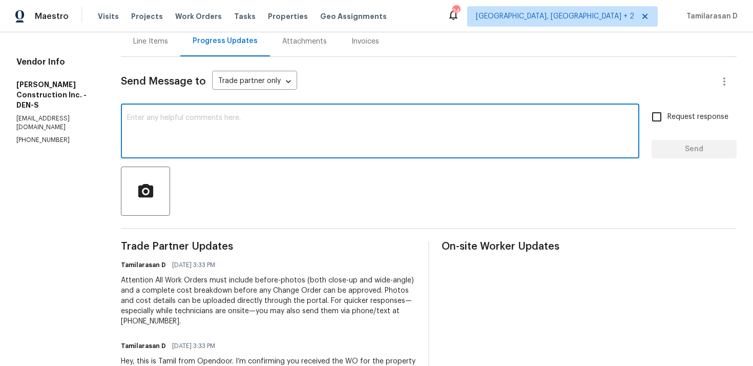
scroll to position [66, 0]
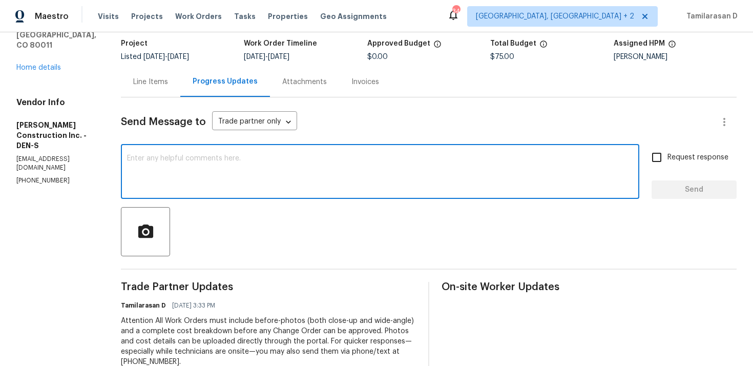
paste textarea "Hello Team, Please confirm your availability by accepting this work order with …"
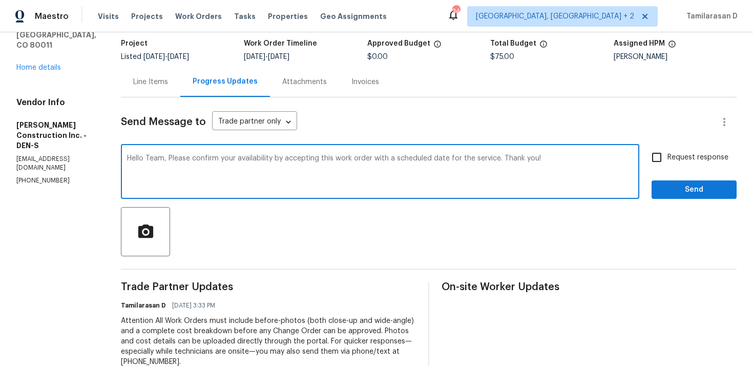
type textarea "Hello Team, Please confirm your availability by accepting this work order with …"
click at [655, 151] on input "Request response" at bounding box center [657, 158] width 22 height 22
checkbox input "true"
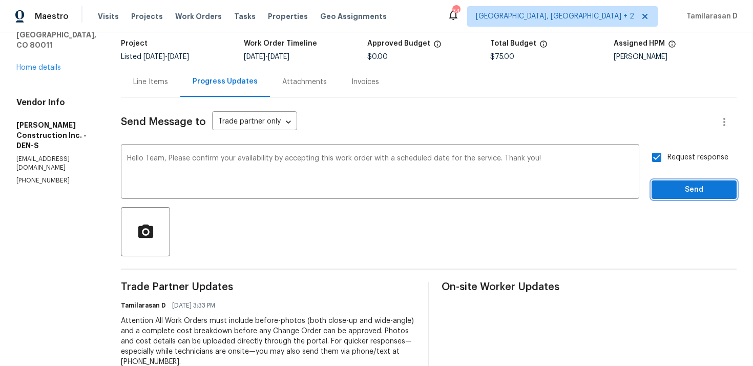
click at [680, 194] on span "Send" at bounding box center [694, 189] width 69 height 13
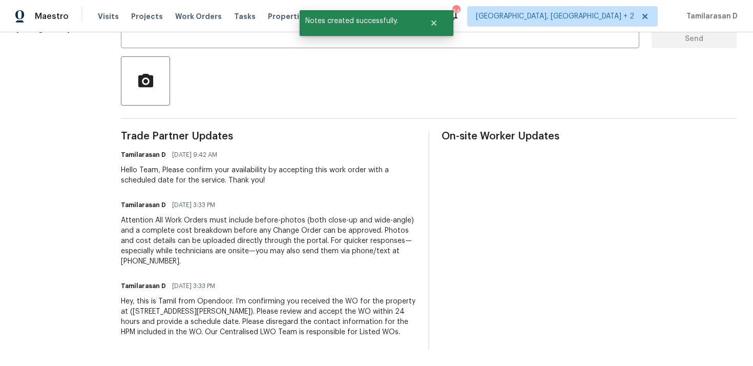
scroll to position [0, 0]
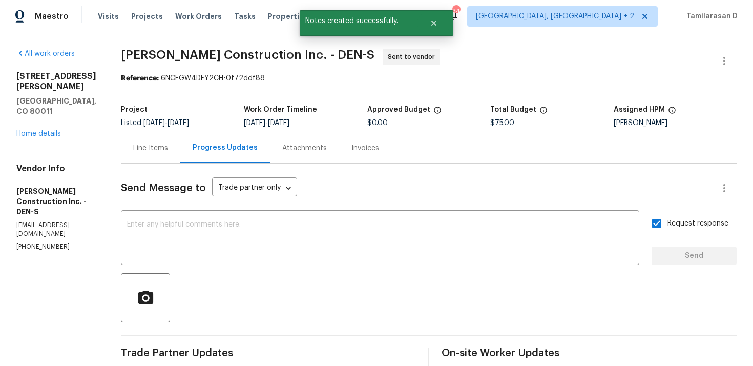
click at [36, 242] on p "[PHONE_NUMBER]" at bounding box center [56, 246] width 80 height 9
copy p "[PHONE_NUMBER]"
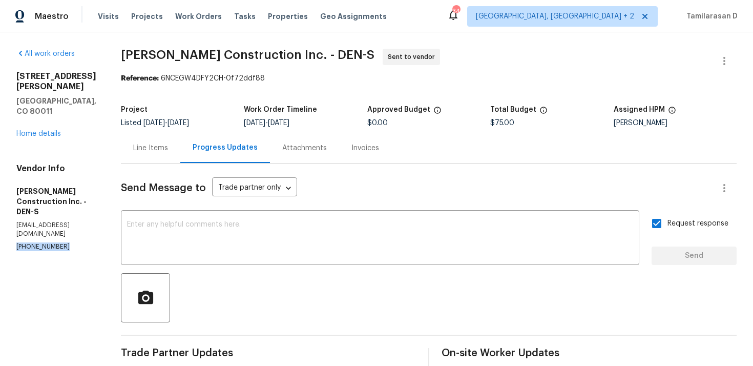
click at [197, 98] on section "[PERSON_NAME] Construction Inc. - DEN-S Sent to vendor Reference: 6NCEGW4DFY2CH…" at bounding box center [429, 307] width 616 height 517
click at [52, 201] on div "Vendor Info [PERSON_NAME] Construction Inc. - DEN-S [EMAIL_ADDRESS][DOMAIN_NAME…" at bounding box center [56, 207] width 80 height 88
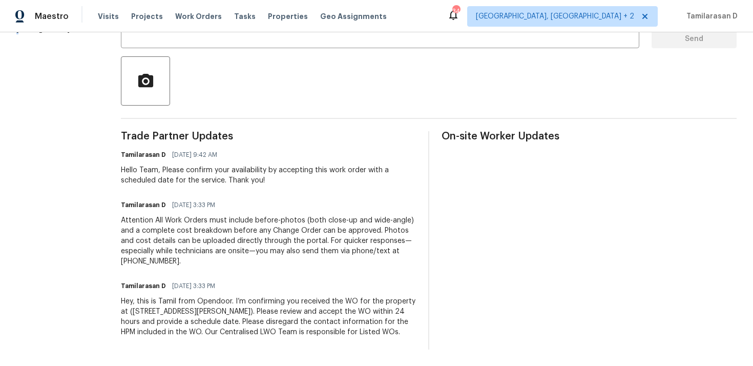
scroll to position [92, 0]
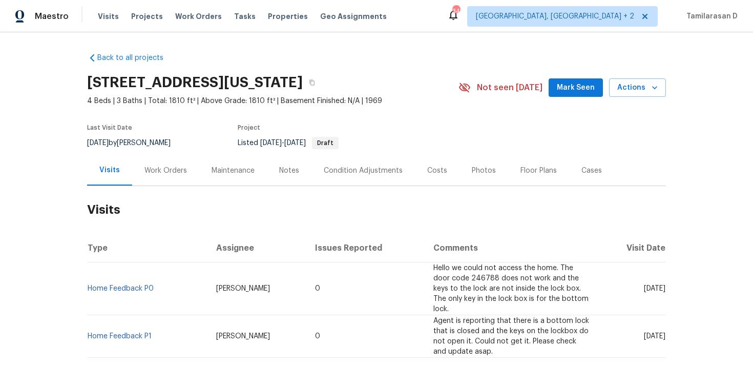
click at [158, 172] on div "Work Orders" at bounding box center [165, 170] width 43 height 10
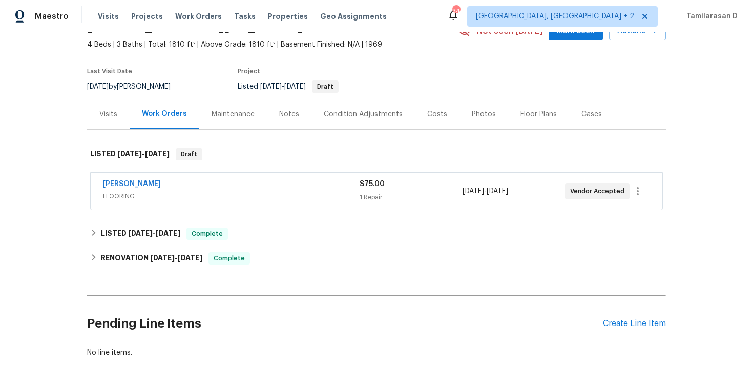
scroll to position [83, 0]
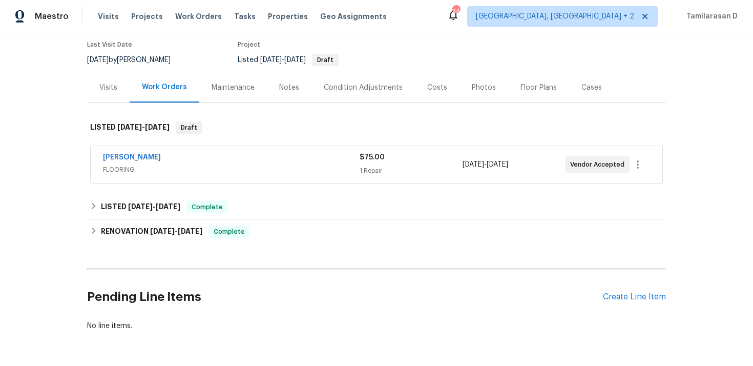
click at [150, 161] on span "[PERSON_NAME]" at bounding box center [132, 157] width 58 height 10
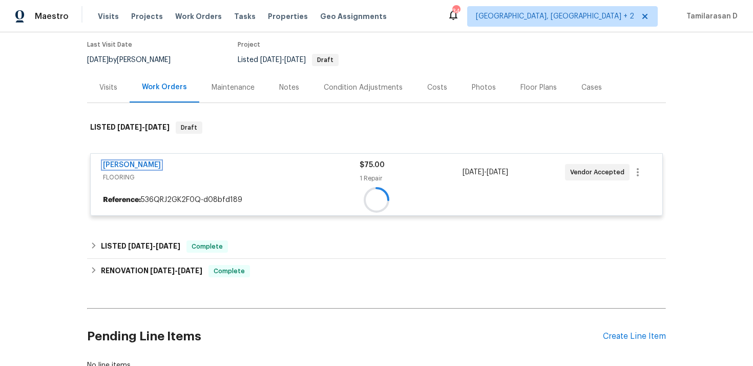
click at [150, 161] on link "[PERSON_NAME]" at bounding box center [132, 164] width 58 height 7
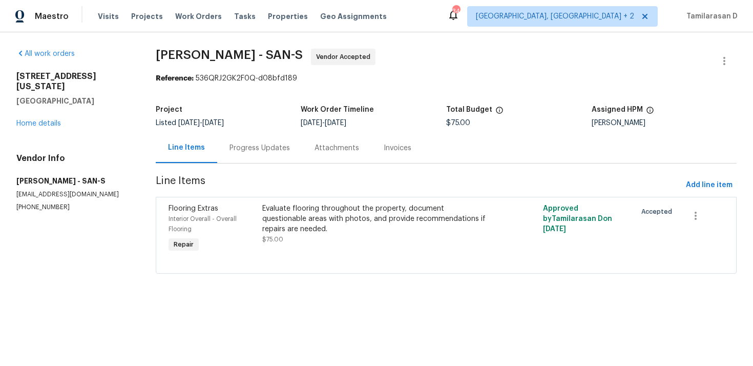
click at [239, 153] on div "Progress Updates" at bounding box center [259, 148] width 85 height 30
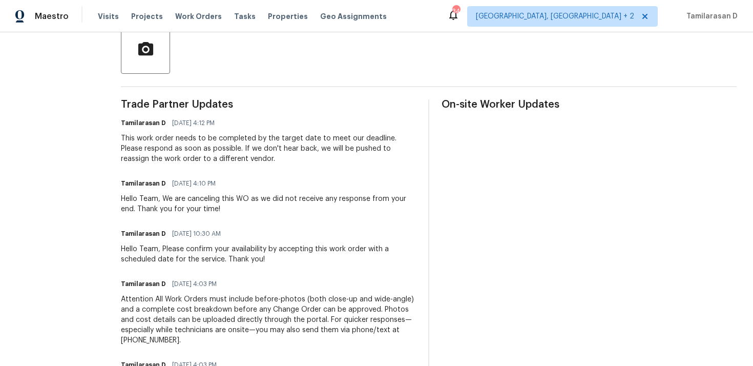
scroll to position [55, 0]
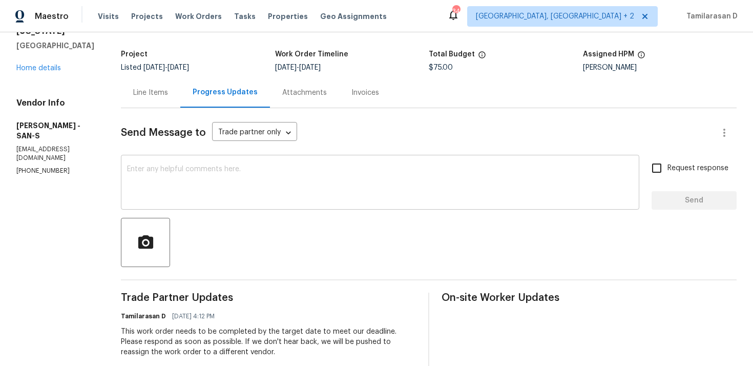
click at [168, 161] on div "x ​" at bounding box center [380, 183] width 518 height 52
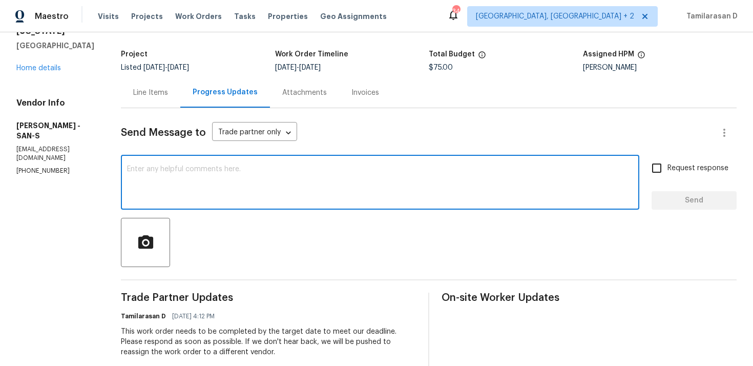
paste textarea "Hey there, Thank you for accepting the work order, could you please let me know…"
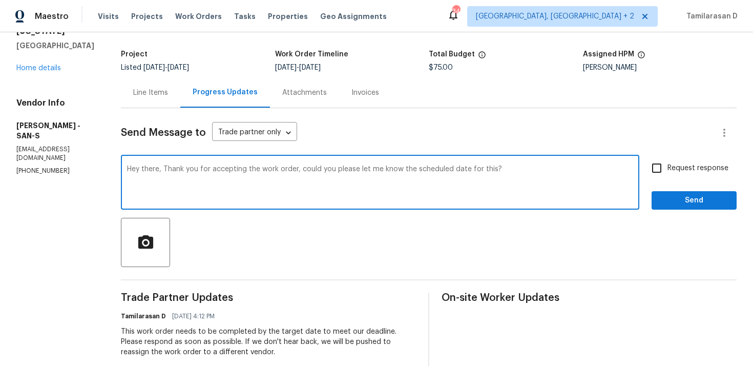
type textarea "Hey there, Thank you for accepting the work order, could you please let me know…"
click at [654, 163] on input "Request response" at bounding box center [657, 168] width 22 height 22
checkbox input "true"
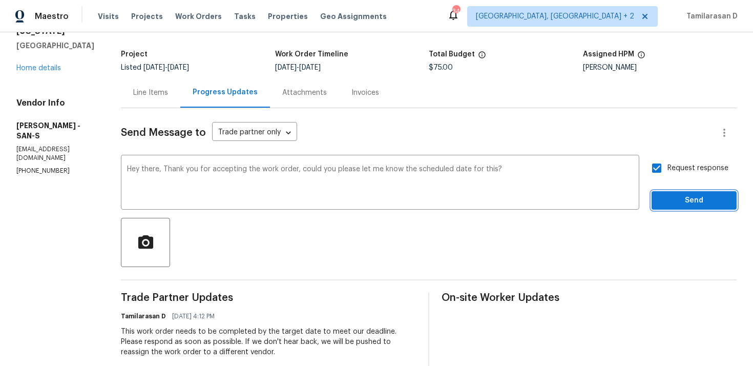
click at [688, 207] on button "Send" at bounding box center [694, 200] width 85 height 19
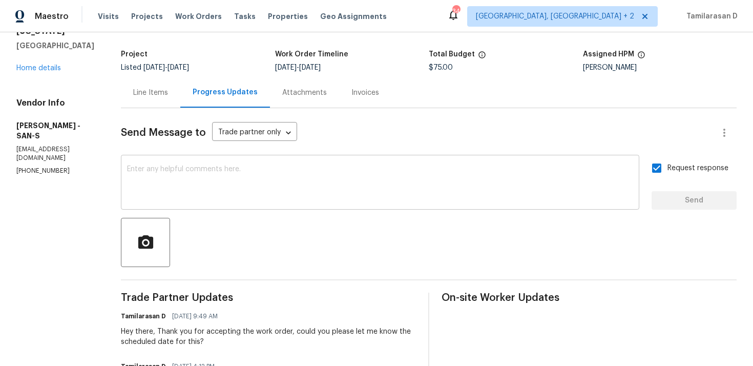
scroll to position [0, 0]
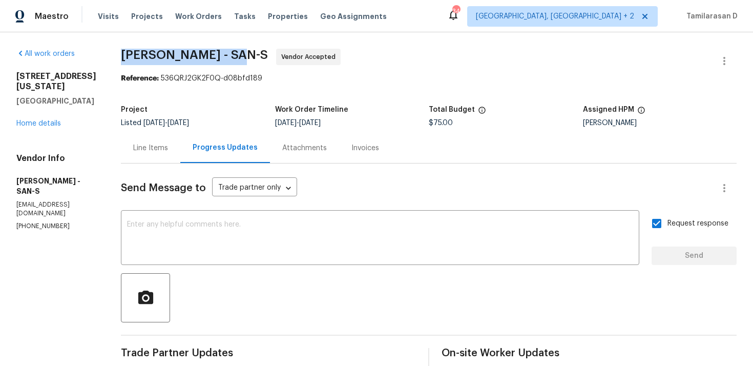
drag, startPoint x: 116, startPoint y: 53, endPoint x: 223, endPoint y: 56, distance: 106.6
click at [223, 56] on span "[PERSON_NAME] - SAN-S" at bounding box center [194, 55] width 147 height 12
copy span "[PERSON_NAME] -"
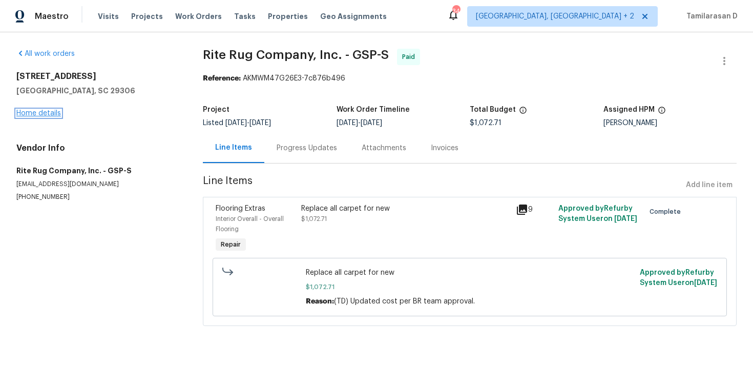
click at [35, 113] on link "Home details" at bounding box center [38, 113] width 45 height 7
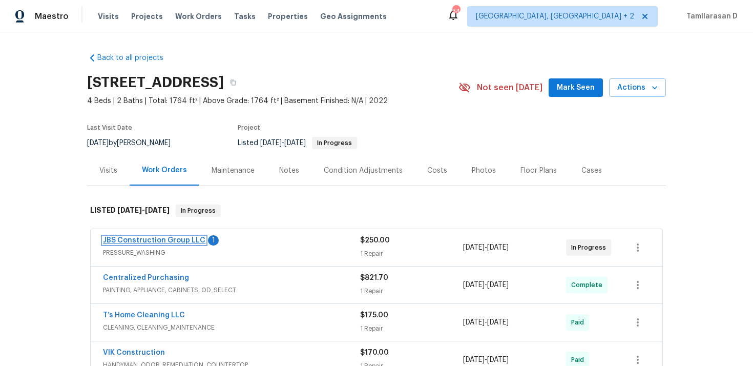
click at [150, 242] on link "JBS Construction Group LLC" at bounding box center [154, 240] width 102 height 7
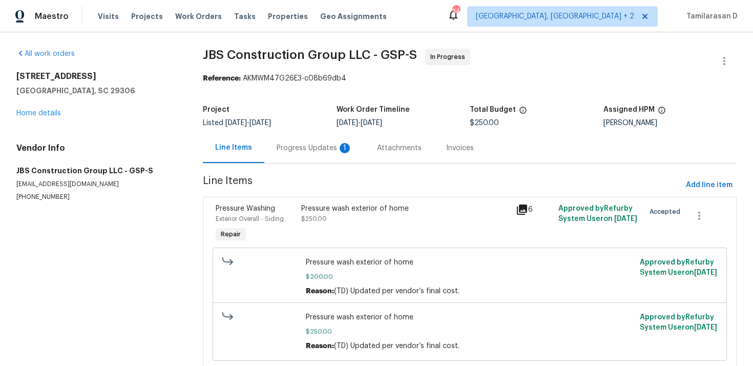
click at [272, 148] on div "Progress Updates 1" at bounding box center [314, 148] width 100 height 30
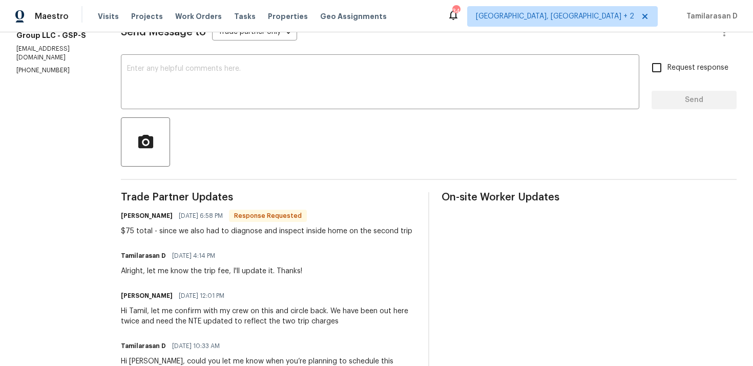
scroll to position [167, 0]
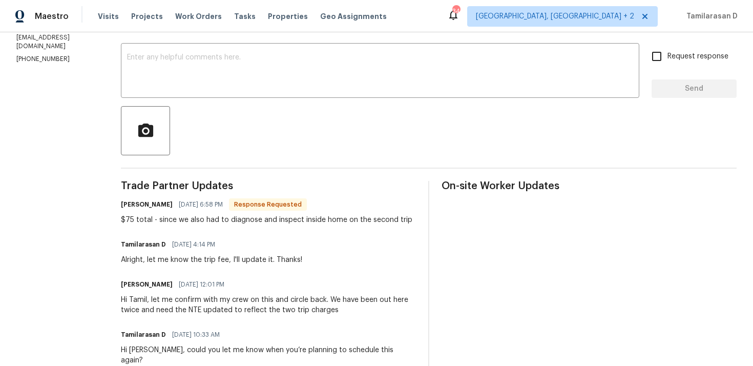
click at [185, 225] on div "$75 total - since we also had to diagnose and inspect inside home on the second…" at bounding box center [267, 220] width 292 height 10
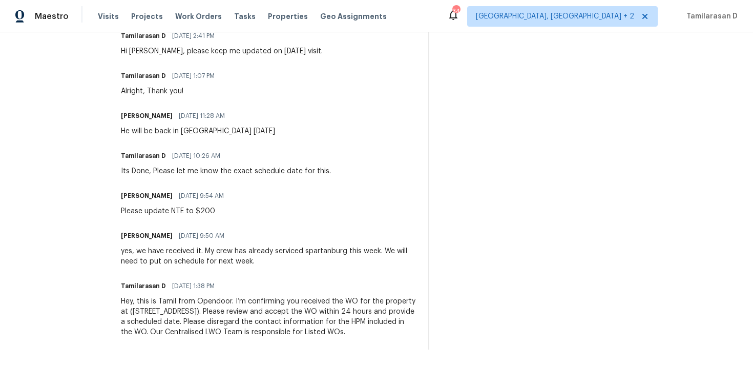
scroll to position [0, 0]
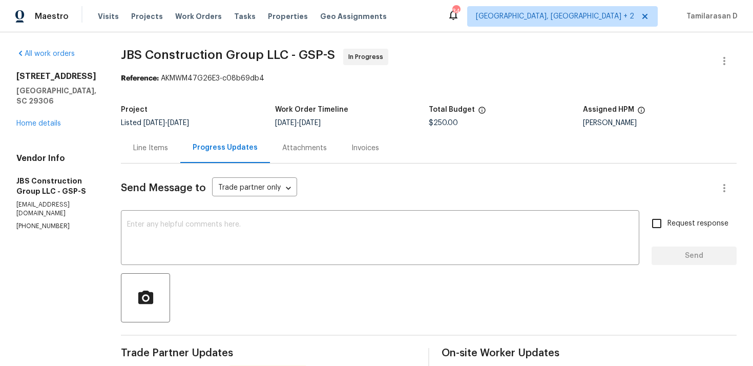
click at [168, 151] on div "Line Items" at bounding box center [150, 148] width 35 height 10
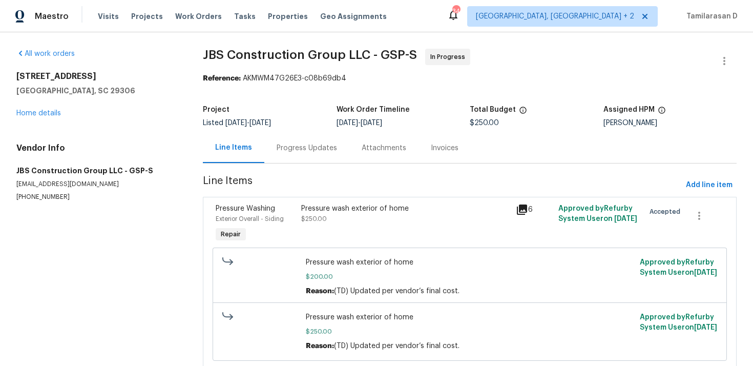
scroll to position [34, 0]
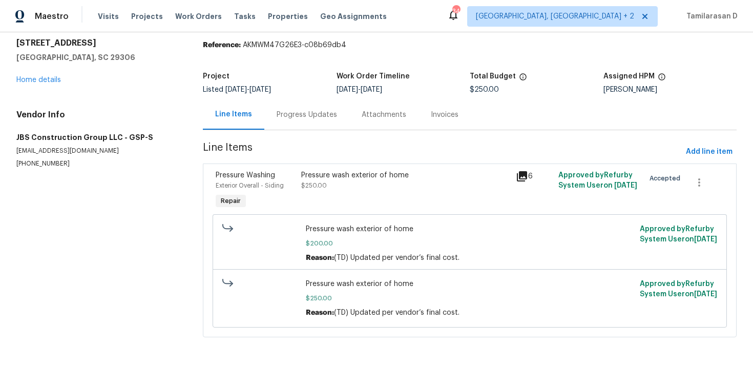
click at [294, 126] on div "Progress Updates" at bounding box center [306, 114] width 85 height 30
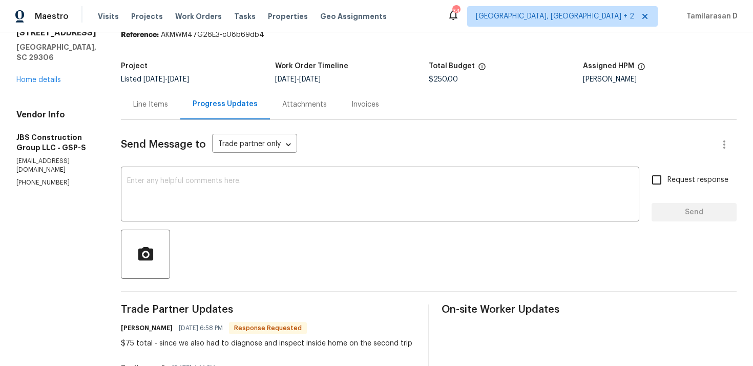
scroll to position [52, 0]
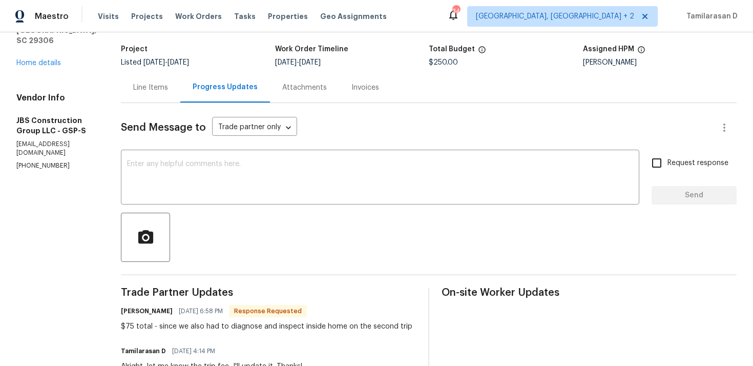
click at [173, 95] on div "Line Items" at bounding box center [150, 87] width 59 height 30
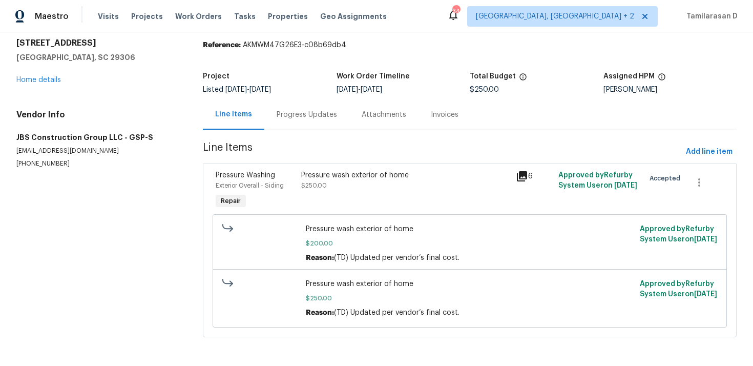
scroll to position [34, 0]
click at [341, 193] on div "Pressure wash exterior of home $250.00" at bounding box center [405, 190] width 214 height 47
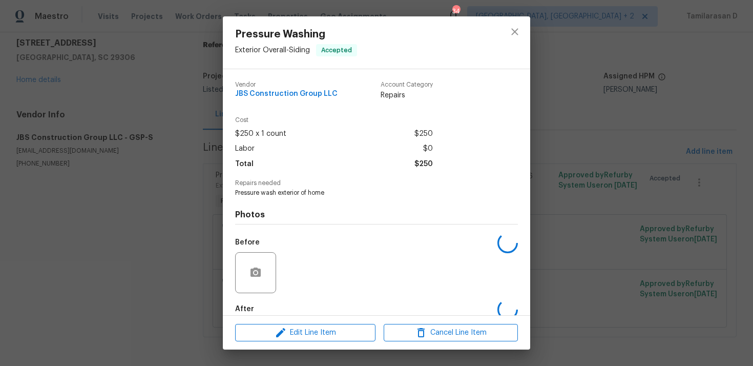
scroll to position [55, 0]
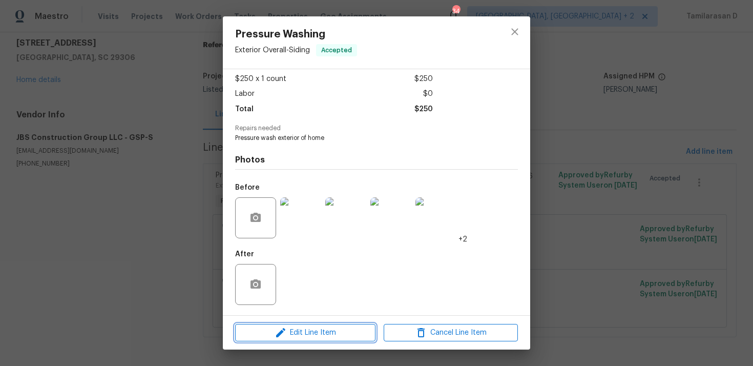
click at [301, 330] on span "Edit Line Item" at bounding box center [305, 332] width 134 height 13
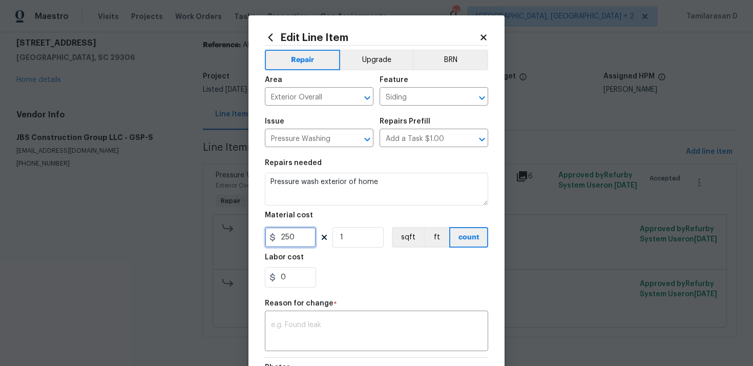
click at [288, 240] on input "250" at bounding box center [290, 237] width 51 height 20
type input "325"
click at [332, 349] on div "x ​" at bounding box center [376, 332] width 223 height 38
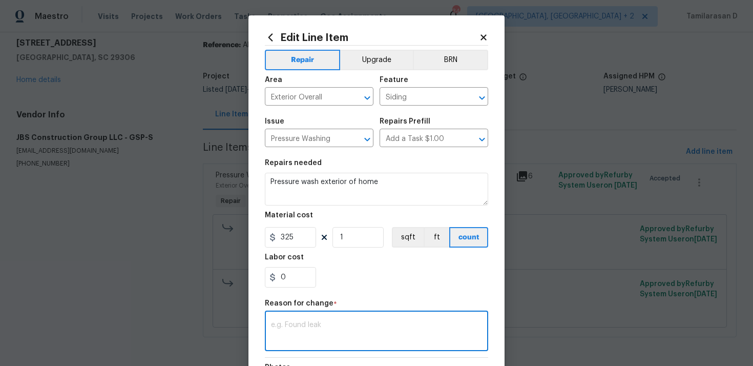
paste textarea "(TD) Updated per vendor’s final cost."
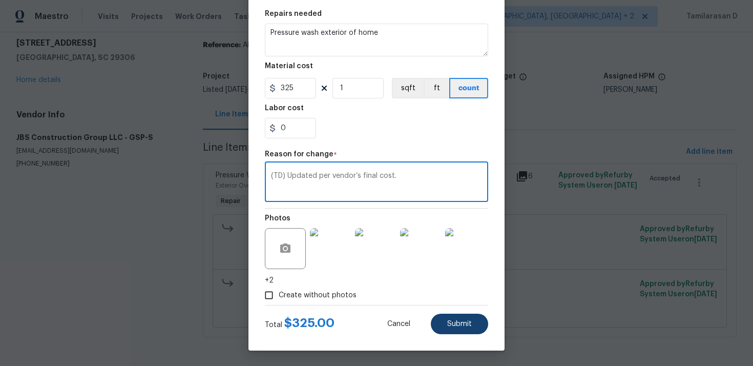
type textarea "(TD) Updated per vendor’s final cost."
click at [464, 324] on span "Submit" at bounding box center [459, 324] width 25 height 8
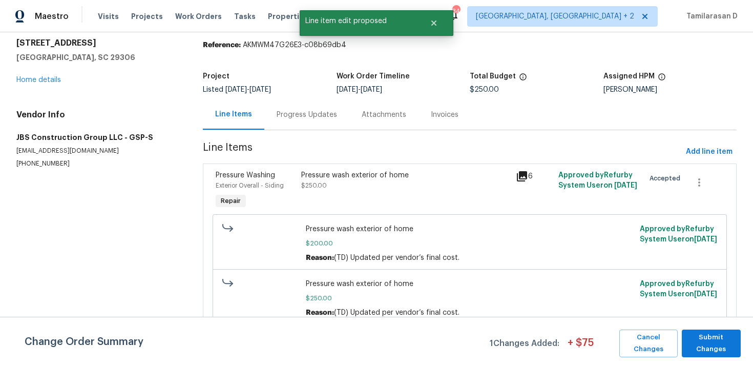
scroll to position [0, 0]
click at [708, 338] on span "Submit Changes" at bounding box center [711, 343] width 49 height 24
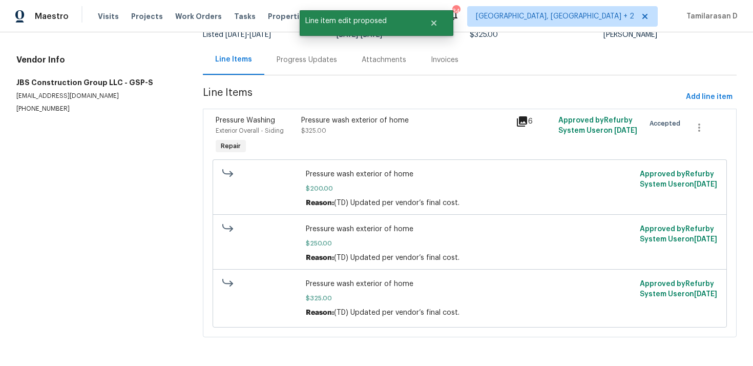
click at [295, 65] on div "Progress Updates" at bounding box center [306, 60] width 85 height 30
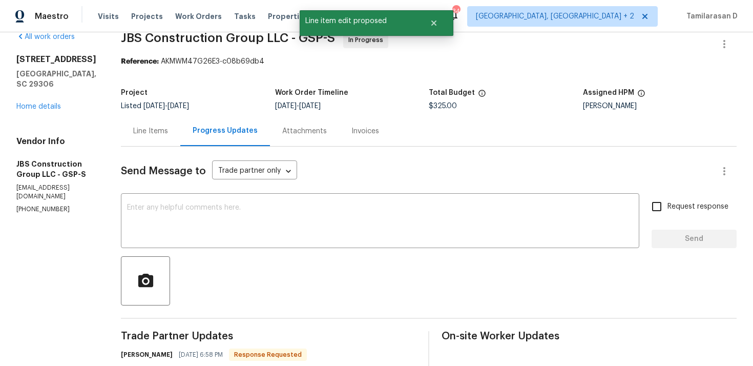
scroll to position [89, 0]
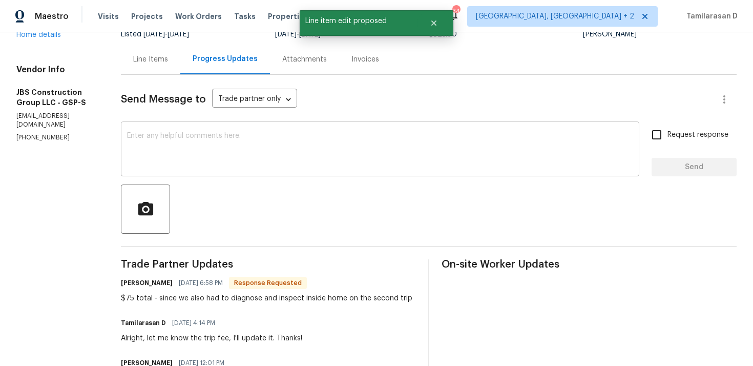
click at [213, 168] on div "x ​" at bounding box center [380, 150] width 518 height 52
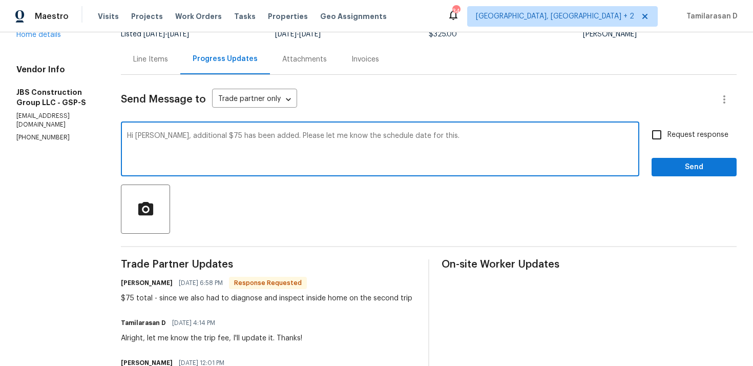
type textarea "Hi [PERSON_NAME], additional $75 has been added. Please let me know the schedul…"
click at [656, 139] on input "Request response" at bounding box center [657, 135] width 22 height 22
checkbox input "true"
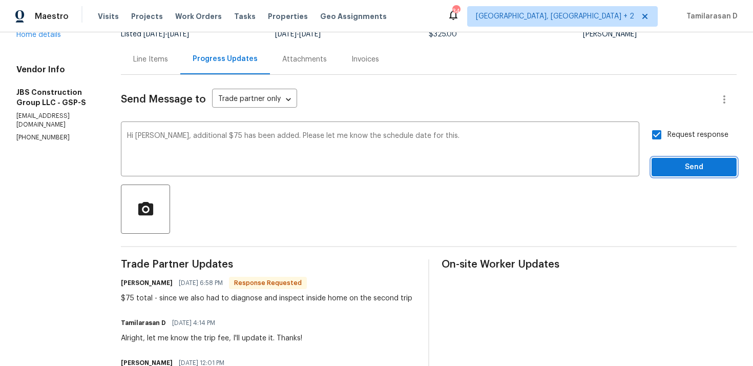
click at [672, 165] on span "Send" at bounding box center [694, 167] width 69 height 13
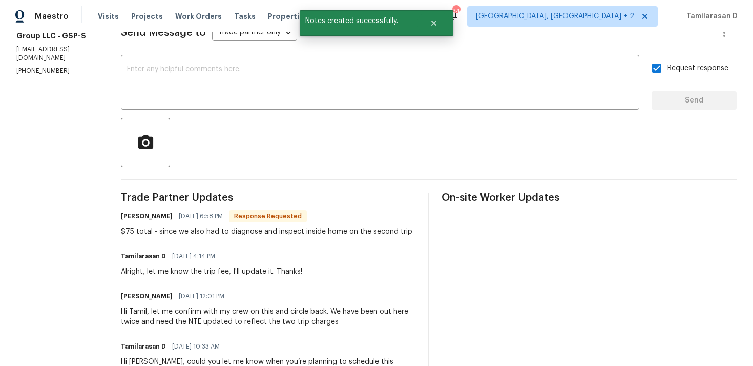
scroll to position [250, 0]
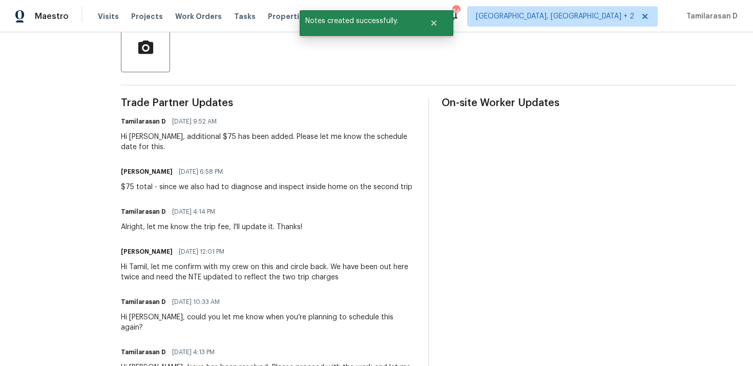
click at [189, 192] on div "$75 total - since we also had to diagnose and inspect inside home on the second…" at bounding box center [267, 187] width 292 height 10
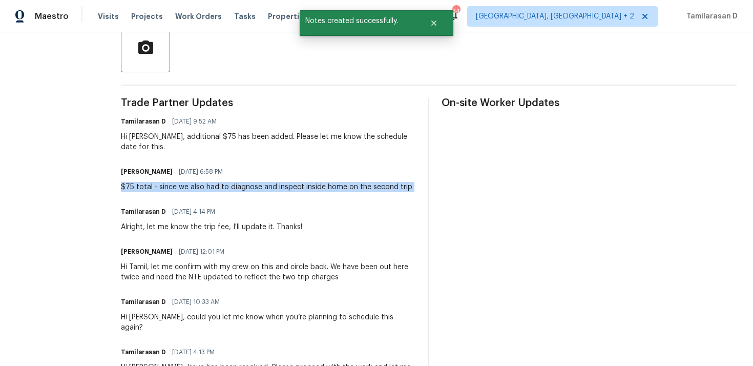
copy div "$75 total - since we also had to diagnose and inspect inside home on the second…"
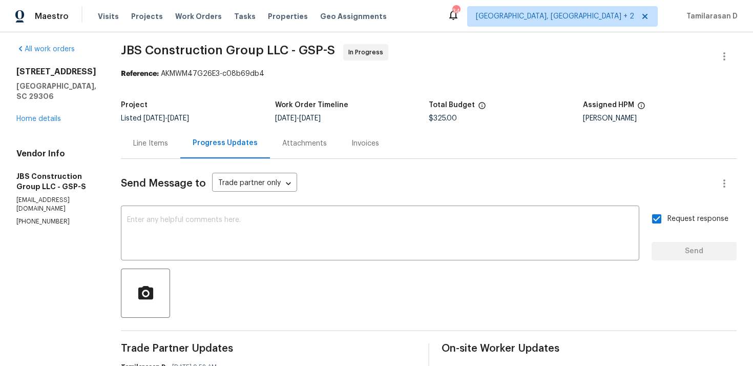
scroll to position [0, 0]
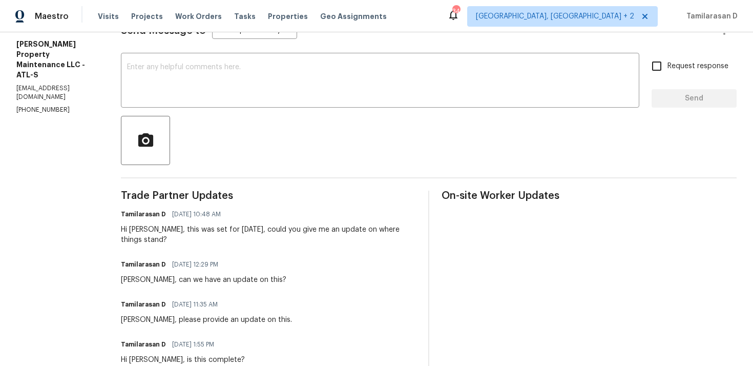
scroll to position [92, 0]
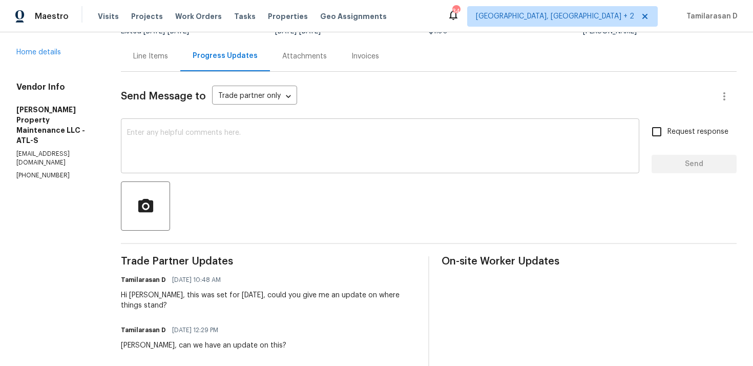
click at [181, 137] on textarea at bounding box center [380, 147] width 506 height 36
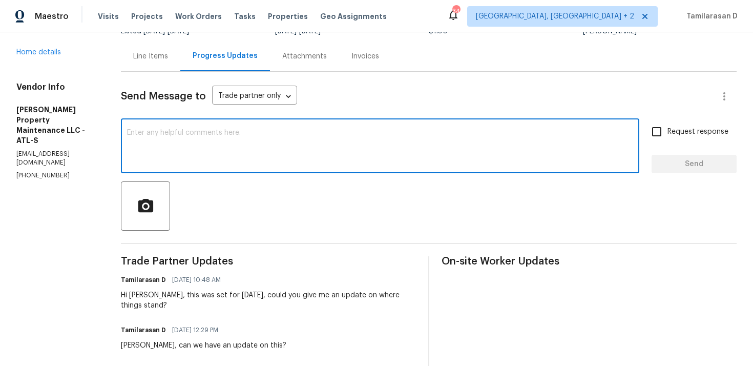
type textarea "J"
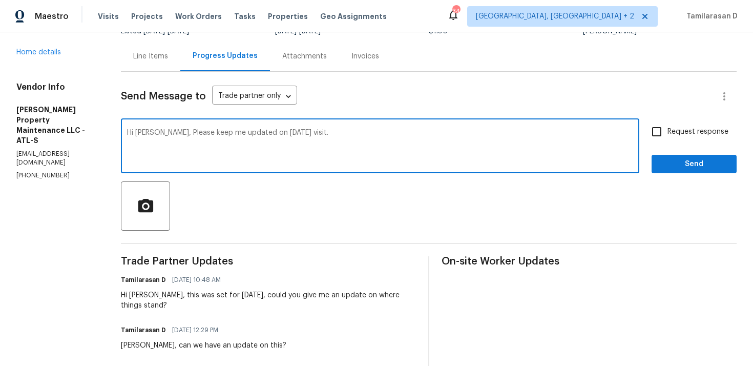
type textarea "Hi [PERSON_NAME], Please keep me updated on [DATE] visit."
click at [666, 133] on input "Request response" at bounding box center [657, 132] width 22 height 22
checkbox input "true"
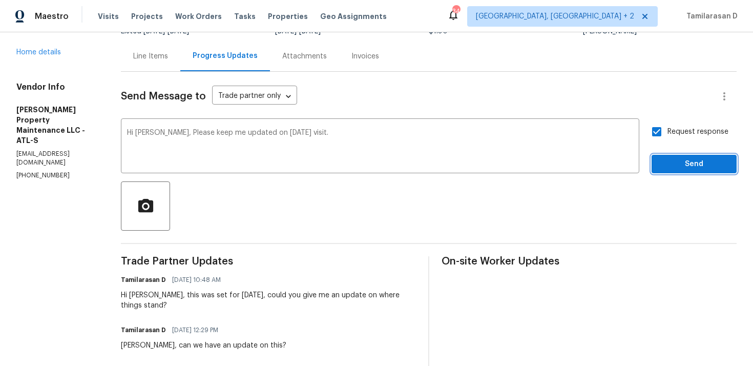
click at [668, 159] on span "Send" at bounding box center [694, 164] width 69 height 13
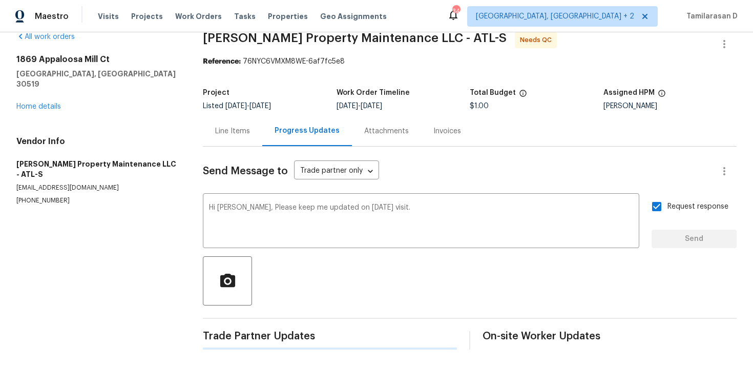
scroll to position [0, 0]
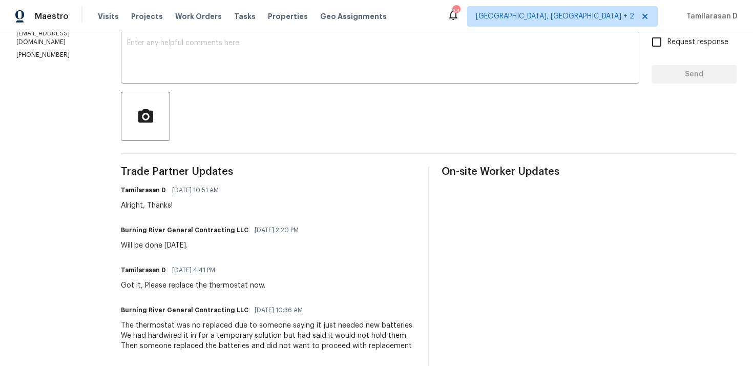
scroll to position [56, 0]
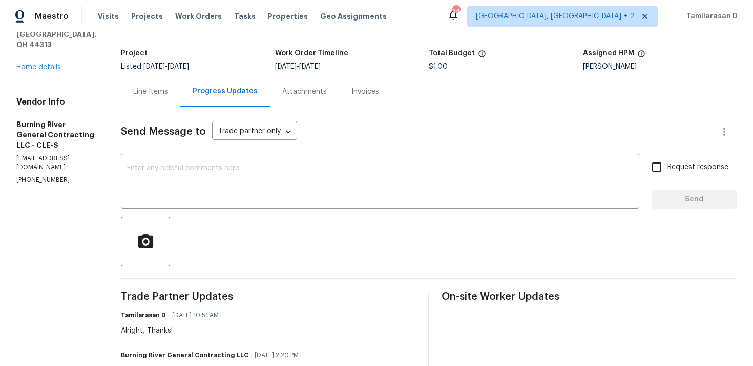
click at [140, 99] on div "Line Items" at bounding box center [150, 91] width 59 height 30
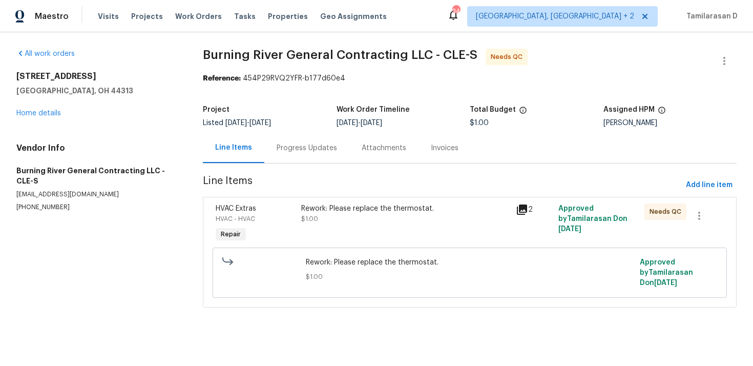
click at [314, 212] on div "Rework: Please replace the thermostat." at bounding box center [405, 208] width 208 height 10
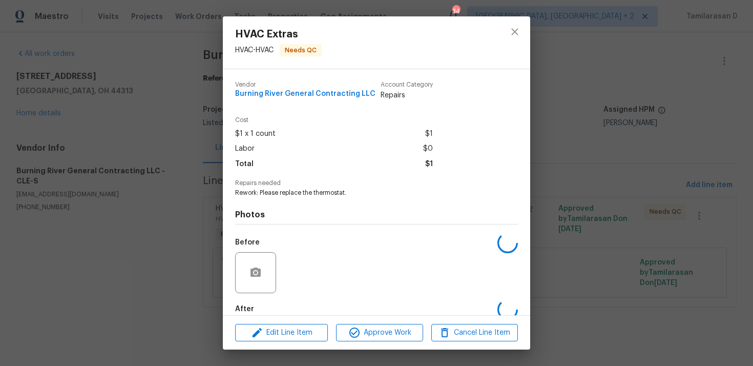
scroll to position [55, 0]
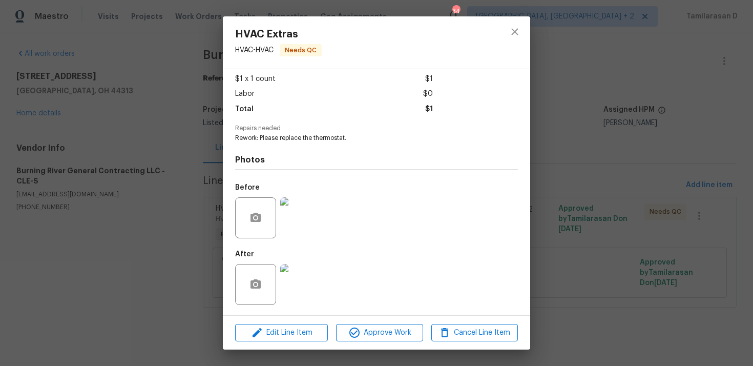
click at [297, 223] on img at bounding box center [300, 217] width 41 height 41
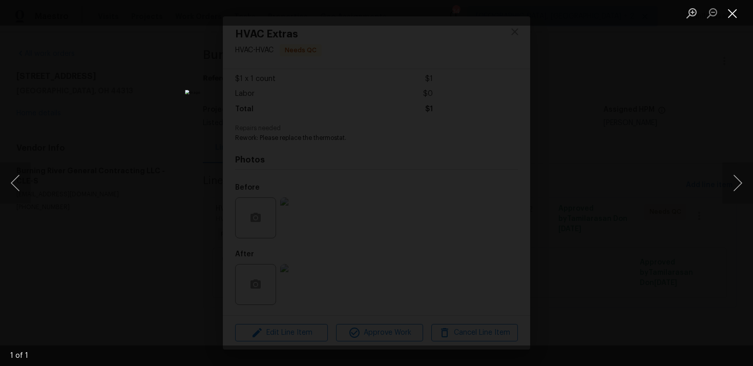
click at [736, 12] on button "Close lightbox" at bounding box center [732, 13] width 20 height 18
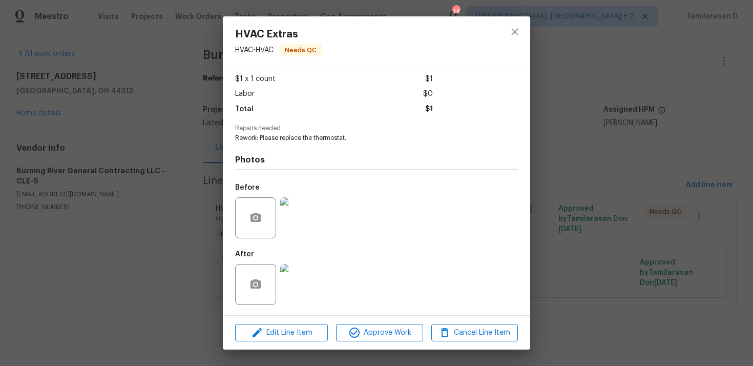
click at [298, 289] on img at bounding box center [300, 284] width 41 height 41
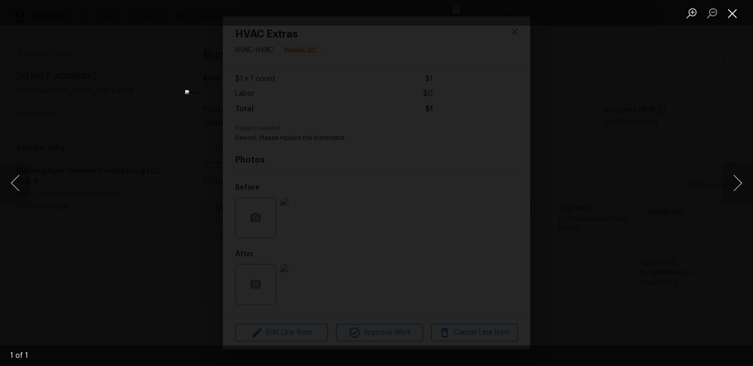
click at [735, 11] on button "Close lightbox" at bounding box center [732, 13] width 20 height 18
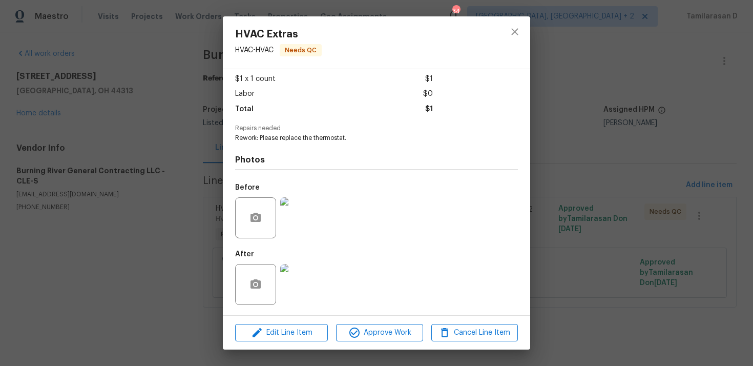
click at [304, 216] on img at bounding box center [300, 217] width 41 height 41
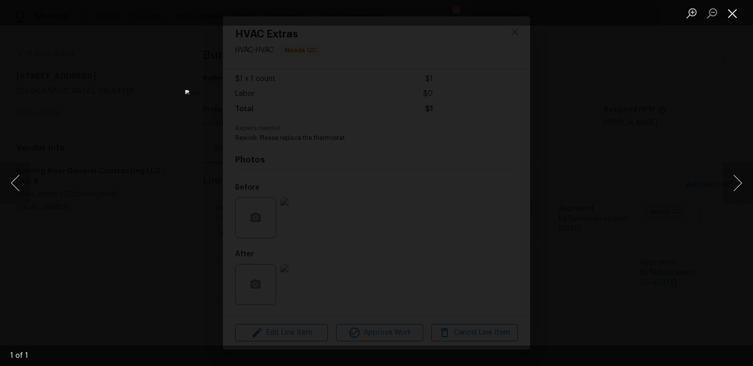
click at [731, 11] on button "Close lightbox" at bounding box center [732, 13] width 20 height 18
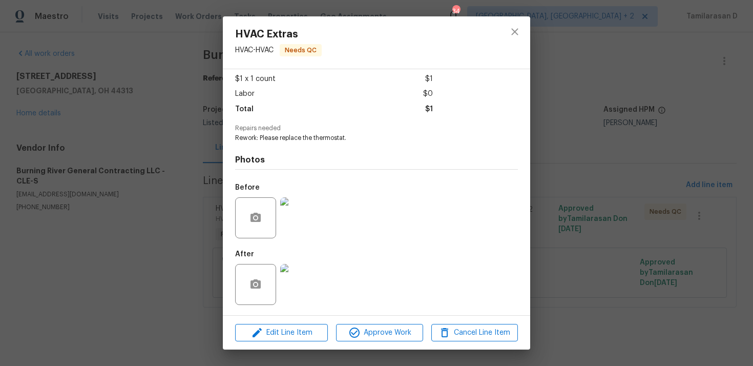
click at [305, 269] on img at bounding box center [300, 284] width 41 height 41
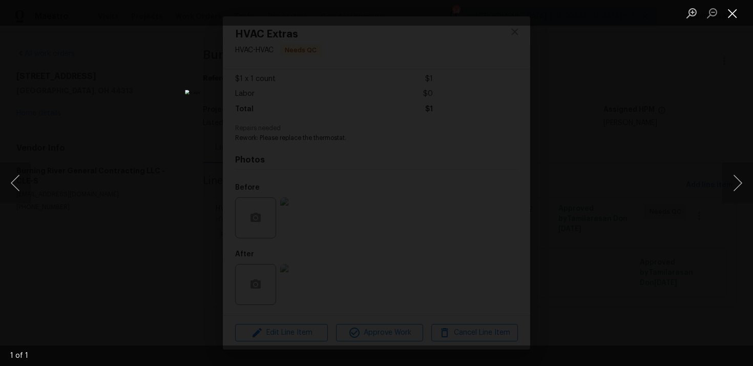
click at [732, 10] on button "Close lightbox" at bounding box center [732, 13] width 20 height 18
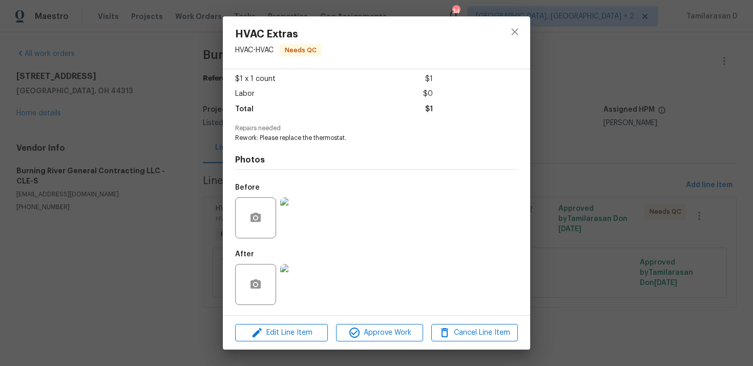
click at [306, 228] on img at bounding box center [300, 217] width 41 height 41
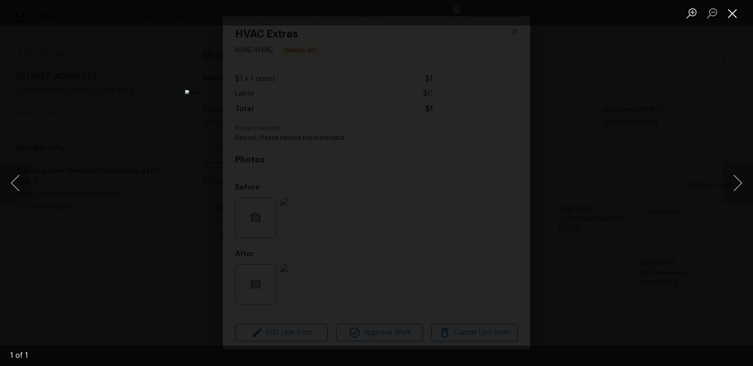
click at [732, 6] on button "Close lightbox" at bounding box center [732, 13] width 20 height 18
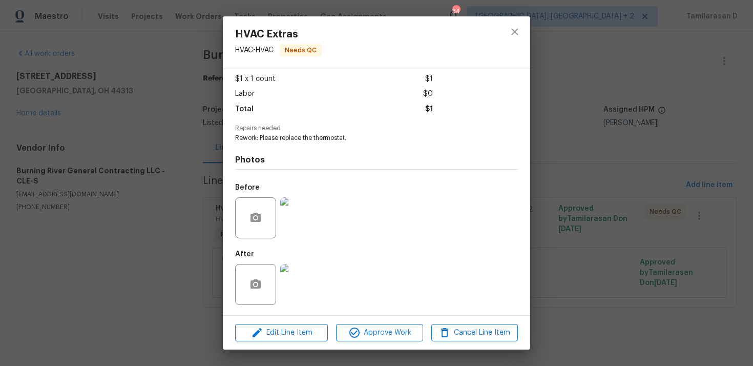
click at [284, 286] on img at bounding box center [300, 284] width 41 height 41
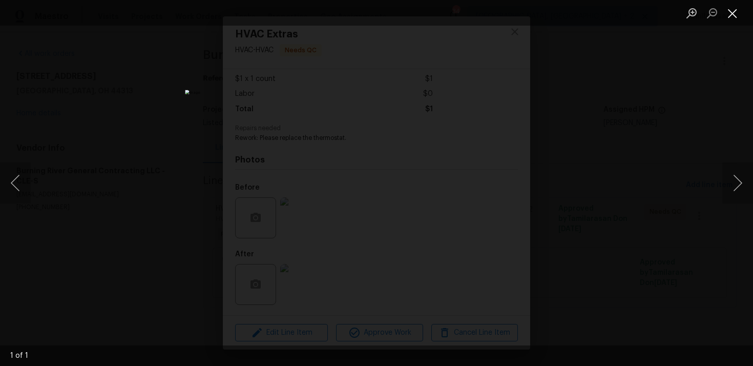
click at [736, 9] on button "Close lightbox" at bounding box center [732, 13] width 20 height 18
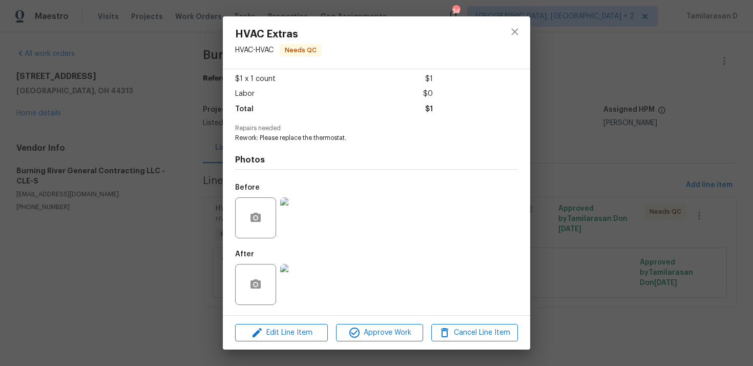
click at [224, 168] on div "Vendor Burning River General Contracting LLC Account Category Repairs Cost $1 x…" at bounding box center [376, 192] width 307 height 246
click at [256, 141] on span "Rework: Please replace the thermostat." at bounding box center [362, 138] width 255 height 9
click at [196, 144] on div "HVAC Extras HVAC - HVAC Needs QC Vendor Burning River General Contracting LLC A…" at bounding box center [376, 183] width 753 height 366
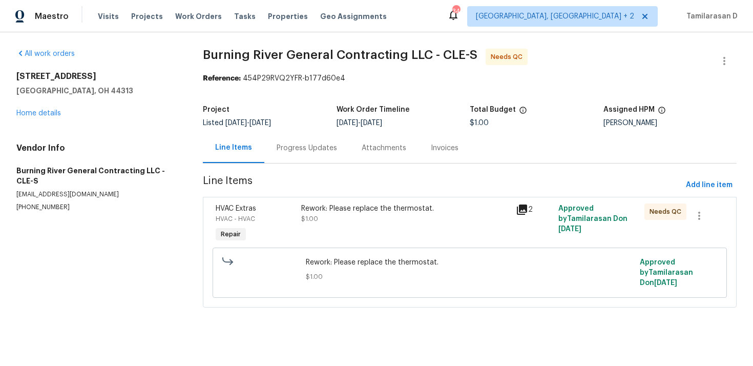
click at [270, 139] on div "Progress Updates" at bounding box center [306, 148] width 85 height 30
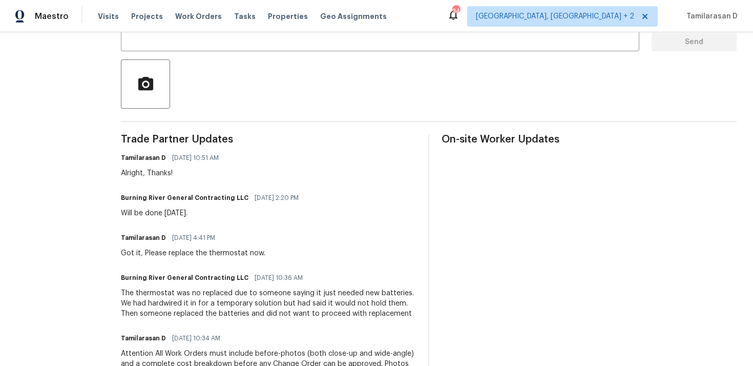
scroll to position [121, 0]
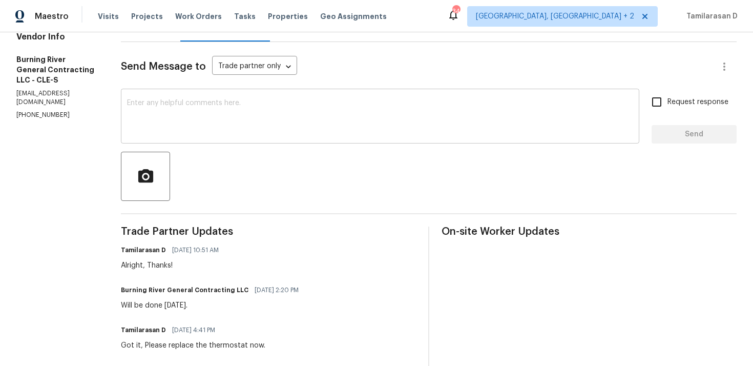
click at [174, 132] on textarea at bounding box center [380, 117] width 506 height 36
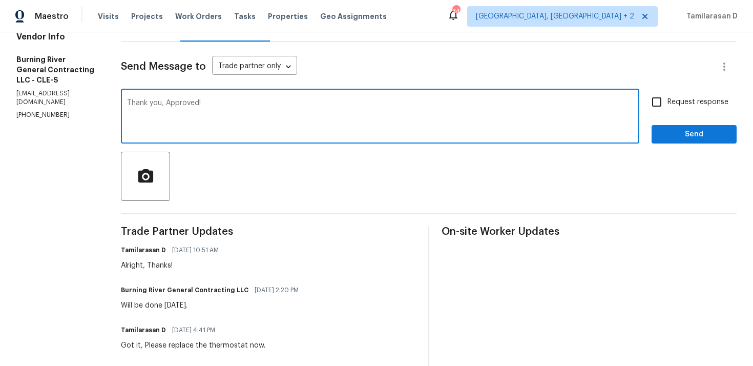
type textarea "Thank you, Approved!"
click at [692, 136] on span "Send" at bounding box center [694, 134] width 69 height 13
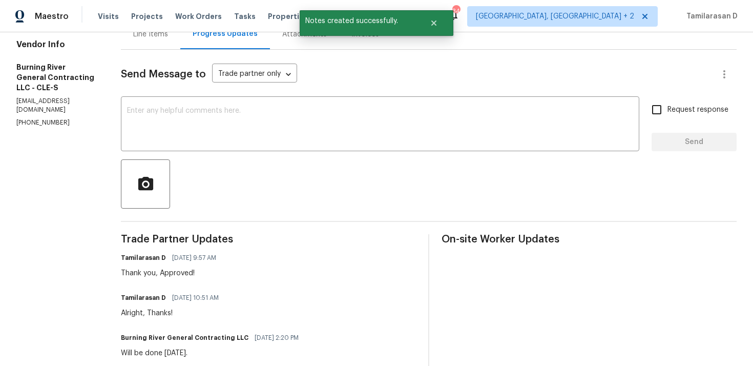
scroll to position [0, 0]
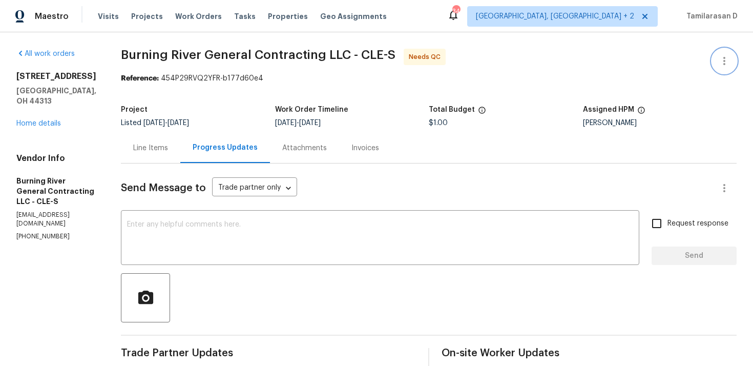
click at [728, 55] on icon "button" at bounding box center [724, 61] width 12 height 12
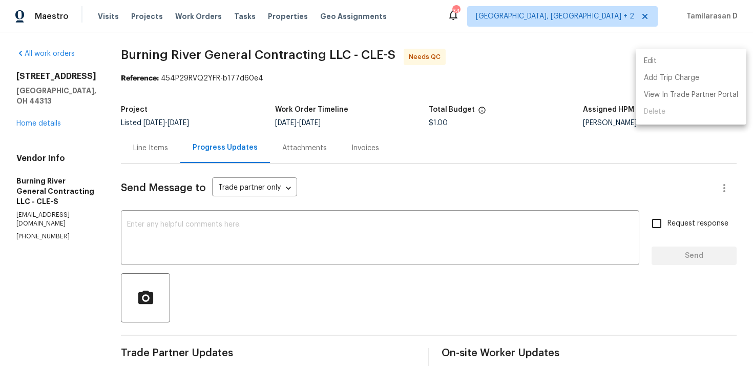
click at [675, 56] on li "Edit" at bounding box center [691, 61] width 111 height 17
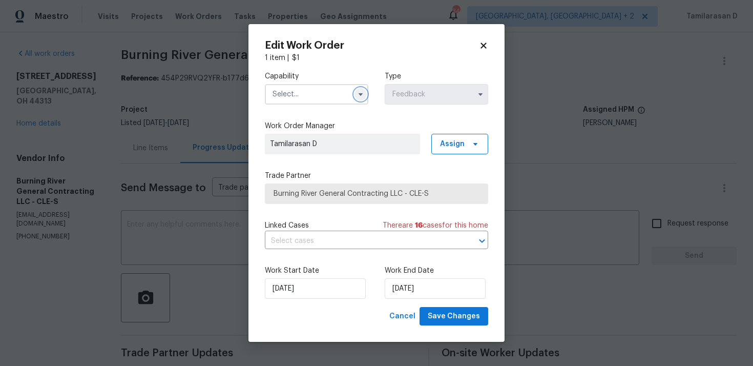
click at [361, 91] on icon "button" at bounding box center [361, 94] width 8 height 8
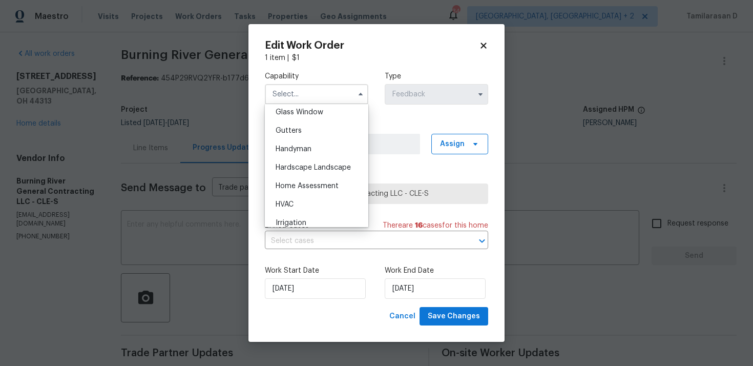
scroll to position [544, 0]
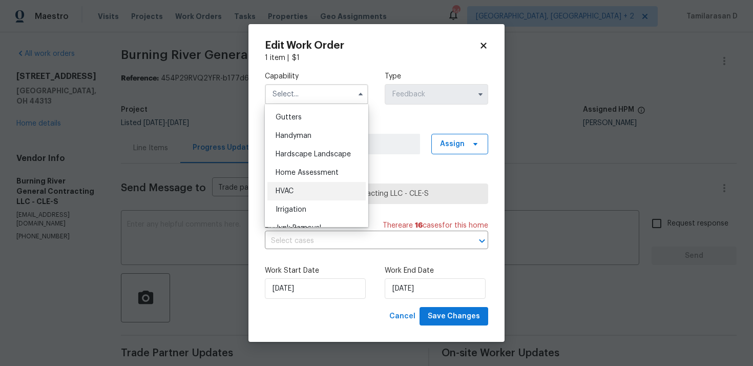
click at [287, 182] on div "HVAC" at bounding box center [316, 191] width 98 height 18
type input "HVAC"
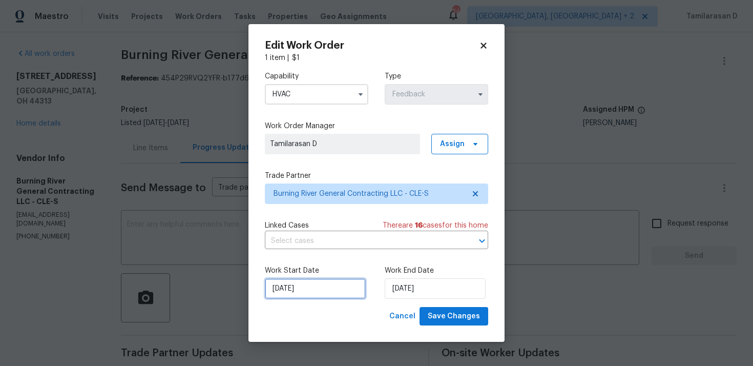
click at [308, 279] on input "[DATE]" at bounding box center [315, 288] width 101 height 20
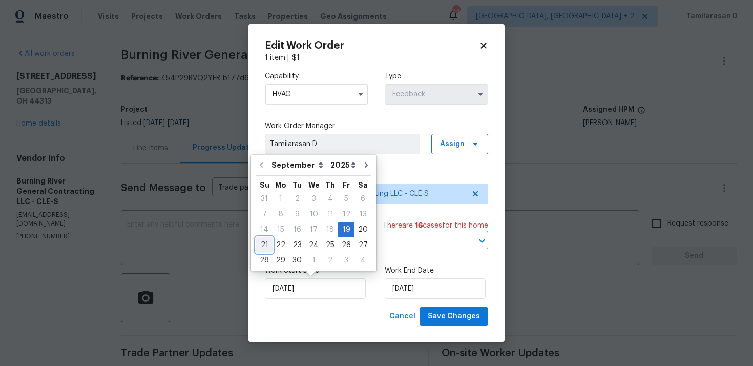
click at [264, 249] on div "21" at bounding box center [264, 245] width 16 height 14
type input "[DATE]"
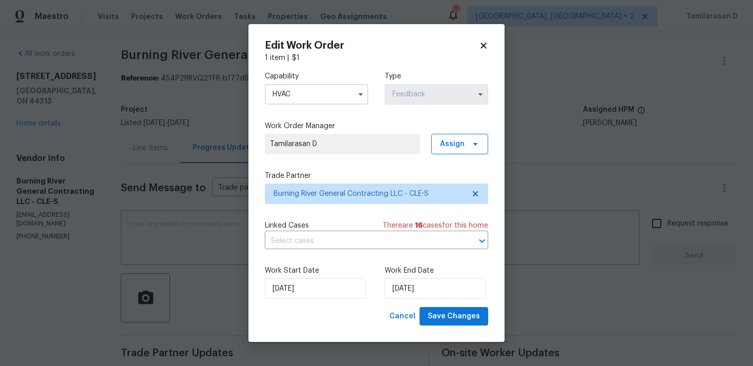
click at [395, 274] on label "Work End Date" at bounding box center [436, 270] width 103 height 10
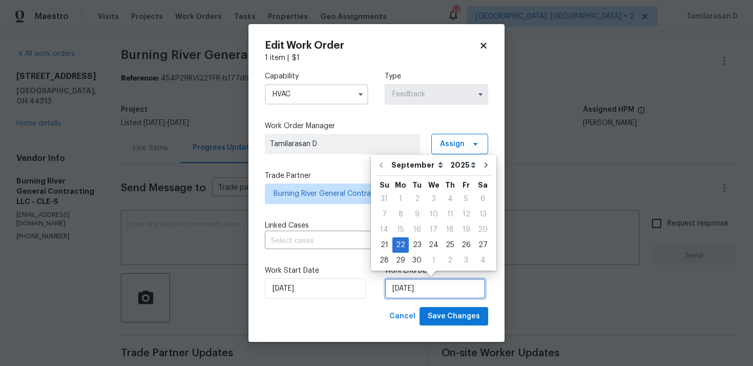
click at [406, 287] on input "[DATE]" at bounding box center [435, 288] width 101 height 20
click at [417, 241] on div "23" at bounding box center [417, 245] width 16 height 14
type input "[DATE]"
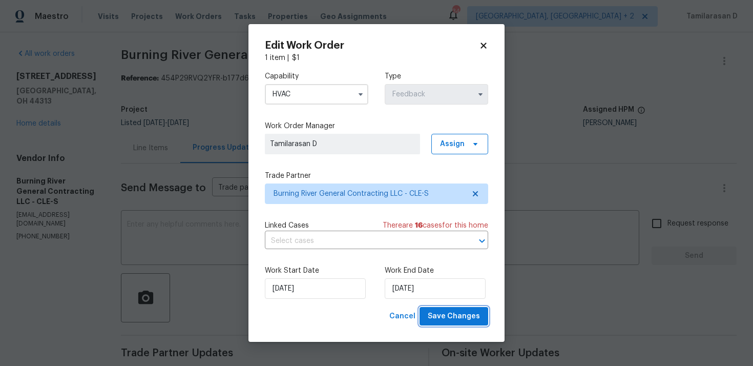
click at [471, 313] on span "Save Changes" at bounding box center [454, 316] width 52 height 13
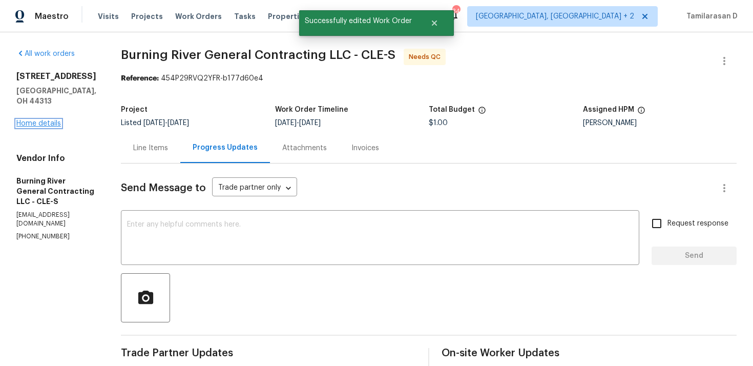
click at [48, 120] on link "Home details" at bounding box center [38, 123] width 45 height 7
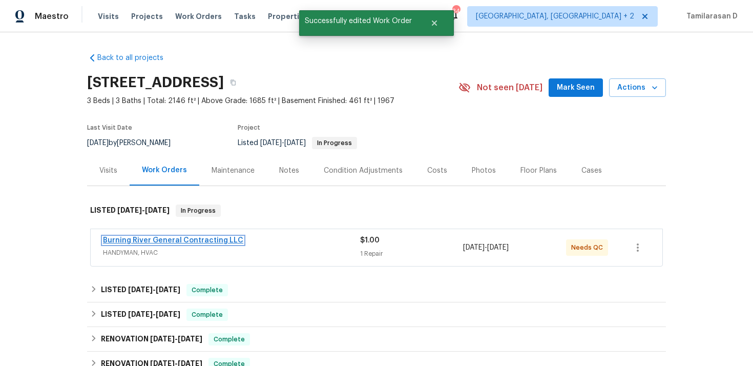
click at [153, 238] on link "Burning River General Contracting LLC" at bounding box center [173, 240] width 140 height 7
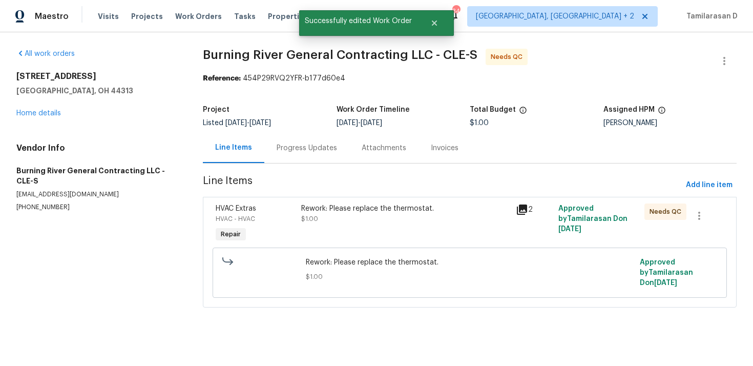
click at [367, 219] on div "Rework: Please replace the thermostat. $1.00" at bounding box center [405, 213] width 208 height 20
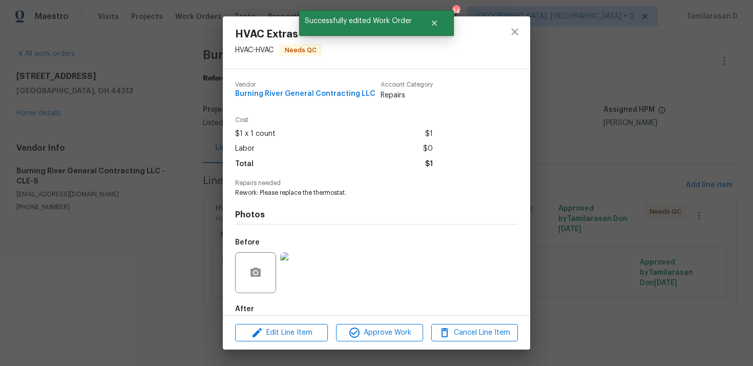
scroll to position [55, 0]
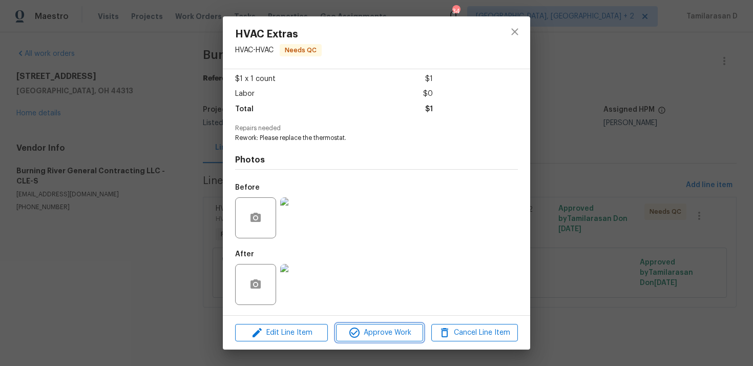
click at [368, 330] on span "Approve Work" at bounding box center [379, 332] width 80 height 13
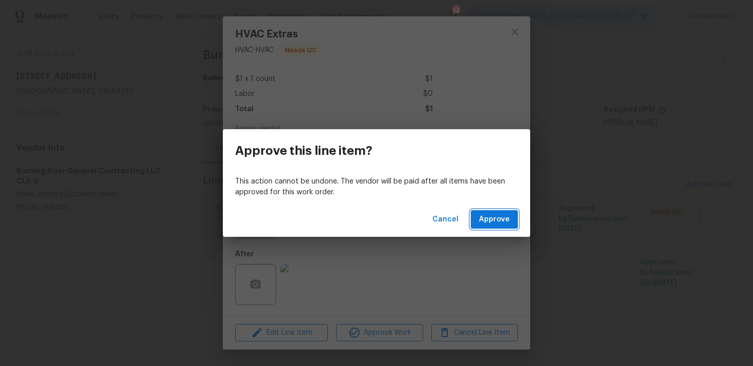
click at [495, 211] on button "Approve" at bounding box center [494, 219] width 47 height 19
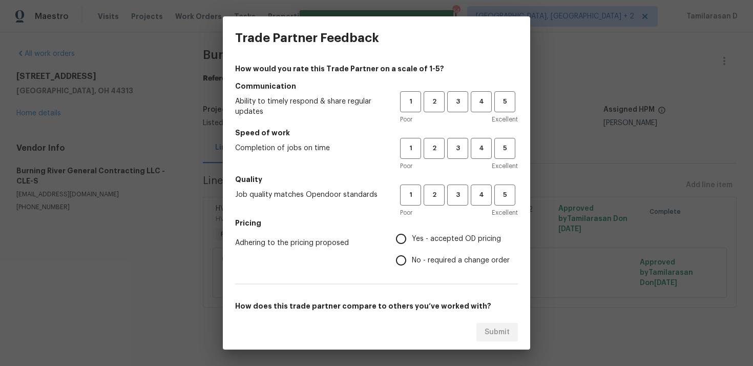
click at [452, 102] on span "3" at bounding box center [457, 102] width 19 height 12
click at [455, 148] on span "3" at bounding box center [457, 148] width 19 height 12
click at [457, 197] on span "3" at bounding box center [457, 195] width 19 height 12
click at [396, 247] on input "Yes - accepted OD pricing" at bounding box center [401, 239] width 22 height 22
radio input "true"
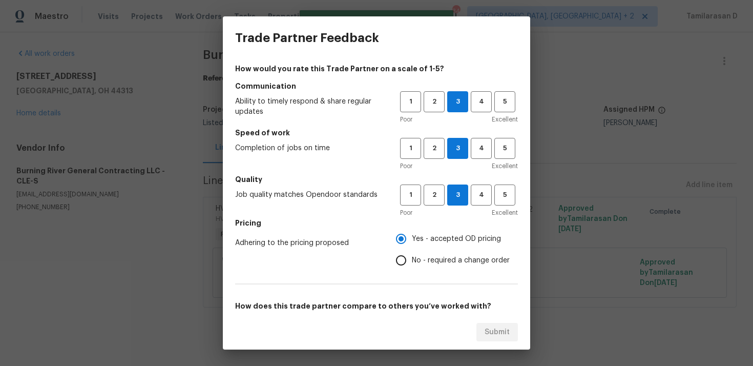
scroll to position [154, 0]
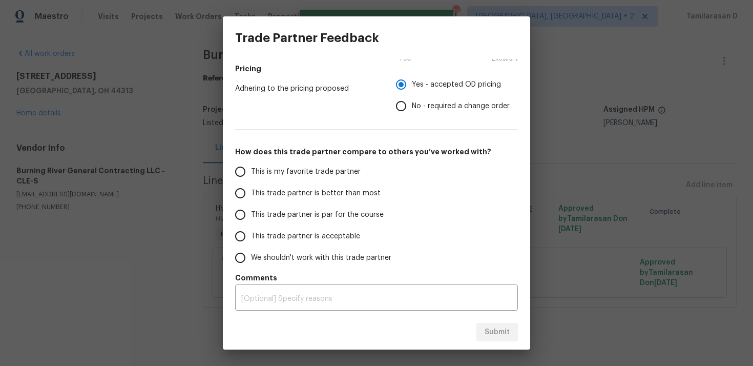
click at [243, 216] on input "This trade partner is par for the course" at bounding box center [241, 215] width 22 height 22
click at [507, 326] on span "Submit" at bounding box center [497, 332] width 25 height 13
radio input "true"
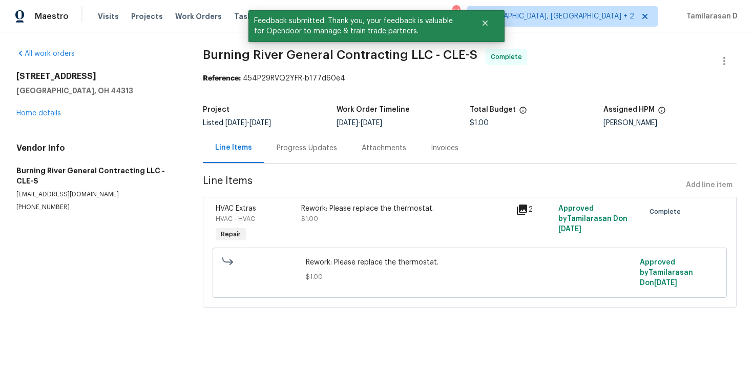
click at [370, 204] on div "Rework: Please replace the thermostat." at bounding box center [405, 208] width 208 height 10
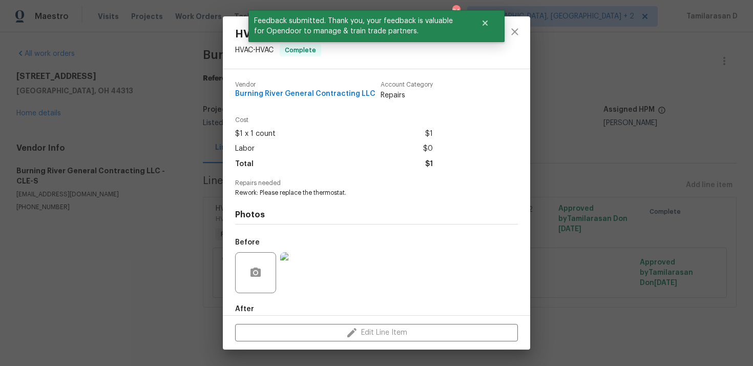
scroll to position [55, 0]
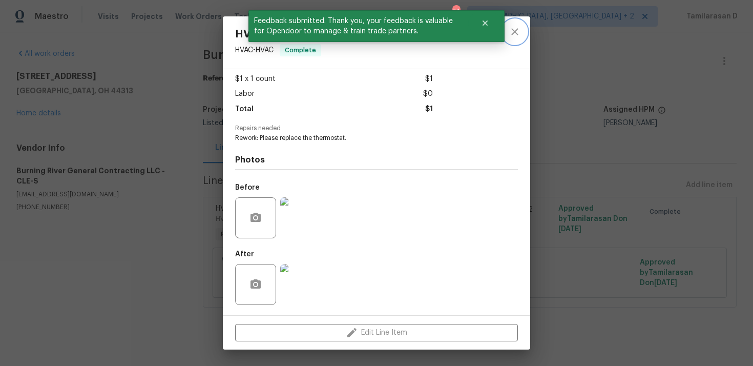
click at [519, 23] on button "close" at bounding box center [515, 31] width 25 height 25
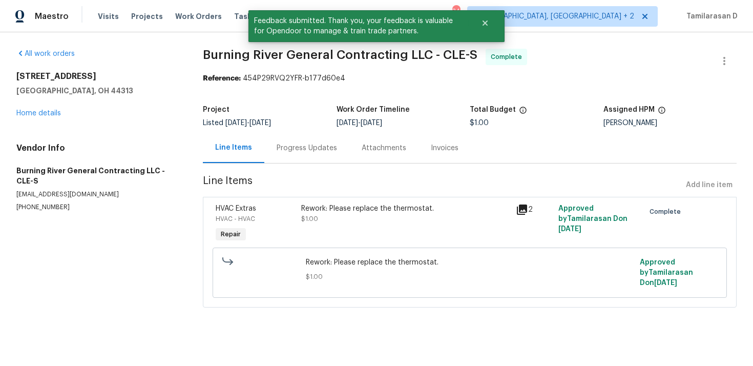
click at [301, 167] on section "Burning River General Contracting LLC - CLE-S Complete Reference: 454P29RVQ2YFR…" at bounding box center [470, 184] width 534 height 271
click at [302, 151] on div "Progress Updates" at bounding box center [307, 148] width 60 height 10
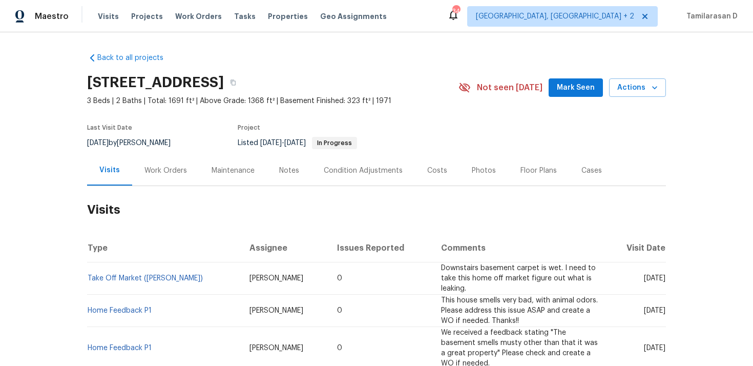
click at [159, 172] on div "Work Orders" at bounding box center [165, 170] width 43 height 10
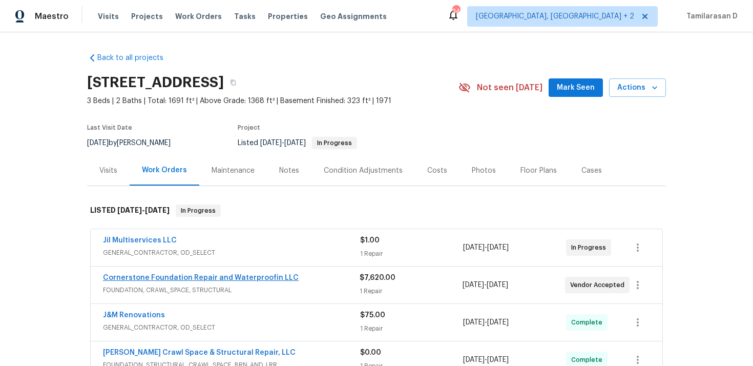
click at [147, 274] on link "Cornerstone Foundation Repair and Waterproofin LLC" at bounding box center [201, 277] width 196 height 7
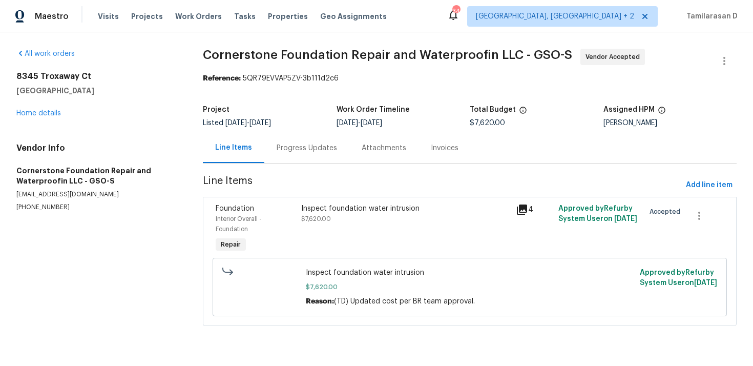
click at [279, 152] on div "Progress Updates" at bounding box center [307, 148] width 60 height 10
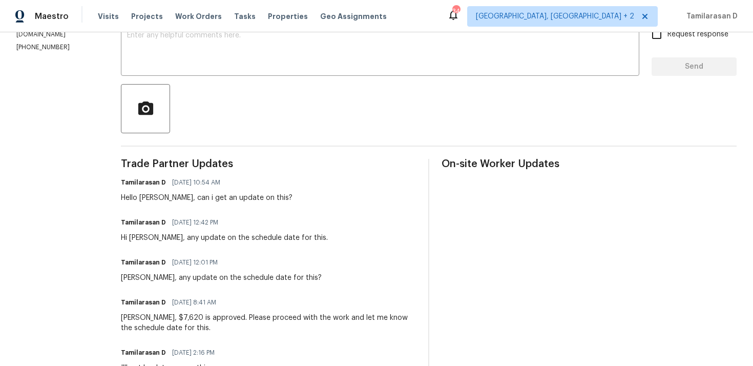
scroll to position [82, 0]
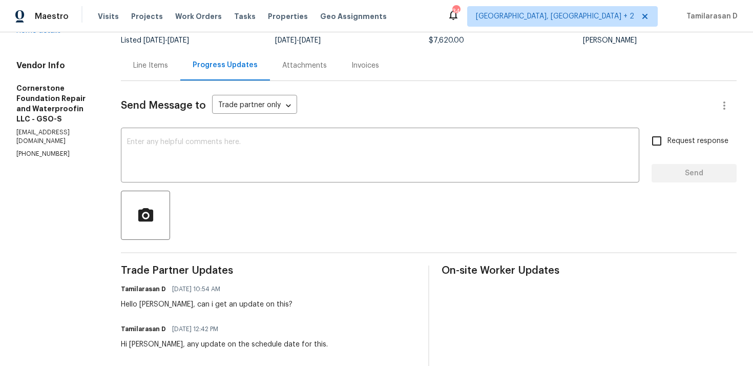
click at [37, 150] on p "[PHONE_NUMBER]" at bounding box center [56, 154] width 80 height 9
copy p "[PHONE_NUMBER]"
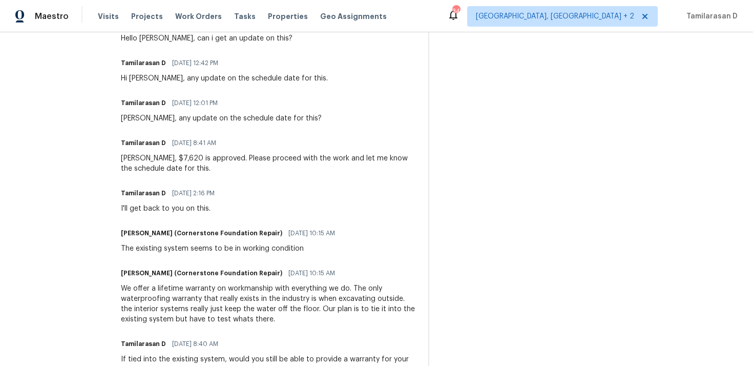
scroll to position [0, 0]
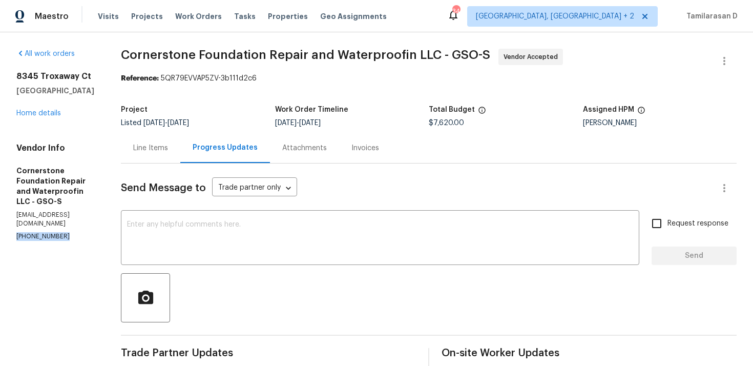
drag, startPoint x: 426, startPoint y: 122, endPoint x: 491, endPoint y: 124, distance: 65.6
click at [491, 123] on div "Project Listed [DATE] - [DATE] Work Order Timeline [DATE] - [DATE] Total Budget…" at bounding box center [429, 116] width 616 height 33
click at [429, 120] on span "$7,620.00" at bounding box center [446, 122] width 35 height 7
drag, startPoint x: 428, startPoint y: 122, endPoint x: 470, endPoint y: 123, distance: 41.5
click at [470, 123] on div "$7,620.00" at bounding box center [506, 122] width 154 height 7
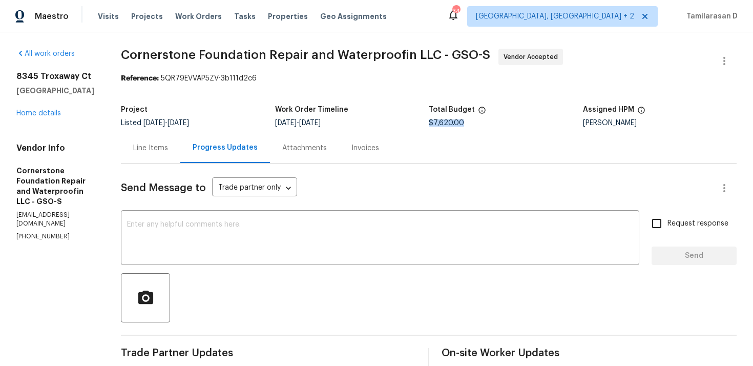
copy span "$7,620.00"
click at [196, 247] on textarea at bounding box center [380, 239] width 506 height 36
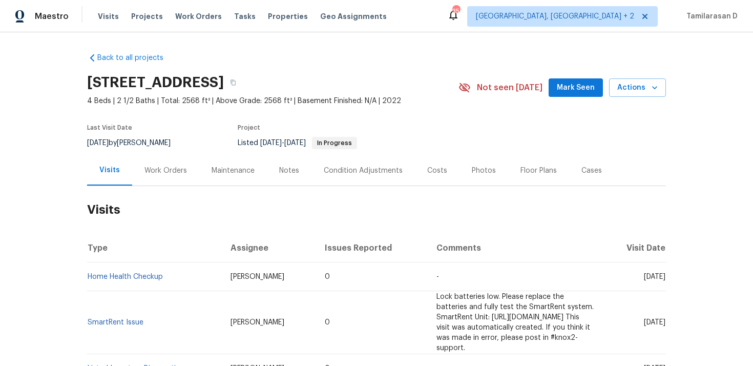
click at [172, 171] on div "Work Orders" at bounding box center [165, 170] width 43 height 10
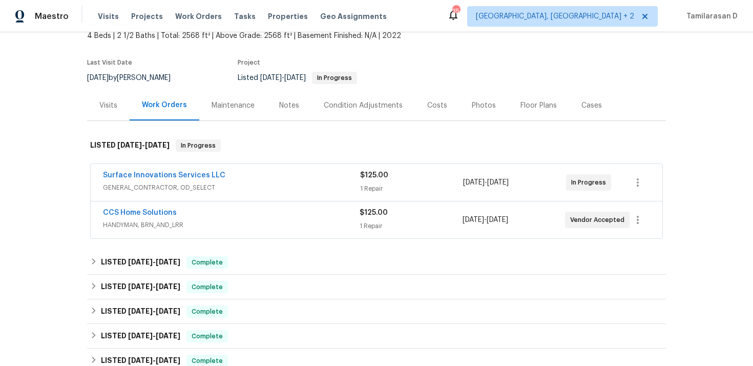
scroll to position [71, 0]
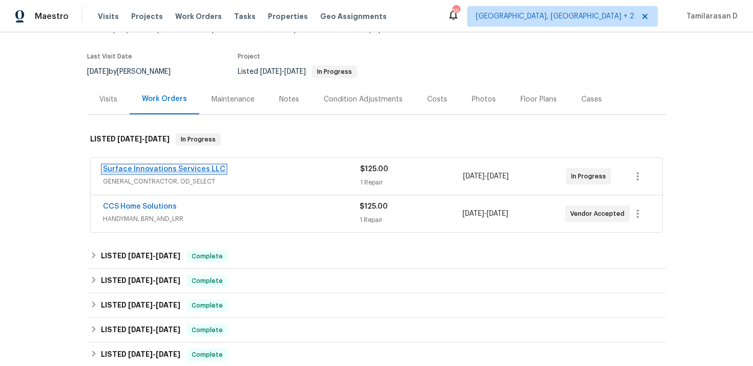
click at [153, 170] on link "Surface Innovations Services LLC" at bounding box center [164, 168] width 122 height 7
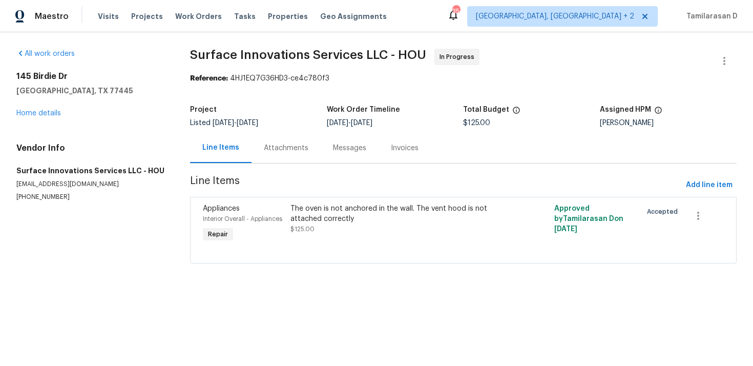
click at [267, 152] on div "Attachments" at bounding box center [286, 148] width 45 height 10
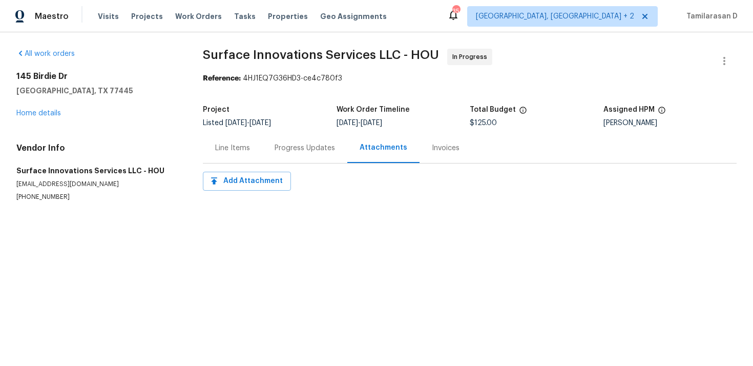
click at [288, 152] on div "Progress Updates" at bounding box center [305, 148] width 60 height 10
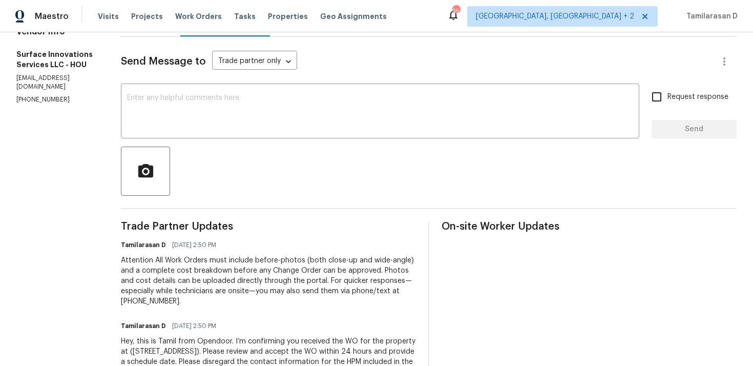
scroll to position [96, 0]
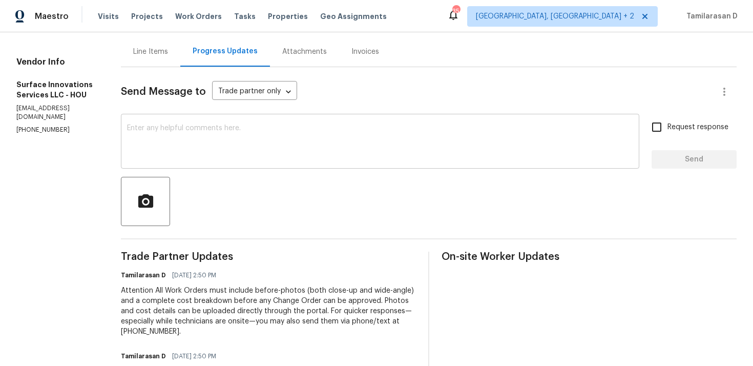
click at [206, 156] on textarea at bounding box center [380, 142] width 506 height 36
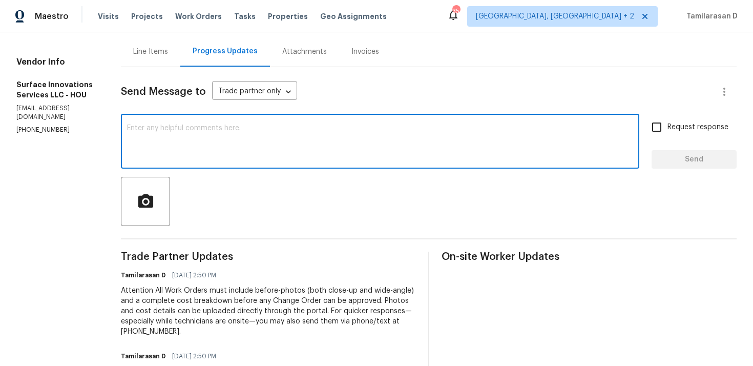
paste textarea "Hey there, Thank you for accepting the work order, could you please let me know…"
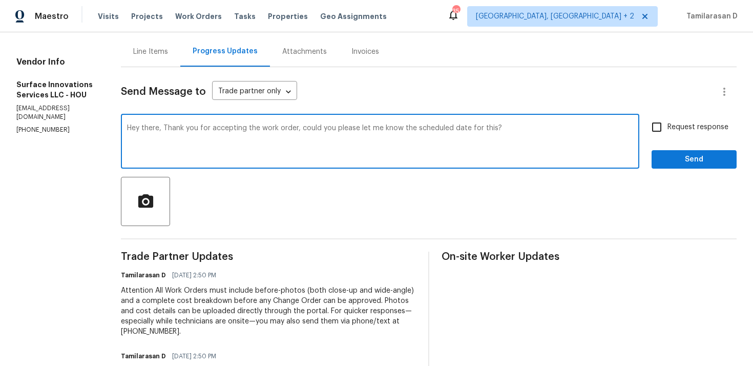
type textarea "Hey there, Thank you for accepting the work order, could you please let me know…"
click at [674, 128] on span "Request response" at bounding box center [698, 127] width 61 height 11
click at [668, 128] on input "Request response" at bounding box center [657, 127] width 22 height 22
checkbox input "true"
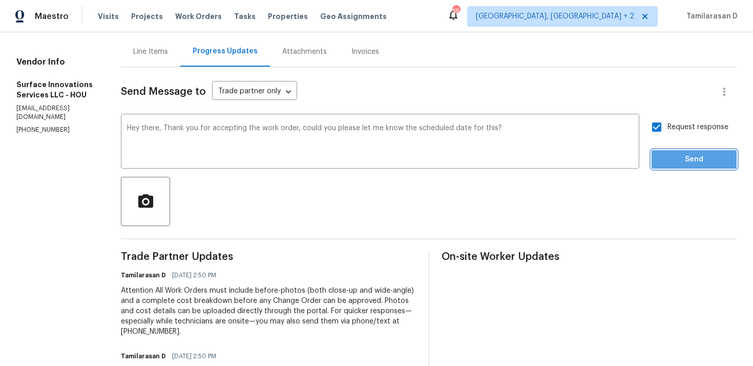
click at [682, 160] on span "Send" at bounding box center [694, 159] width 69 height 13
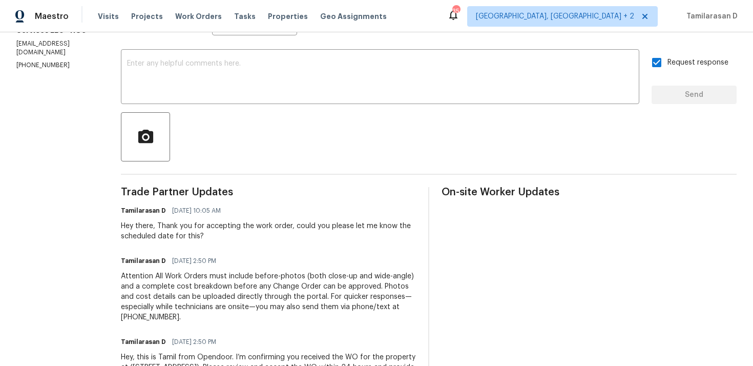
scroll to position [0, 0]
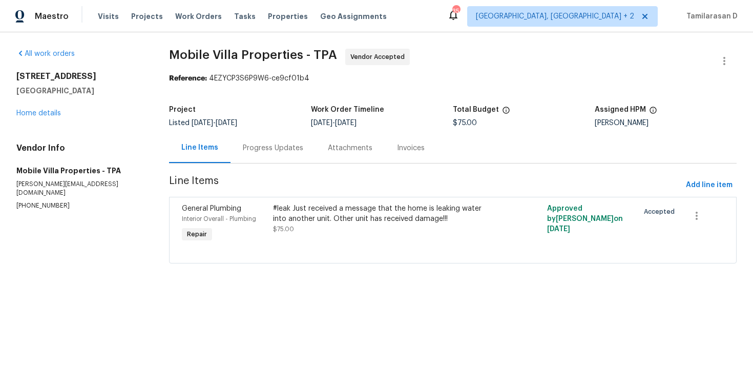
click at [265, 136] on div "Progress Updates" at bounding box center [273, 148] width 85 height 30
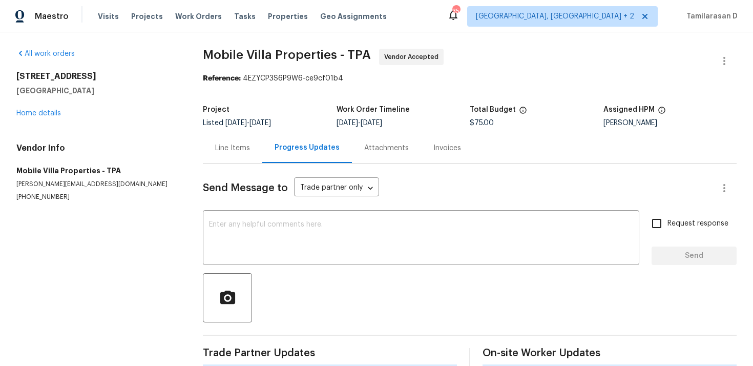
scroll to position [217, 0]
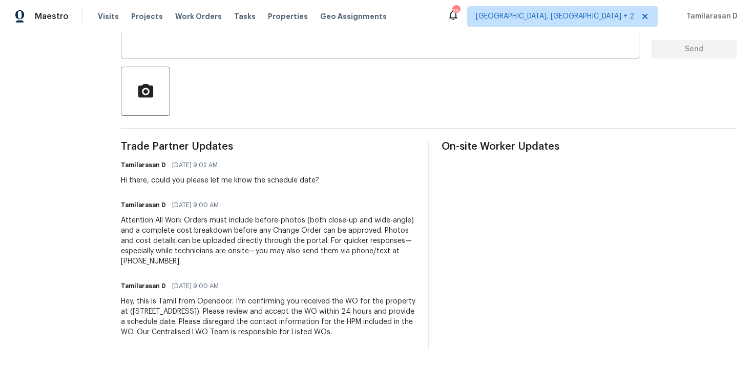
click at [186, 68] on div at bounding box center [429, 91] width 616 height 49
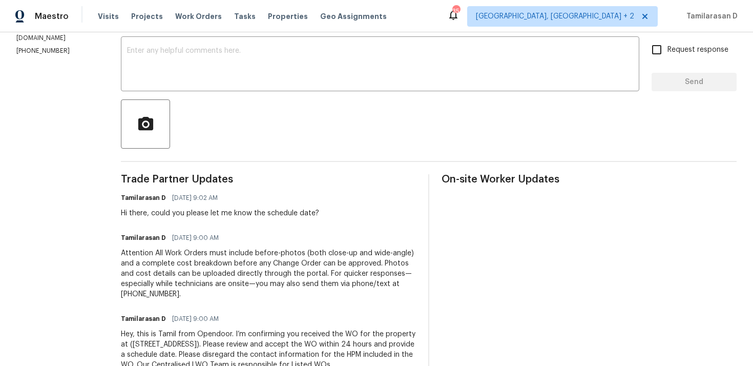
scroll to position [134, 0]
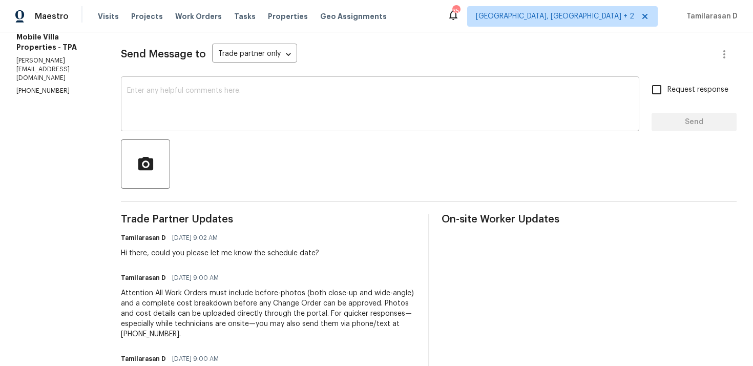
click at [170, 106] on textarea at bounding box center [380, 105] width 506 height 36
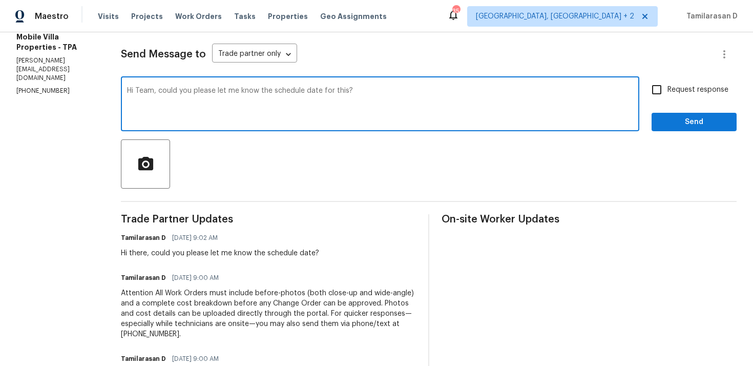
type textarea "Hi Team, could you please let me know the schedule date for this?"
click at [667, 85] on input "Request response" at bounding box center [657, 90] width 22 height 22
checkbox input "true"
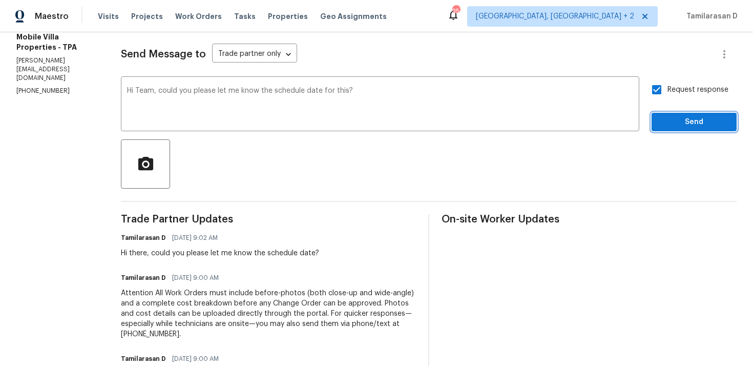
click at [671, 121] on span "Send" at bounding box center [694, 122] width 69 height 13
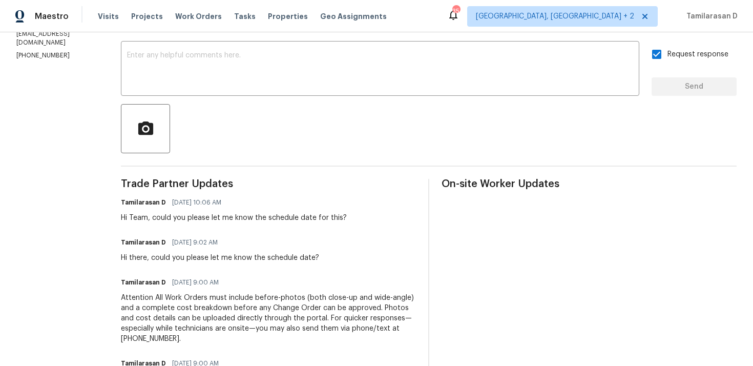
scroll to position [0, 0]
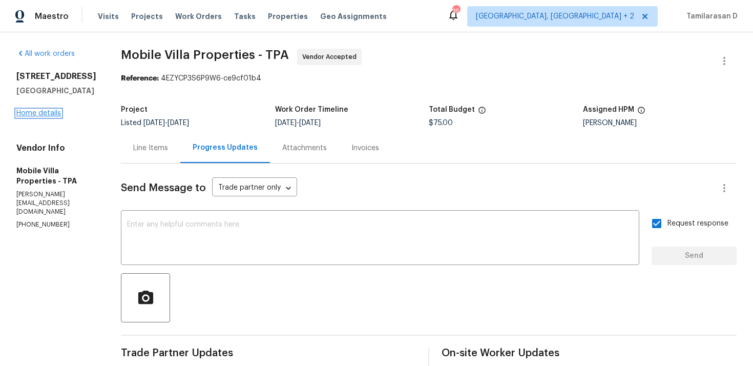
click at [43, 117] on link "Home details" at bounding box center [38, 113] width 45 height 7
